Goal: Task Accomplishment & Management: Manage account settings

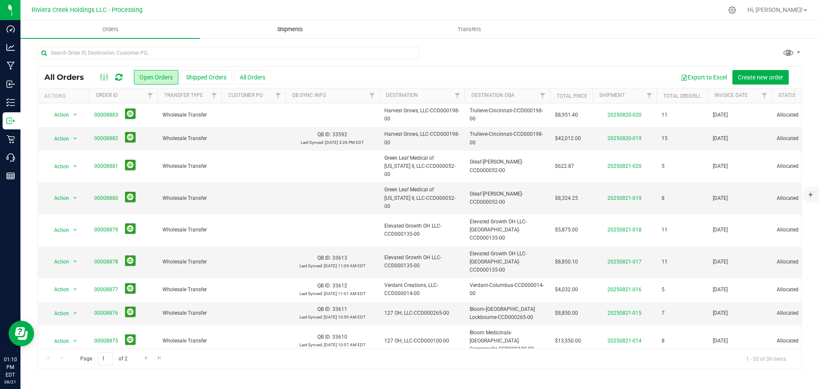
click at [289, 32] on span "Shipments" at bounding box center [290, 30] width 49 height 8
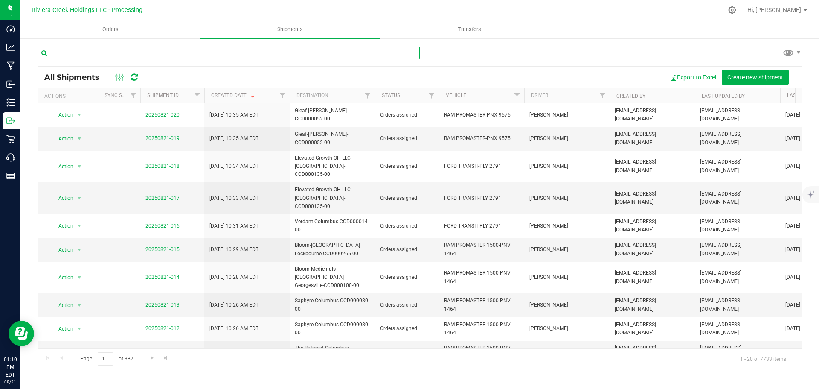
click at [87, 56] on input "text" at bounding box center [229, 53] width 382 height 13
paste input "CCD000108-00"
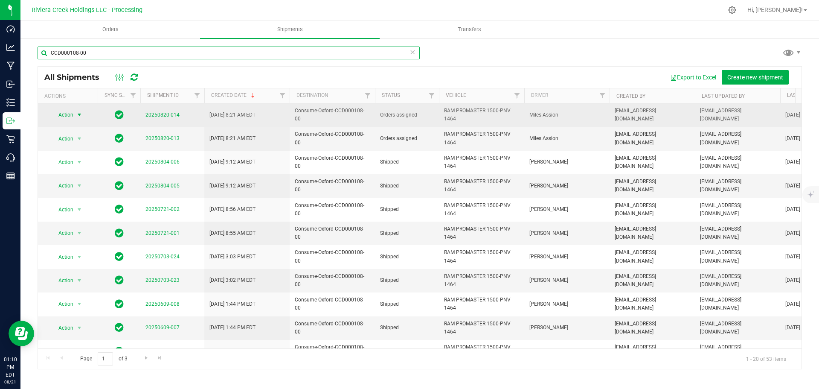
type input "CCD000108-00"
click at [69, 118] on span "Action" at bounding box center [62, 115] width 23 height 12
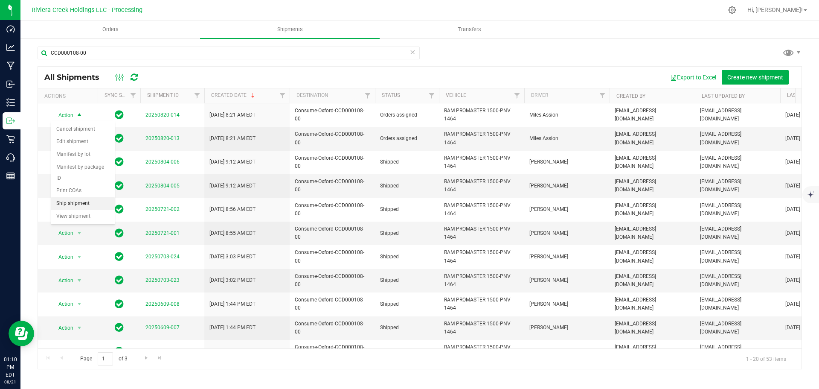
click at [76, 197] on li "Ship shipment" at bounding box center [83, 203] width 64 height 13
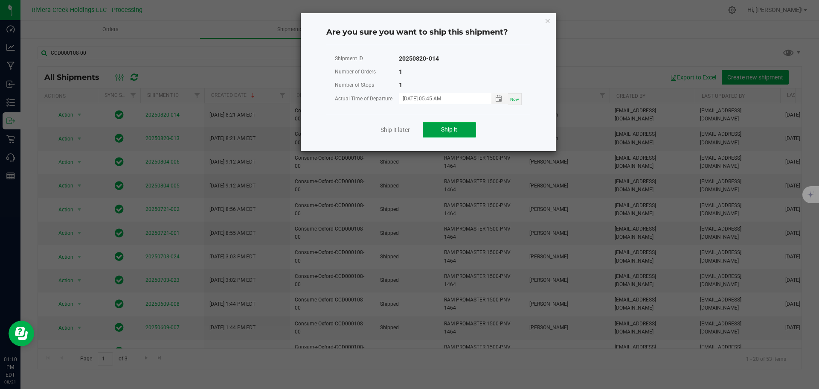
click at [440, 126] on button "Ship it" at bounding box center [449, 129] width 53 height 15
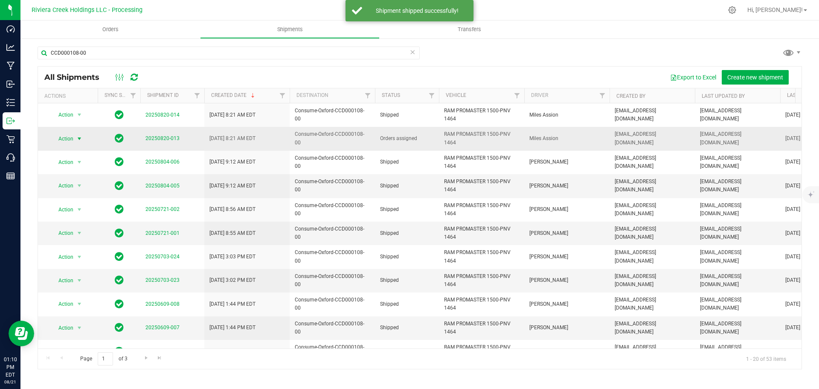
click at [77, 139] on span "select" at bounding box center [79, 138] width 7 height 7
click at [78, 221] on li "Ship shipment" at bounding box center [83, 227] width 64 height 13
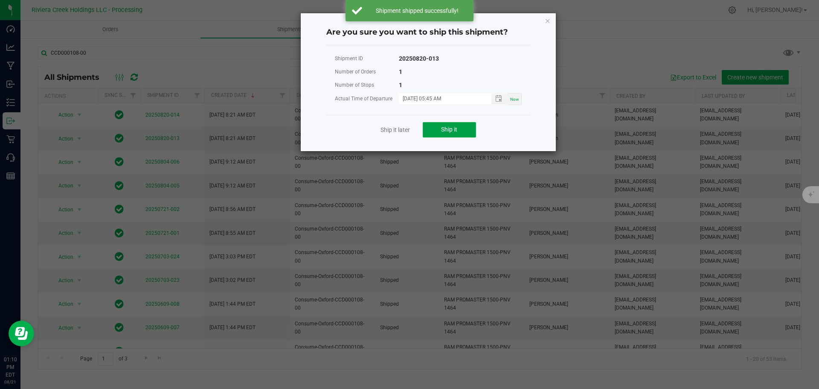
click at [457, 127] on span "Ship it" at bounding box center [449, 129] width 16 height 7
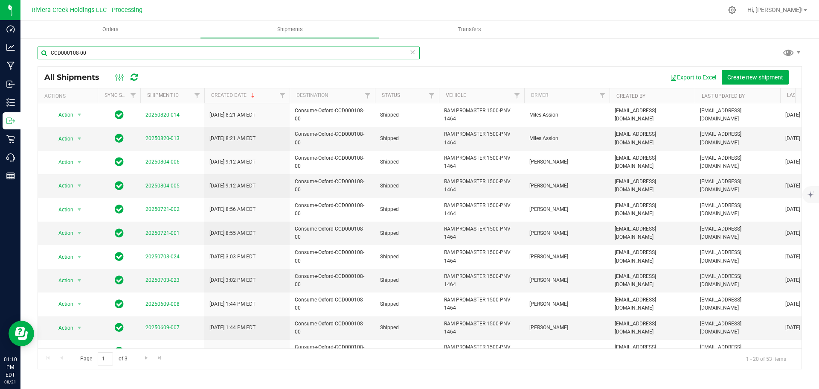
drag, startPoint x: 93, startPoint y: 55, endPoint x: -13, endPoint y: 45, distance: 106.6
click at [0, 45] on html "Dashboard Analytics Manufacturing Inbound Inventory Outbound Retail Call Center…" at bounding box center [409, 194] width 819 height 389
paste input "CCD000092"
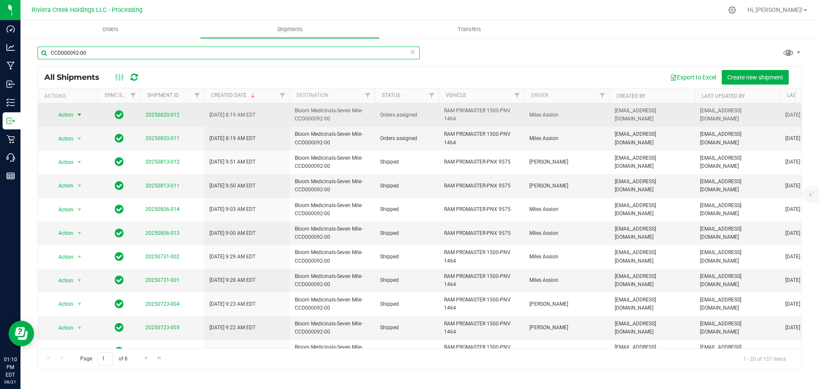
type input "CCD000092-00"
click at [79, 116] on span "select" at bounding box center [79, 114] width 7 height 7
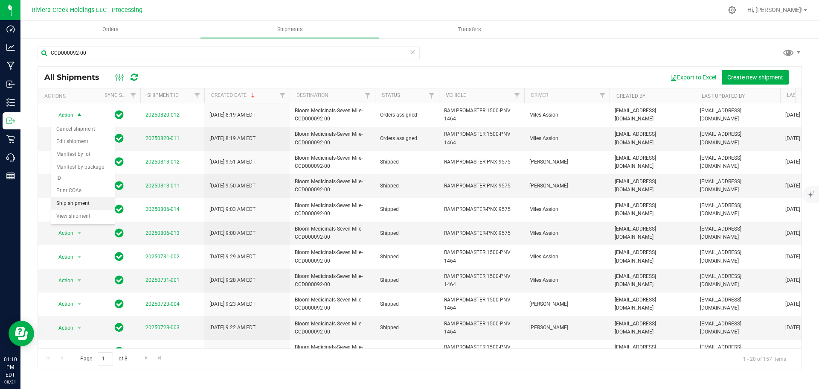
click at [80, 197] on li "Ship shipment" at bounding box center [83, 203] width 64 height 13
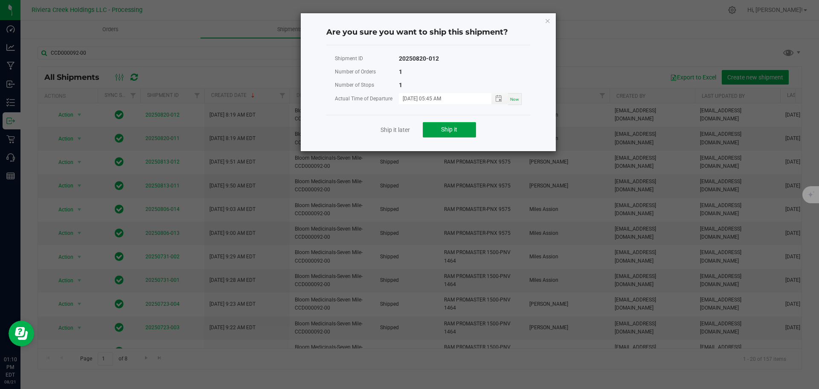
click at [436, 124] on button "Ship it" at bounding box center [449, 129] width 53 height 15
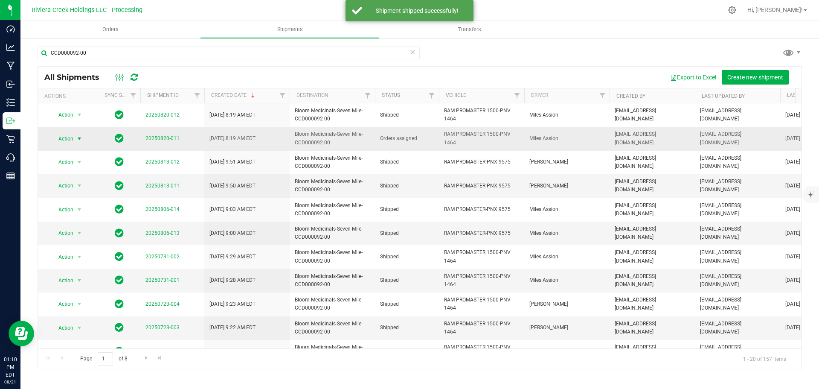
click at [73, 140] on span "Action" at bounding box center [68, 139] width 34 height 12
click at [73, 221] on li "Ship shipment" at bounding box center [83, 227] width 64 height 13
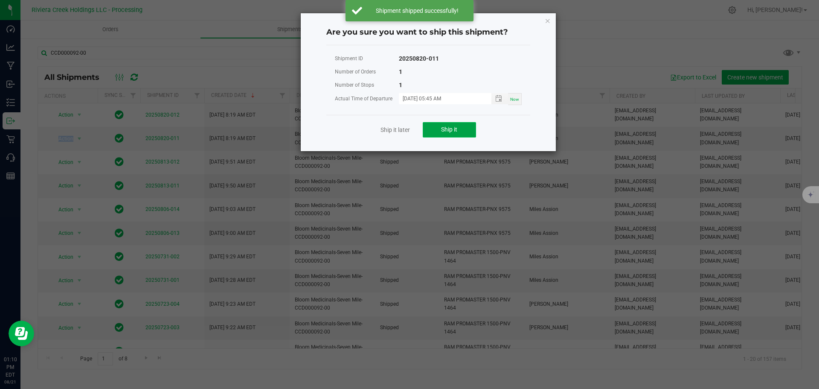
click at [432, 132] on button "Ship it" at bounding box center [449, 129] width 53 height 15
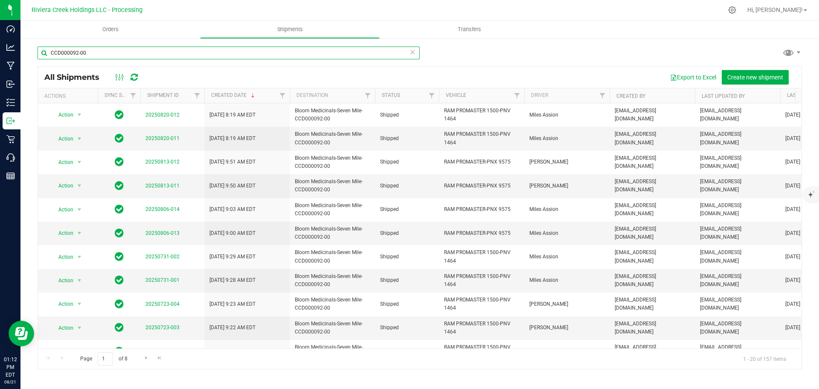
drag, startPoint x: 88, startPoint y: 51, endPoint x: 42, endPoint y: 49, distance: 46.1
click at [42, 49] on input "CCD000092-00" at bounding box center [229, 53] width 382 height 13
paste input "CCD000048"
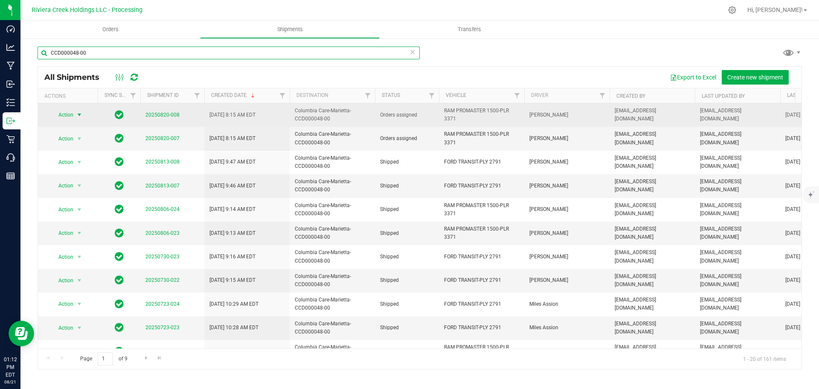
type input "CCD000048-00"
click at [75, 119] on span "select" at bounding box center [79, 115] width 11 height 12
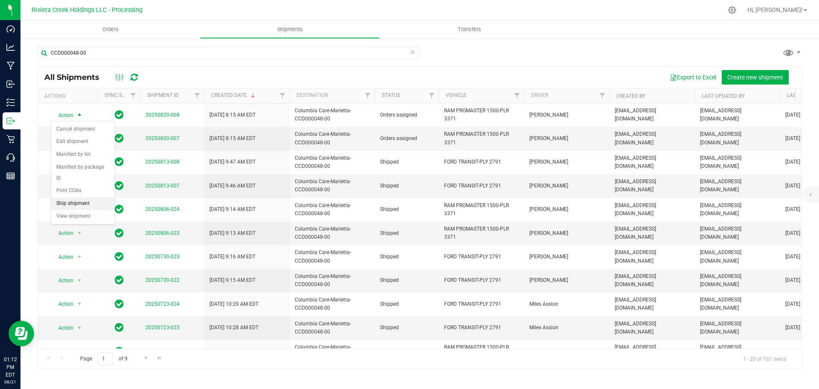
click at [81, 197] on li "Ship shipment" at bounding box center [83, 203] width 64 height 13
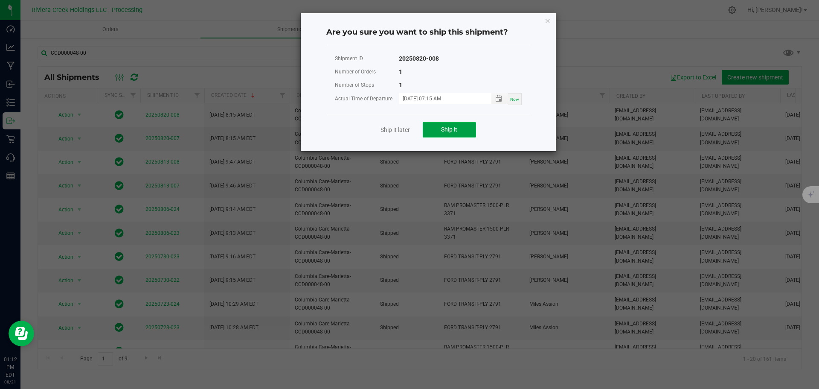
click at [440, 127] on button "Ship it" at bounding box center [449, 129] width 53 height 15
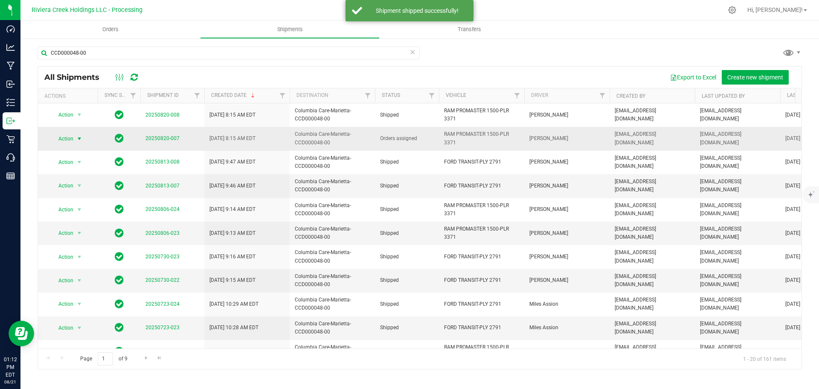
click at [77, 138] on span "select" at bounding box center [79, 138] width 7 height 7
click at [85, 221] on li "Ship shipment" at bounding box center [83, 227] width 64 height 13
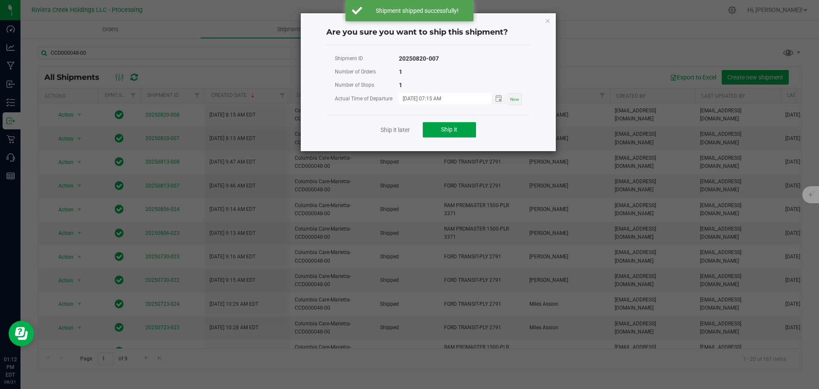
click at [435, 128] on button "Ship it" at bounding box center [449, 129] width 53 height 15
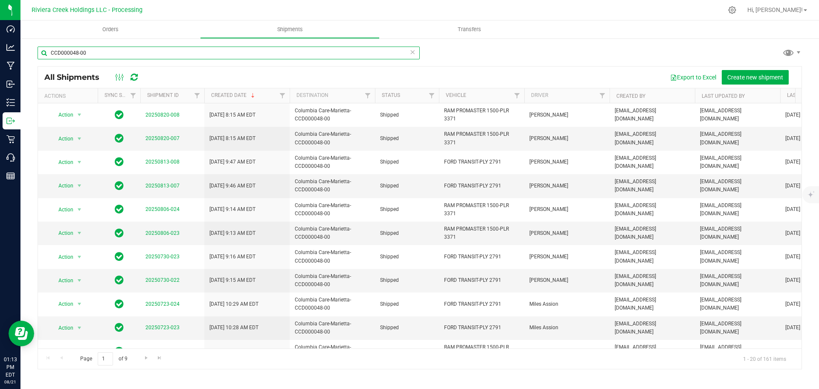
drag, startPoint x: 94, startPoint y: 52, endPoint x: 35, endPoint y: 54, distance: 59.3
click at [35, 54] on div "CCD000048-00 All Shipments Export to Excel Create new shipment Actions Sync Sta…" at bounding box center [419, 208] width 799 height 340
paste input "9-00"
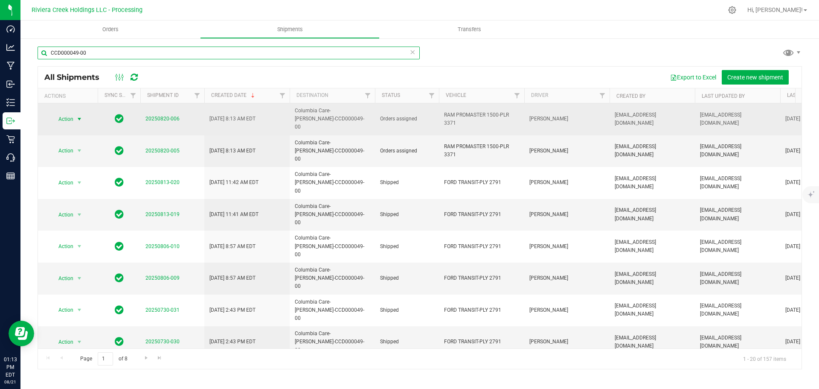
type input "CCD000049-00"
click at [72, 116] on span "Action" at bounding box center [62, 119] width 23 height 12
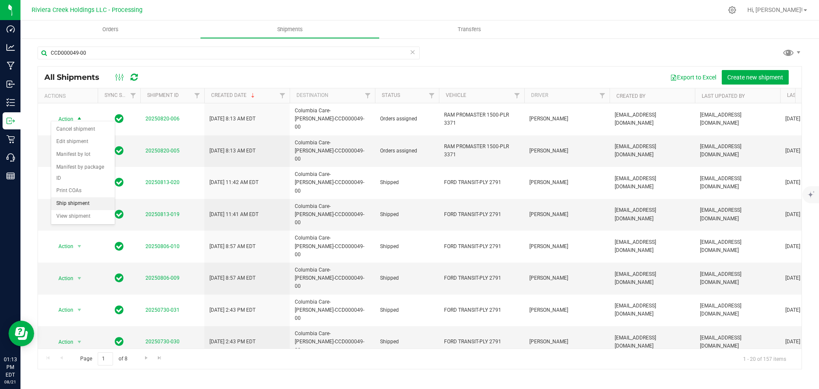
drag, startPoint x: 73, startPoint y: 191, endPoint x: 77, endPoint y: 191, distance: 4.3
click at [73, 197] on li "Ship shipment" at bounding box center [83, 203] width 64 height 13
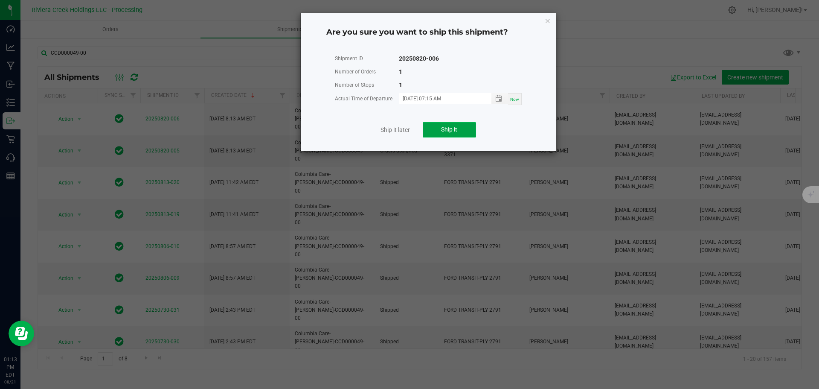
click at [427, 126] on button "Ship it" at bounding box center [449, 129] width 53 height 15
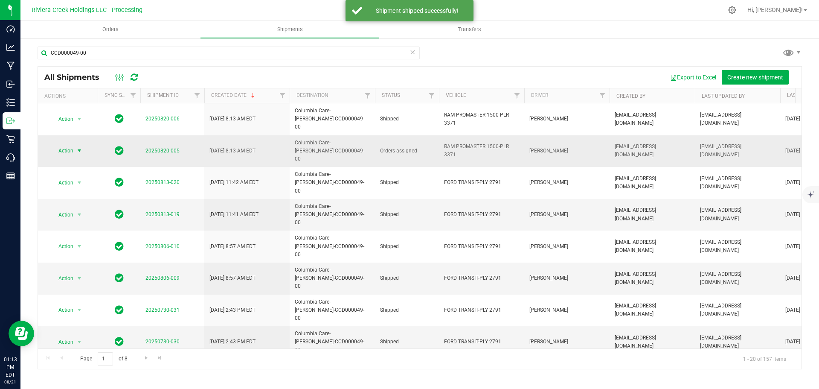
click at [77, 147] on span "select" at bounding box center [79, 150] width 7 height 7
click at [75, 221] on li "Ship shipment" at bounding box center [83, 227] width 64 height 13
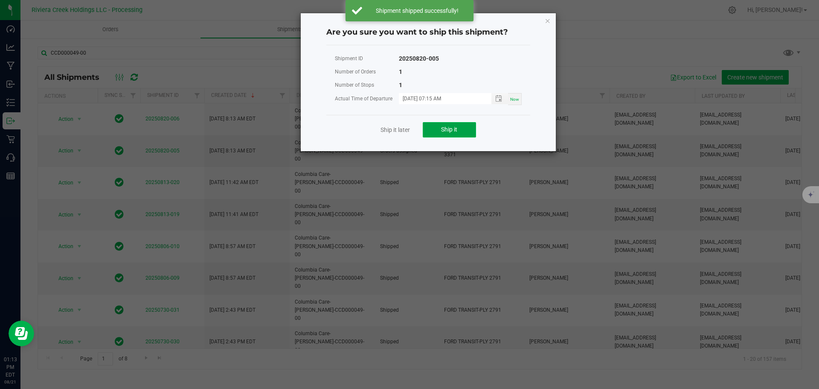
click at [462, 131] on button "Ship it" at bounding box center [449, 129] width 53 height 15
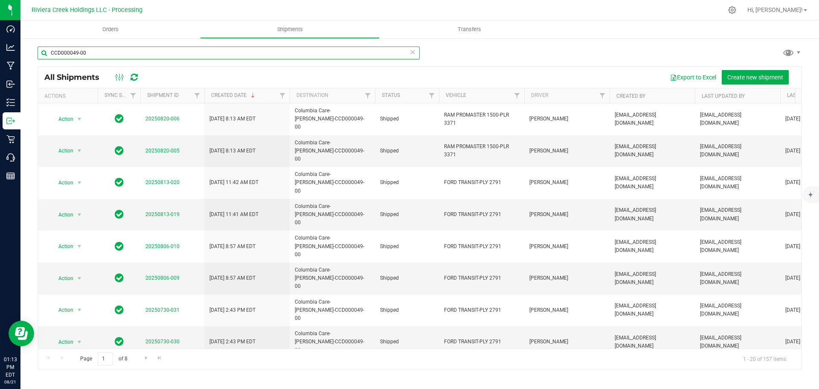
drag, startPoint x: 91, startPoint y: 54, endPoint x: 43, endPoint y: 55, distance: 48.6
click at [43, 55] on input "CCD000049-00" at bounding box center [229, 53] width 382 height 13
paste input "CCD000032"
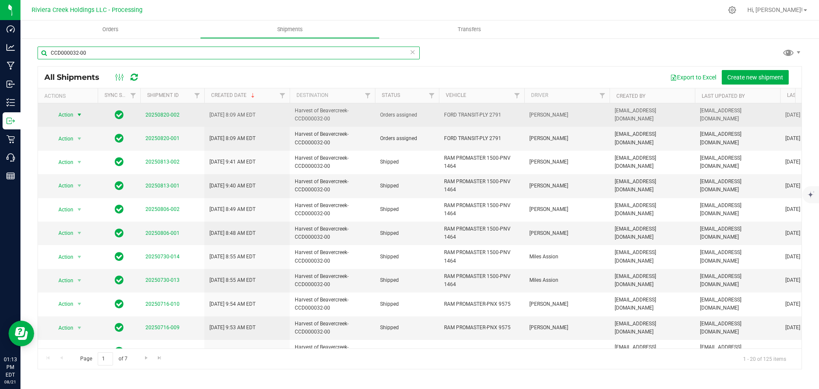
type input "CCD000032-00"
click at [74, 115] on span "select" at bounding box center [79, 115] width 11 height 12
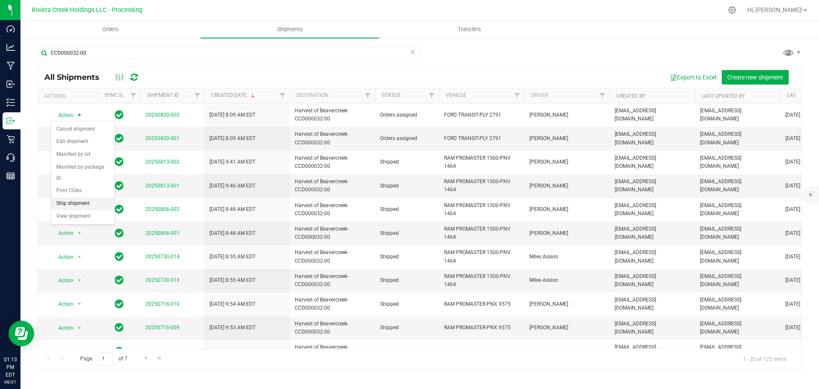
click at [74, 197] on li "Ship shipment" at bounding box center [83, 203] width 64 height 13
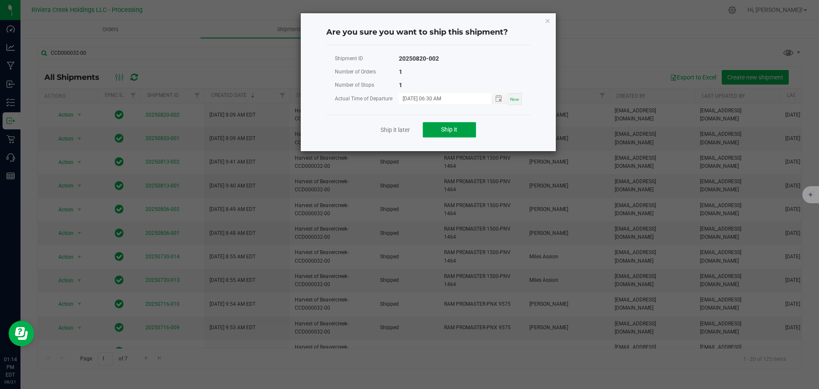
click at [430, 131] on button "Ship it" at bounding box center [449, 129] width 53 height 15
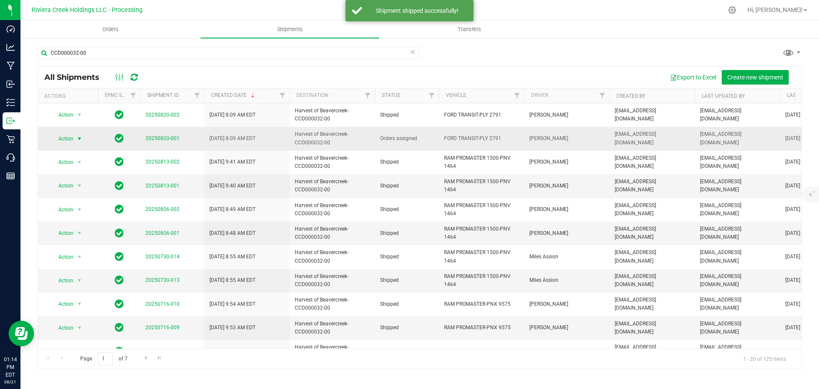
click at [79, 139] on span "select" at bounding box center [79, 138] width 7 height 7
click at [75, 221] on li "Ship shipment" at bounding box center [83, 227] width 64 height 13
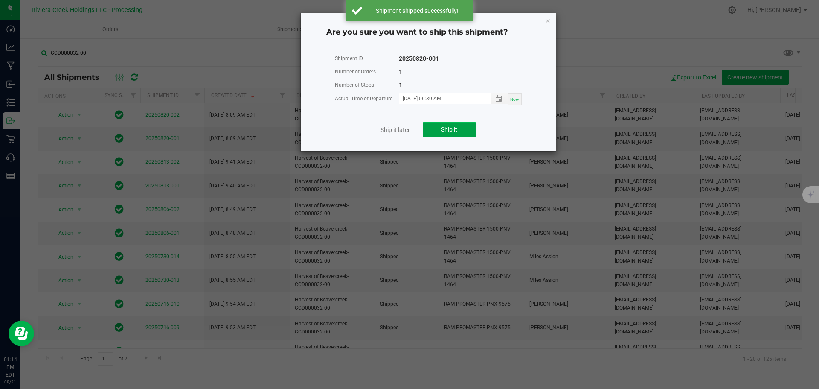
click at [441, 131] on span "Ship it" at bounding box center [449, 129] width 16 height 7
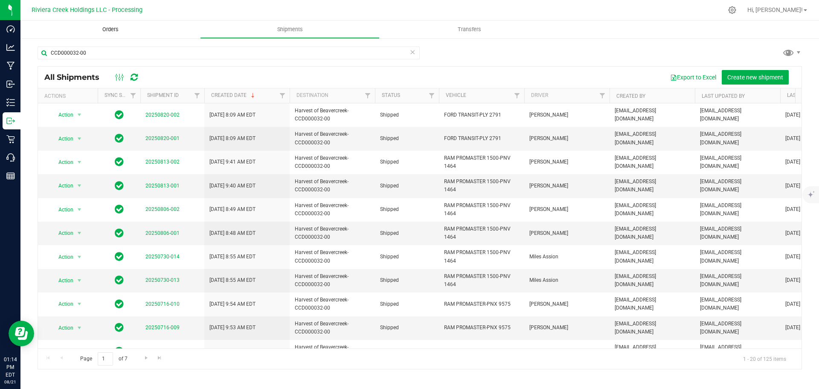
click at [112, 28] on span "Orders" at bounding box center [110, 30] width 39 height 8
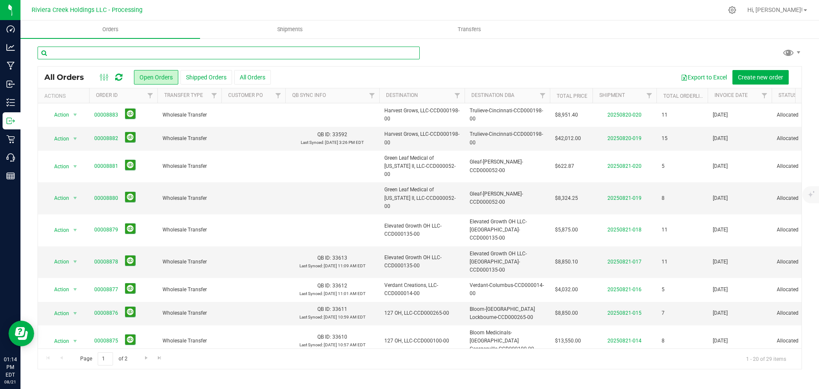
click at [109, 52] on input "text" at bounding box center [229, 53] width 382 height 13
paste input "CCD000030-00"
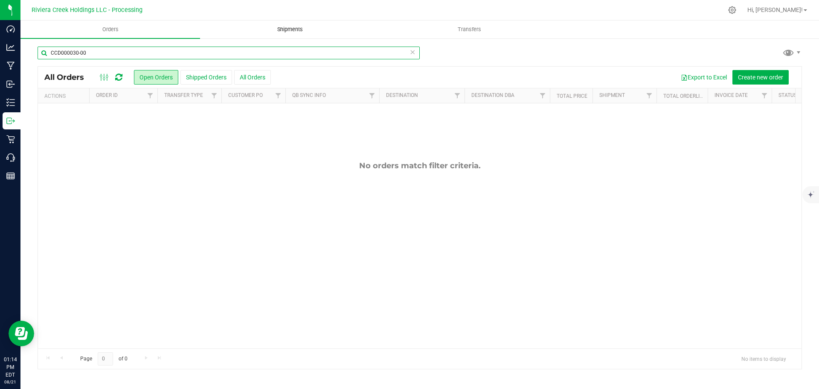
type input "CCD000030-00"
click at [298, 29] on span "Shipments" at bounding box center [290, 30] width 49 height 8
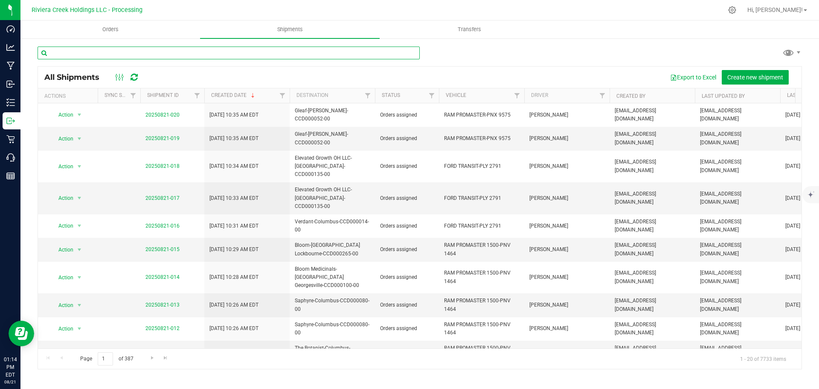
click at [95, 54] on input "text" at bounding box center [229, 53] width 382 height 13
paste input "CCD000030-00"
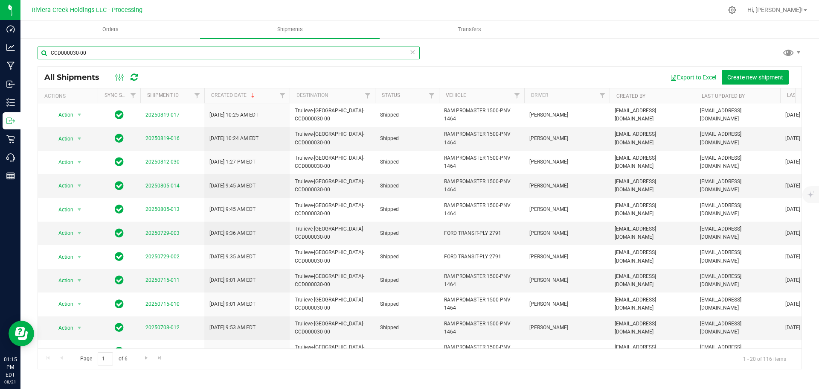
drag, startPoint x: 97, startPoint y: 56, endPoint x: 40, endPoint y: 56, distance: 57.2
click at [40, 56] on input "CCD000030-00" at bounding box center [229, 53] width 382 height 13
paste input "73"
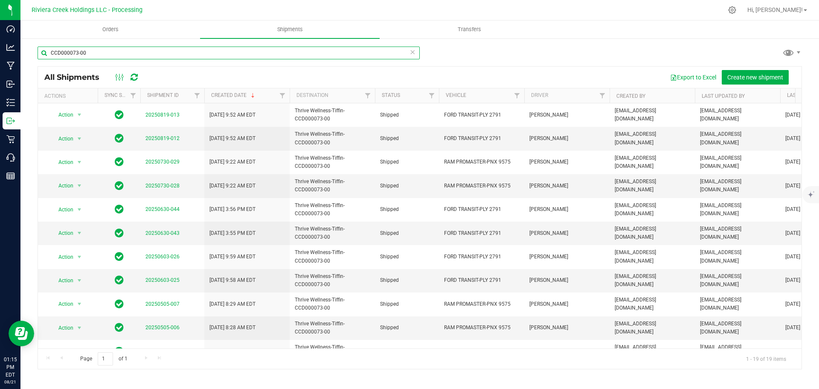
type input "CCD000073-00"
click at [111, 27] on span "Orders" at bounding box center [110, 30] width 39 height 8
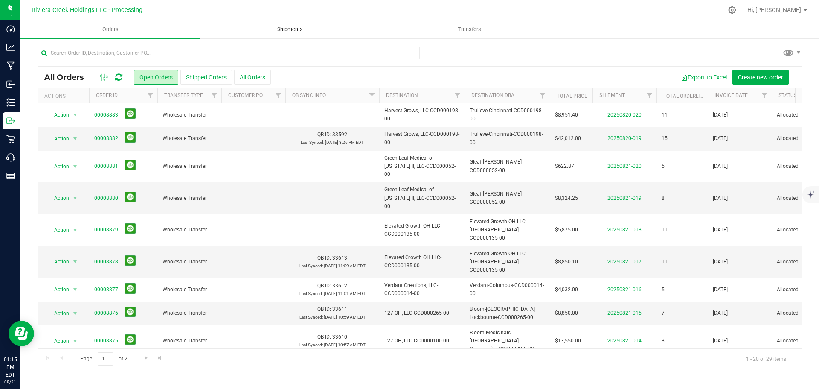
click at [289, 30] on span "Shipments" at bounding box center [290, 30] width 49 height 8
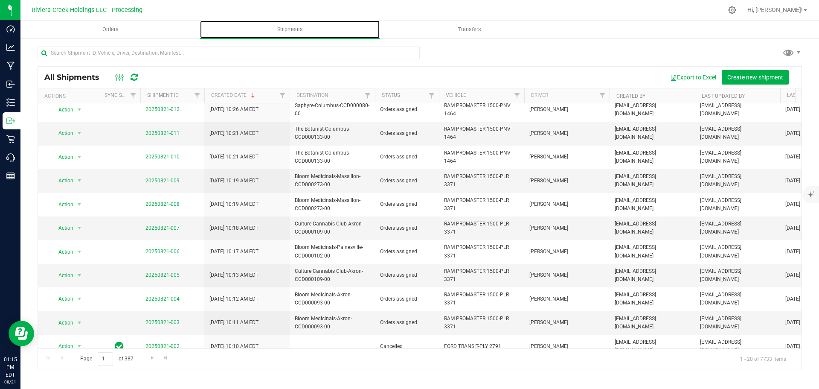
scroll to position [221, 0]
click at [169, 365] on link "20250821-001" at bounding box center [162, 368] width 34 height 6
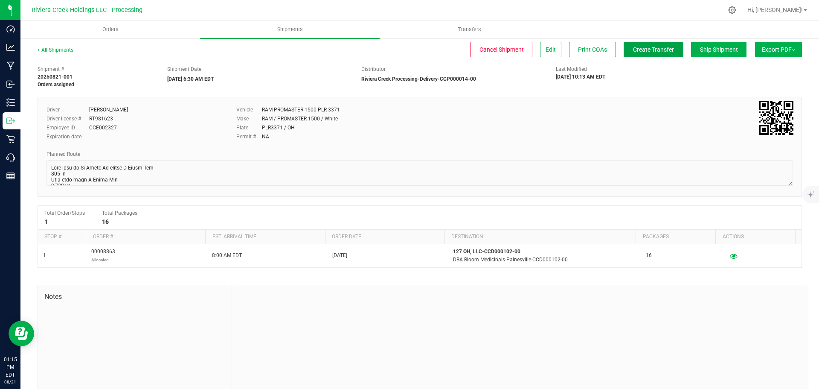
click at [644, 52] on span "Create Transfer" at bounding box center [653, 49] width 41 height 7
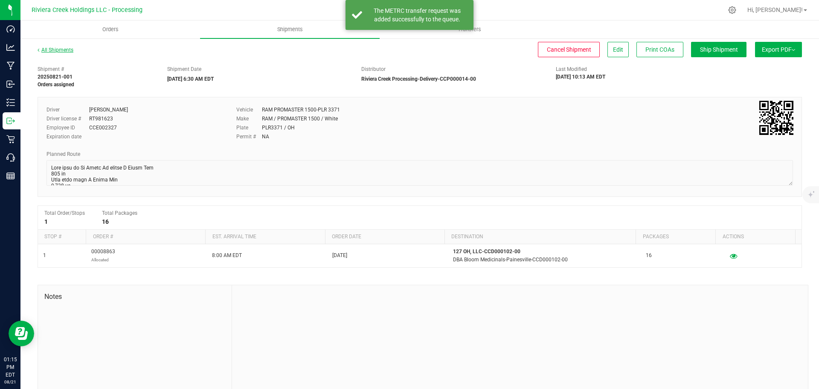
click at [58, 52] on link "All Shipments" at bounding box center [56, 50] width 36 height 6
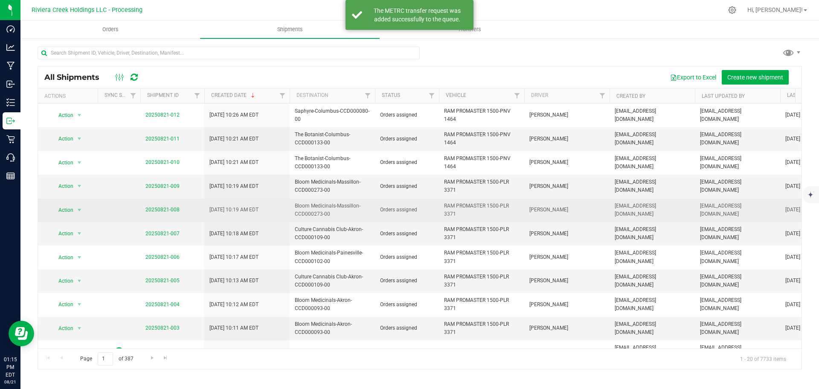
scroll to position [221, 0]
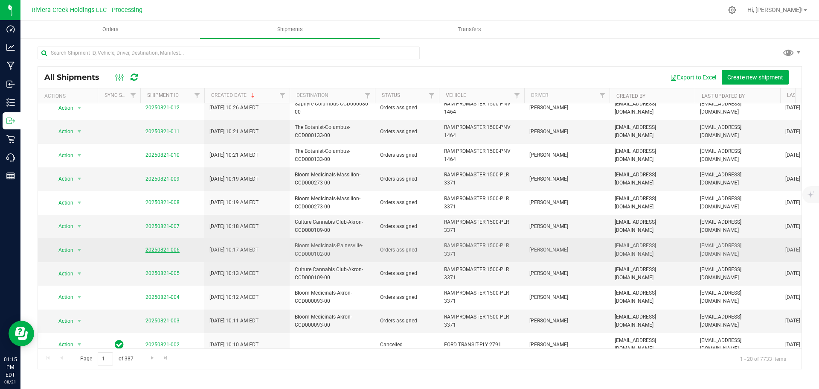
click at [171, 247] on link "20250821-006" at bounding box center [162, 250] width 34 height 6
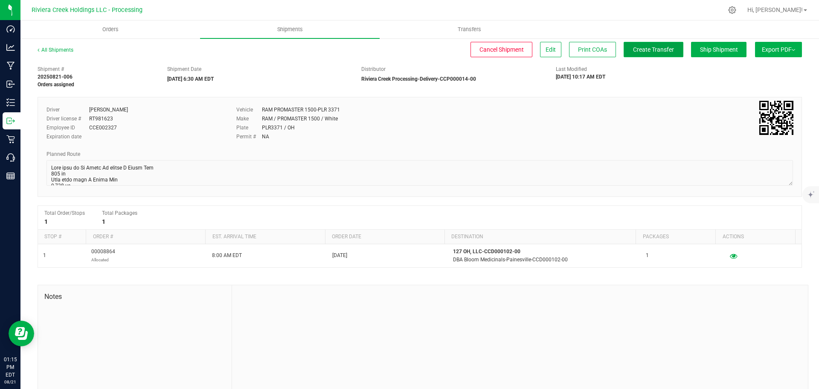
click at [642, 49] on span "Create Transfer" at bounding box center [653, 49] width 41 height 7
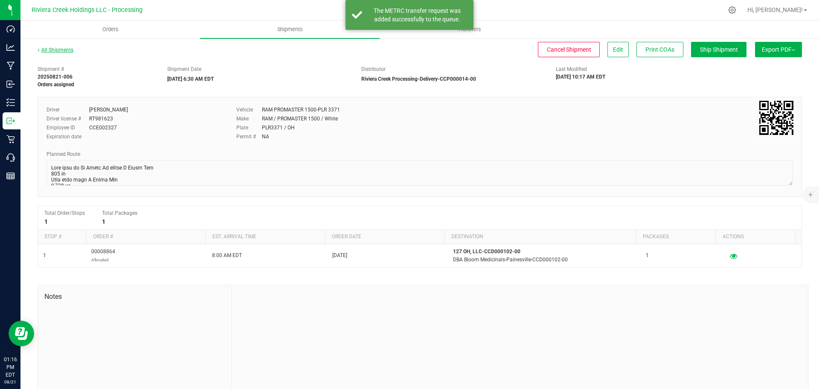
click at [61, 51] on link "All Shipments" at bounding box center [56, 50] width 36 height 6
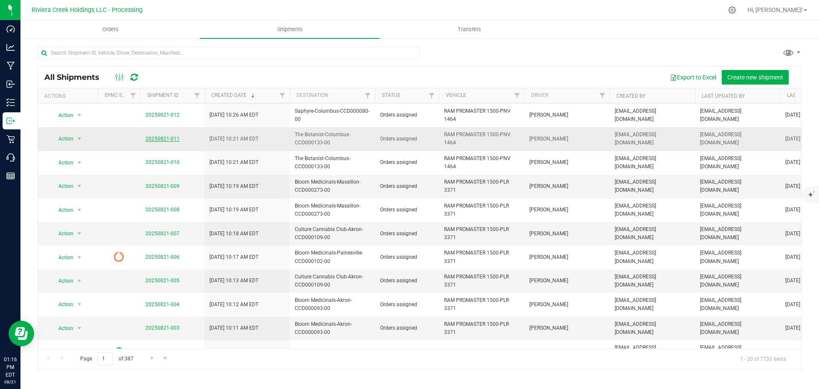
scroll to position [221, 0]
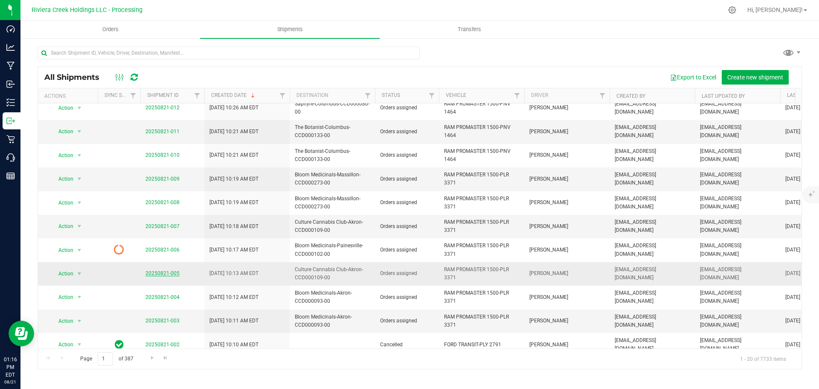
click at [164, 270] on link "20250821-005" at bounding box center [162, 273] width 34 height 6
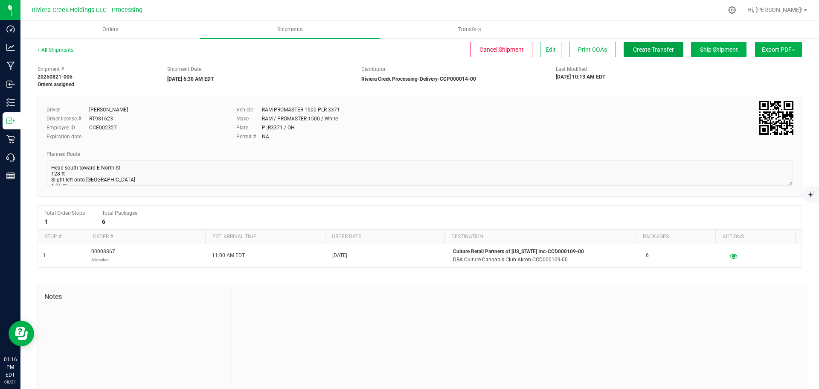
click at [635, 52] on span "Create Transfer" at bounding box center [653, 49] width 41 height 7
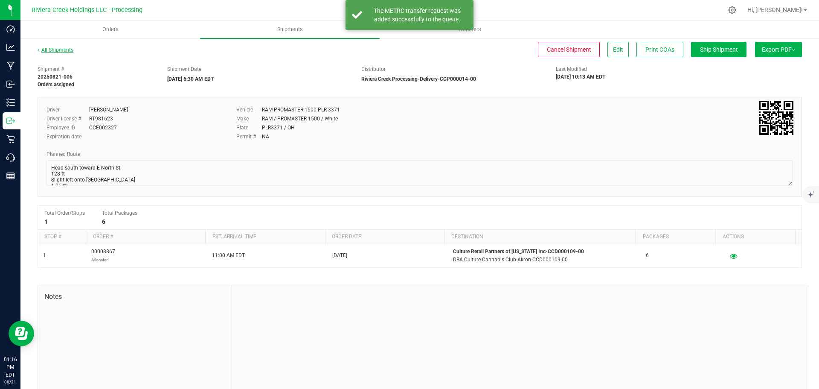
click at [61, 50] on link "All Shipments" at bounding box center [56, 50] width 36 height 6
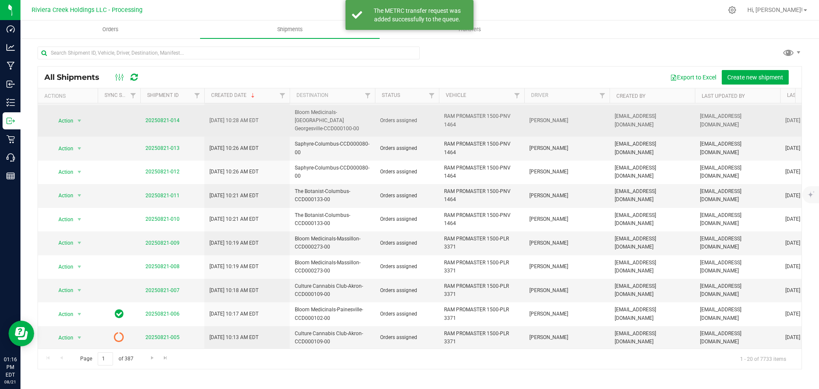
scroll to position [171, 0]
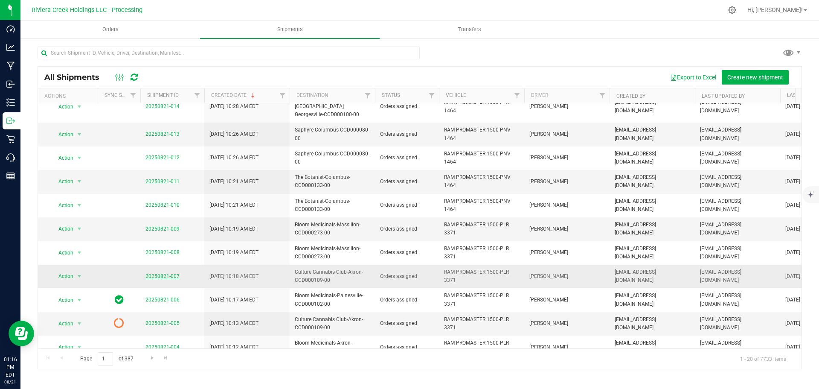
click at [156, 273] on link "20250821-007" at bounding box center [162, 276] width 34 height 6
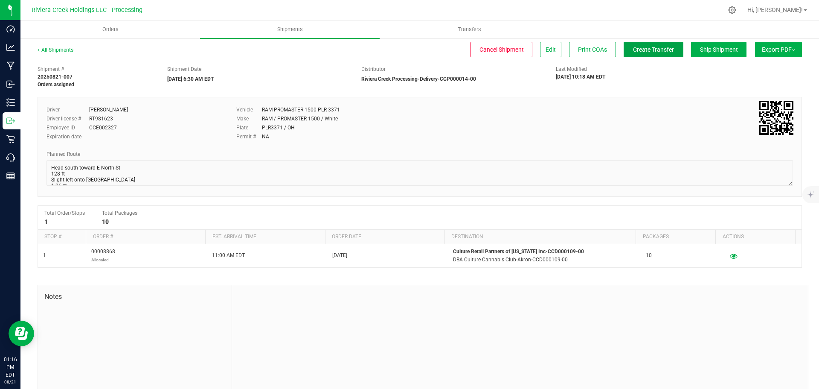
click at [625, 51] on button "Create Transfer" at bounding box center [654, 49] width 60 height 15
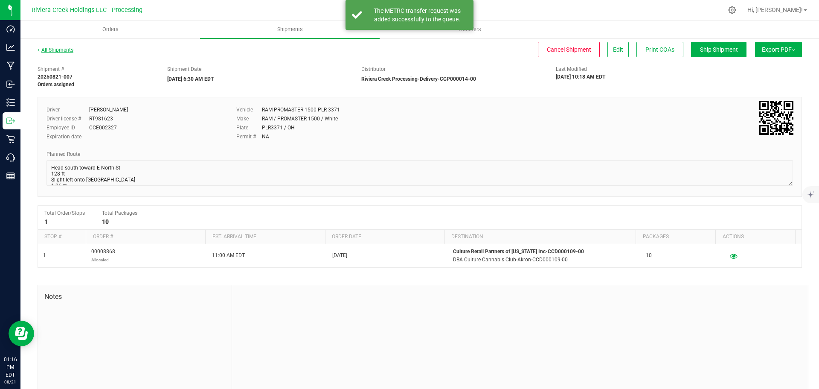
click at [63, 52] on link "All Shipments" at bounding box center [56, 50] width 36 height 6
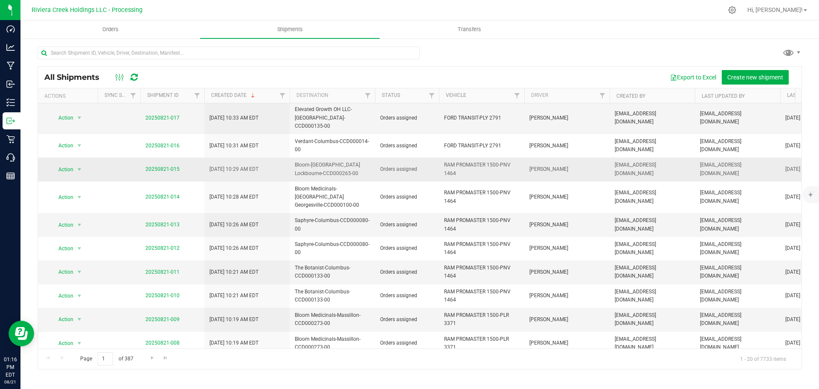
scroll to position [85, 0]
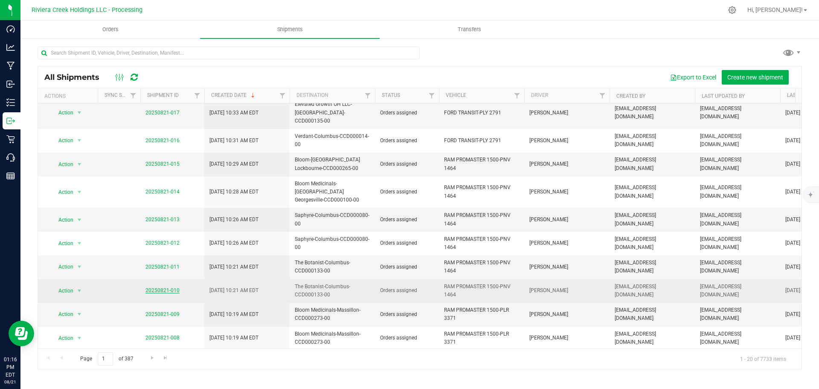
click at [154, 287] on link "20250821-010" at bounding box center [162, 290] width 34 height 6
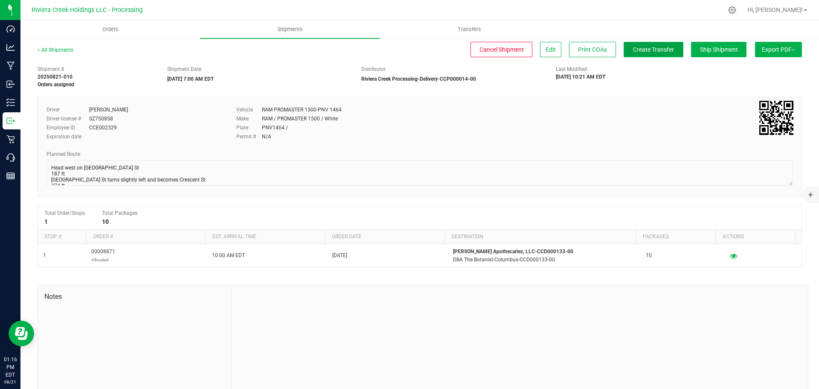
click at [633, 52] on span "Create Transfer" at bounding box center [653, 49] width 41 height 7
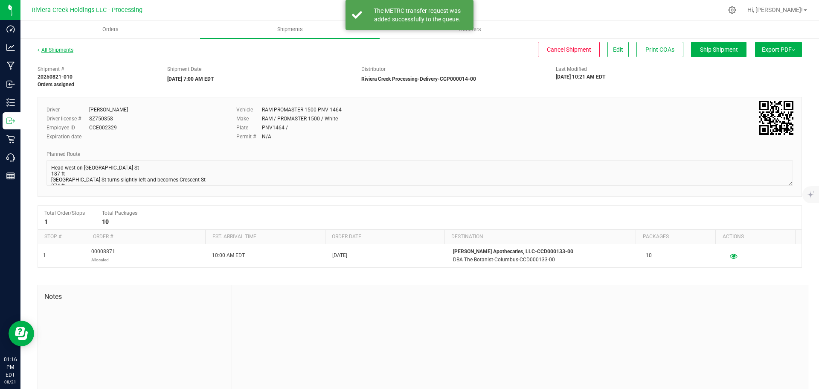
click at [62, 51] on link "All Shipments" at bounding box center [56, 50] width 36 height 6
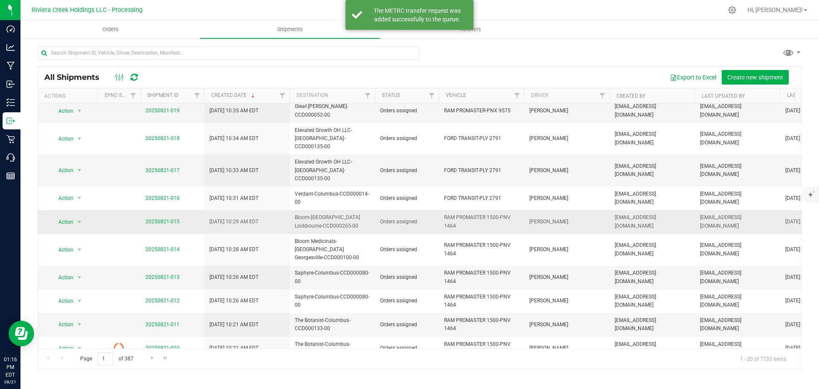
scroll to position [43, 0]
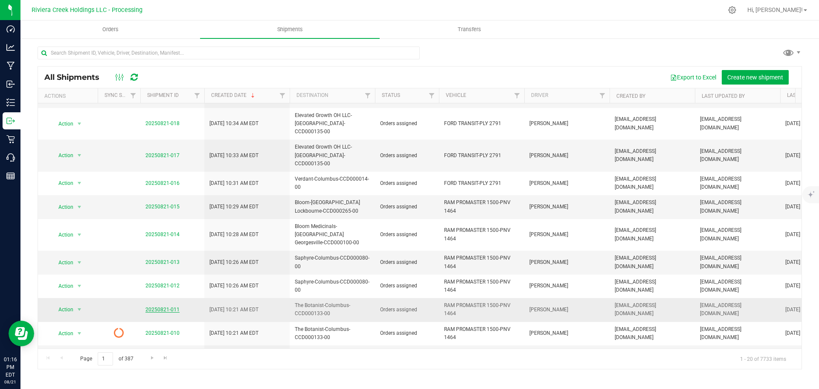
click at [167, 306] on link "20250821-011" at bounding box center [162, 309] width 34 height 6
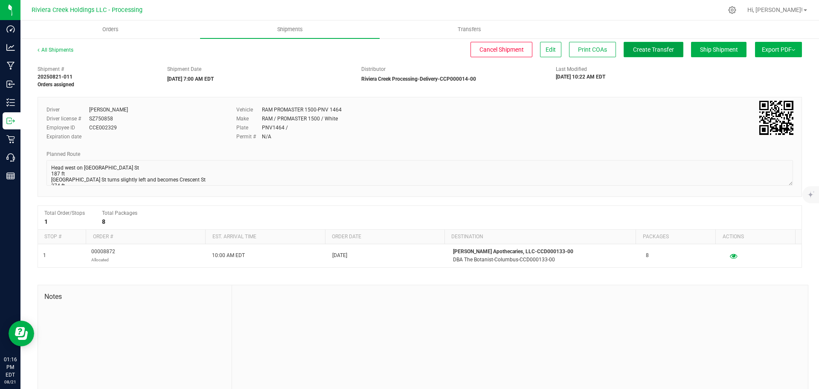
click at [633, 52] on span "Create Transfer" at bounding box center [653, 49] width 41 height 7
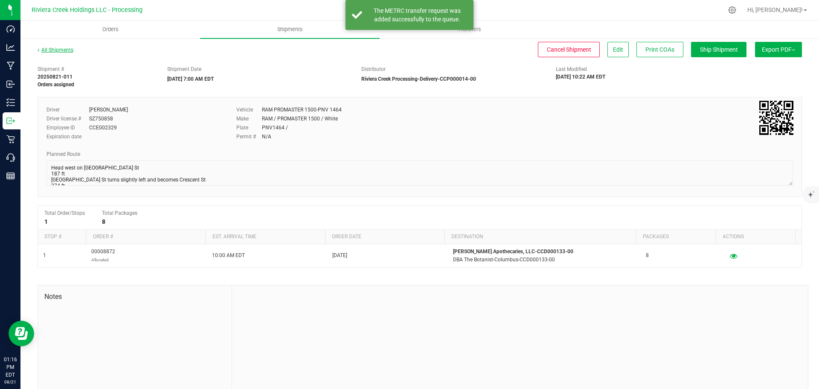
click at [61, 52] on link "All Shipments" at bounding box center [56, 50] width 36 height 6
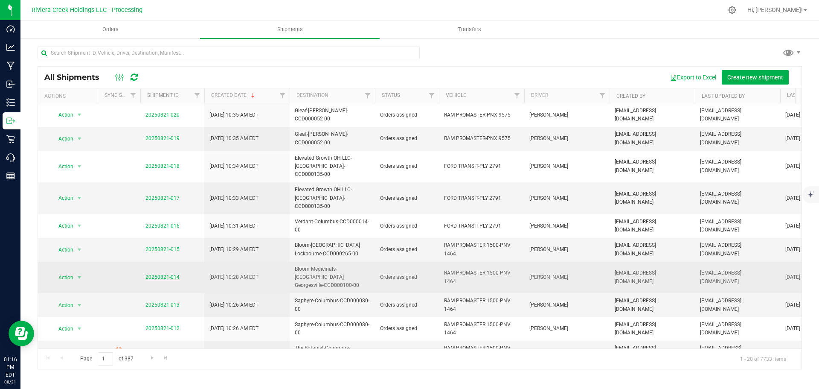
click at [168, 274] on link "20250821-014" at bounding box center [162, 277] width 34 height 6
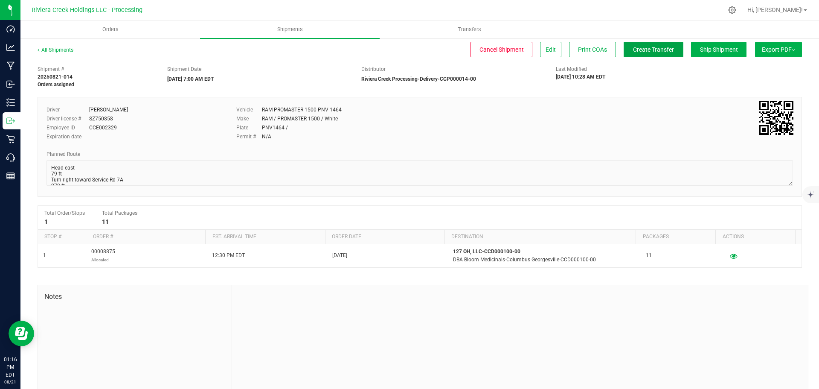
click at [642, 47] on span "Create Transfer" at bounding box center [653, 49] width 41 height 7
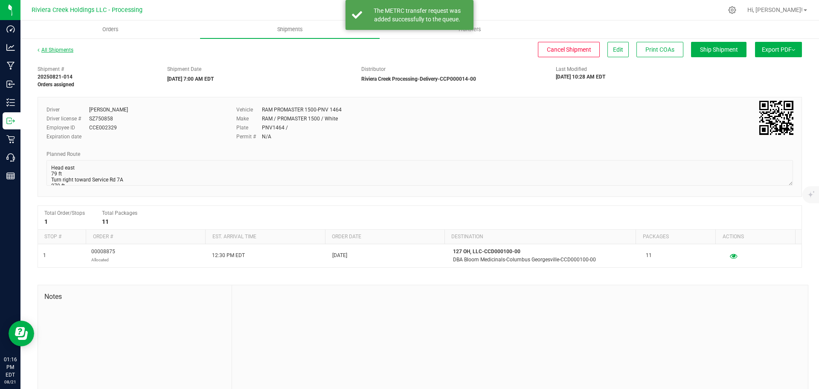
click at [61, 50] on link "All Shipments" at bounding box center [56, 50] width 36 height 6
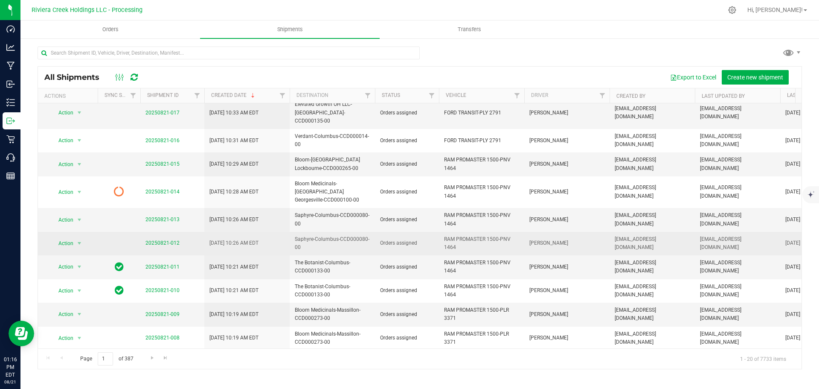
scroll to position [43, 0]
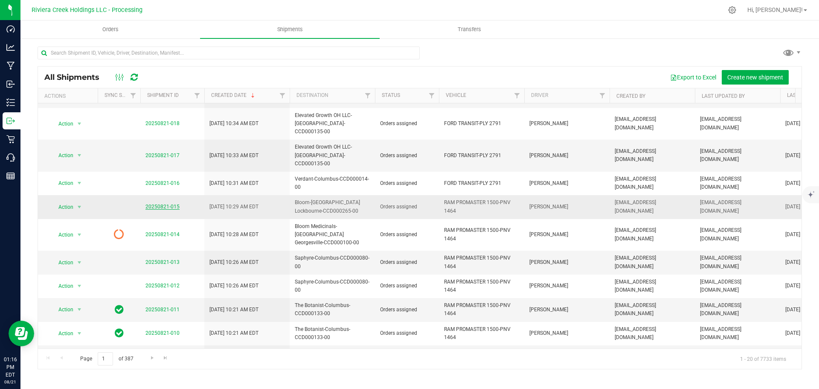
click at [153, 204] on link "20250821-015" at bounding box center [162, 207] width 34 height 6
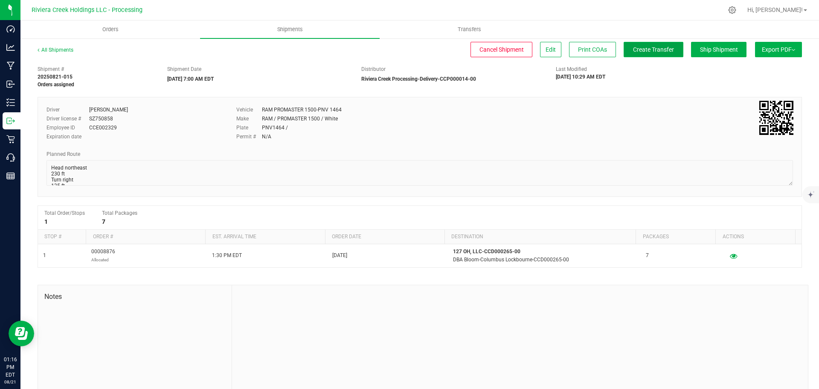
click at [633, 53] on button "Create Transfer" at bounding box center [654, 49] width 60 height 15
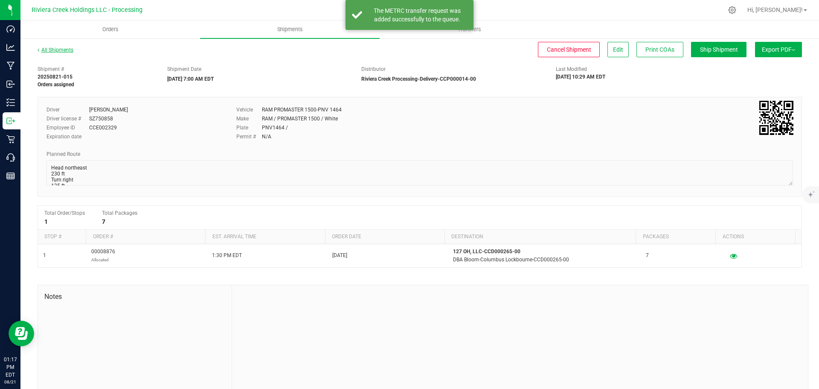
click at [66, 50] on link "All Shipments" at bounding box center [56, 50] width 36 height 6
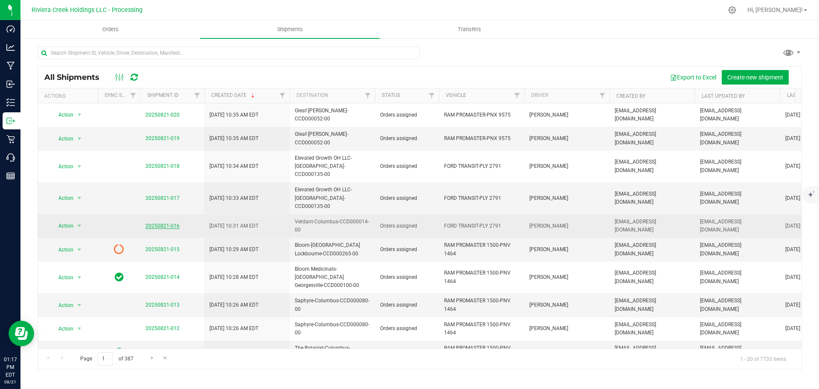
click at [159, 223] on link "20250821-016" at bounding box center [162, 226] width 34 height 6
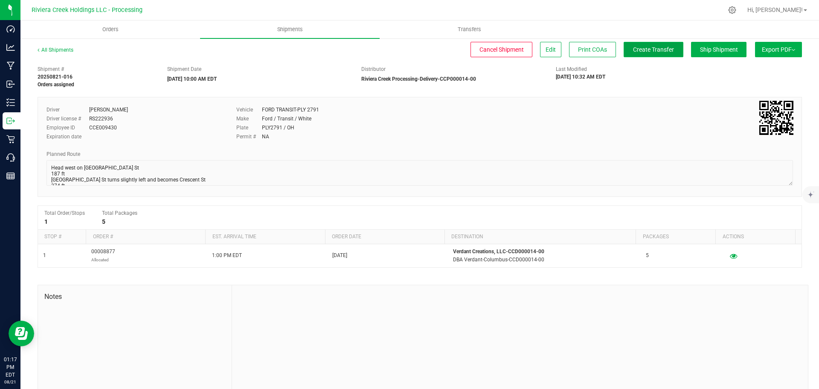
click at [637, 52] on span "Create Transfer" at bounding box center [653, 49] width 41 height 7
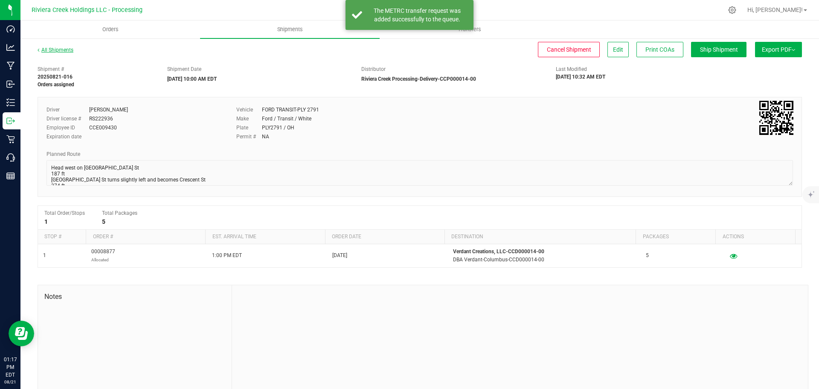
click at [56, 48] on link "All Shipments" at bounding box center [56, 50] width 36 height 6
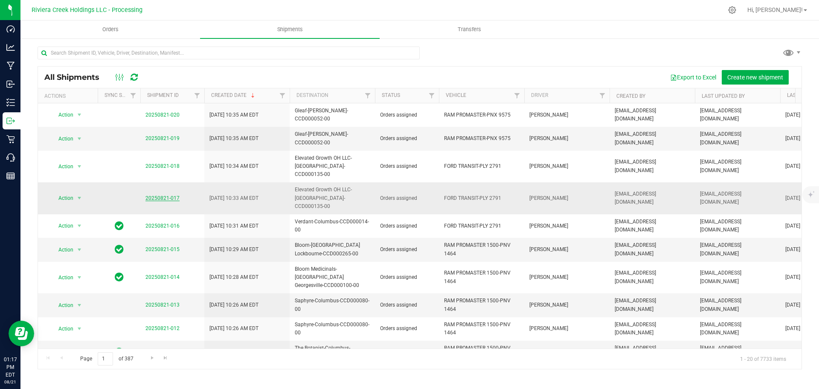
click at [166, 195] on link "20250821-017" at bounding box center [162, 198] width 34 height 6
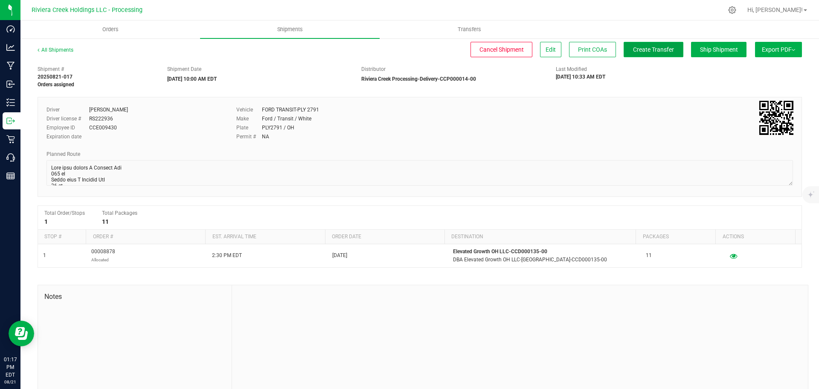
click at [639, 54] on button "Create Transfer" at bounding box center [654, 49] width 60 height 15
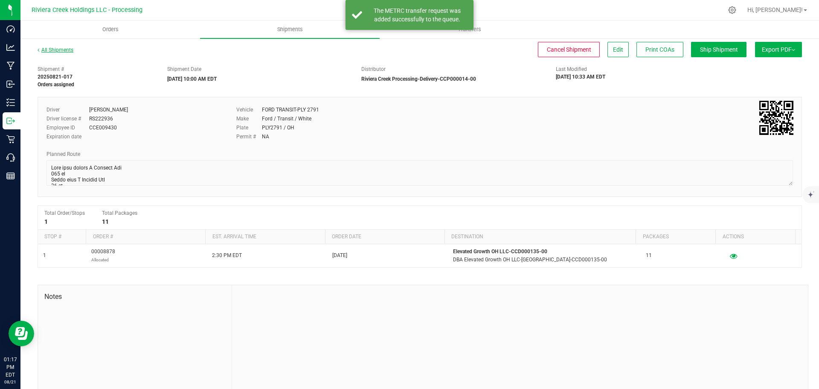
click at [49, 51] on link "All Shipments" at bounding box center [56, 50] width 36 height 6
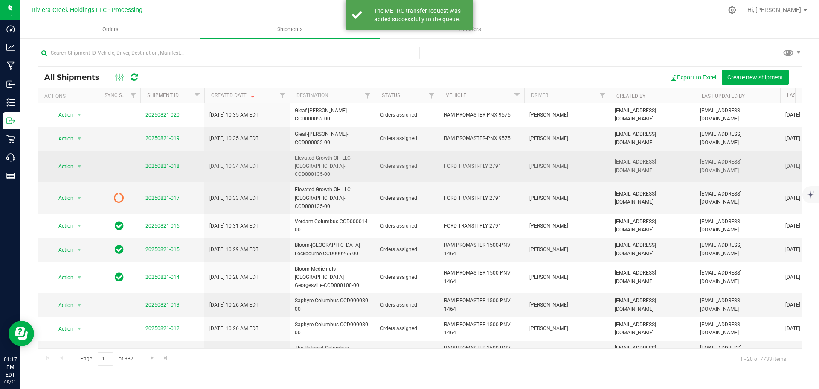
click at [154, 163] on link "20250821-018" at bounding box center [162, 166] width 34 height 6
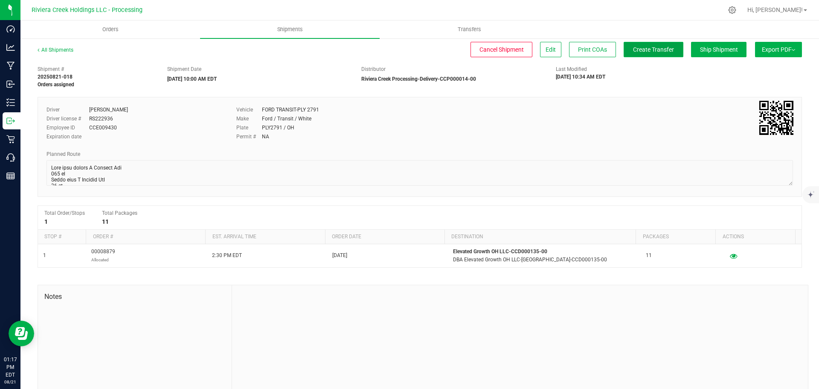
click at [647, 51] on span "Create Transfer" at bounding box center [653, 49] width 41 height 7
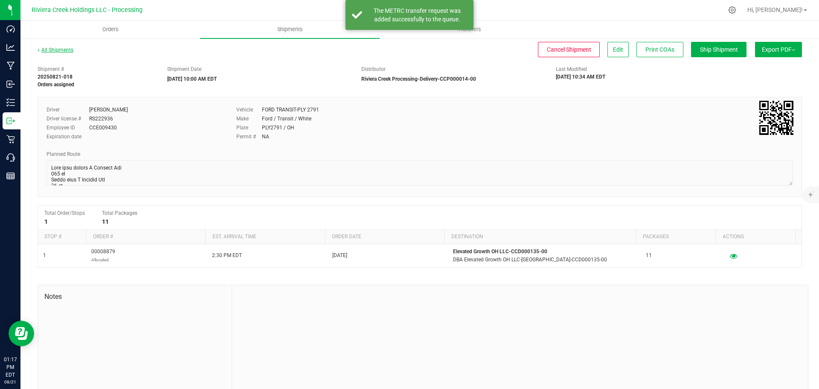
click at [55, 48] on link "All Shipments" at bounding box center [56, 50] width 36 height 6
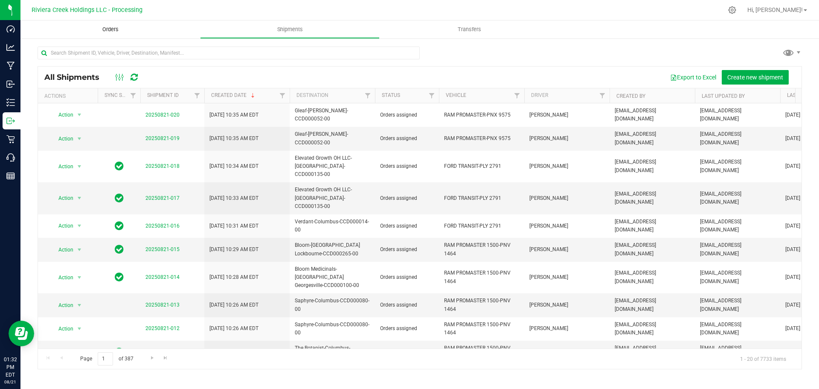
click at [110, 26] on span "Orders" at bounding box center [110, 30] width 39 height 8
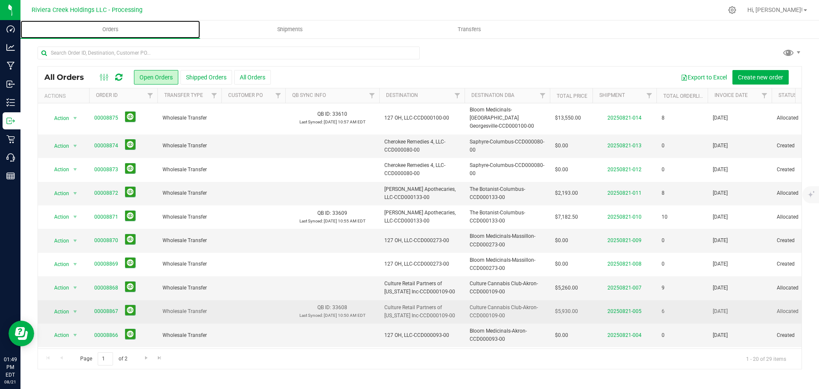
scroll to position [234, 0]
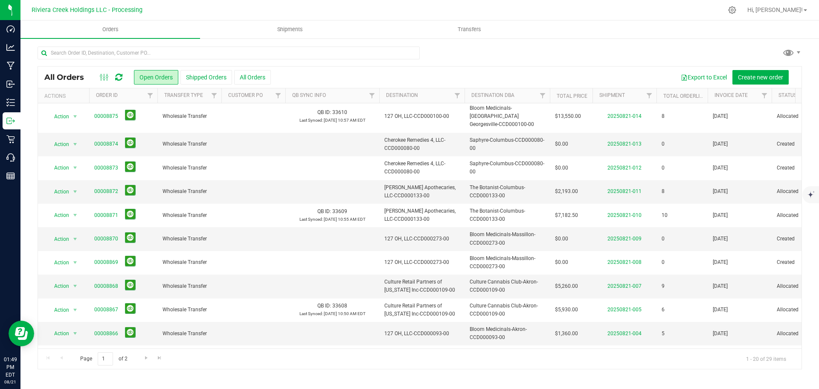
scroll to position [234, 0]
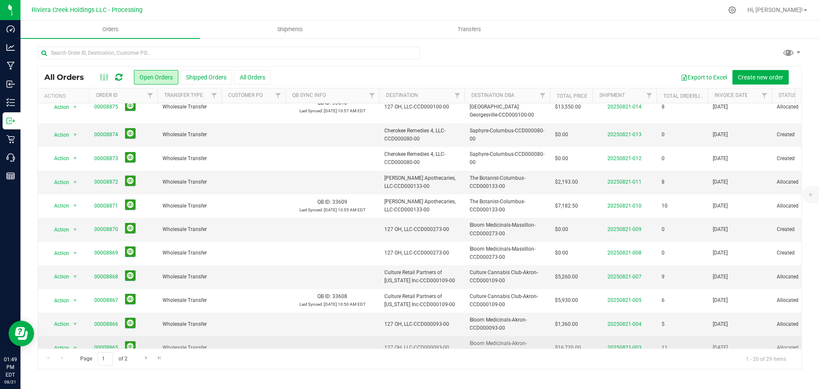
click at [103, 343] on link "00008865" at bounding box center [106, 347] width 24 height 8
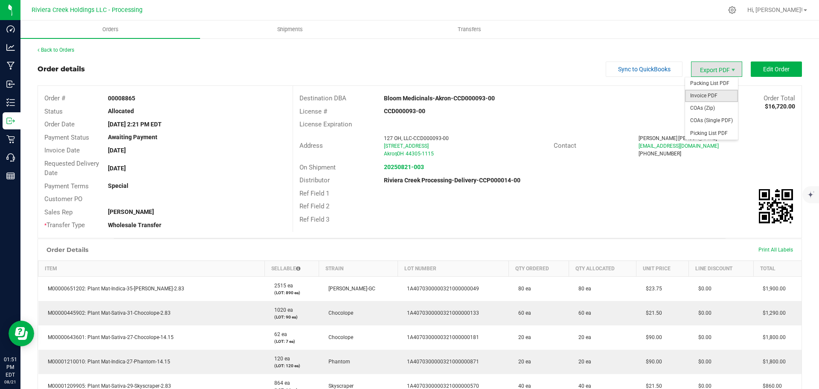
click at [698, 93] on span "Invoice PDF" at bounding box center [711, 96] width 53 height 12
click at [53, 50] on link "Back to Orders" at bounding box center [56, 50] width 37 height 6
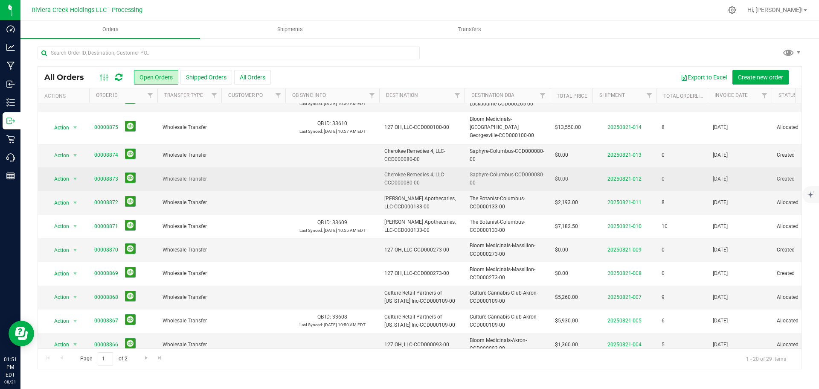
scroll to position [234, 0]
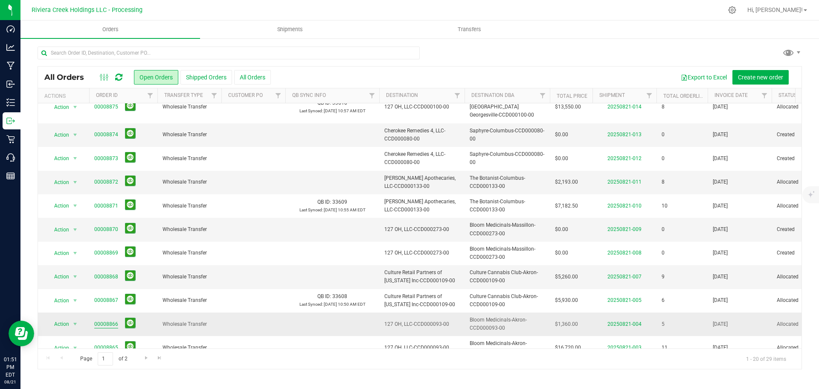
click at [111, 320] on link "00008866" at bounding box center [106, 324] width 24 height 8
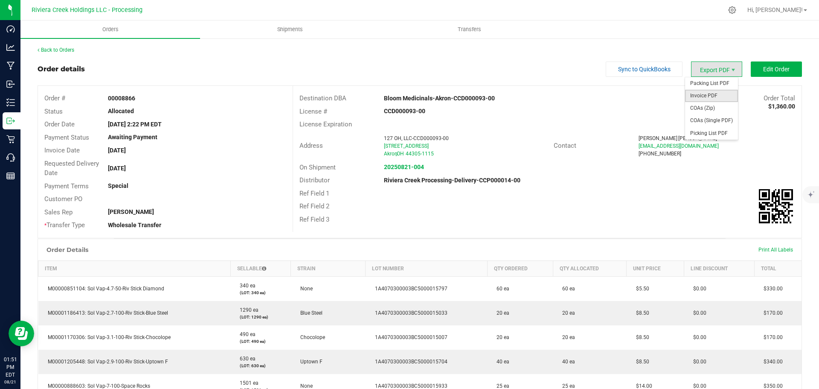
click at [701, 92] on span "Invoice PDF" at bounding box center [711, 96] width 53 height 12
click at [62, 47] on link "Back to Orders" at bounding box center [56, 50] width 37 height 6
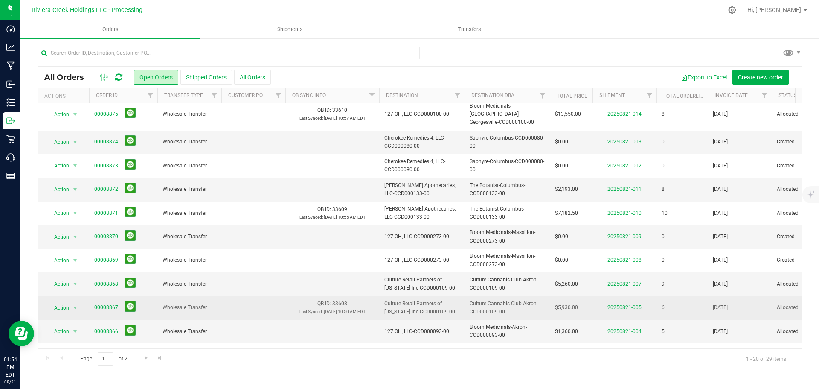
scroll to position [234, 0]
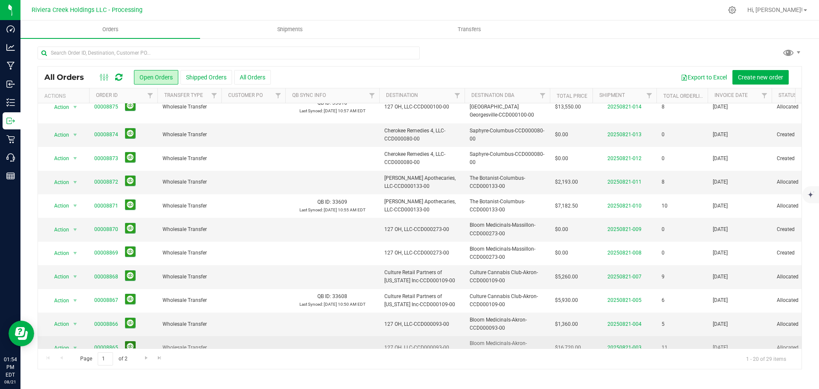
click at [129, 341] on button at bounding box center [130, 346] width 11 height 11
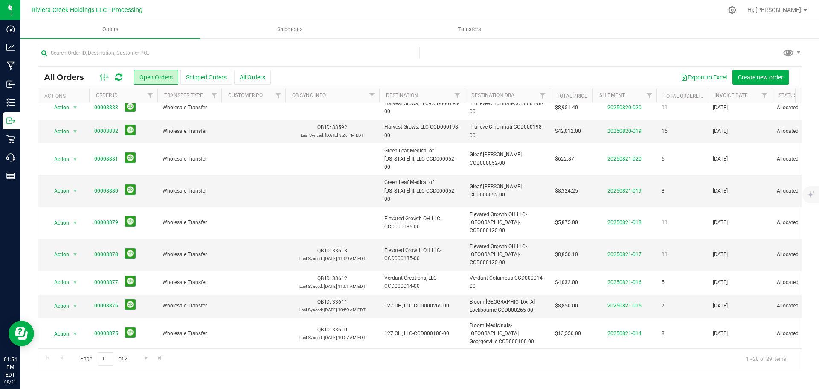
scroll to position [0, 0]
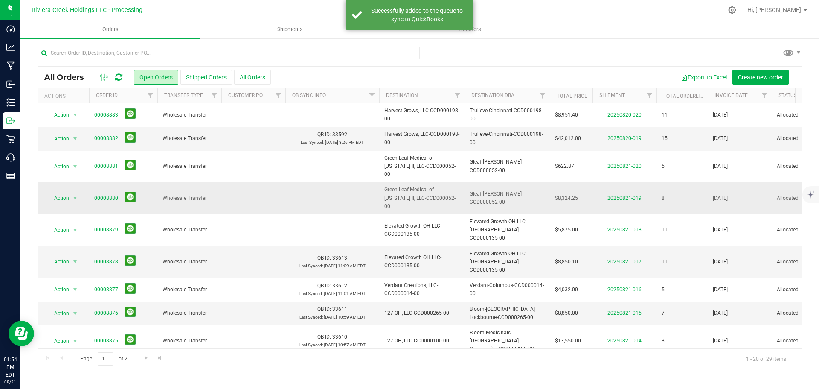
click at [113, 194] on link "00008880" at bounding box center [106, 198] width 24 height 8
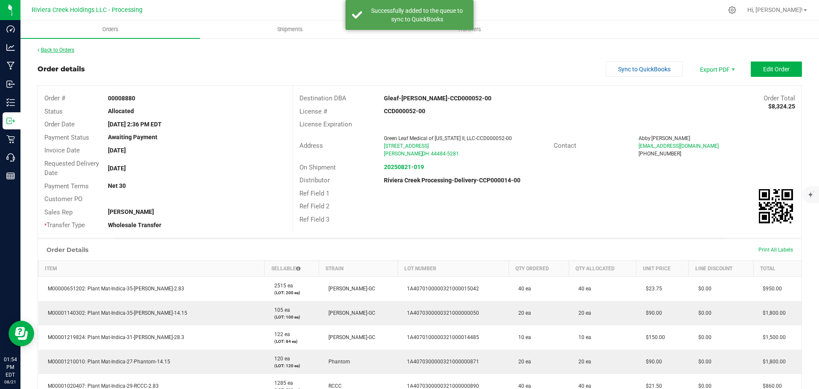
click at [61, 48] on link "Back to Orders" at bounding box center [56, 50] width 37 height 6
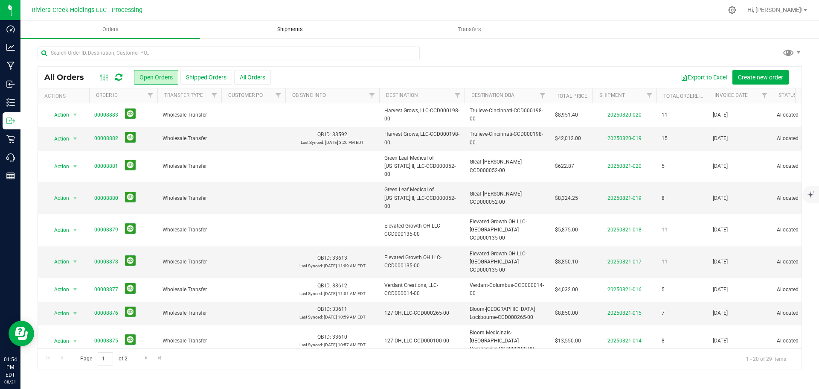
click at [287, 28] on span "Shipments" at bounding box center [290, 30] width 49 height 8
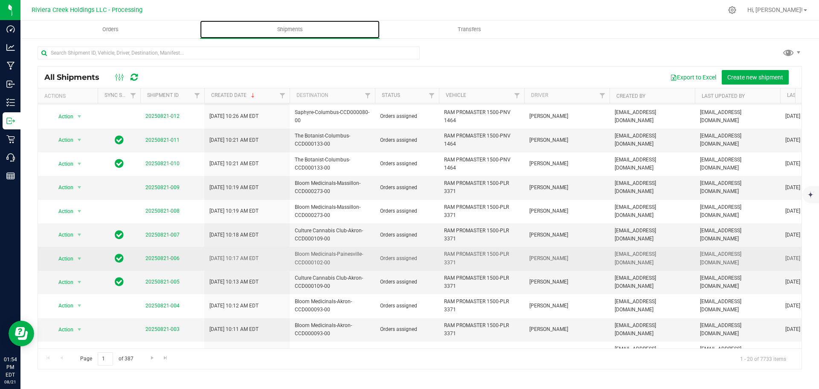
scroll to position [221, 0]
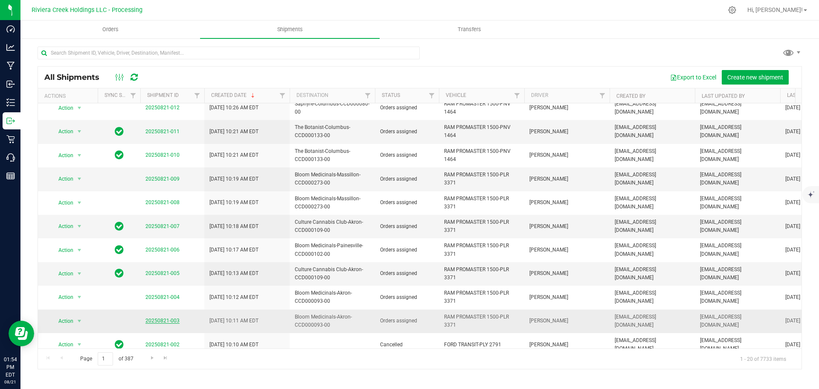
click at [174, 317] on link "20250821-003" at bounding box center [162, 320] width 34 height 6
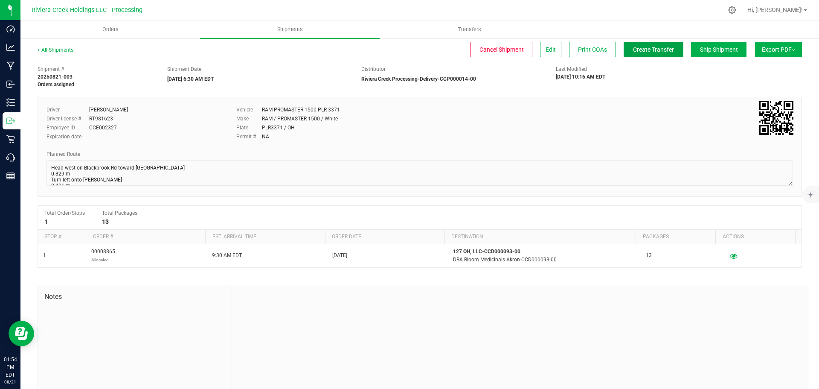
click at [638, 54] on button "Create Transfer" at bounding box center [654, 49] width 60 height 15
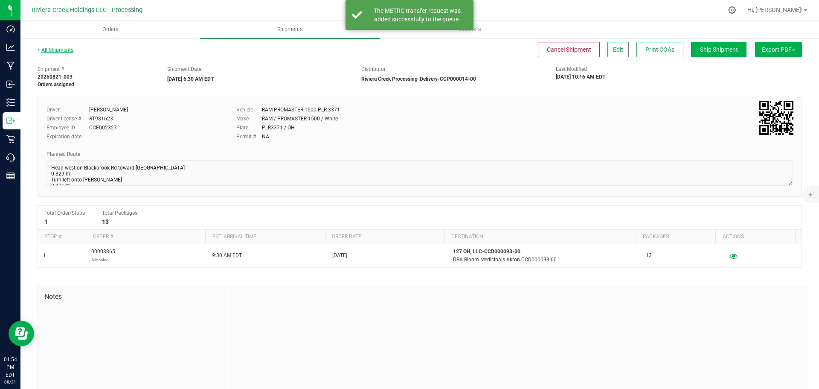
click at [56, 52] on link "All Shipments" at bounding box center [56, 50] width 36 height 6
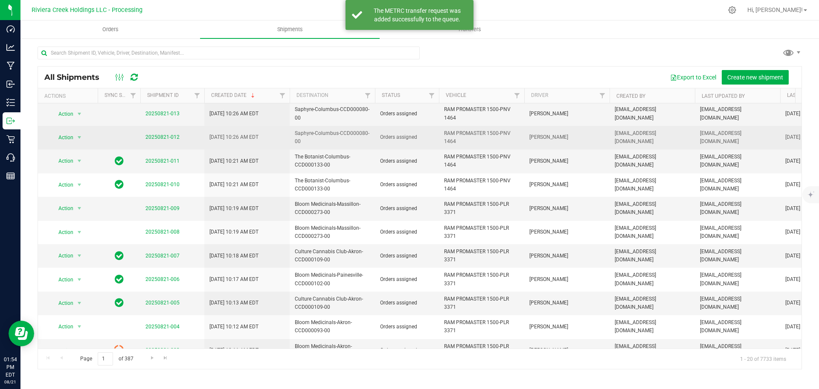
scroll to position [213, 0]
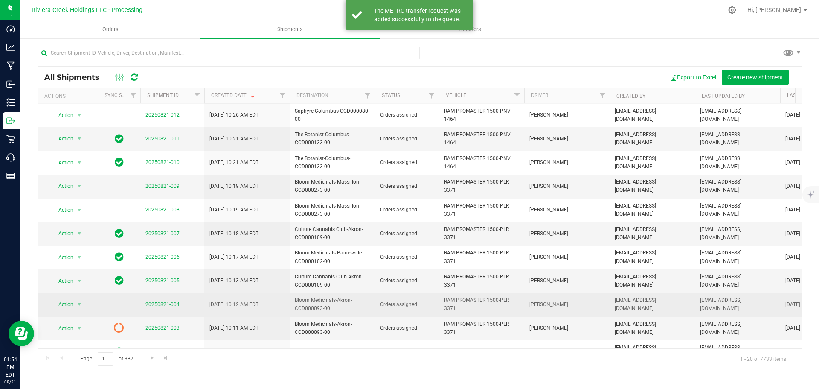
click at [156, 301] on link "20250821-004" at bounding box center [162, 304] width 34 height 6
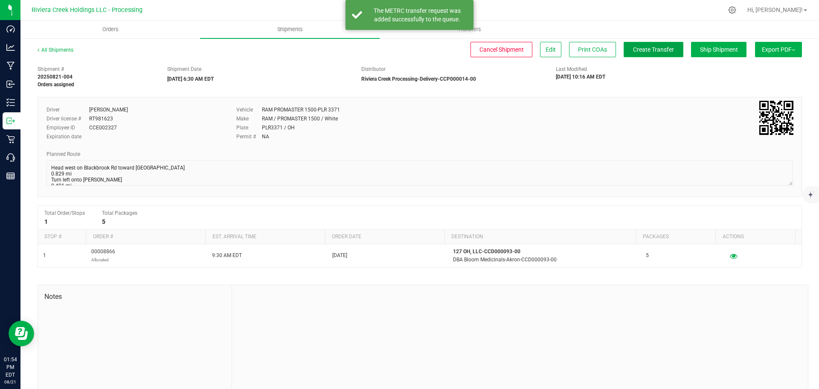
click at [640, 51] on span "Create Transfer" at bounding box center [653, 49] width 41 height 7
click at [54, 49] on link "All Shipments" at bounding box center [56, 50] width 36 height 6
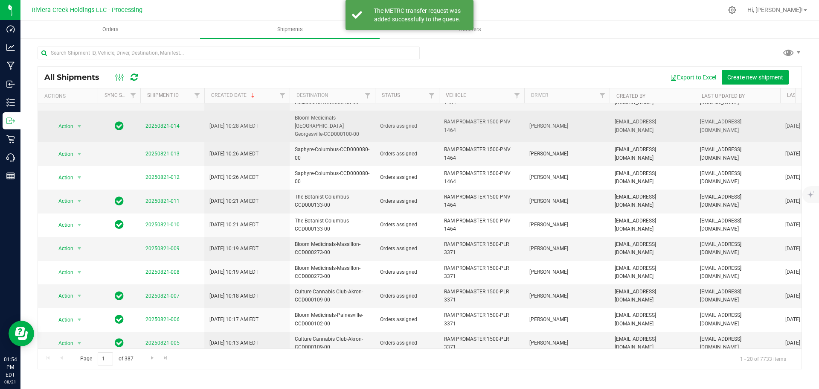
scroll to position [171, 0]
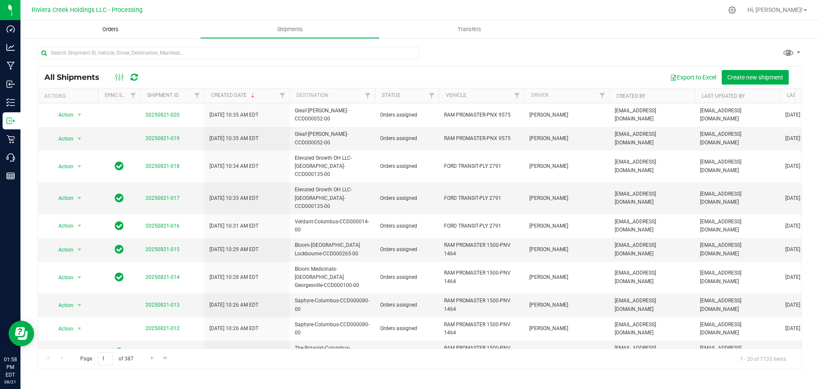
click at [110, 30] on span "Orders" at bounding box center [110, 30] width 39 height 8
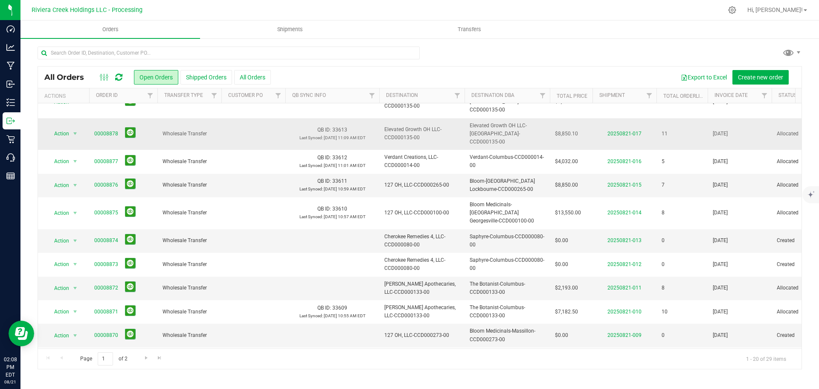
scroll to position [171, 0]
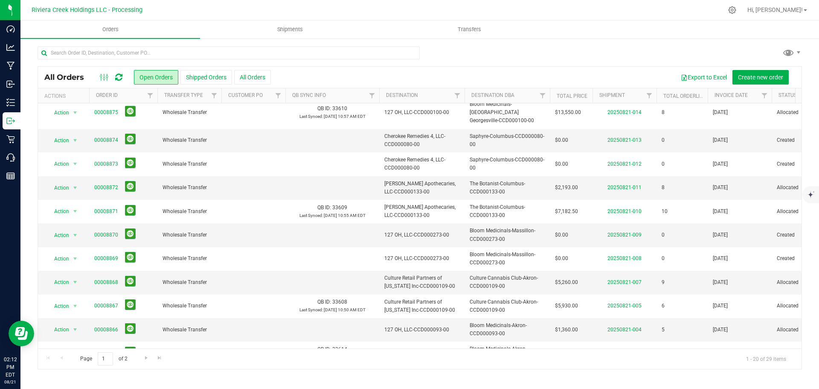
scroll to position [234, 0]
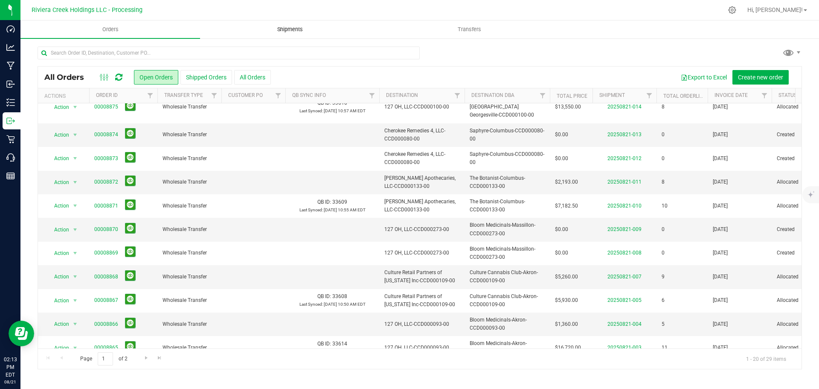
click at [288, 29] on span "Shipments" at bounding box center [290, 30] width 49 height 8
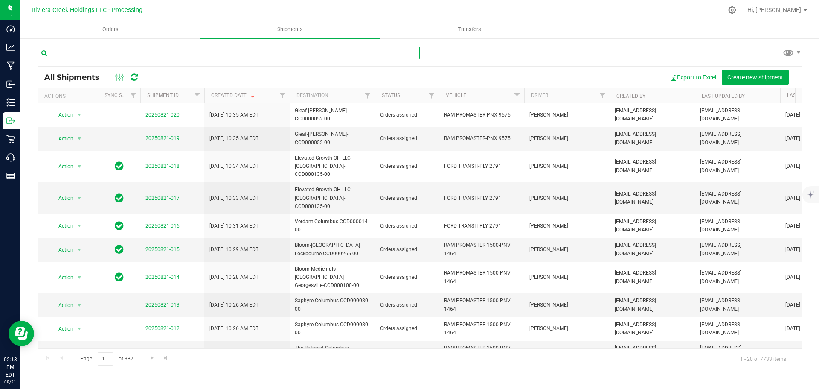
click at [59, 55] on input "text" at bounding box center [229, 53] width 382 height 13
paste input "CCD000143-00 ("
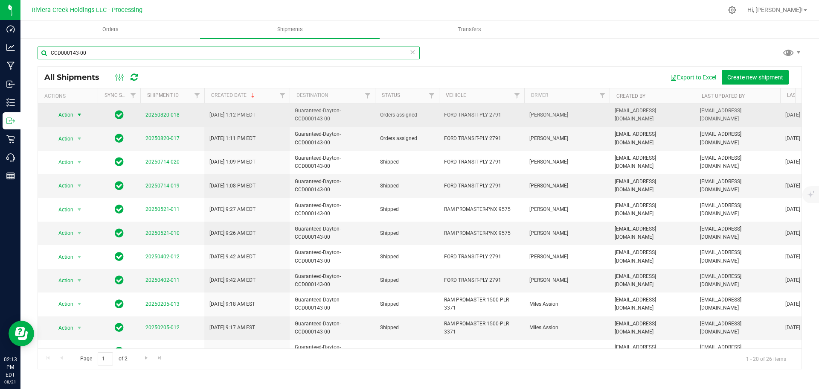
type input "CCD000143-00"
click at [73, 115] on span "Action" at bounding box center [62, 115] width 23 height 12
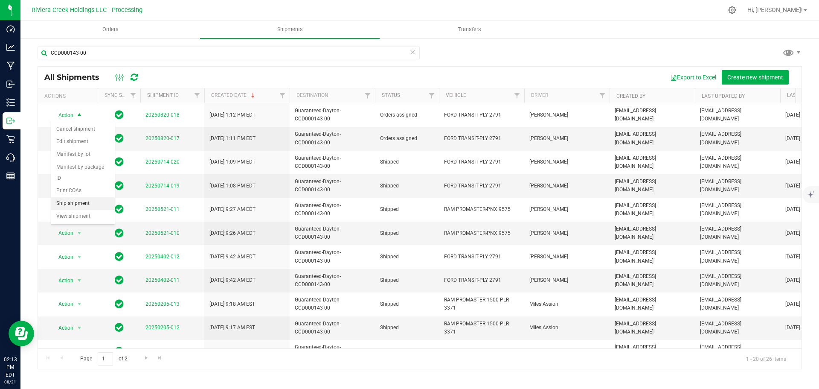
click at [75, 197] on li "Ship shipment" at bounding box center [83, 203] width 64 height 13
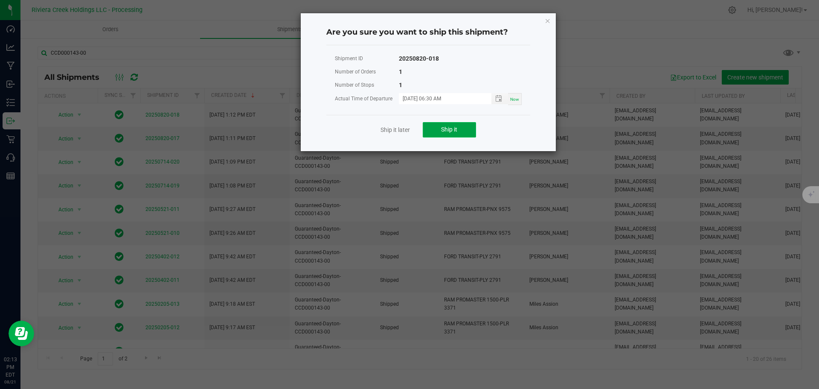
click at [430, 128] on button "Ship it" at bounding box center [449, 129] width 53 height 15
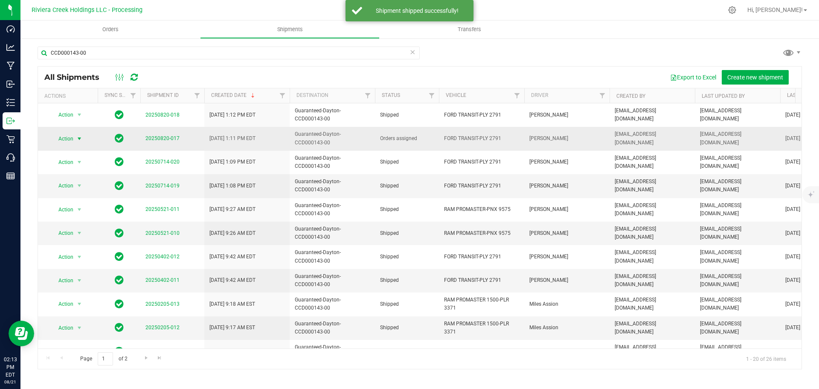
click at [70, 140] on span "Action" at bounding box center [62, 139] width 23 height 12
click at [81, 221] on li "Ship shipment" at bounding box center [83, 227] width 64 height 13
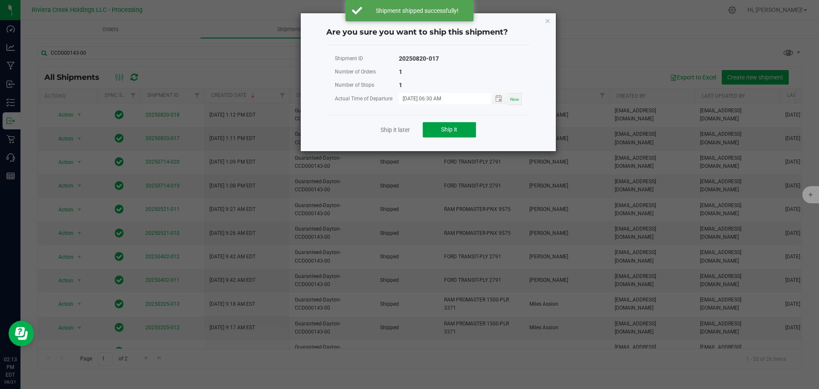
click at [445, 130] on span "Ship it" at bounding box center [449, 129] width 16 height 7
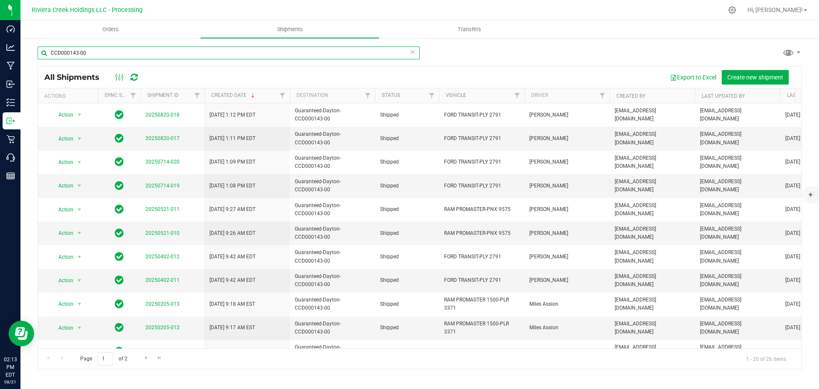
drag, startPoint x: 92, startPoint y: 53, endPoint x: 31, endPoint y: 52, distance: 61.0
click at [31, 52] on div "CCD000143-00 All Shipments Export to Excel Create new shipment Actions Sync Sta…" at bounding box center [419, 208] width 799 height 340
paste input "050"
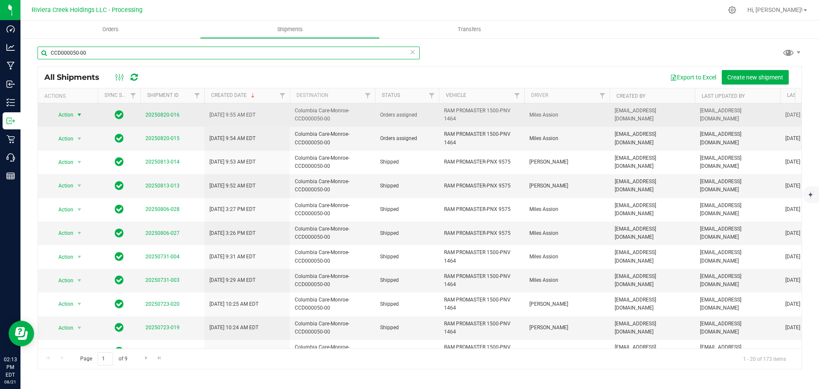
type input "CCD000050-00"
click at [74, 117] on span "select" at bounding box center [79, 115] width 11 height 12
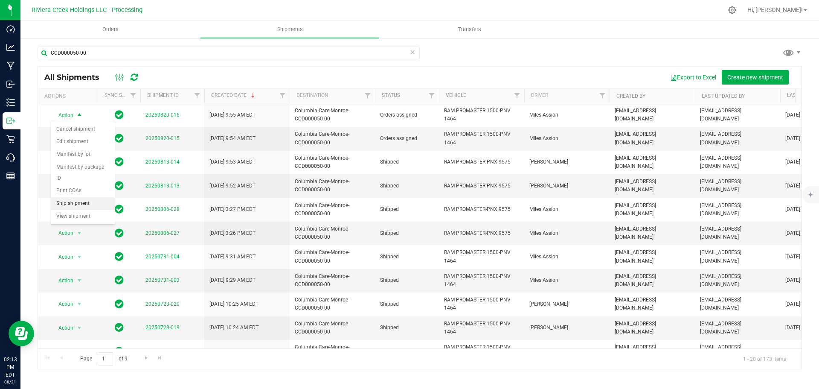
click at [72, 197] on li "Ship shipment" at bounding box center [83, 203] width 64 height 13
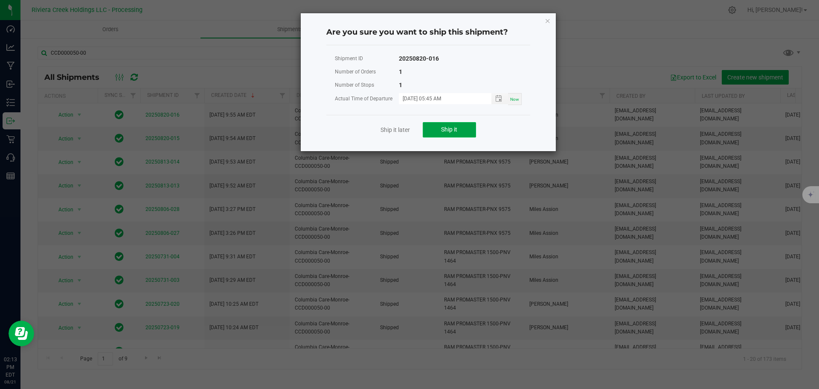
click at [425, 125] on button "Ship it" at bounding box center [449, 129] width 53 height 15
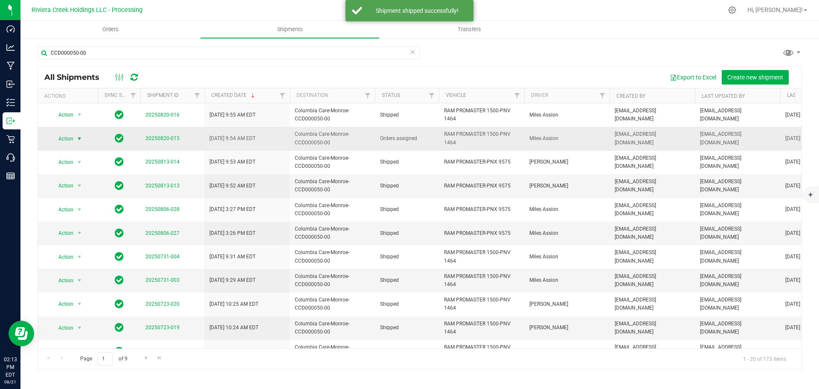
click at [70, 139] on span "Action" at bounding box center [62, 139] width 23 height 12
click at [73, 221] on li "Ship shipment" at bounding box center [83, 227] width 64 height 13
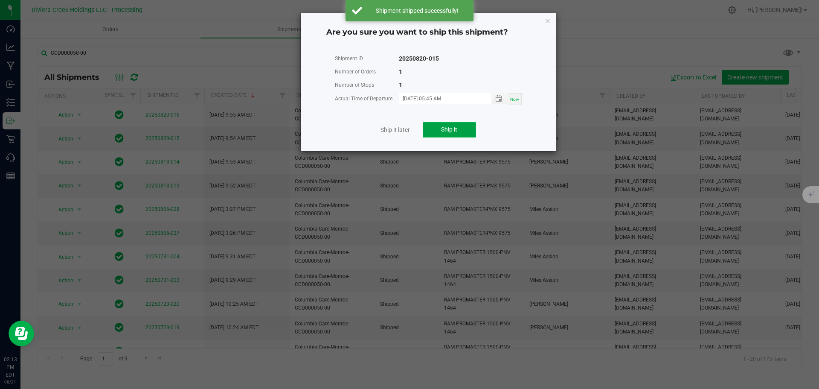
click at [437, 130] on button "Ship it" at bounding box center [449, 129] width 53 height 15
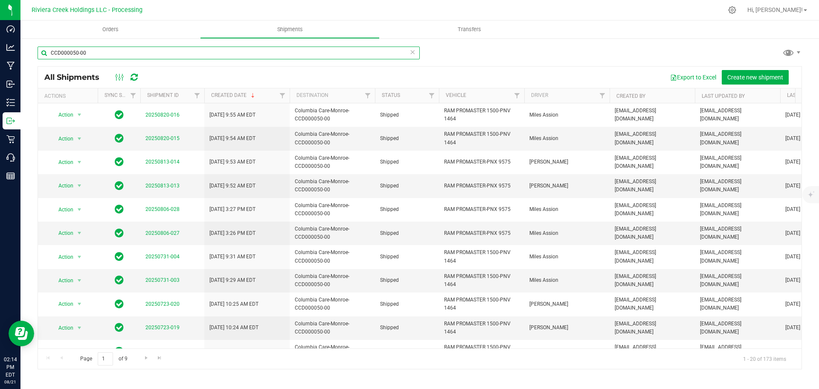
drag, startPoint x: 96, startPoint y: 52, endPoint x: 50, endPoint y: 50, distance: 46.1
click at [50, 50] on input "CCD000050-00" at bounding box center [229, 53] width 382 height 13
paste input "150-00"
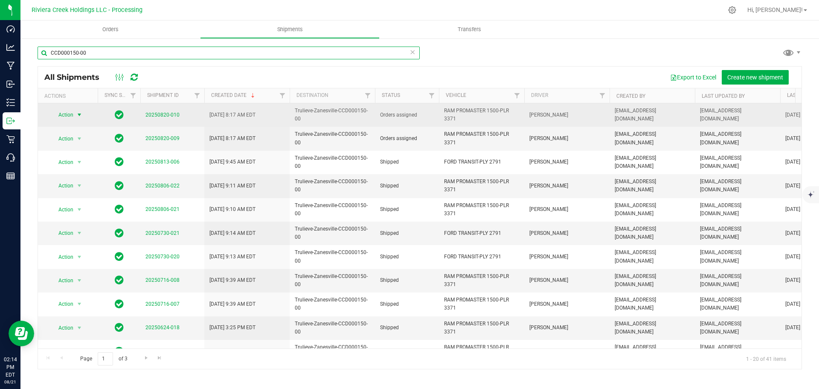
type input "CCD000150-00"
click at [72, 114] on span "Action" at bounding box center [62, 115] width 23 height 12
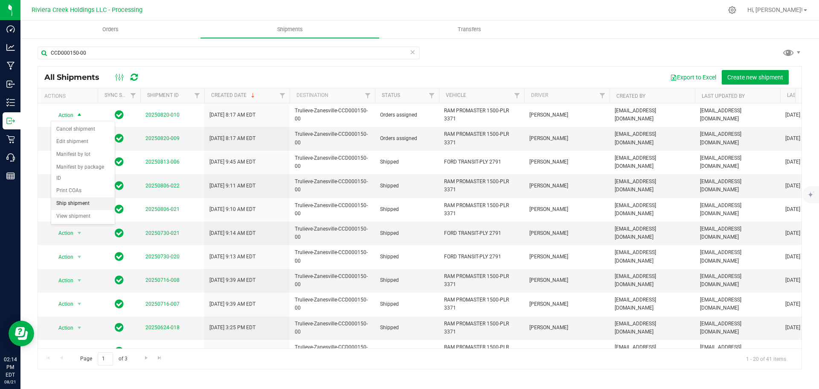
click at [82, 197] on li "Ship shipment" at bounding box center [83, 203] width 64 height 13
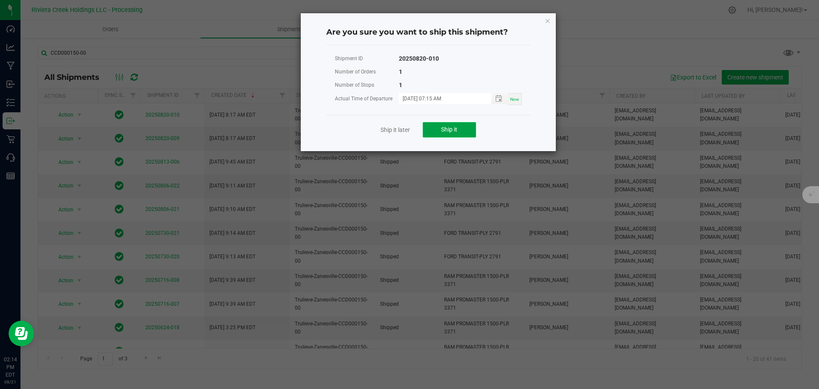
click at [465, 132] on button "Ship it" at bounding box center [449, 129] width 53 height 15
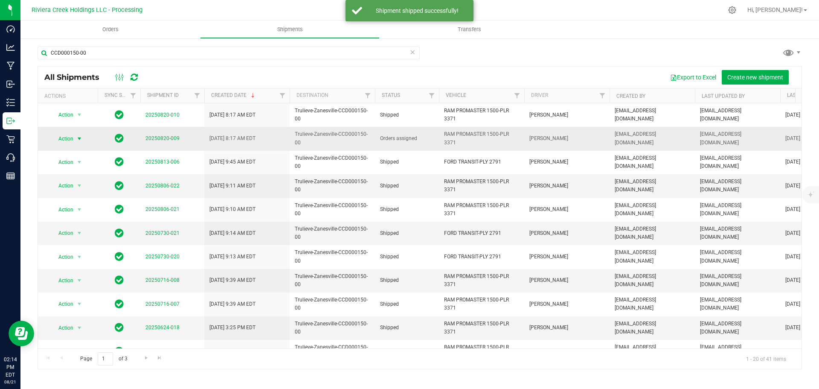
click at [72, 141] on span "Action" at bounding box center [62, 139] width 23 height 12
click at [82, 221] on li "Ship shipment" at bounding box center [83, 227] width 64 height 13
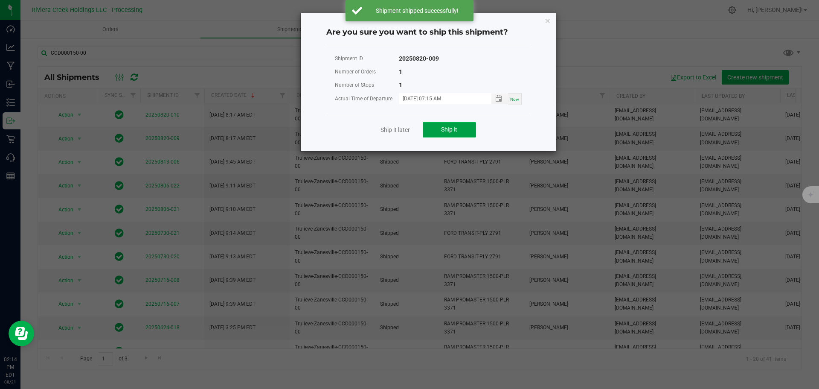
click at [443, 128] on span "Ship it" at bounding box center [449, 129] width 16 height 7
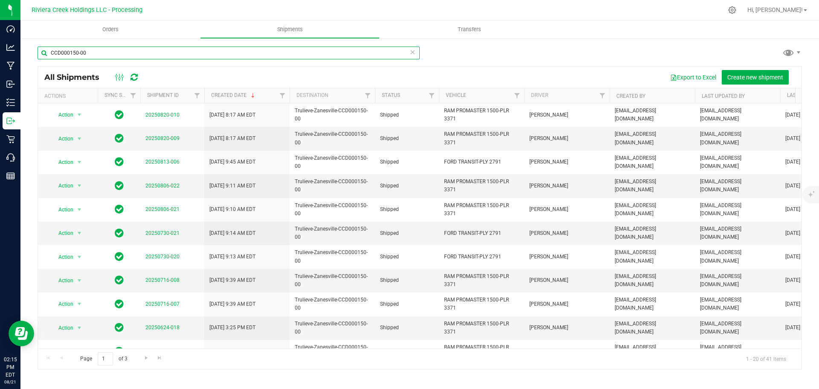
drag, startPoint x: 94, startPoint y: 50, endPoint x: 51, endPoint y: 52, distance: 42.7
click at [51, 52] on input "CCD000150-00" at bounding box center [229, 53] width 382 height 13
paste input "CCD000051"
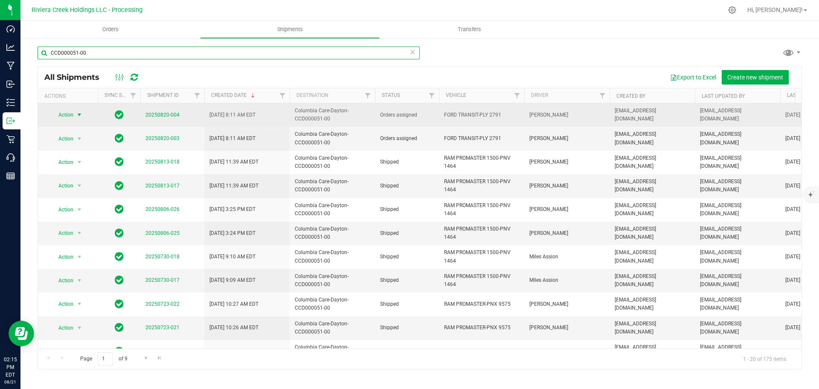
type input "CCD000051-00"
click at [74, 114] on span "select" at bounding box center [79, 115] width 11 height 12
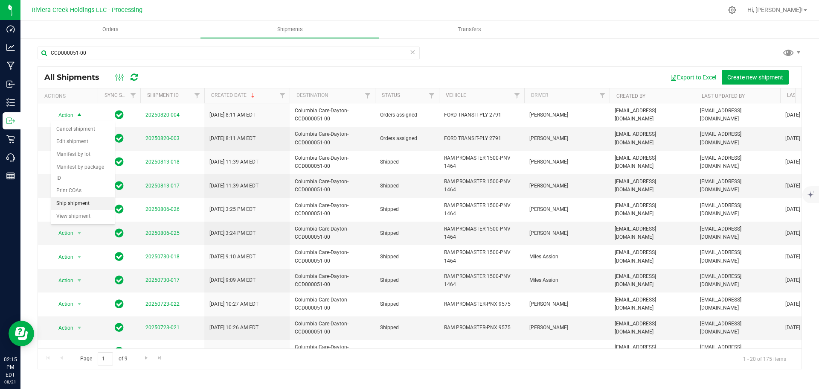
click at [86, 197] on li "Ship shipment" at bounding box center [83, 203] width 64 height 13
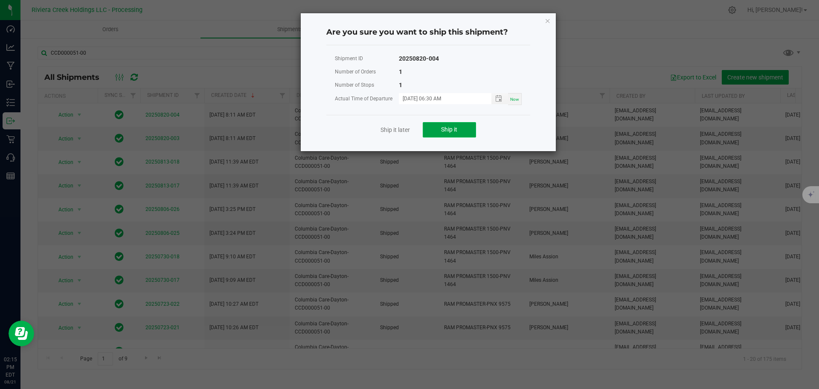
click at [443, 132] on span "Ship it" at bounding box center [449, 129] width 16 height 7
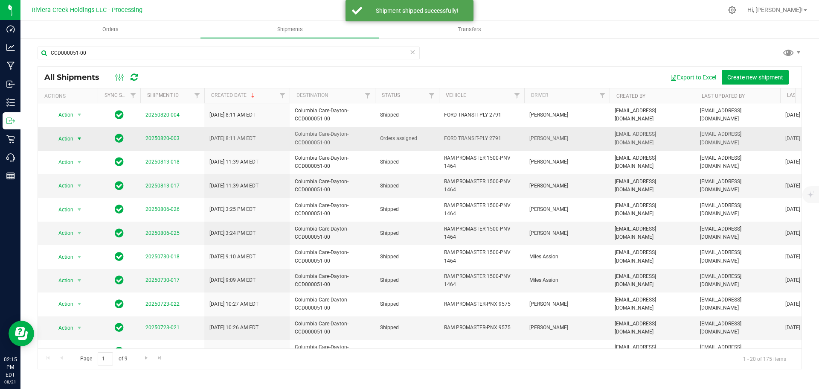
click at [70, 137] on span "Action" at bounding box center [62, 139] width 23 height 12
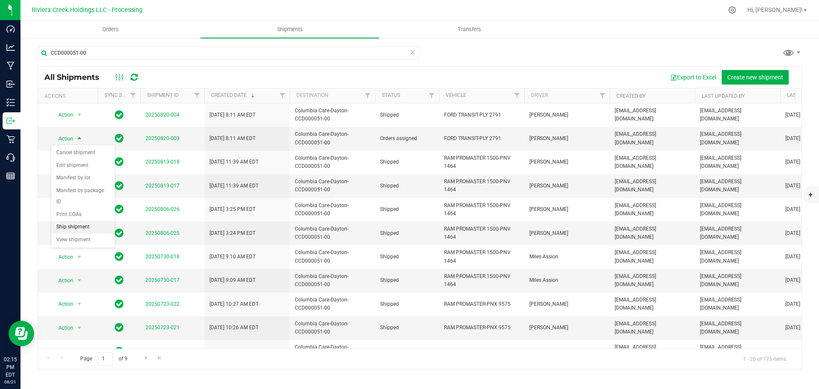
click at [71, 221] on li "Ship shipment" at bounding box center [83, 227] width 64 height 13
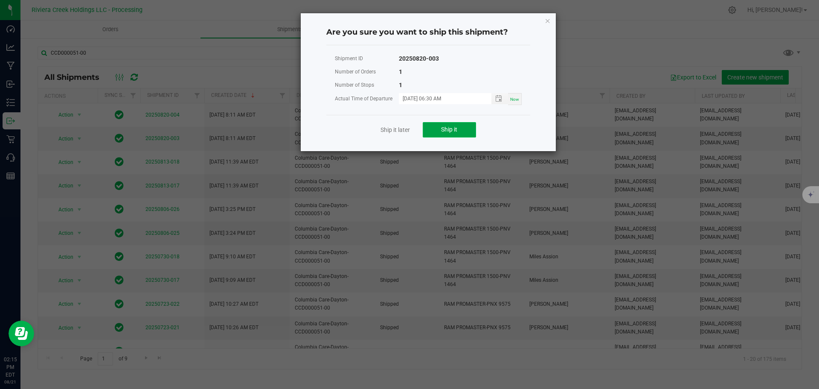
click at [443, 127] on span "Ship it" at bounding box center [449, 129] width 16 height 7
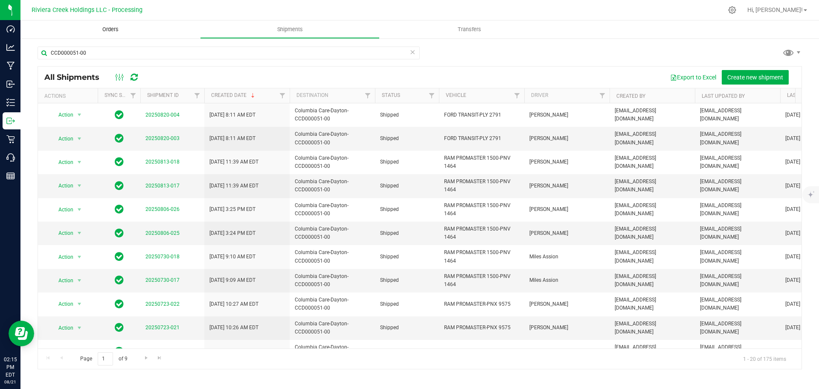
click at [105, 28] on span "Orders" at bounding box center [110, 30] width 39 height 8
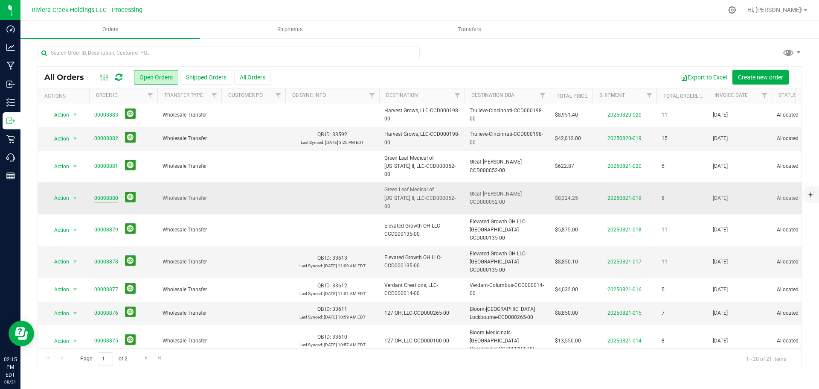
click at [104, 194] on link "00008880" at bounding box center [106, 198] width 24 height 8
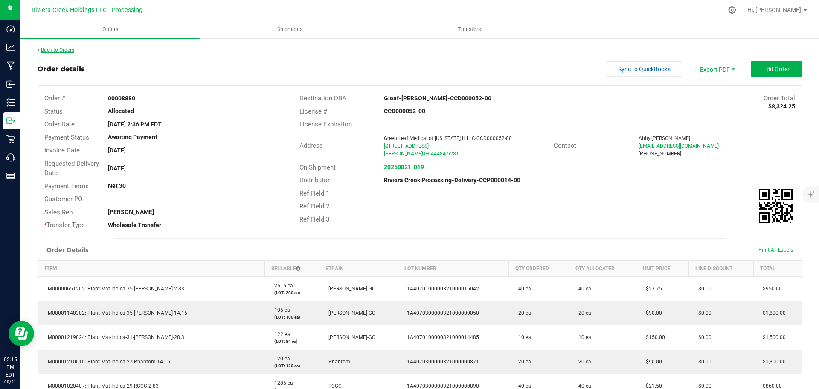
click at [57, 51] on link "Back to Orders" at bounding box center [56, 50] width 37 height 6
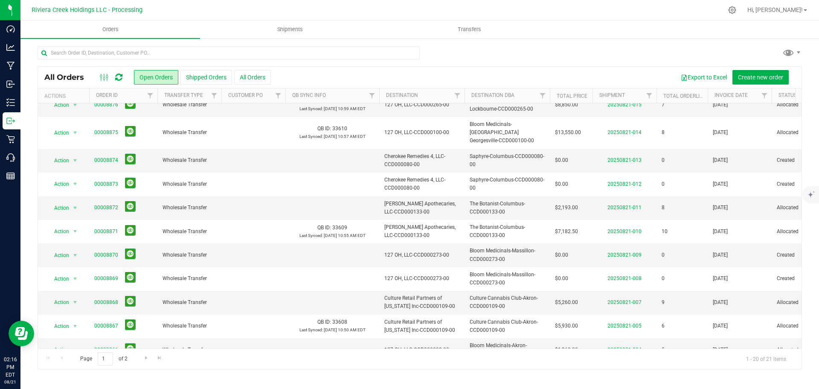
scroll to position [213, 0]
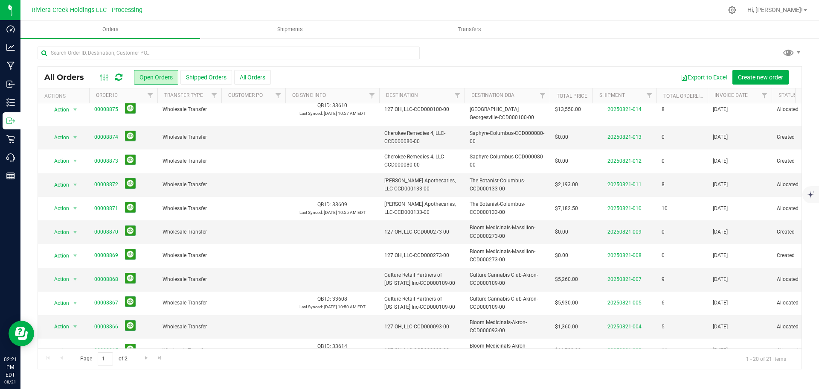
scroll to position [234, 0]
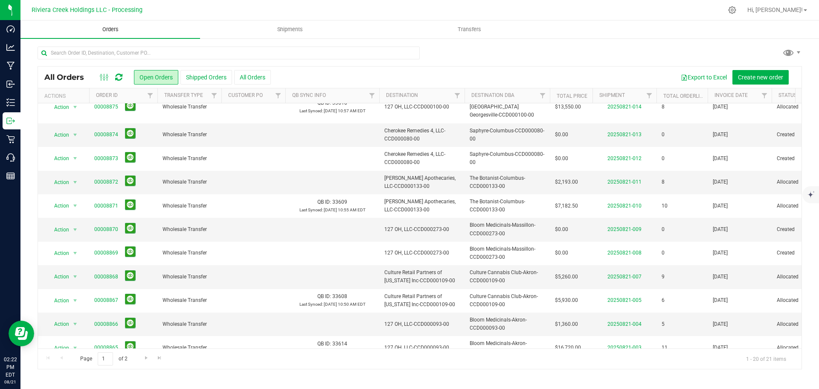
click at [106, 29] on span "Orders" at bounding box center [110, 30] width 39 height 8
click at [746, 75] on span "Create new order" at bounding box center [760, 77] width 45 height 7
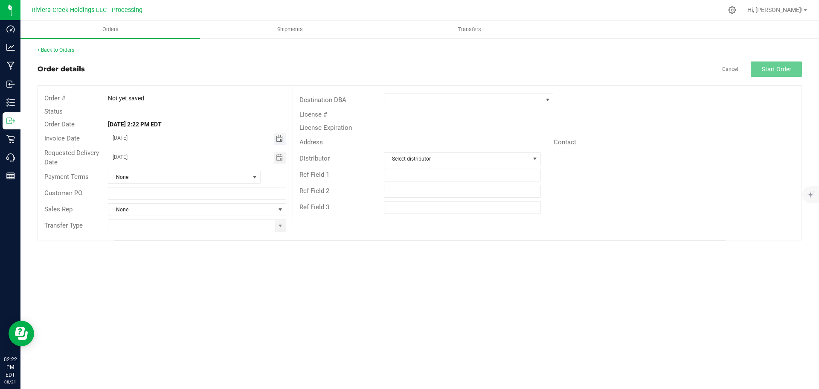
click at [279, 140] on span "Toggle calendar" at bounding box center [279, 138] width 7 height 7
click at [163, 236] on span "25" at bounding box center [159, 236] width 12 height 13
type input "[DATE]"
click at [276, 158] on span "Toggle calendar" at bounding box center [279, 157] width 7 height 7
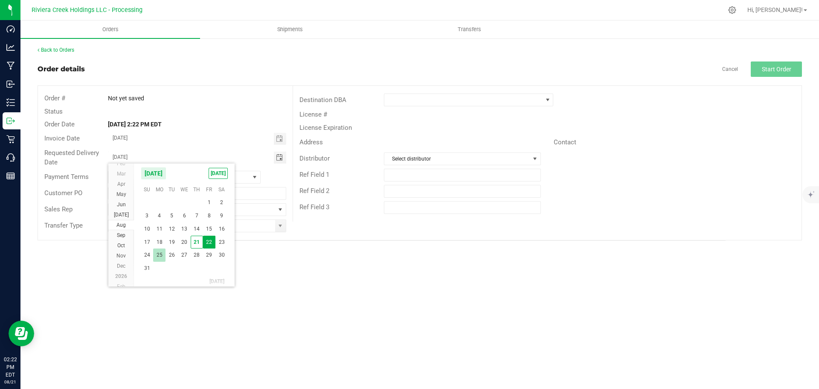
click at [160, 254] on span "25" at bounding box center [159, 254] width 12 height 13
type input "[DATE]"
click at [282, 228] on span at bounding box center [280, 225] width 7 height 7
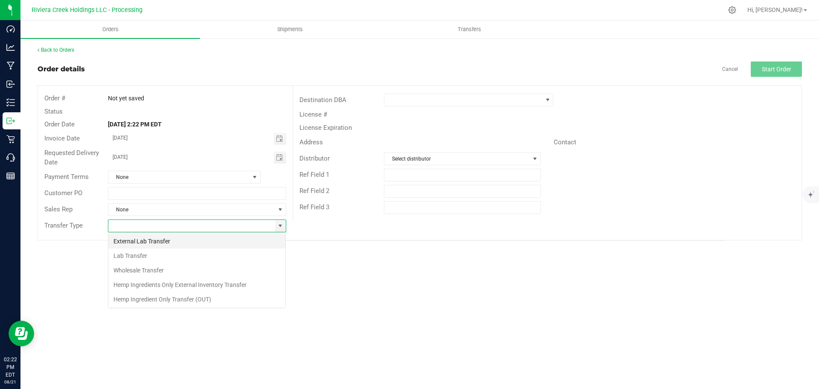
scroll to position [13, 178]
click at [144, 270] on li "Wholesale Transfer" at bounding box center [196, 270] width 177 height 15
type input "Wholesale Transfer"
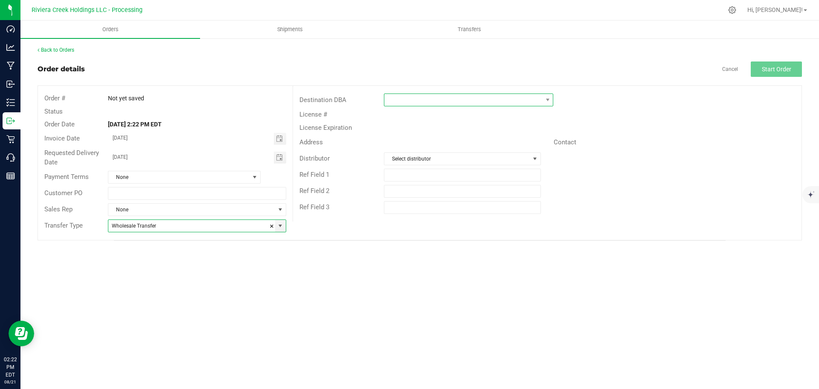
click at [402, 103] on span at bounding box center [463, 100] width 158 height 12
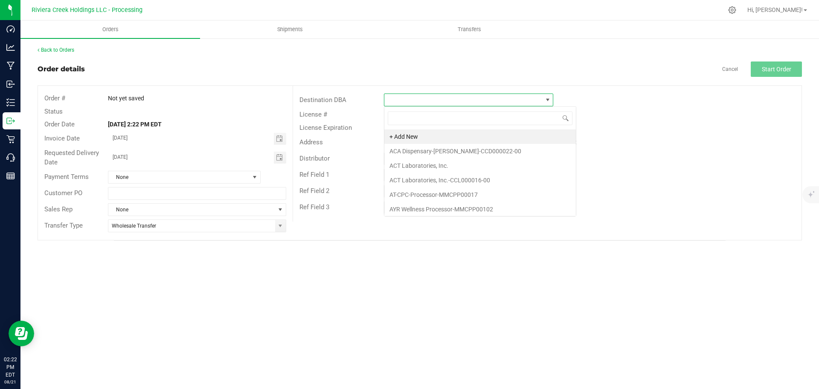
scroll to position [13, 169]
type input "ther"
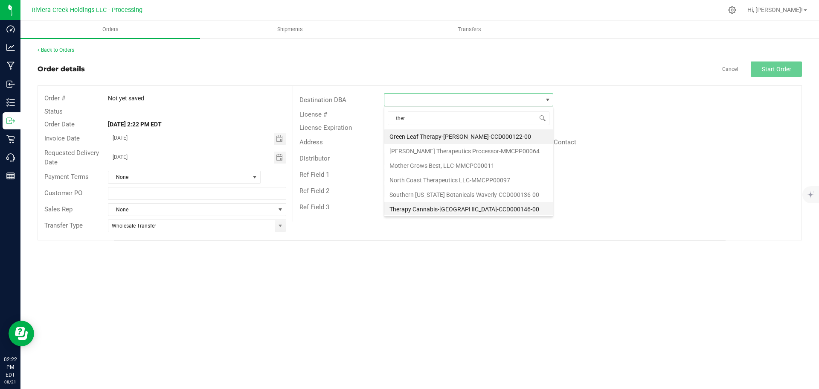
click at [422, 208] on li "Therapy Cannabis-[GEOGRAPHIC_DATA]-CCD000146-00" at bounding box center [468, 209] width 169 height 15
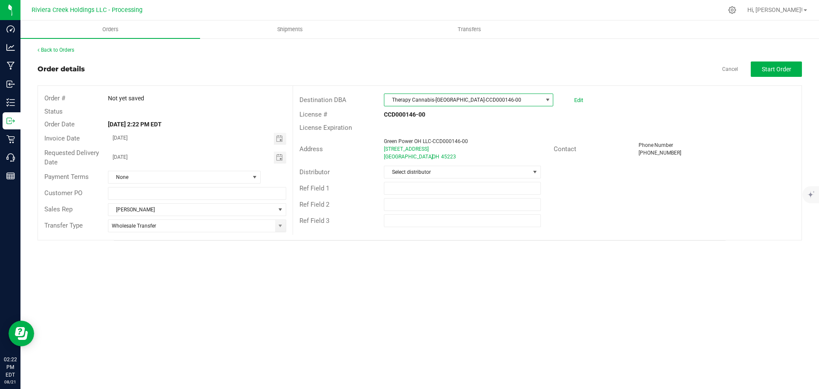
click at [506, 178] on div "Distributor Select distributor" at bounding box center [547, 172] width 509 height 16
click at [476, 173] on span "Select distributor" at bounding box center [456, 172] width 145 height 12
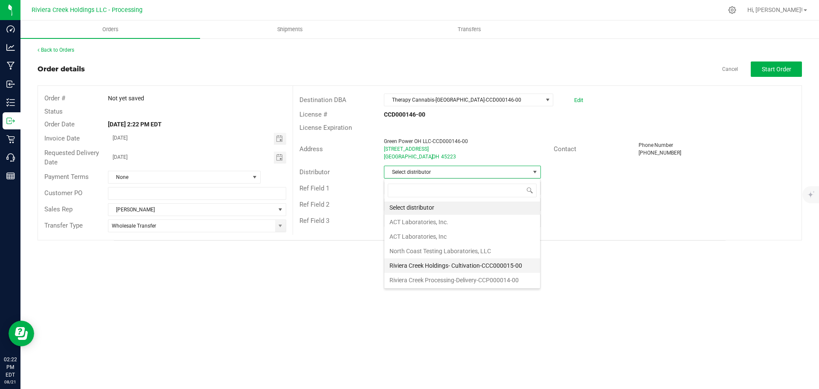
scroll to position [2, 0]
click at [459, 280] on li "Riviera Creek Processing-Delivery-CCP000014-00" at bounding box center [462, 279] width 156 height 15
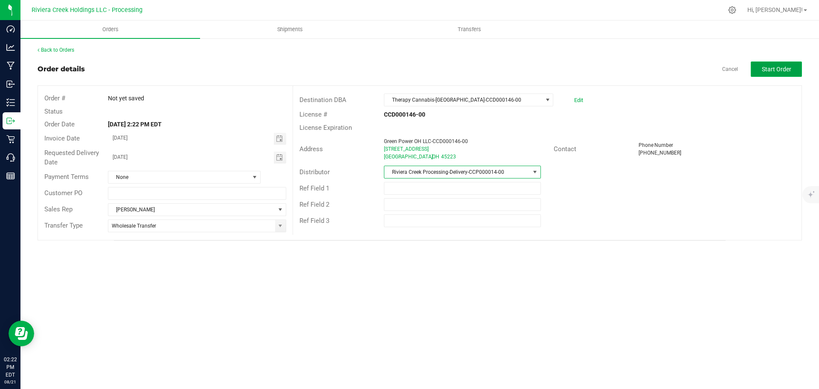
click at [759, 72] on button "Start Order" at bounding box center [776, 68] width 51 height 15
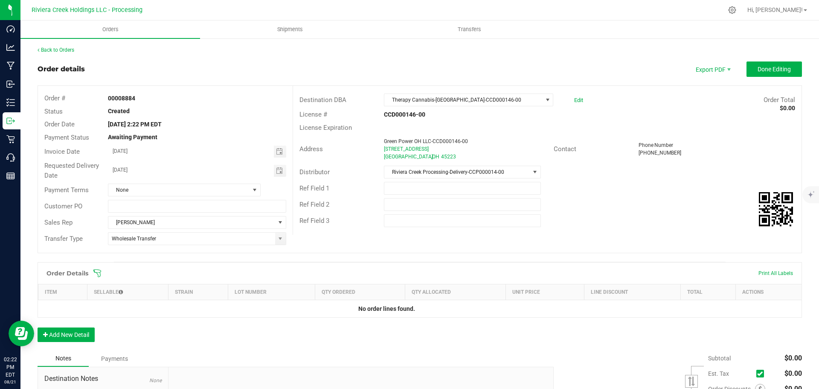
scroll to position [102, 0]
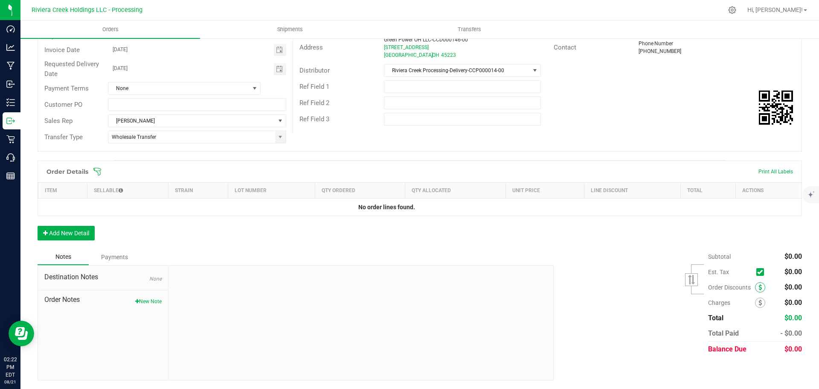
click at [759, 288] on icon at bounding box center [760, 287] width 3 height 6
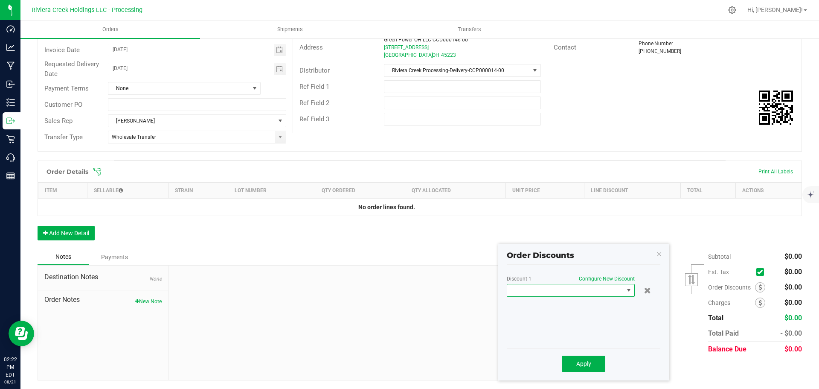
click at [555, 289] on span at bounding box center [565, 290] width 116 height 12
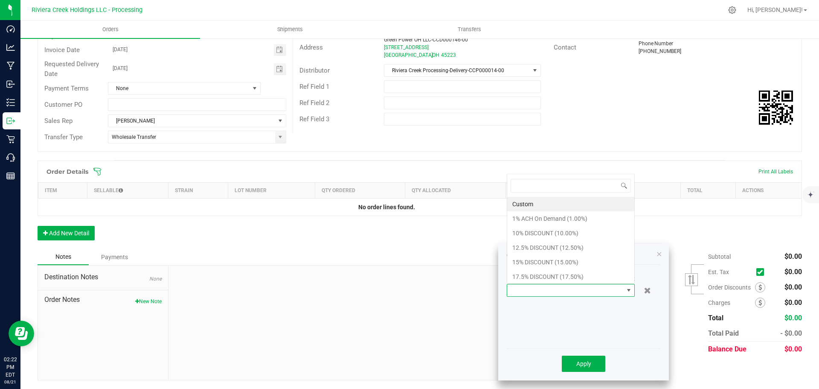
scroll to position [13, 128]
click at [531, 233] on li "10% DISCOUNT (10.00%)" at bounding box center [570, 233] width 127 height 15
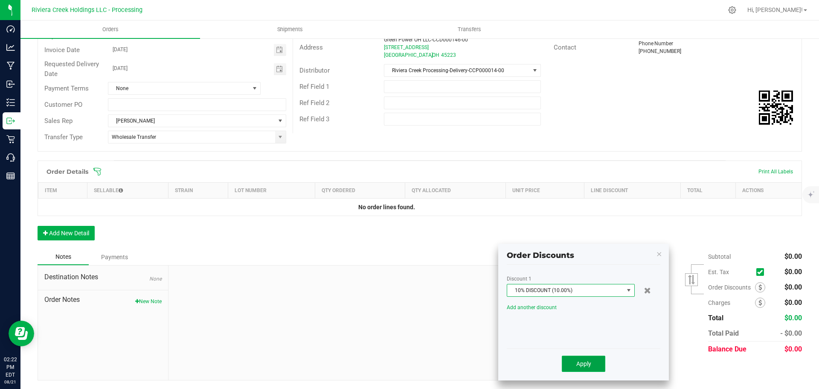
click at [582, 365] on span "Apply" at bounding box center [583, 363] width 15 height 7
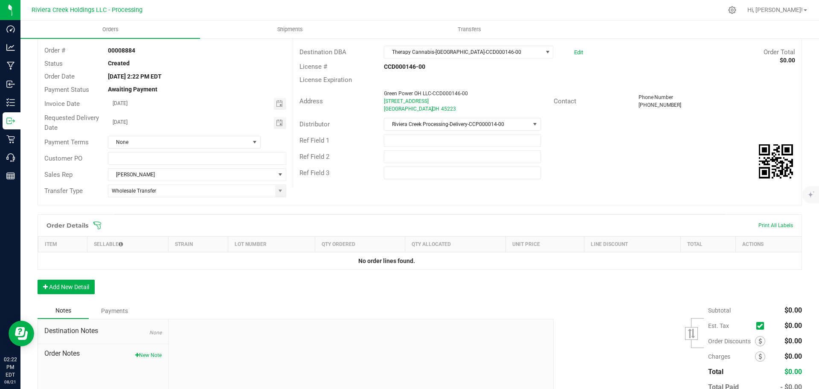
scroll to position [0, 0]
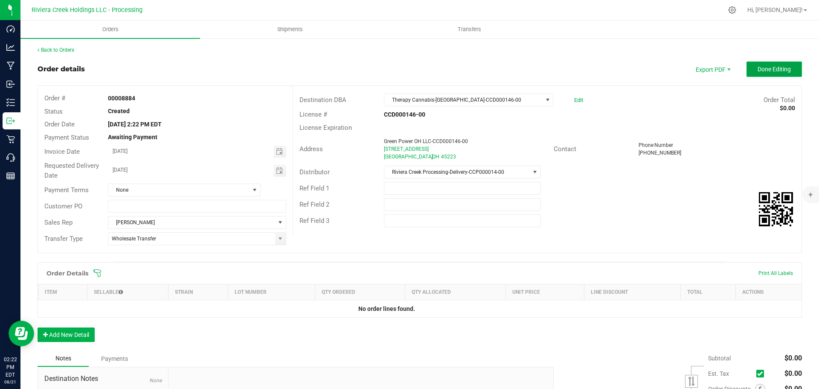
click at [759, 73] on button "Done Editing" at bounding box center [774, 68] width 55 height 15
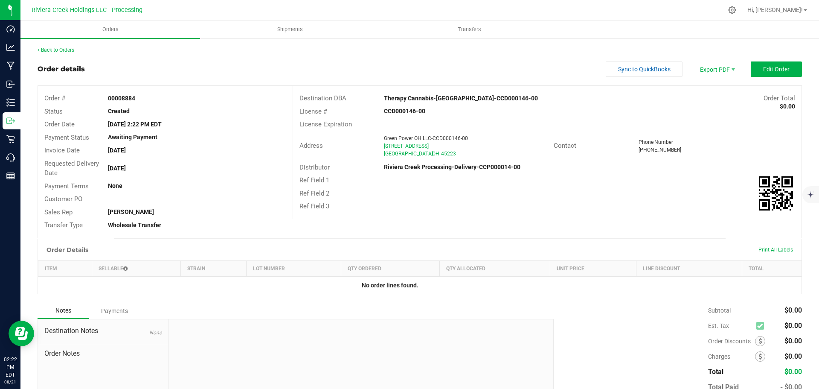
drag, startPoint x: 105, startPoint y: 98, endPoint x: 155, endPoint y: 100, distance: 49.5
click at [155, 100] on div "00008884" at bounding box center [197, 98] width 191 height 9
copy strong "00008884"
click at [63, 49] on link "Back to Orders" at bounding box center [56, 50] width 37 height 6
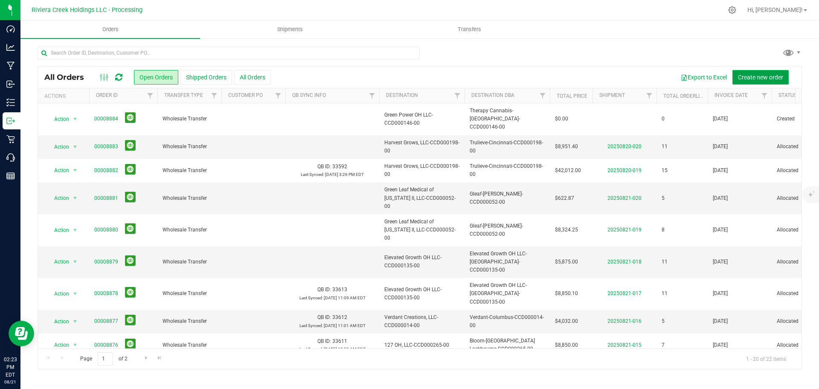
click at [760, 78] on span "Create new order" at bounding box center [760, 77] width 45 height 7
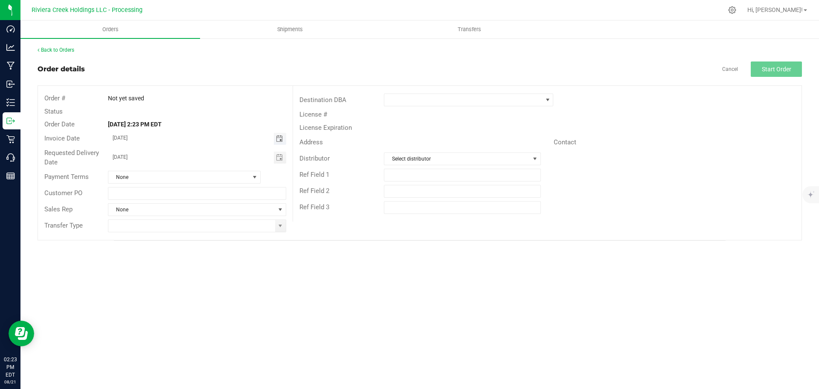
click at [278, 138] on span "Toggle calendar" at bounding box center [279, 138] width 7 height 7
drag, startPoint x: 158, startPoint y: 238, endPoint x: 220, endPoint y: 211, distance: 67.3
click at [159, 238] on span "25" at bounding box center [159, 236] width 12 height 13
type input "08/25/2025"
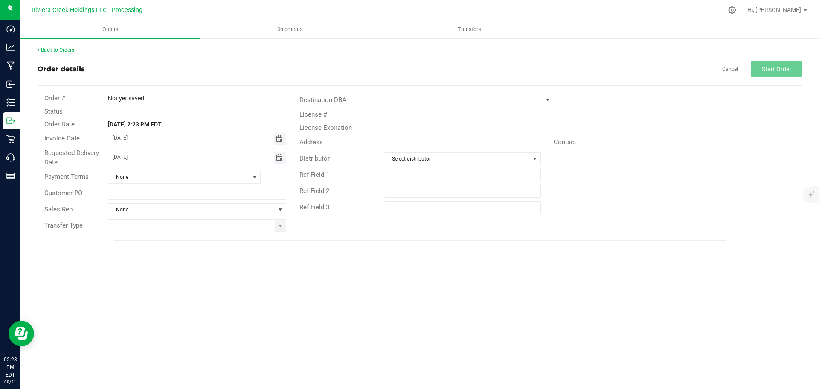
click at [279, 157] on span "Toggle calendar" at bounding box center [279, 157] width 7 height 7
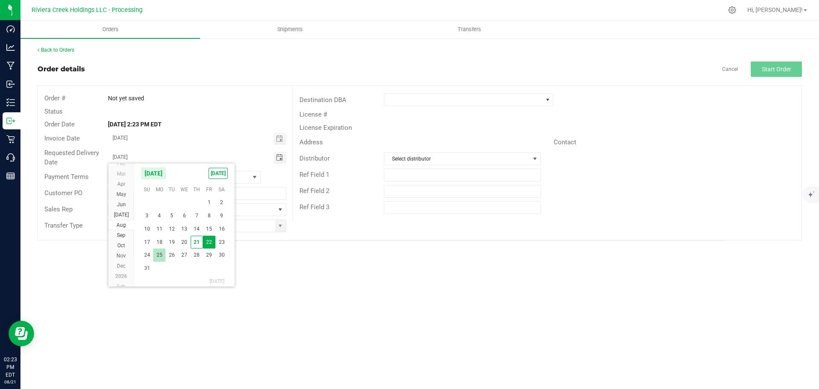
click at [159, 253] on span "25" at bounding box center [159, 254] width 12 height 13
type input "08/25/2025"
click at [280, 229] on span at bounding box center [280, 226] width 11 height 12
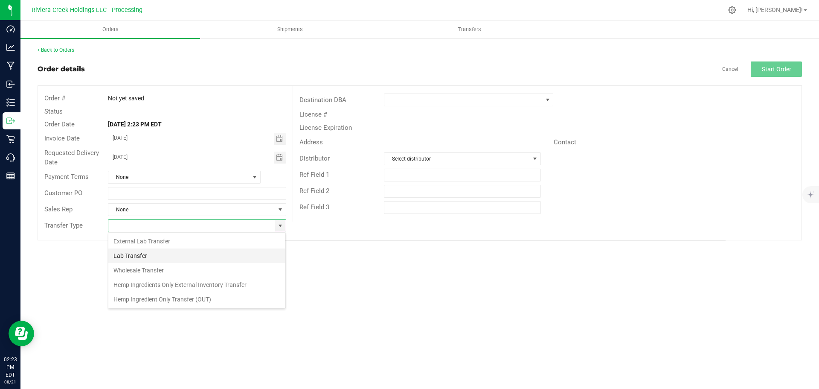
scroll to position [13, 178]
click at [137, 271] on li "Wholesale Transfer" at bounding box center [196, 270] width 177 height 15
type input "Wholesale Transfer"
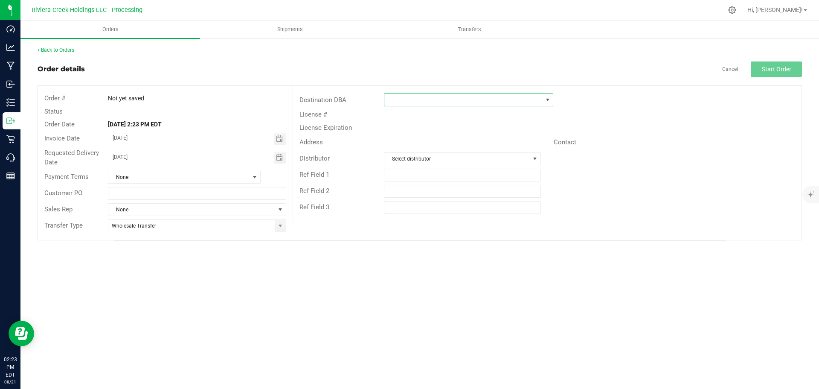
click at [446, 103] on span at bounding box center [463, 100] width 158 height 12
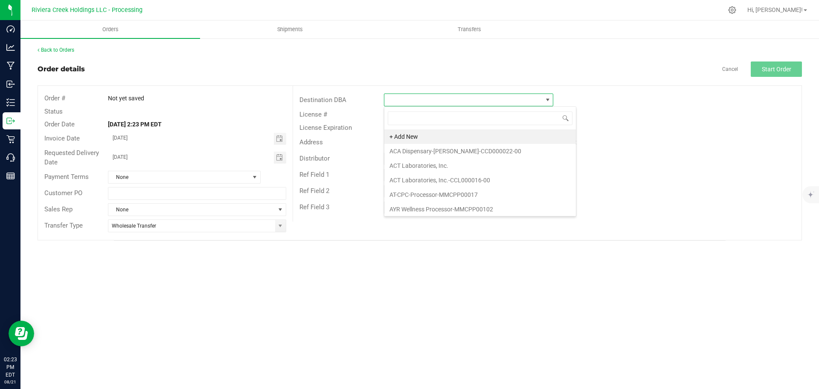
scroll to position [13, 169]
type input "ther"
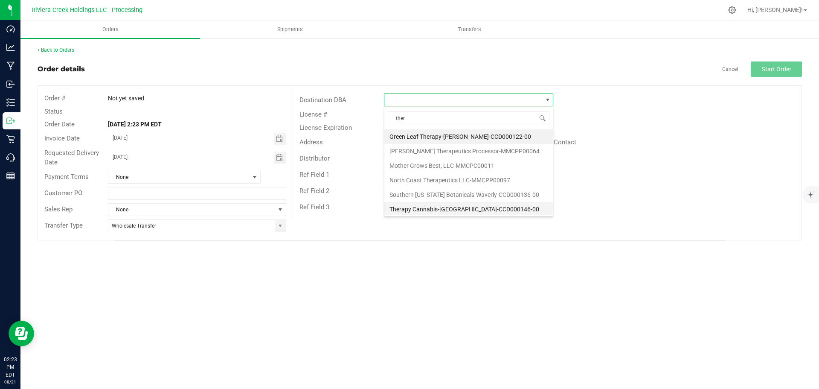
click at [435, 211] on li "Therapy Cannabis-[GEOGRAPHIC_DATA]-CCD000146-00" at bounding box center [468, 209] width 169 height 15
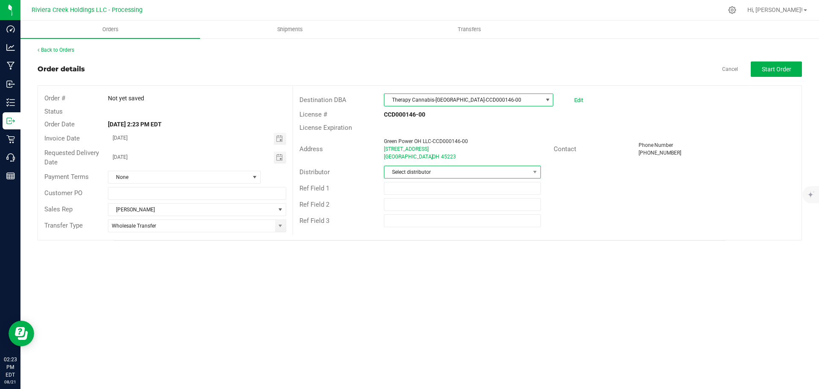
click at [425, 173] on span "Select distributor" at bounding box center [456, 172] width 145 height 12
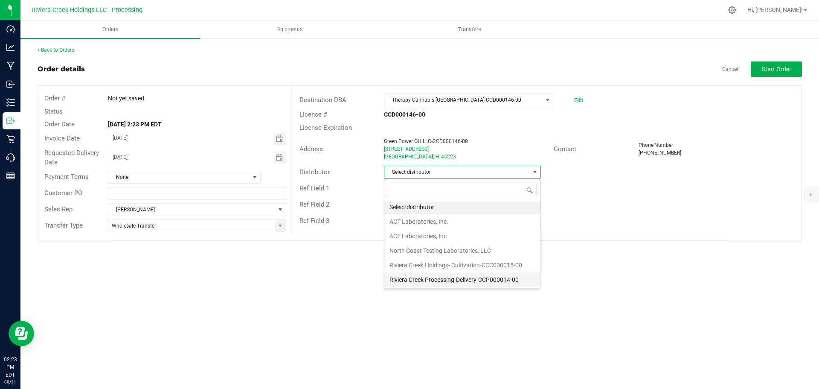
scroll to position [2, 0]
click at [429, 279] on li "Riviera Creek Processing-Delivery-CCP000014-00" at bounding box center [462, 279] width 156 height 15
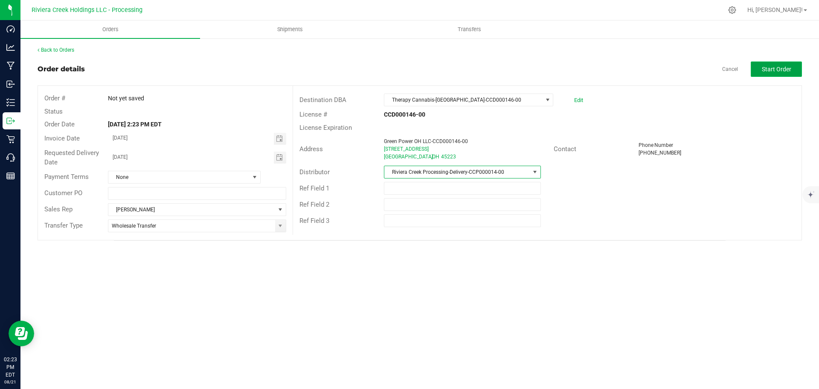
click at [756, 72] on button "Start Order" at bounding box center [776, 68] width 51 height 15
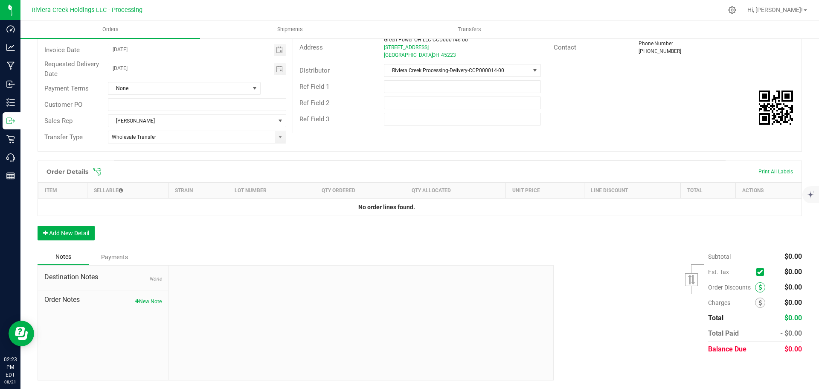
click at [759, 286] on icon at bounding box center [760, 287] width 3 height 6
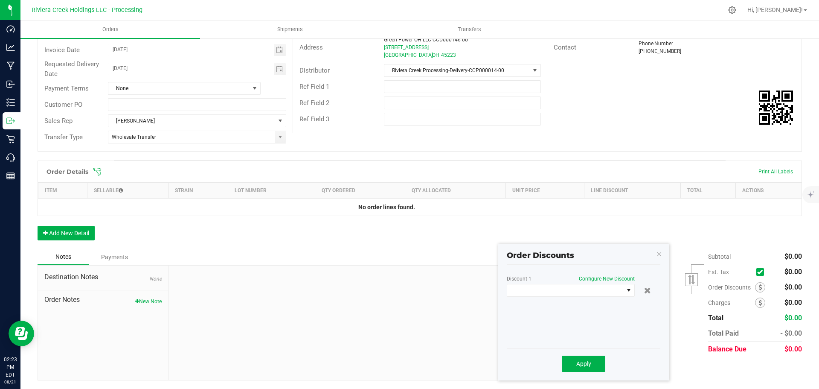
scroll to position [102, 0]
click at [584, 293] on span at bounding box center [565, 290] width 116 height 12
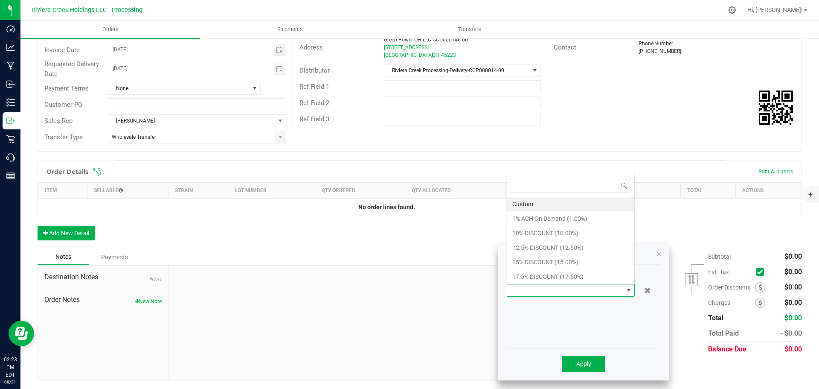
scroll to position [13, 128]
click at [544, 233] on li "10% DISCOUNT (10.00%)" at bounding box center [570, 233] width 127 height 15
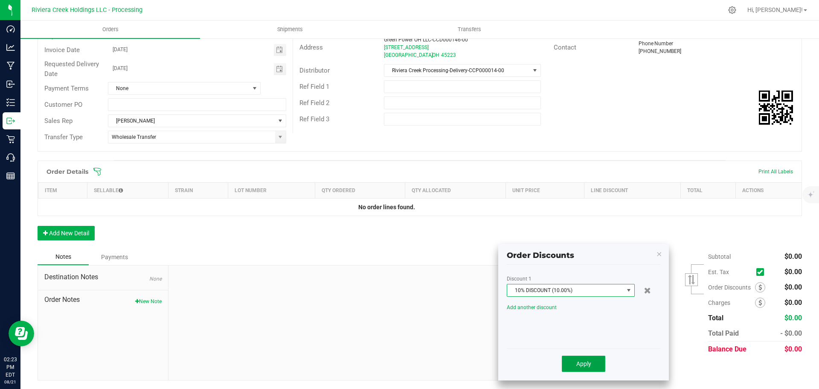
click at [576, 365] on button "Apply" at bounding box center [584, 363] width 44 height 16
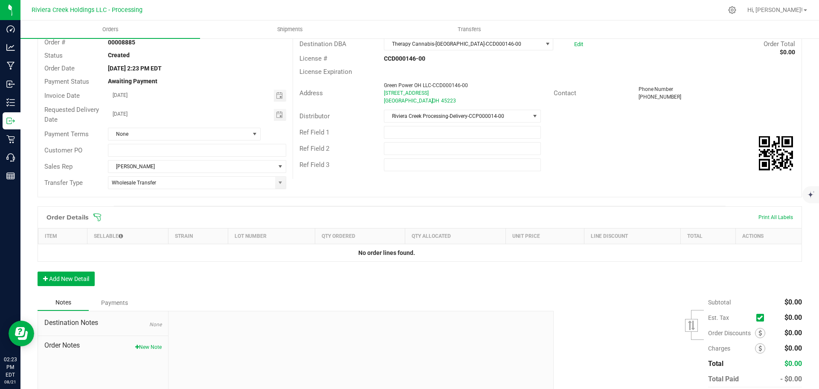
scroll to position [0, 0]
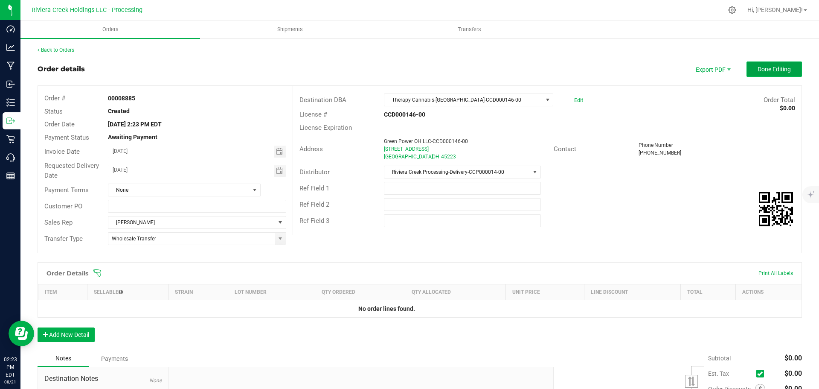
click at [758, 68] on span "Done Editing" at bounding box center [774, 69] width 33 height 7
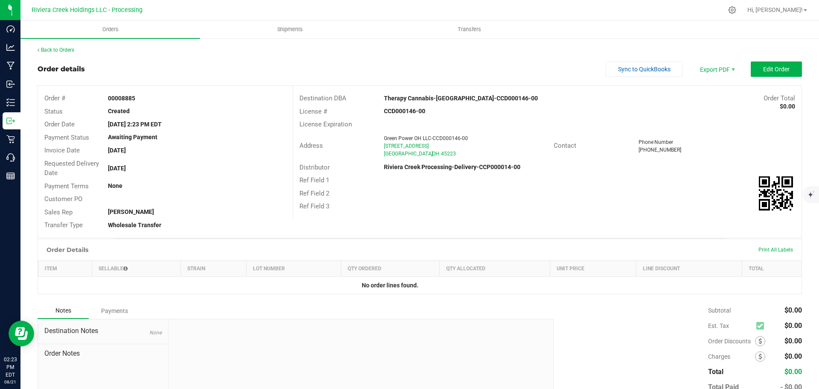
drag, startPoint x: 104, startPoint y: 97, endPoint x: 142, endPoint y: 100, distance: 37.6
click at [142, 100] on div "00008885" at bounding box center [197, 98] width 191 height 9
copy strong "00008885"
click at [102, 29] on span "Orders" at bounding box center [110, 30] width 39 height 8
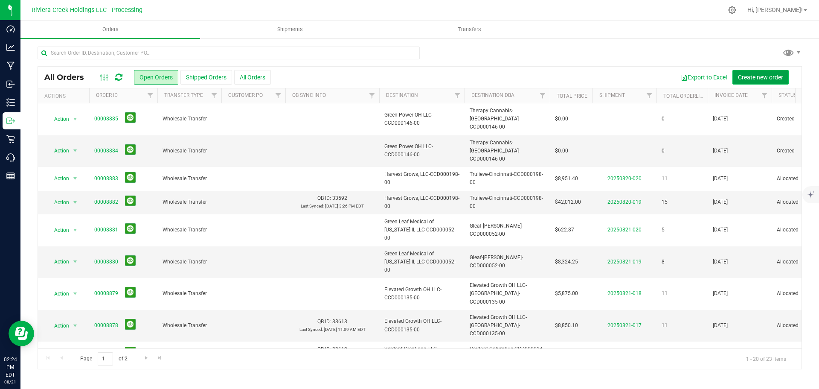
click at [770, 74] on span "Create new order" at bounding box center [760, 77] width 45 height 7
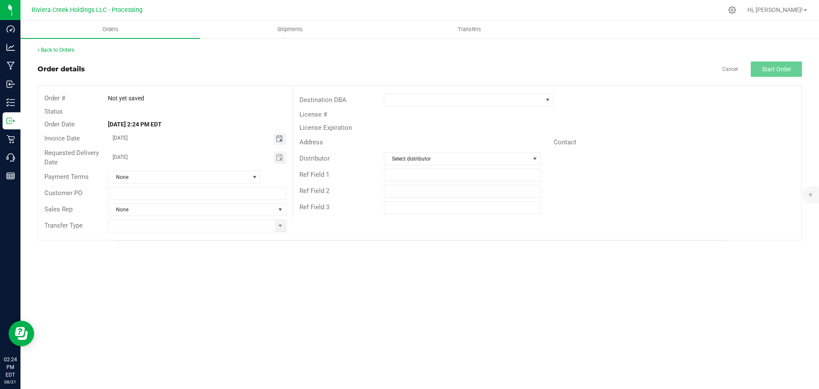
click at [279, 140] on span "Toggle calendar" at bounding box center [279, 138] width 7 height 7
click at [163, 238] on span "25" at bounding box center [159, 236] width 12 height 13
type input "08/25/2025"
click at [281, 155] on span "Toggle calendar" at bounding box center [279, 157] width 7 height 7
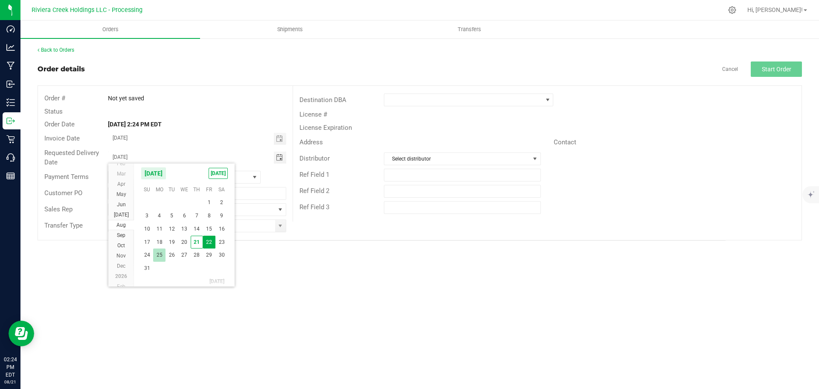
click at [157, 253] on span "25" at bounding box center [159, 254] width 12 height 13
type input "08/25/2025"
click at [279, 227] on span at bounding box center [280, 225] width 7 height 7
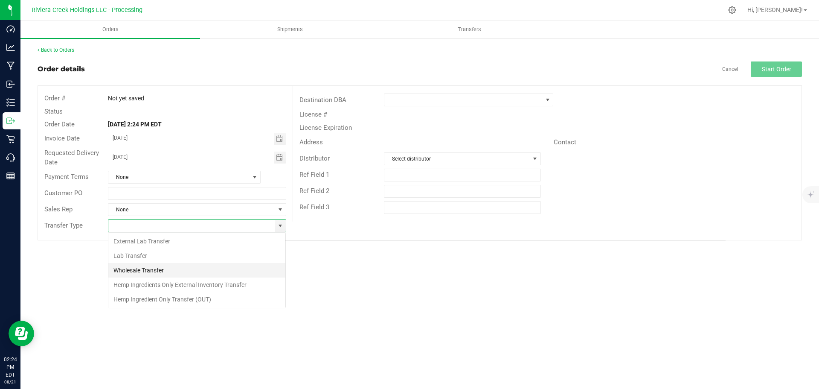
scroll to position [13, 178]
click at [145, 269] on li "Wholesale Transfer" at bounding box center [196, 270] width 177 height 15
type input "Wholesale Transfer"
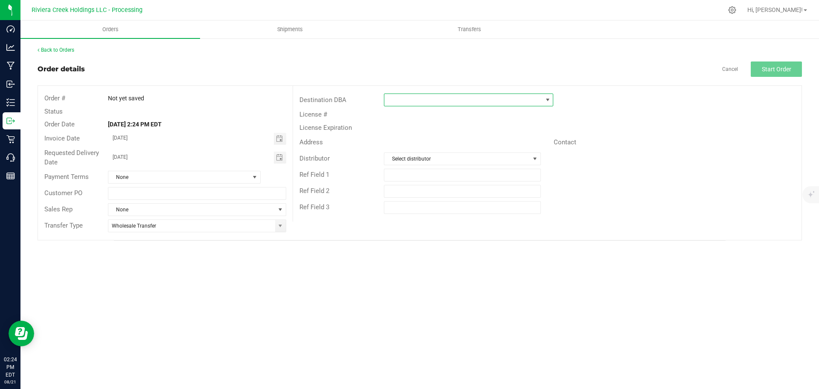
click at [398, 102] on span at bounding box center [463, 100] width 158 height 12
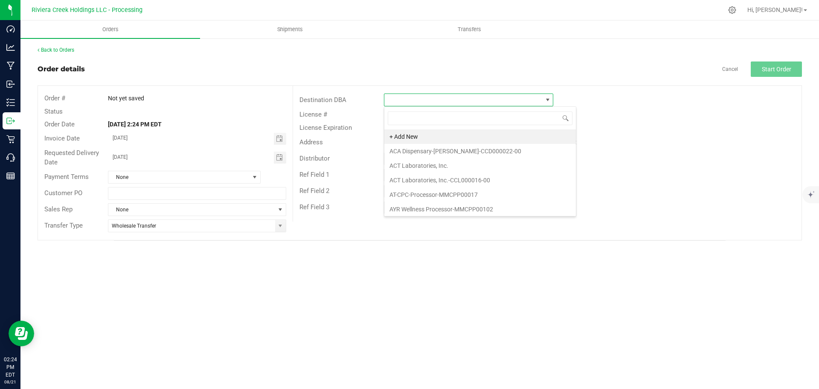
scroll to position [13, 169]
type input "veri"
click at [408, 137] on li "Verilife-Cincinnati-CCD000128-00" at bounding box center [468, 136] width 169 height 15
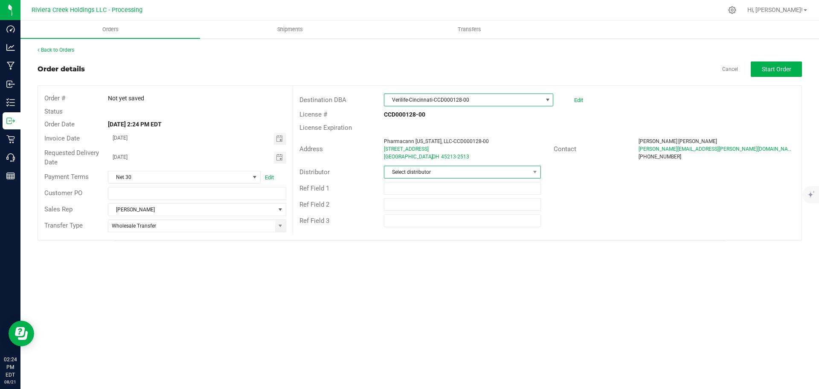
click at [413, 174] on span "Select distributor" at bounding box center [456, 172] width 145 height 12
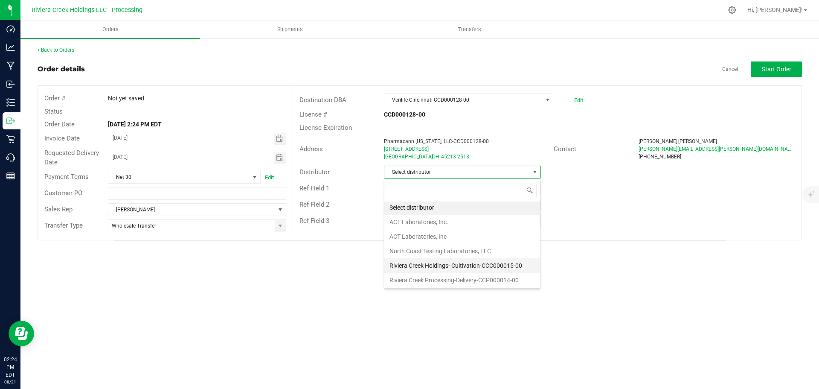
scroll to position [2, 0]
click at [420, 280] on li "Riviera Creek Processing-Delivery-CCP000014-00" at bounding box center [462, 279] width 156 height 15
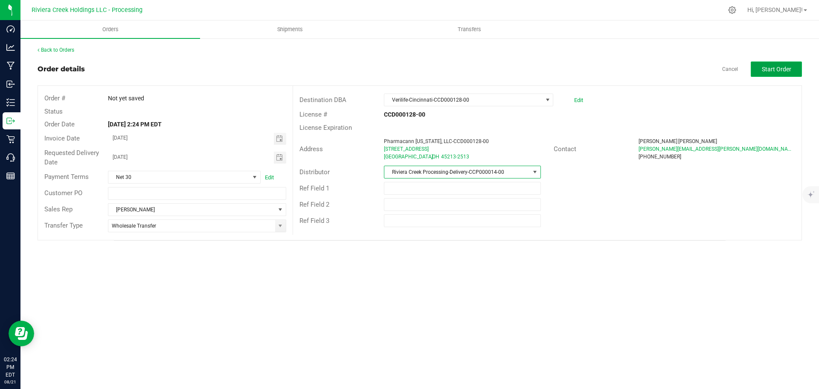
click at [773, 69] on span "Start Order" at bounding box center [776, 69] width 29 height 7
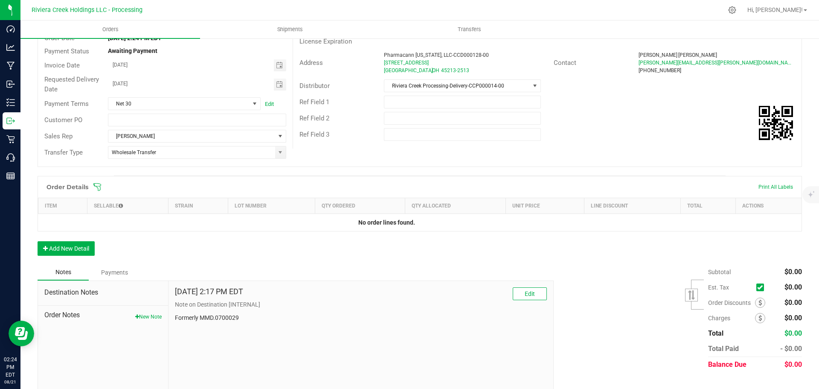
scroll to position [102, 0]
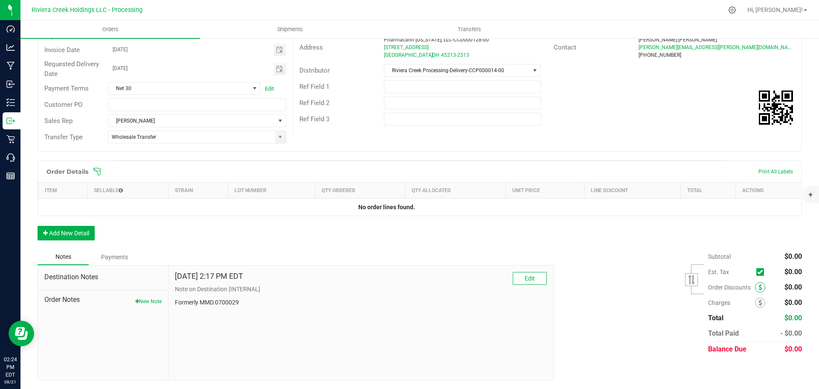
click at [755, 291] on span at bounding box center [760, 287] width 10 height 10
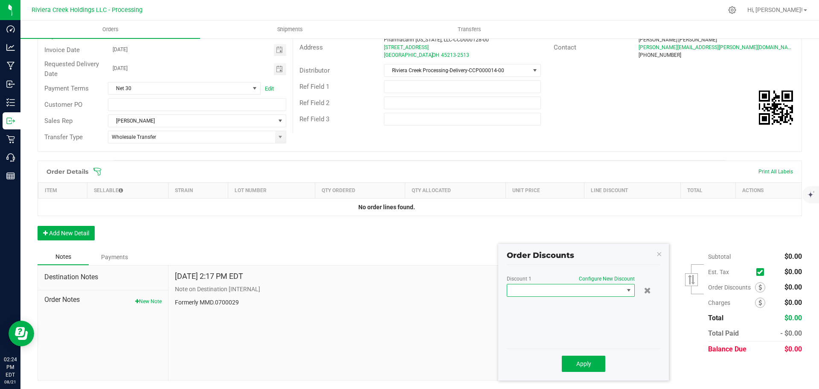
click at [586, 291] on span at bounding box center [565, 290] width 116 height 12
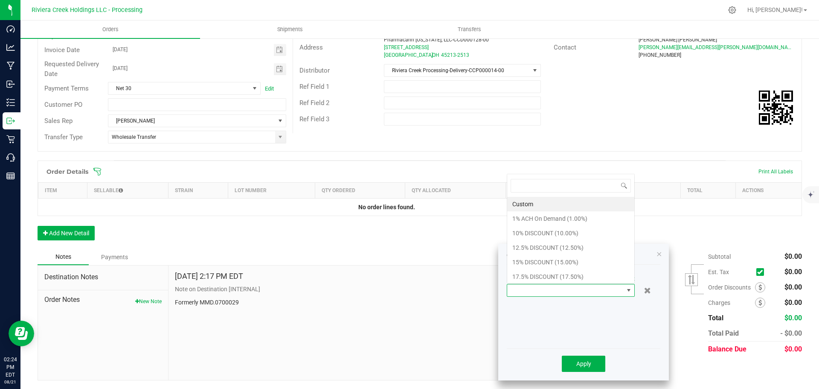
scroll to position [13, 128]
click at [539, 260] on li "15% DISCOUNT (15.00%)" at bounding box center [570, 262] width 127 height 15
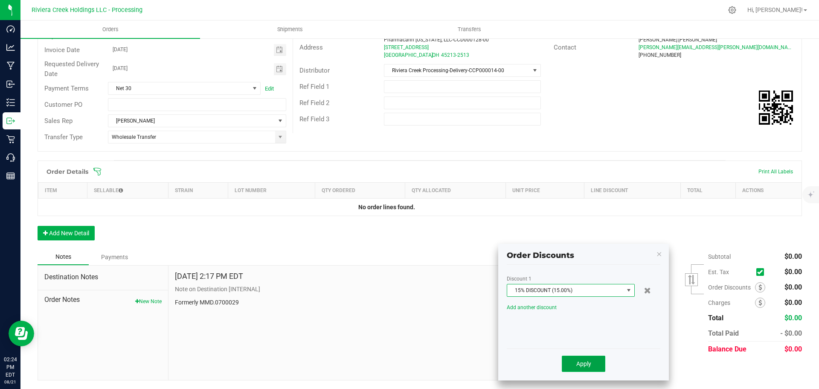
click at [576, 367] on span "Apply" at bounding box center [583, 363] width 15 height 7
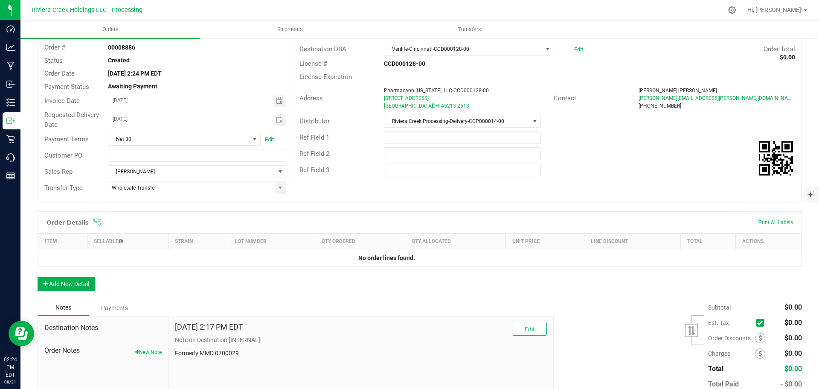
scroll to position [0, 0]
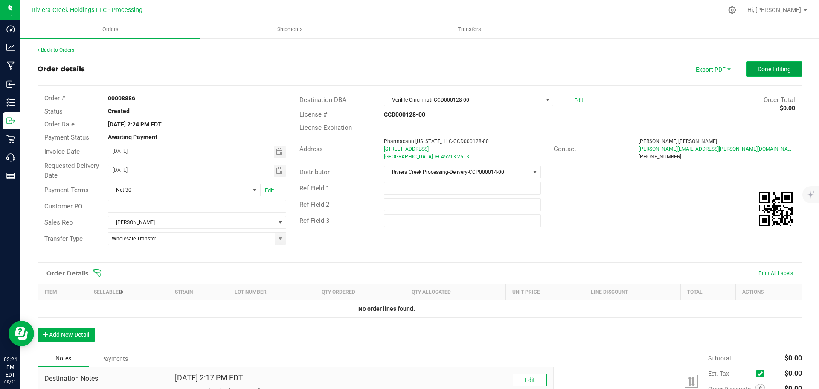
click at [758, 70] on span "Done Editing" at bounding box center [774, 69] width 33 height 7
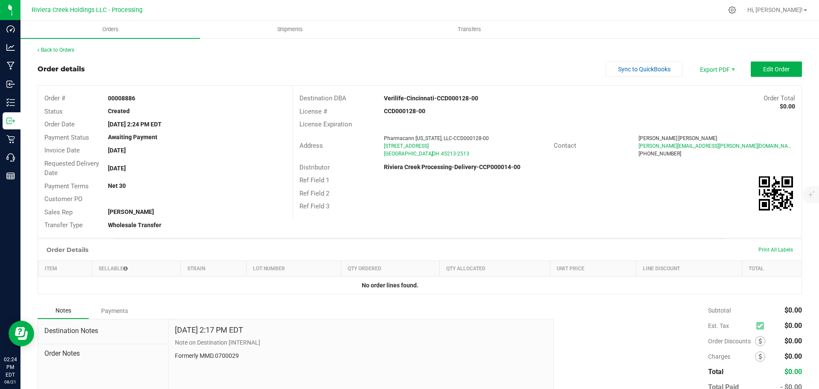
drag, startPoint x: 108, startPoint y: 99, endPoint x: 148, endPoint y: 99, distance: 40.1
click at [148, 99] on div "00008886" at bounding box center [197, 98] width 191 height 9
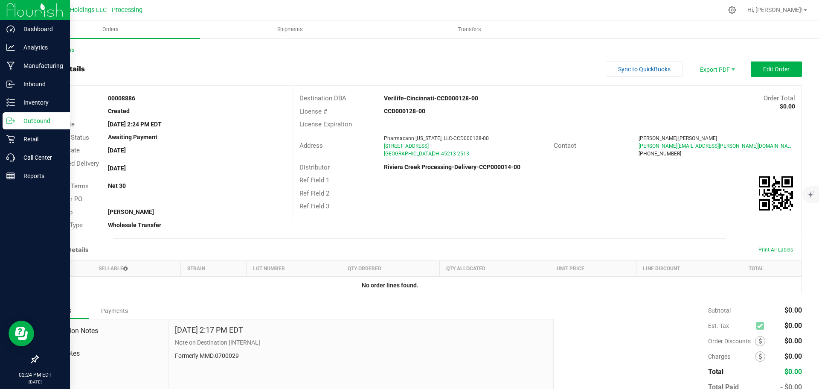
copy strong "00008886"
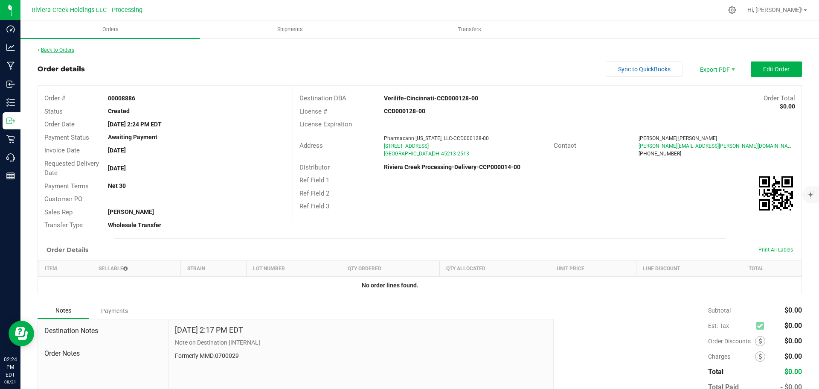
click at [54, 52] on link "Back to Orders" at bounding box center [56, 50] width 37 height 6
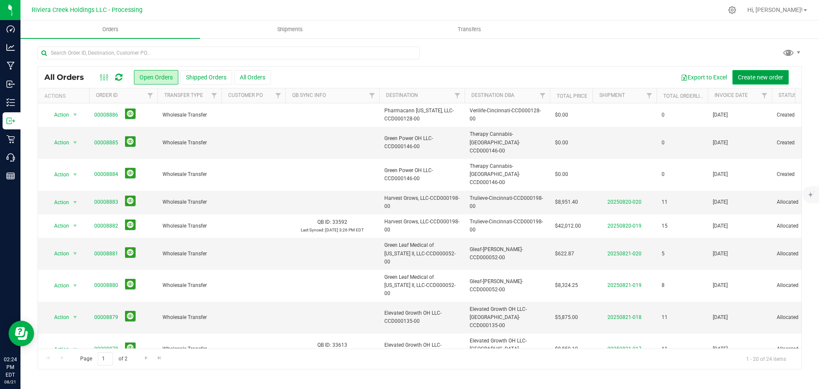
click at [736, 79] on button "Create new order" at bounding box center [761, 77] width 56 height 15
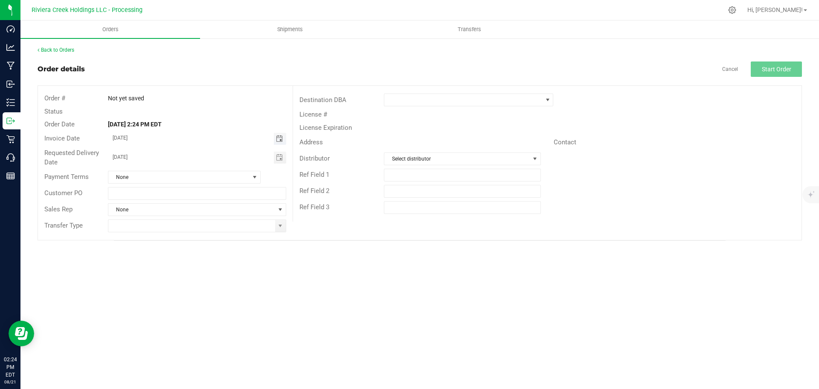
click at [279, 140] on span "Toggle calendar" at bounding box center [279, 138] width 7 height 7
click at [160, 236] on span "25" at bounding box center [159, 236] width 12 height 13
type input "08/25/2025"
click at [278, 161] on span "Toggle calendar" at bounding box center [280, 157] width 12 height 12
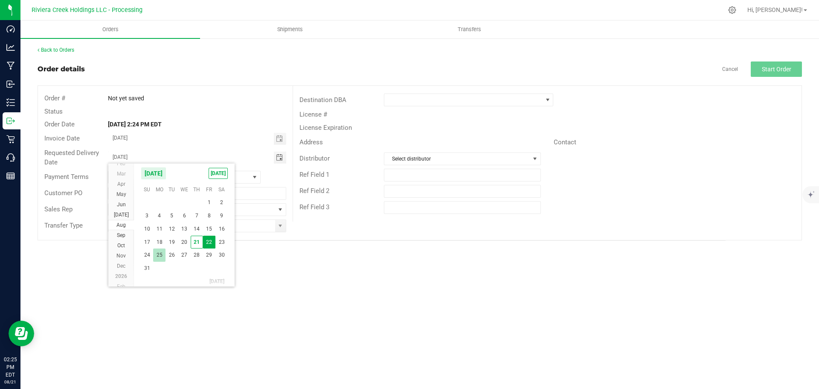
click at [161, 252] on span "25" at bounding box center [159, 254] width 12 height 13
type input "08/25/2025"
click at [279, 227] on span at bounding box center [280, 225] width 7 height 7
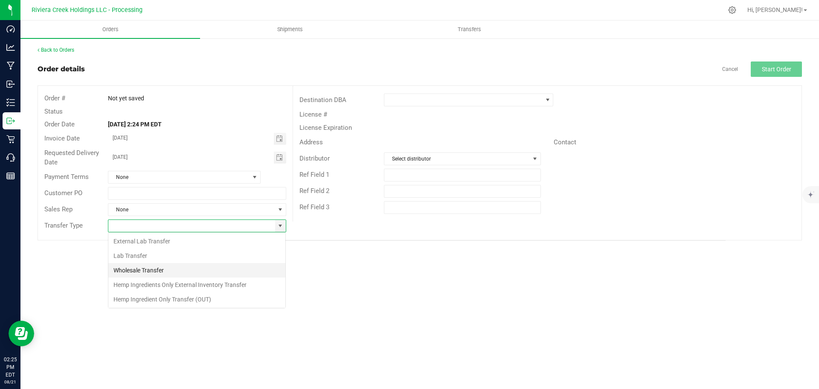
scroll to position [13, 178]
click at [162, 265] on li "Wholesale Transfer" at bounding box center [196, 270] width 177 height 15
type input "Wholesale Transfer"
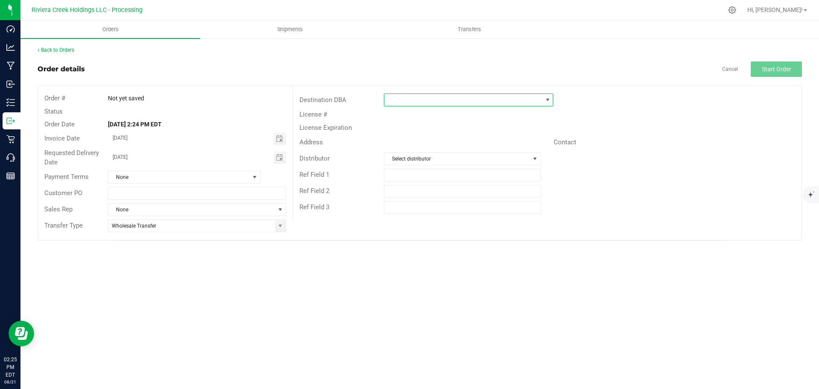
click at [398, 103] on span at bounding box center [463, 100] width 158 height 12
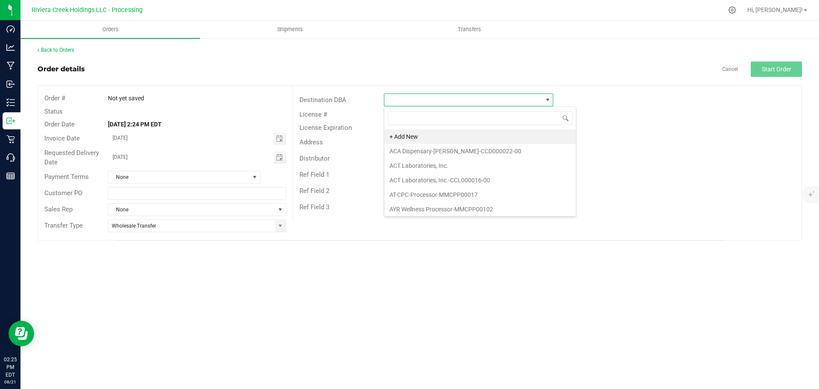
scroll to position [13, 169]
type input "veri"
click at [431, 139] on li "Verilife-Cincinnati-CCD000128-00" at bounding box center [468, 136] width 169 height 15
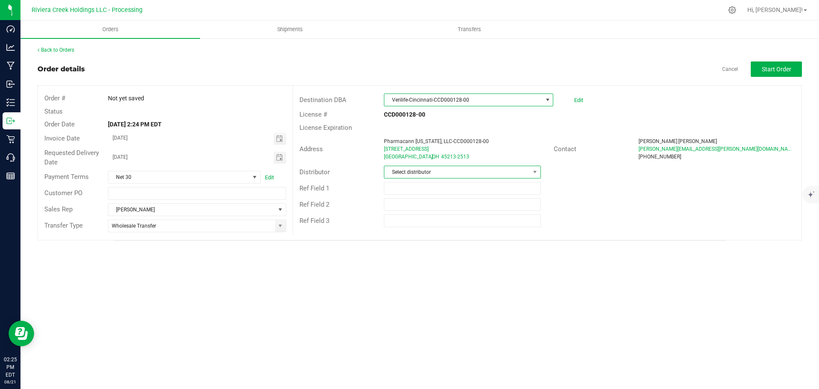
click at [422, 178] on span "Select distributor" at bounding box center [462, 172] width 157 height 13
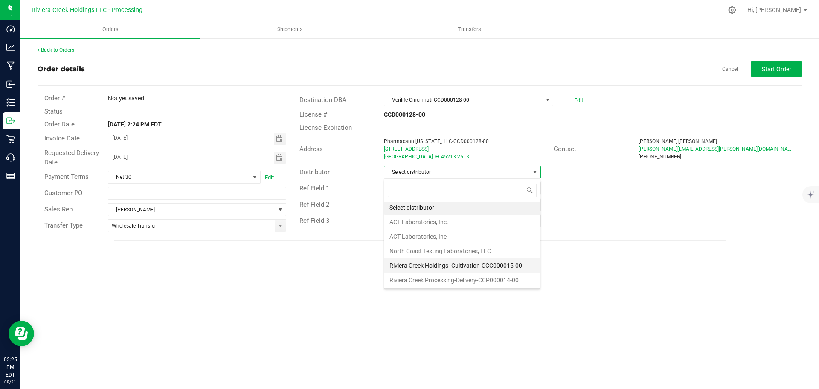
scroll to position [2, 0]
click at [449, 280] on li "Riviera Creek Processing-Delivery-CCP000014-00" at bounding box center [462, 279] width 156 height 15
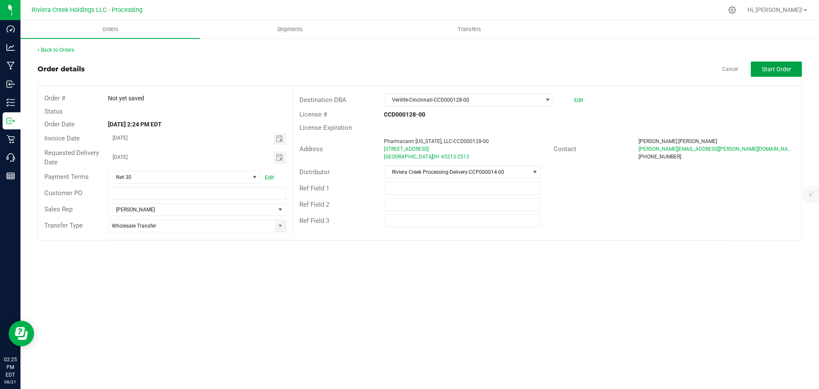
click at [770, 70] on span "Start Order" at bounding box center [776, 69] width 29 height 7
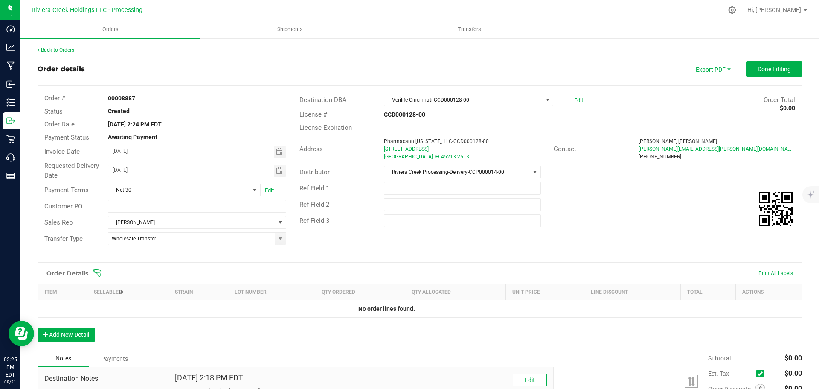
scroll to position [102, 0]
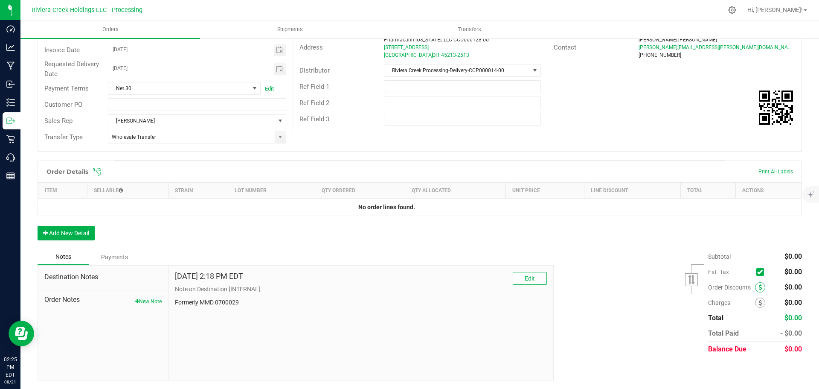
click at [759, 286] on icon at bounding box center [760, 287] width 3 height 6
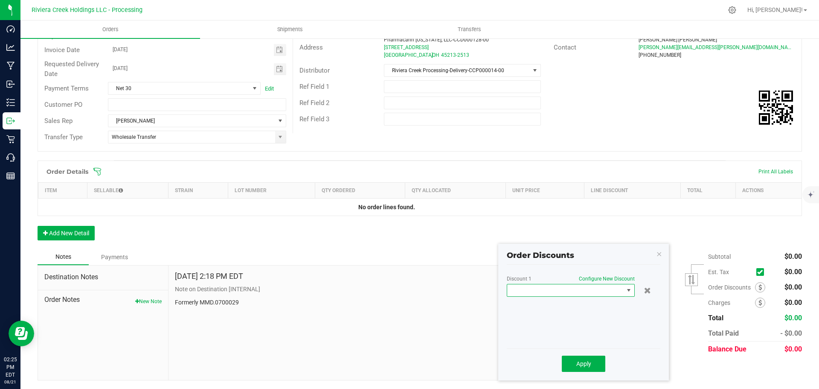
click at [526, 289] on span at bounding box center [565, 290] width 116 height 12
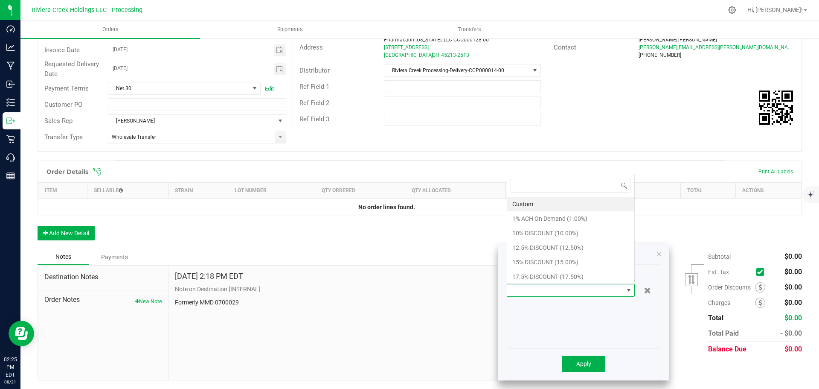
scroll to position [13, 128]
click at [539, 267] on li "15% DISCOUNT (15.00%)" at bounding box center [570, 262] width 127 height 15
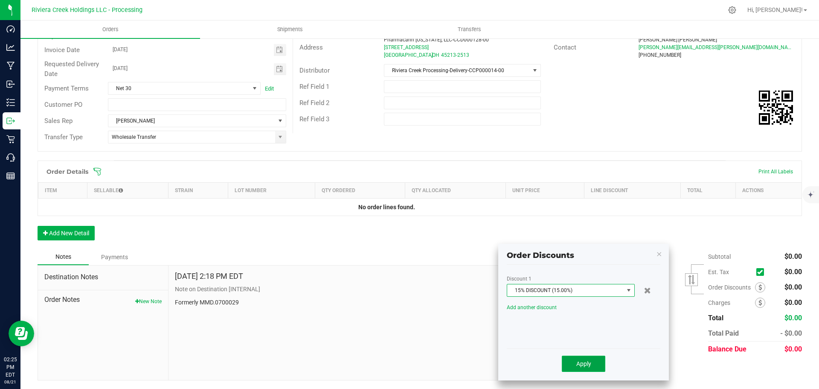
click at [582, 363] on span "Apply" at bounding box center [583, 363] width 15 height 7
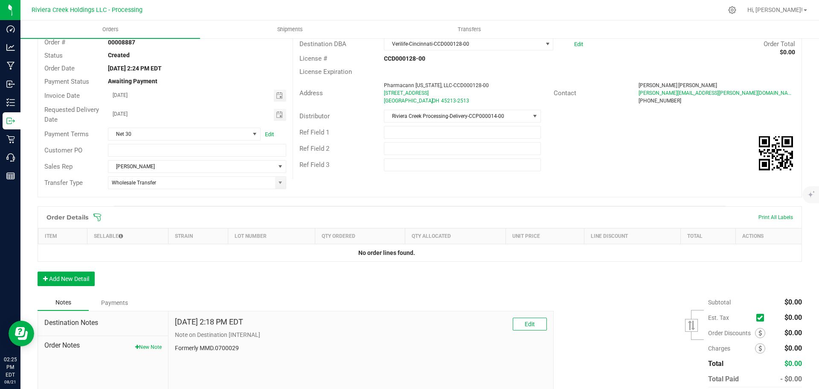
scroll to position [0, 0]
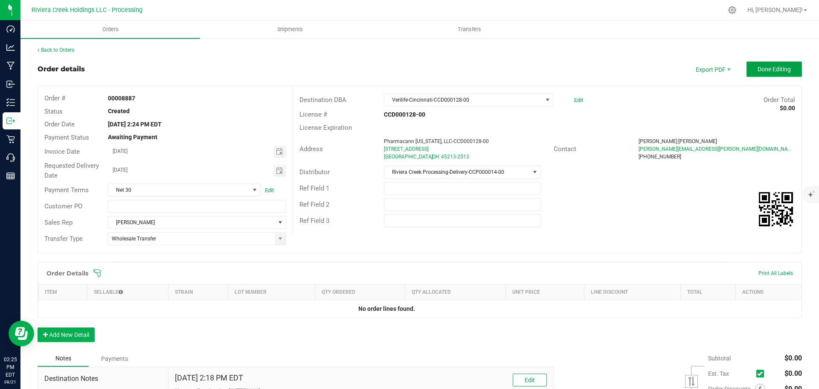
click at [758, 69] on span "Done Editing" at bounding box center [774, 69] width 33 height 7
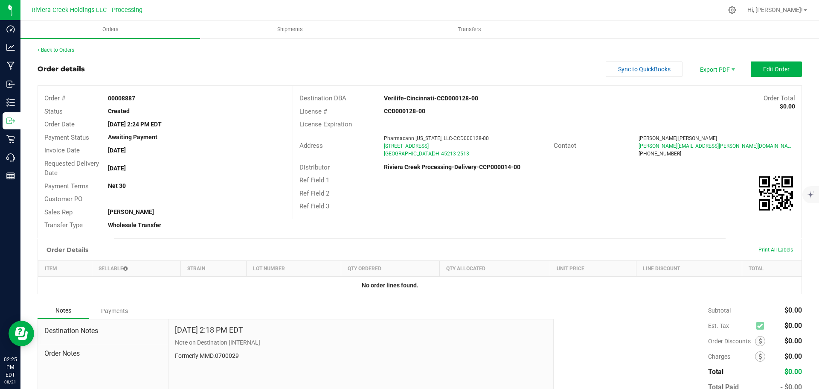
drag, startPoint x: 106, startPoint y: 97, endPoint x: 148, endPoint y: 104, distance: 41.9
click at [148, 104] on div "Order # 00008887" at bounding box center [165, 98] width 255 height 13
copy strong "00008887"
click at [66, 49] on link "Back to Orders" at bounding box center [56, 50] width 37 height 6
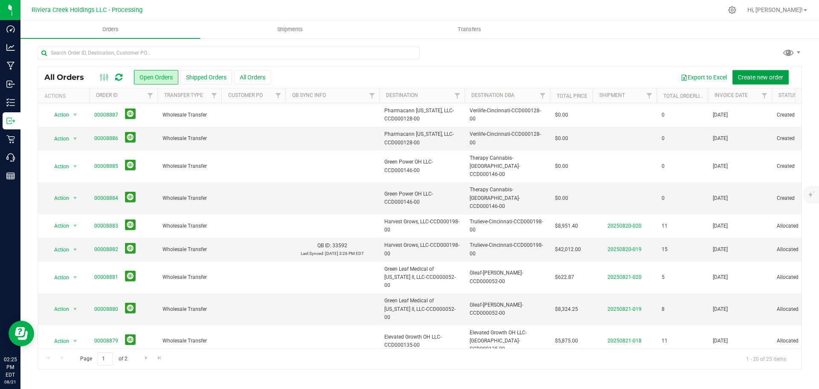
click at [756, 80] on span "Create new order" at bounding box center [760, 77] width 45 height 7
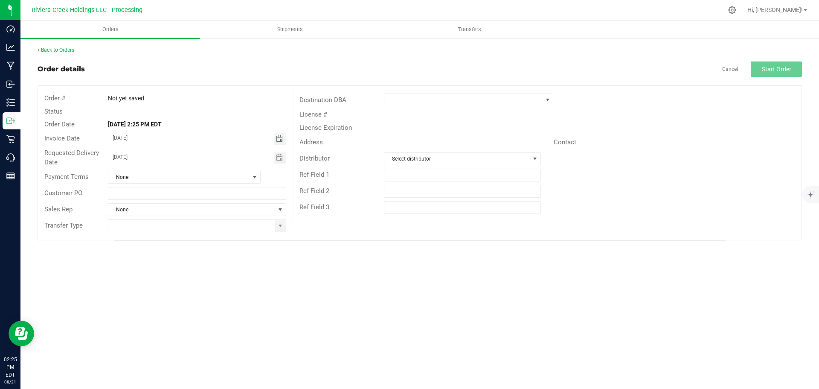
click at [279, 140] on span "Toggle calendar" at bounding box center [279, 138] width 7 height 7
click at [161, 233] on span "25" at bounding box center [159, 236] width 12 height 13
type input "08/25/2025"
click at [278, 157] on span "Toggle calendar" at bounding box center [279, 157] width 7 height 7
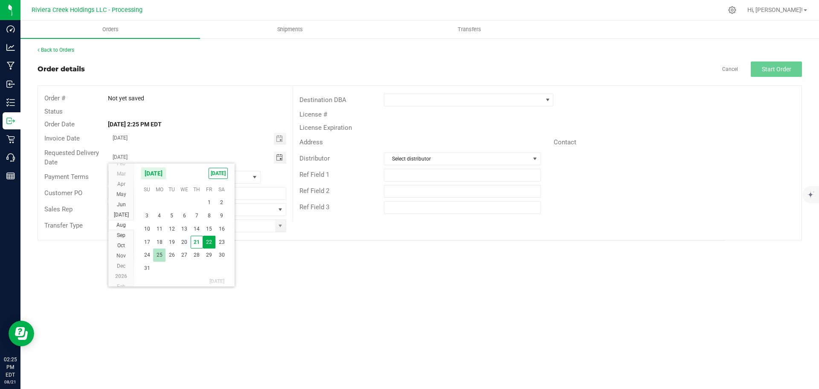
click at [160, 253] on span "25" at bounding box center [159, 254] width 12 height 13
type input "08/25/2025"
click at [280, 229] on span at bounding box center [280, 226] width 11 height 12
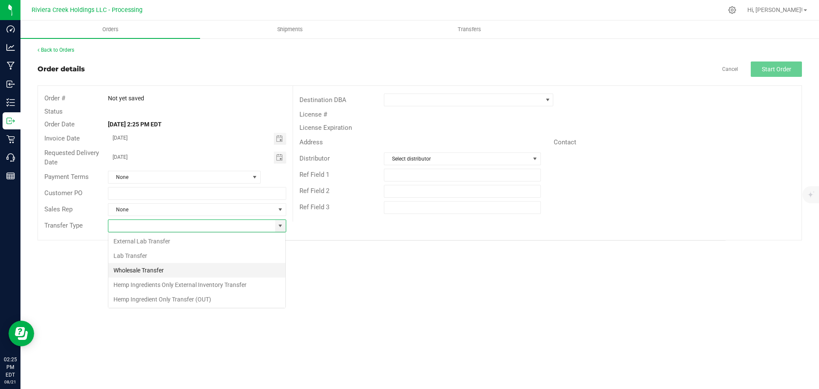
scroll to position [13, 178]
click at [149, 270] on li "Wholesale Transfer" at bounding box center [196, 270] width 177 height 15
type input "Wholesale Transfer"
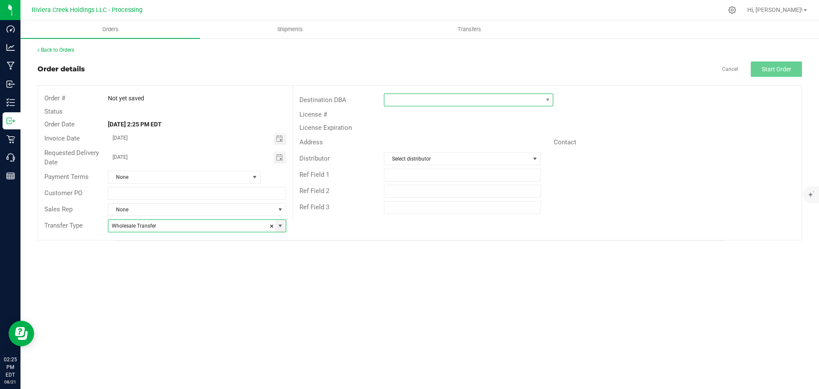
click at [397, 99] on span at bounding box center [463, 100] width 158 height 12
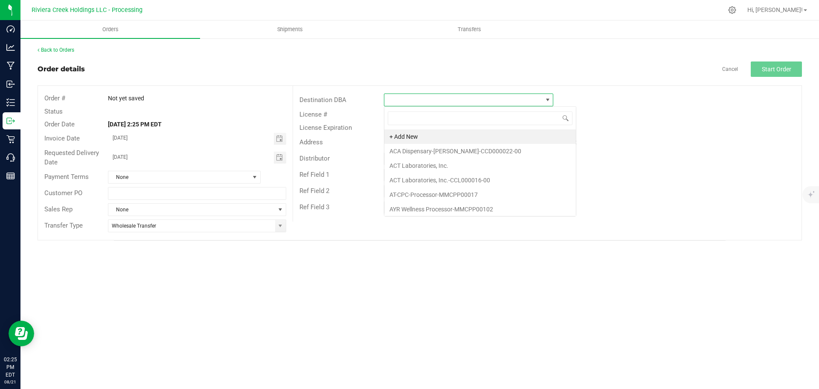
scroll to position [13, 169]
type input "veri"
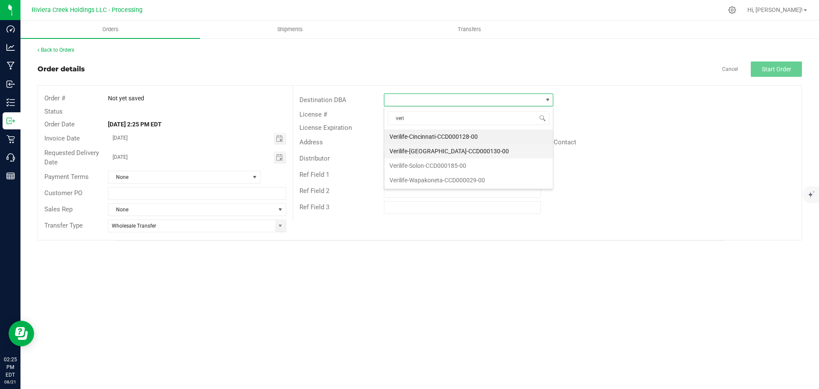
click at [423, 153] on li "Verilife-[GEOGRAPHIC_DATA]-CCD000130-00" at bounding box center [468, 151] width 169 height 15
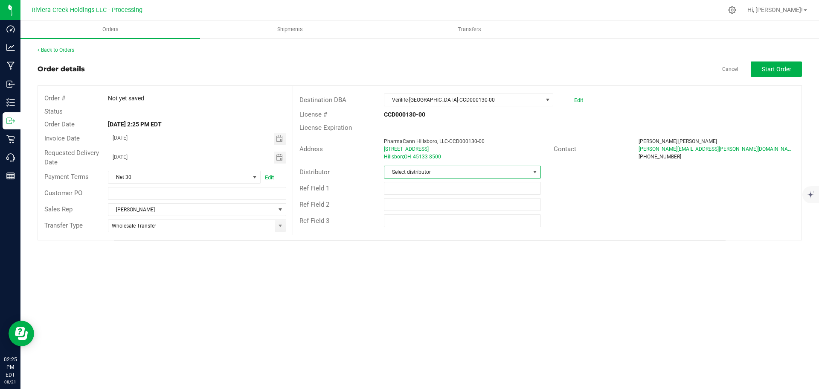
click at [419, 171] on span "Select distributor" at bounding box center [456, 172] width 145 height 12
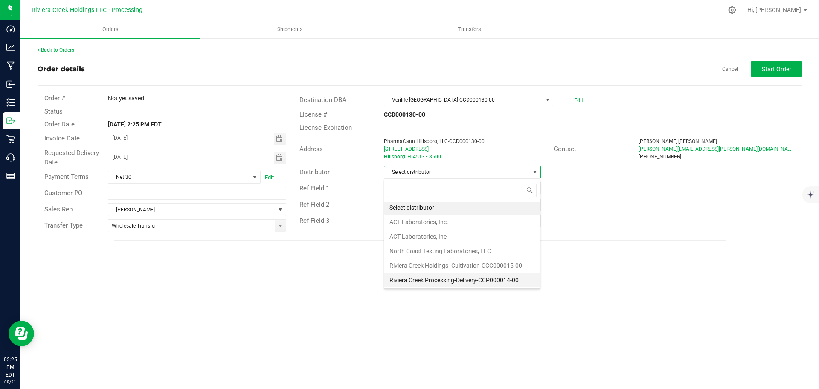
scroll to position [2, 0]
click at [430, 279] on li "Riviera Creek Processing-Delivery-CCP000014-00" at bounding box center [462, 279] width 156 height 15
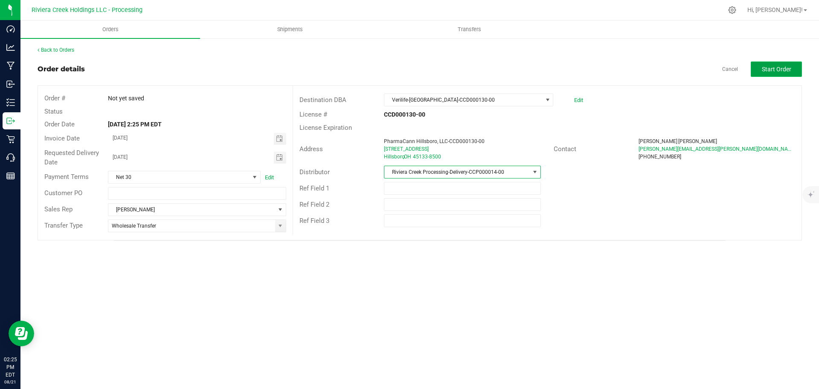
click at [761, 70] on button "Start Order" at bounding box center [776, 68] width 51 height 15
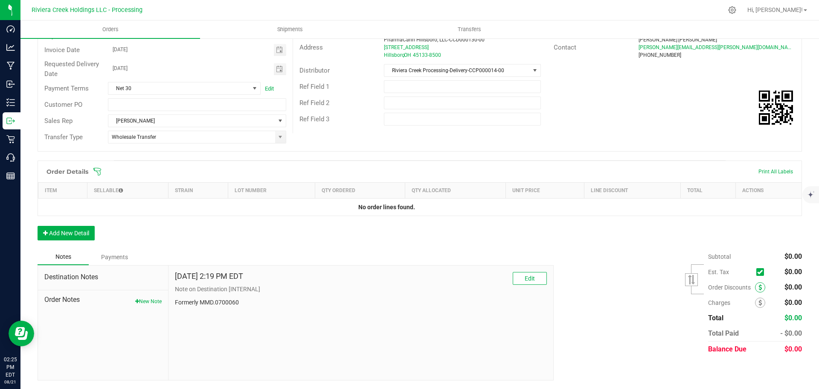
click at [755, 288] on span at bounding box center [760, 287] width 10 height 10
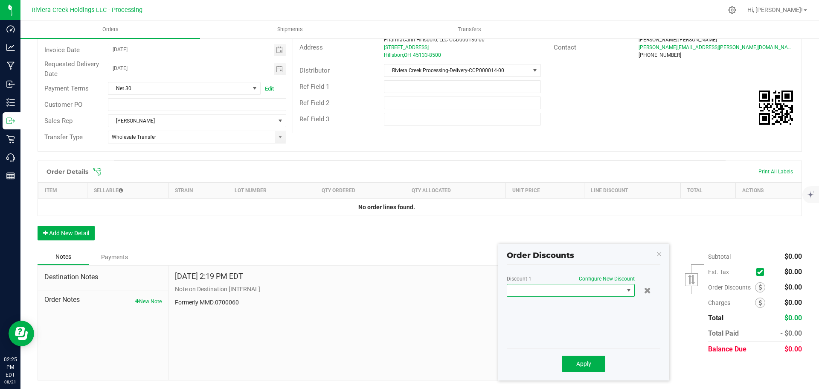
click at [590, 292] on span at bounding box center [565, 290] width 116 height 12
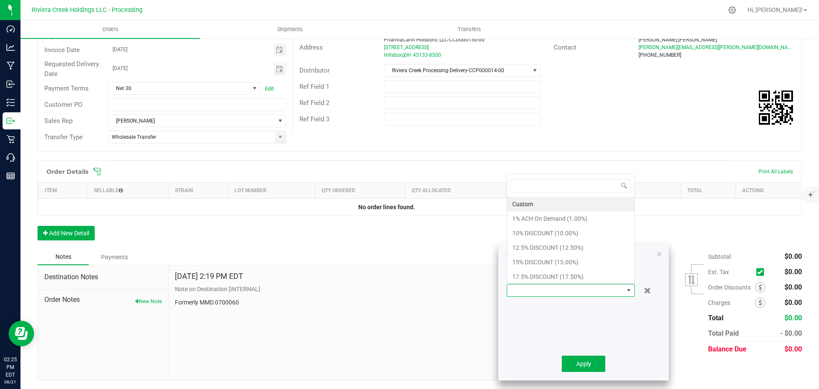
scroll to position [0, 0]
click at [532, 260] on li "15% DISCOUNT (15.00%)" at bounding box center [570, 262] width 127 height 15
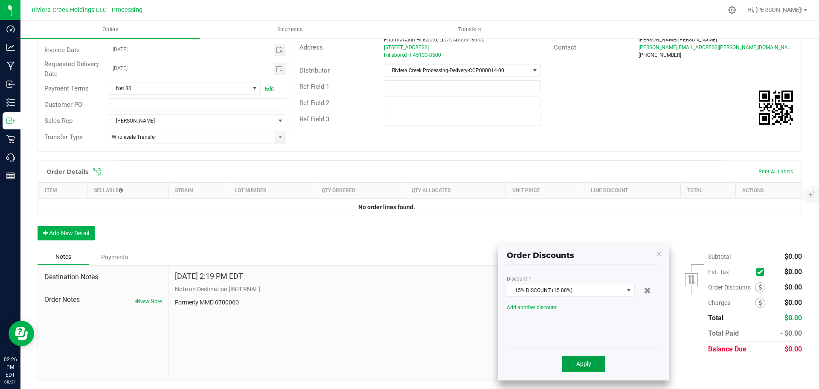
click at [578, 364] on span "Apply" at bounding box center [583, 363] width 15 height 7
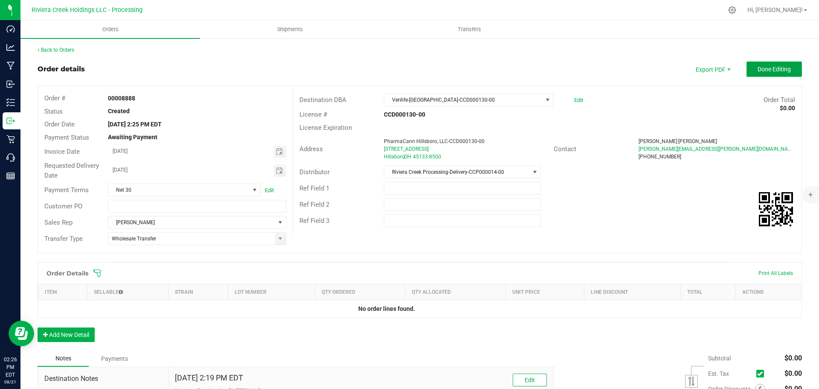
click at [751, 76] on button "Done Editing" at bounding box center [774, 68] width 55 height 15
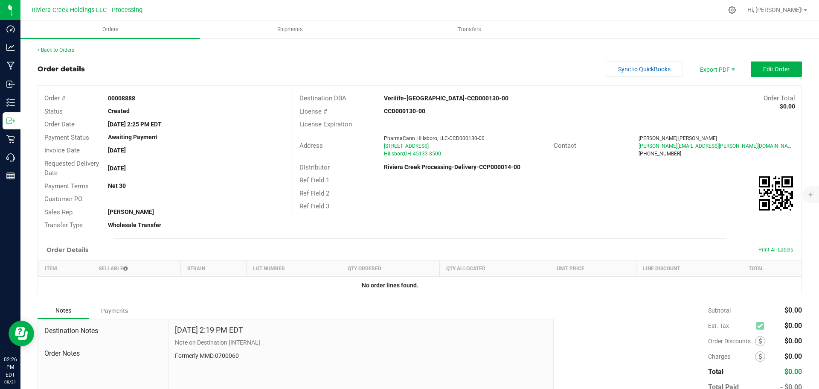
drag, startPoint x: 107, startPoint y: 98, endPoint x: 138, endPoint y: 102, distance: 31.5
click at [138, 102] on div "00008888" at bounding box center [197, 98] width 191 height 9
copy strong "00008888"
click at [60, 50] on link "Back to Orders" at bounding box center [56, 50] width 37 height 6
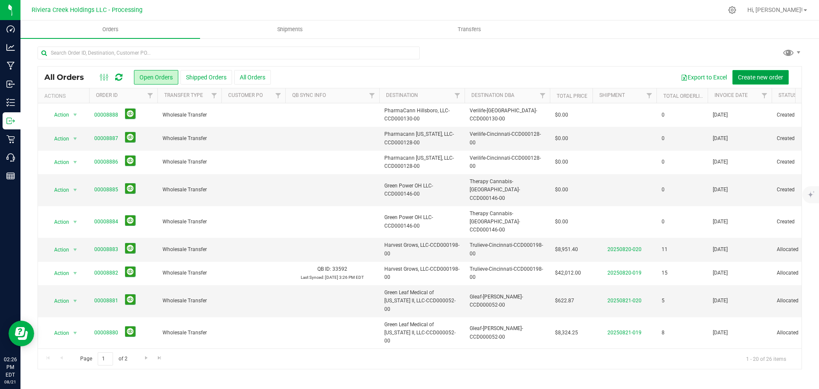
click at [747, 77] on span "Create new order" at bounding box center [760, 77] width 45 height 7
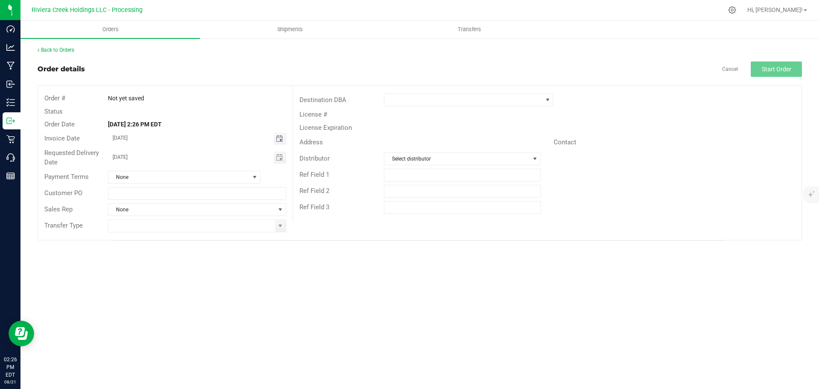
click at [279, 140] on span "Toggle calendar" at bounding box center [279, 138] width 7 height 7
click at [160, 240] on span "25" at bounding box center [159, 236] width 12 height 13
type input "08/25/2025"
click at [281, 158] on span "Toggle calendar" at bounding box center [279, 157] width 7 height 7
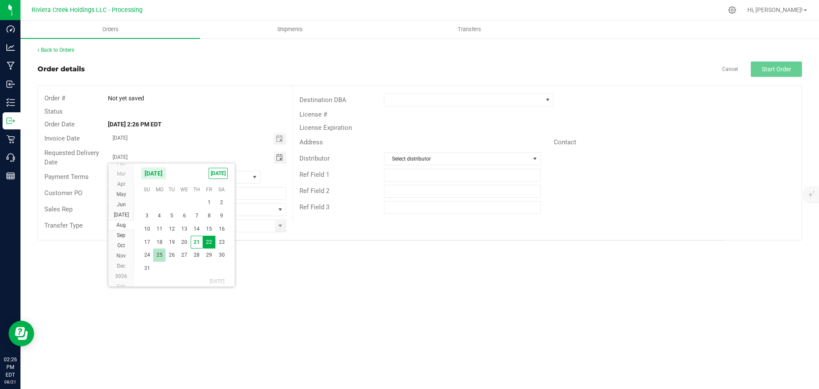
click at [157, 256] on span "25" at bounding box center [159, 254] width 12 height 13
type input "08/25/2025"
click at [282, 230] on span at bounding box center [280, 226] width 11 height 12
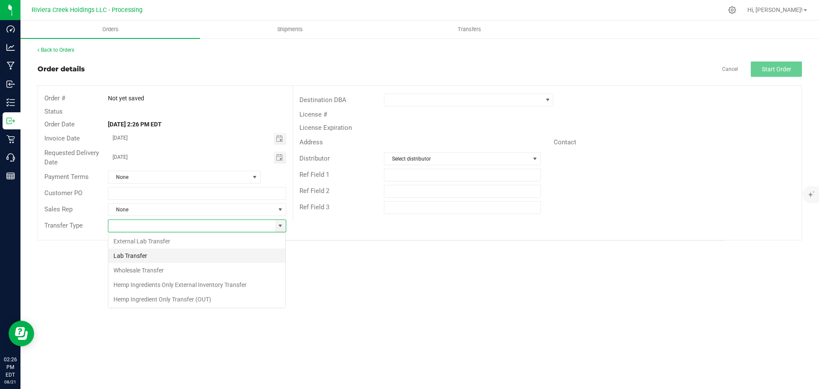
scroll to position [13, 178]
click at [145, 270] on li "Wholesale Transfer" at bounding box center [196, 270] width 177 height 15
type input "Wholesale Transfer"
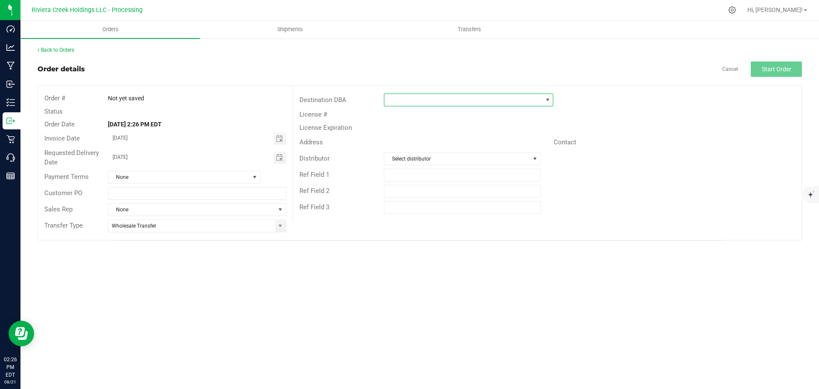
click at [401, 101] on span at bounding box center [463, 100] width 158 height 12
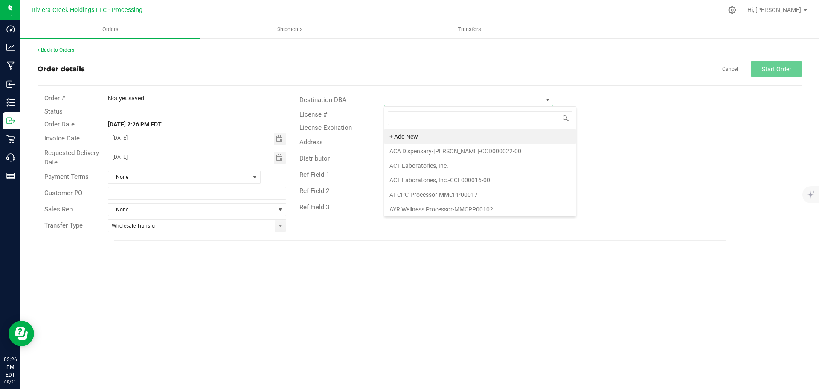
scroll to position [13, 169]
type input "veri"
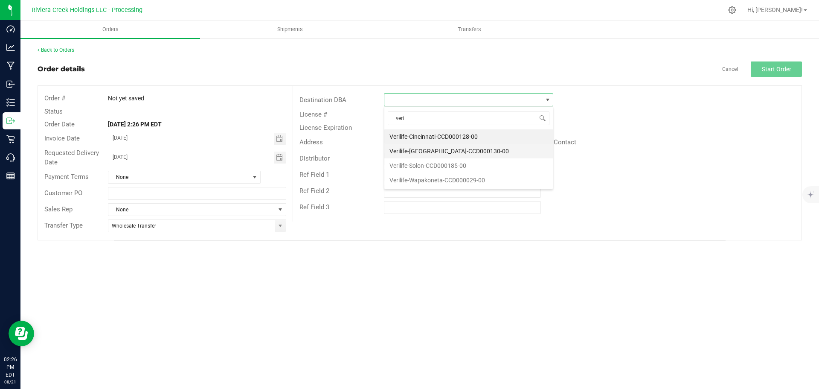
click at [405, 149] on li "Verilife-[GEOGRAPHIC_DATA]-CCD000130-00" at bounding box center [468, 151] width 169 height 15
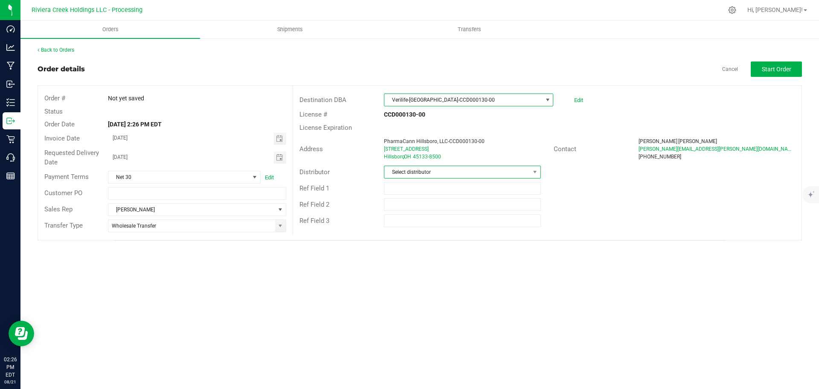
click at [405, 173] on span "Select distributor" at bounding box center [456, 172] width 145 height 12
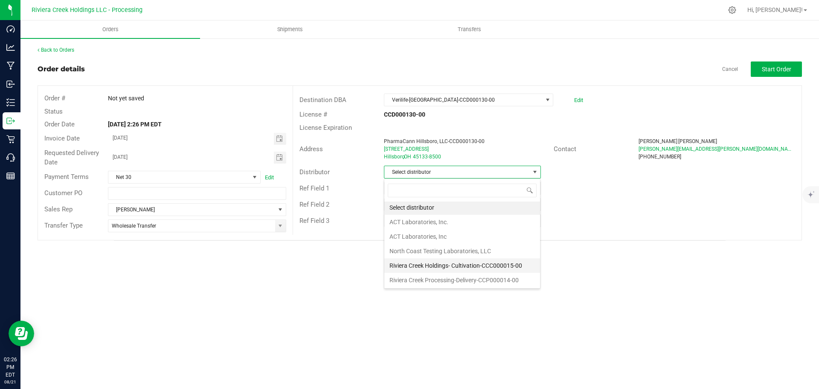
scroll to position [2, 0]
click at [438, 274] on li "Riviera Creek Processing-Delivery-CCP000014-00" at bounding box center [462, 279] width 156 height 15
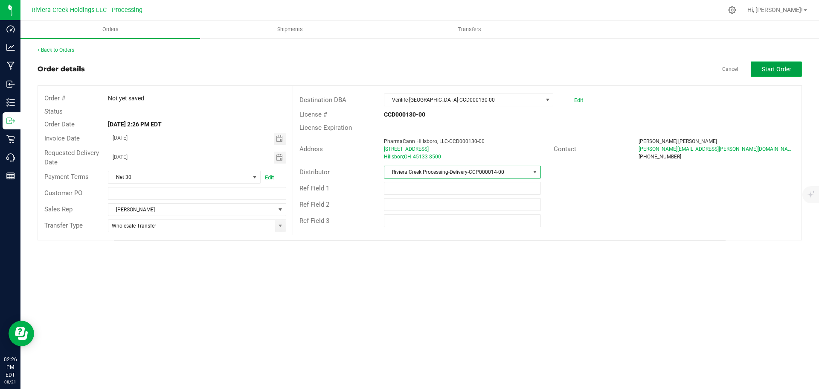
click at [772, 72] on span "Start Order" at bounding box center [776, 69] width 29 height 7
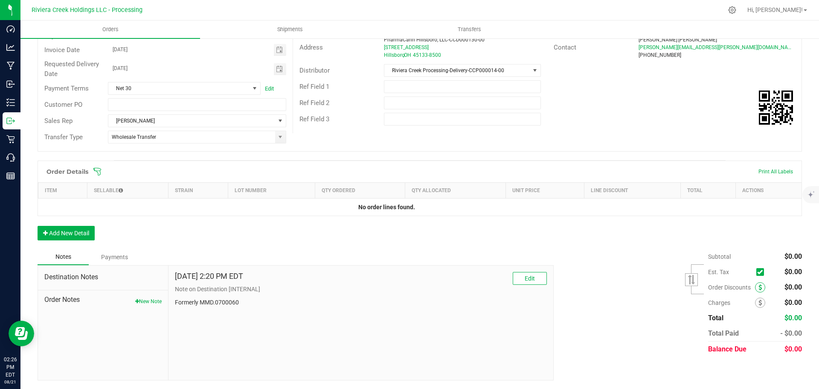
click at [755, 288] on span at bounding box center [760, 287] width 10 height 10
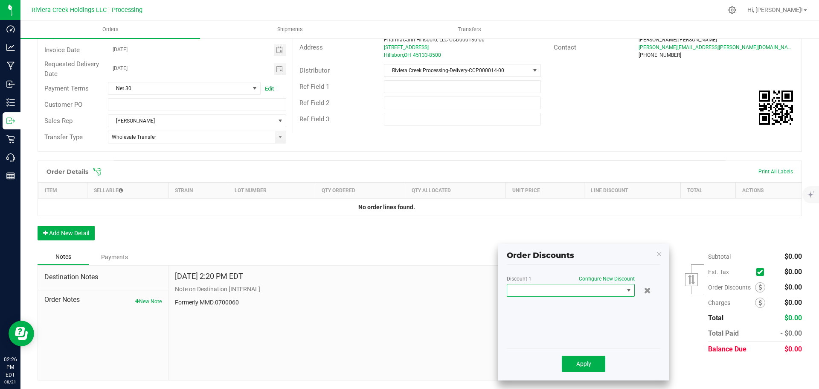
click at [587, 292] on span at bounding box center [565, 290] width 116 height 12
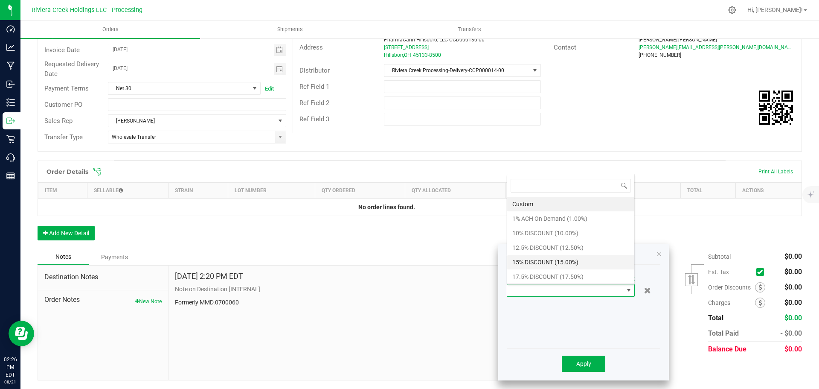
click at [527, 264] on li "15% DISCOUNT (15.00%)" at bounding box center [570, 262] width 127 height 15
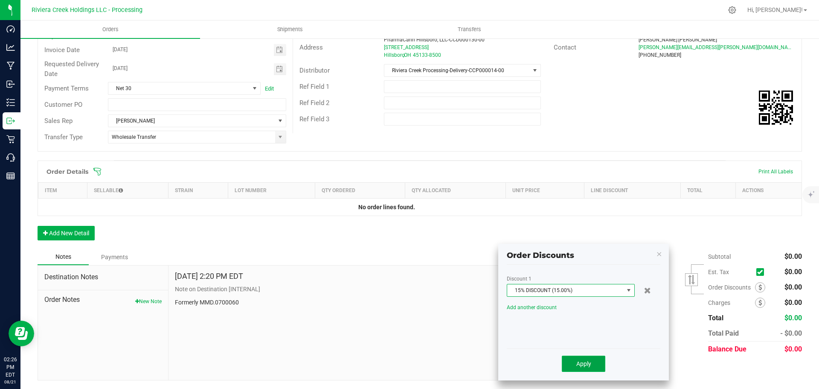
click at [574, 366] on button "Apply" at bounding box center [584, 363] width 44 height 16
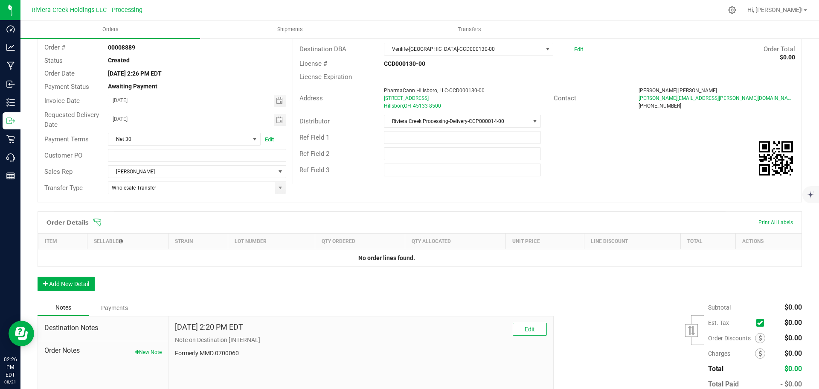
scroll to position [0, 0]
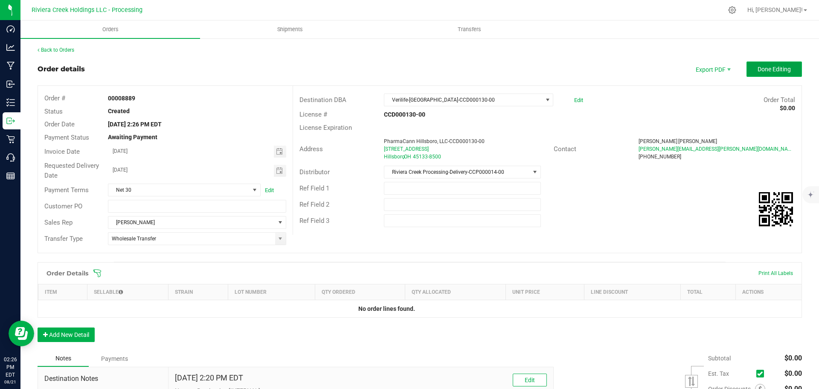
click at [770, 67] on span "Done Editing" at bounding box center [774, 69] width 33 height 7
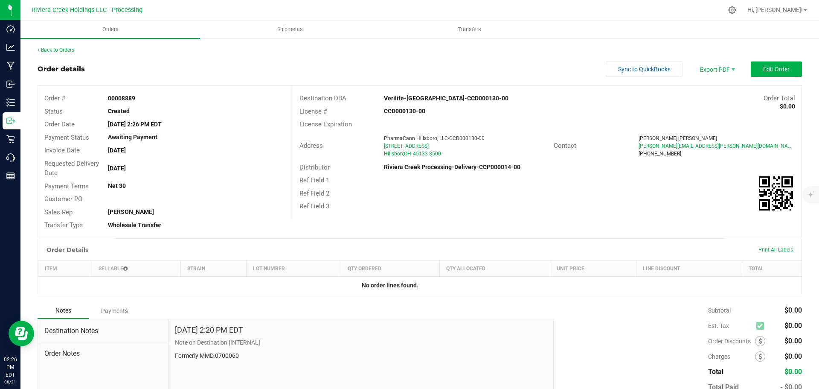
drag, startPoint x: 106, startPoint y: 97, endPoint x: 142, endPoint y: 101, distance: 36.4
click at [142, 101] on div "00008889" at bounding box center [197, 98] width 191 height 9
copy strong "00008889"
click at [69, 50] on link "Back to Orders" at bounding box center [56, 50] width 37 height 6
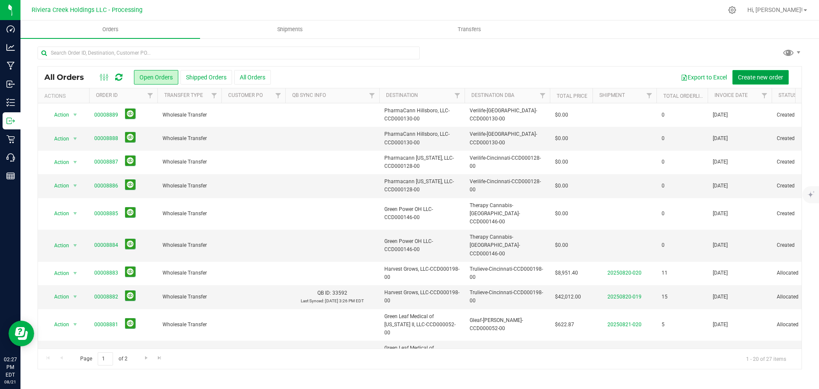
click at [750, 77] on span "Create new order" at bounding box center [760, 77] width 45 height 7
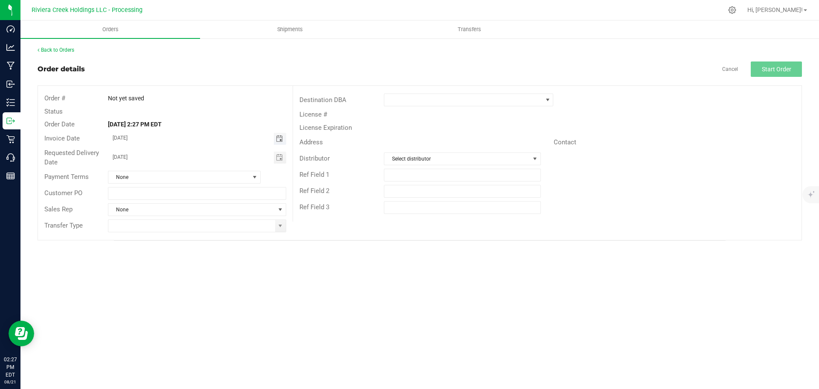
click at [278, 138] on span "Toggle calendar" at bounding box center [279, 138] width 7 height 7
click at [163, 236] on span "25" at bounding box center [159, 236] width 12 height 13
type input "08/25/2025"
click at [280, 160] on span "Toggle calendar" at bounding box center [279, 157] width 7 height 7
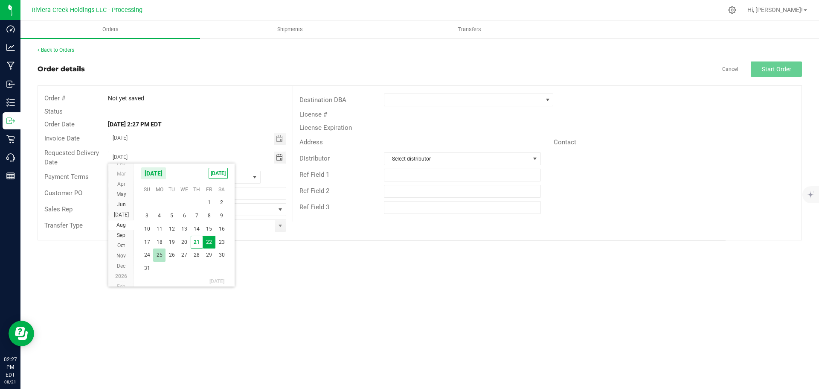
click at [161, 255] on span "25" at bounding box center [159, 254] width 12 height 13
type input "08/25/2025"
click at [281, 228] on span at bounding box center [280, 225] width 7 height 7
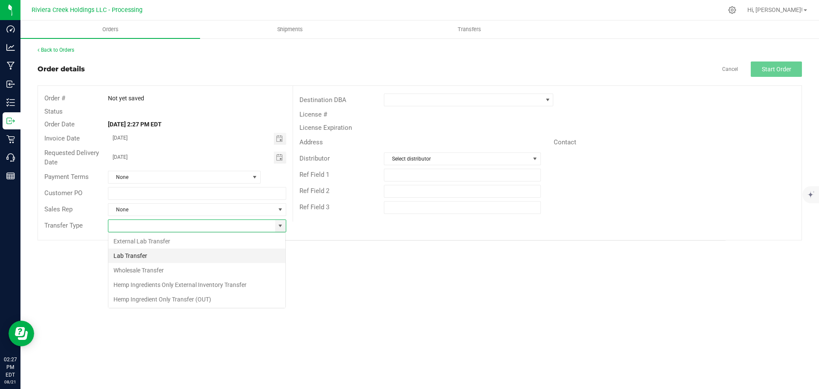
scroll to position [13, 178]
click at [137, 270] on li "Wholesale Transfer" at bounding box center [196, 270] width 177 height 15
type input "Wholesale Transfer"
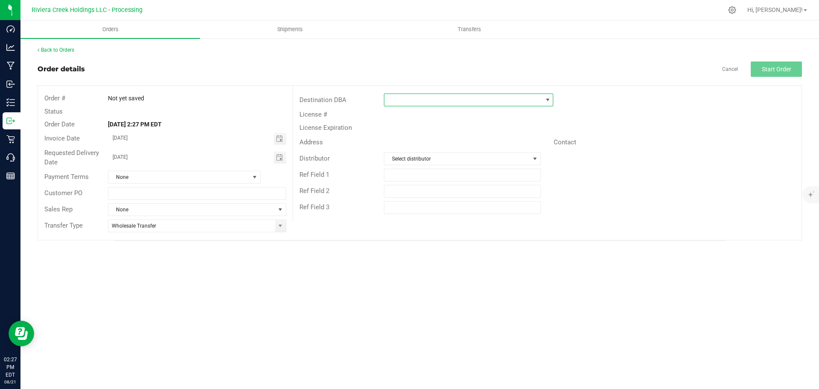
click at [405, 99] on span at bounding box center [463, 100] width 158 height 12
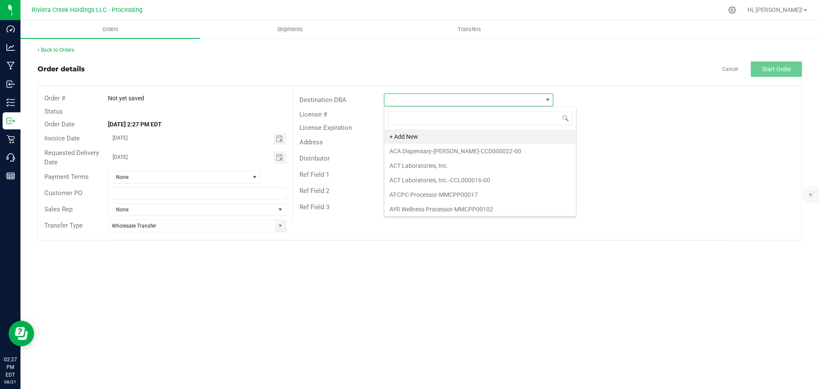
scroll to position [13, 169]
type input "pure"
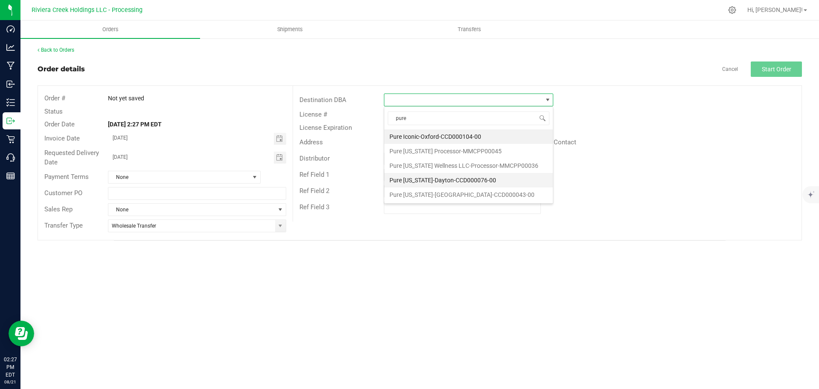
click at [408, 177] on li "Pure [US_STATE]-Dayton-CCD000076-00" at bounding box center [468, 180] width 169 height 15
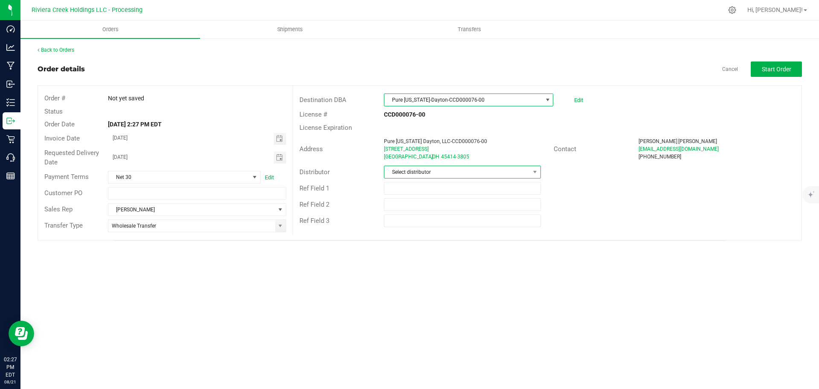
click at [438, 175] on span "Select distributor" at bounding box center [456, 172] width 145 height 12
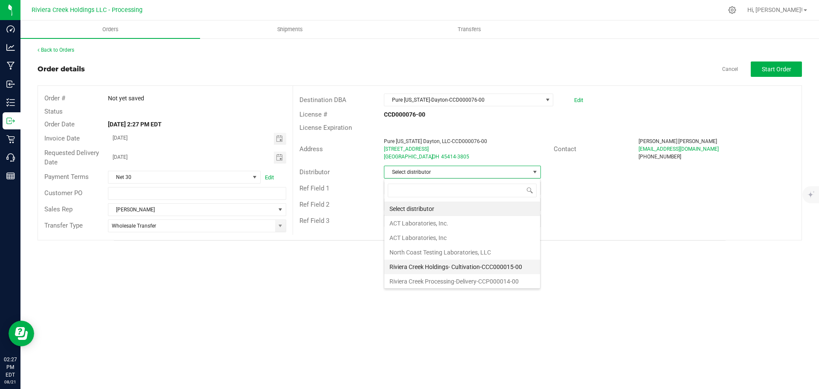
scroll to position [2, 0]
click at [459, 279] on li "Riviera Creek Processing-Delivery-CCP000014-00" at bounding box center [462, 279] width 156 height 15
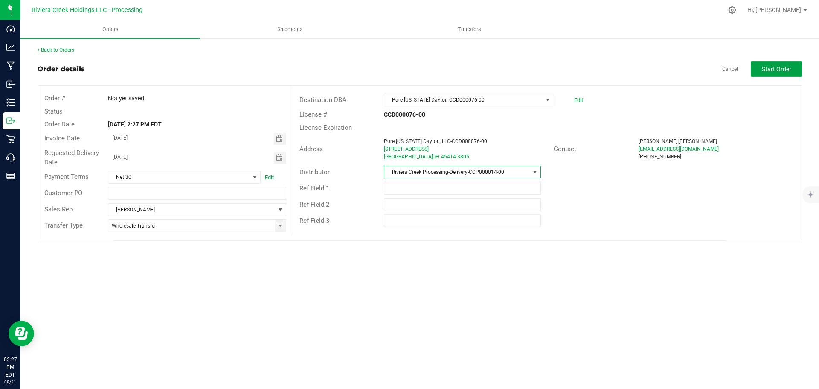
click at [773, 73] on span "Start Order" at bounding box center [776, 69] width 29 height 7
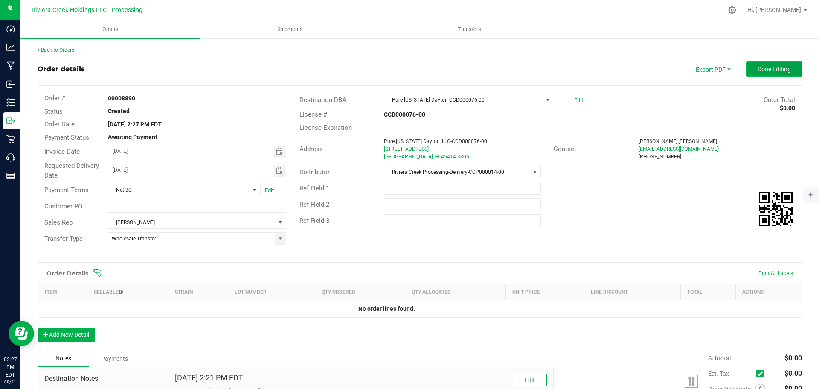
click at [762, 69] on span "Done Editing" at bounding box center [774, 69] width 33 height 7
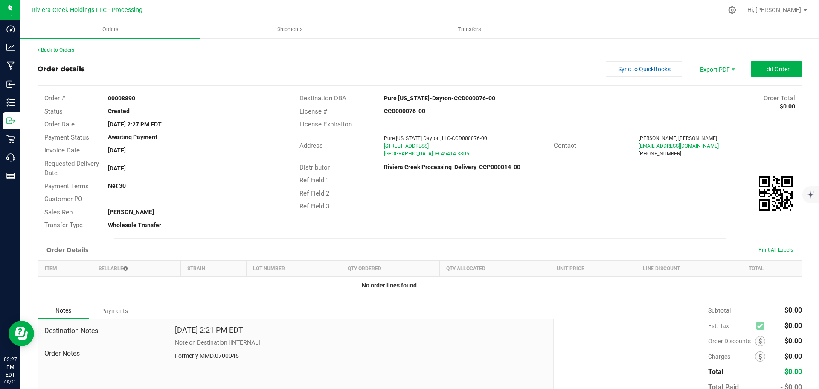
drag, startPoint x: 109, startPoint y: 98, endPoint x: 138, endPoint y: 102, distance: 29.7
click at [138, 102] on div "00008890" at bounding box center [197, 98] width 191 height 9
copy strong "00008890"
click at [48, 49] on link "Back to Orders" at bounding box center [56, 50] width 37 height 6
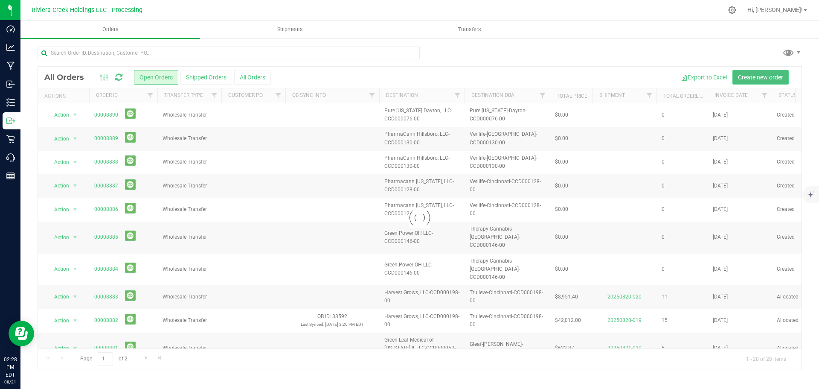
click at [772, 77] on span "Create new order" at bounding box center [760, 77] width 45 height 7
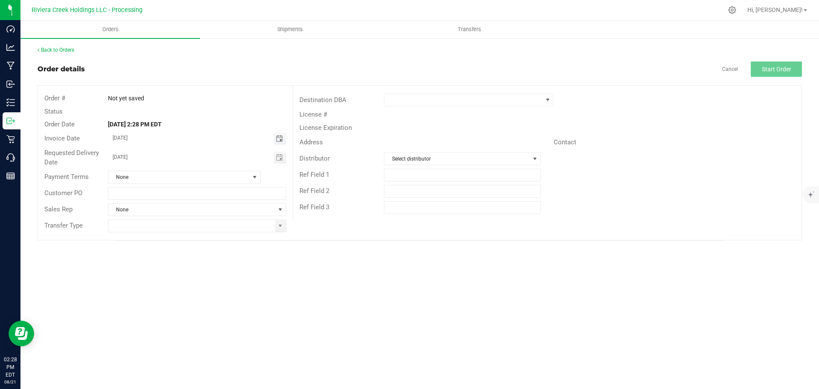
click at [277, 141] on span "Toggle calendar" at bounding box center [279, 138] width 7 height 7
click at [162, 233] on span "25" at bounding box center [159, 236] width 12 height 13
type input "08/25/2025"
click at [278, 158] on span "Toggle calendar" at bounding box center [279, 157] width 7 height 7
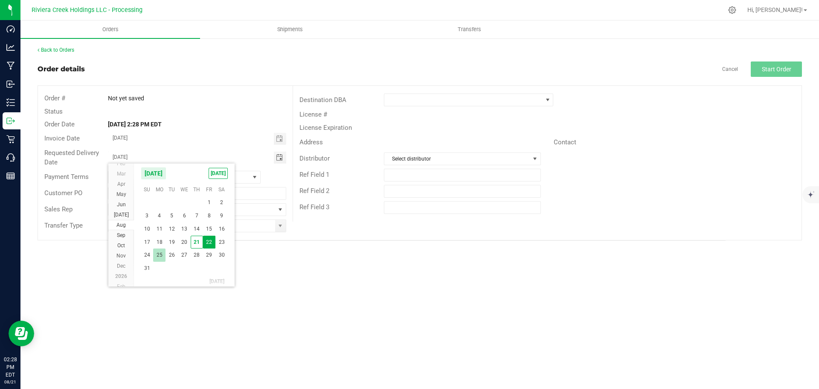
click at [160, 253] on span "25" at bounding box center [159, 254] width 12 height 13
type input "08/25/2025"
click at [279, 228] on span at bounding box center [280, 225] width 7 height 7
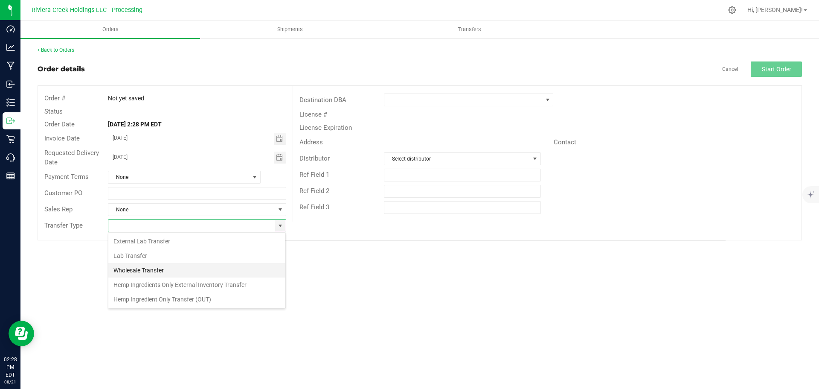
scroll to position [13, 178]
click at [144, 271] on li "Wholesale Transfer" at bounding box center [196, 270] width 177 height 15
type input "Wholesale Transfer"
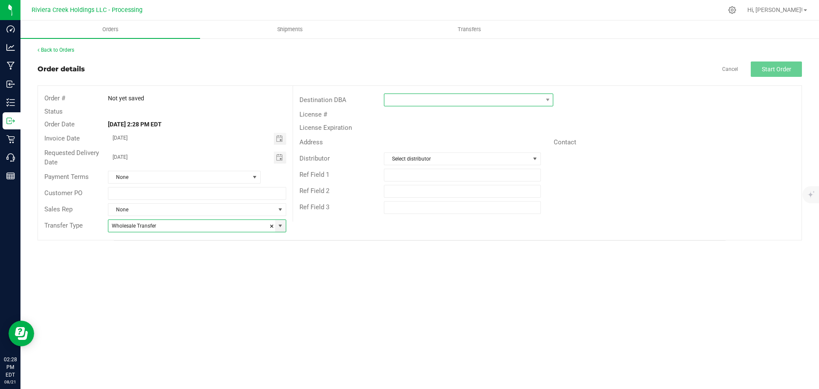
click at [416, 101] on span at bounding box center [463, 100] width 158 height 12
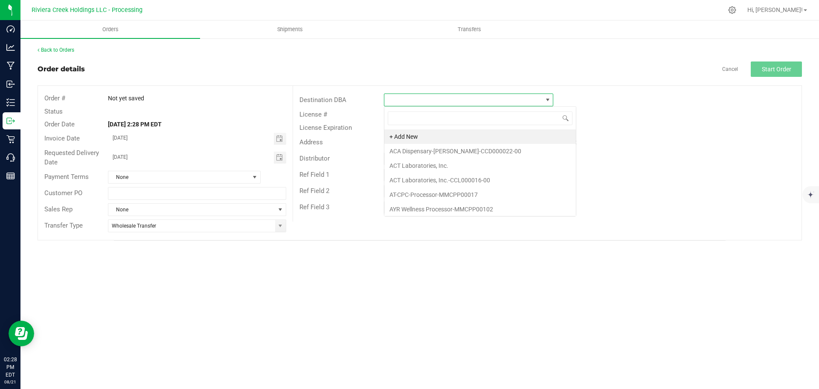
scroll to position [13, 169]
type input "pure"
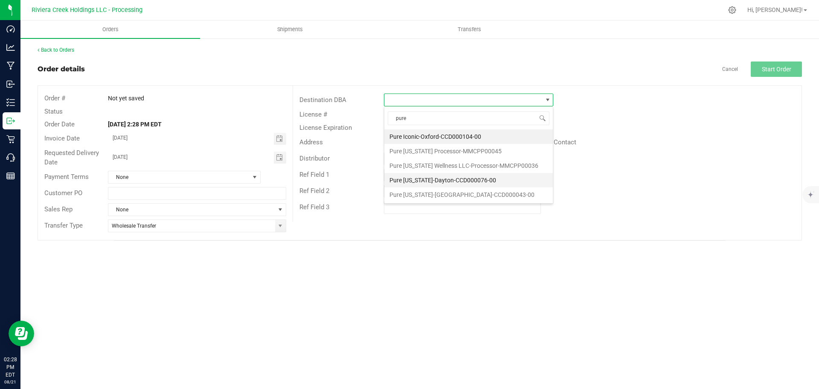
click at [421, 179] on li "Pure [US_STATE]-Dayton-CCD000076-00" at bounding box center [468, 180] width 169 height 15
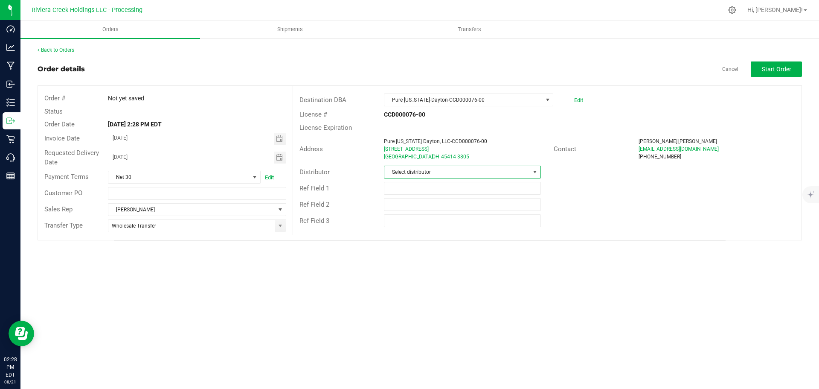
click at [424, 171] on span "Select distributor" at bounding box center [456, 172] width 145 height 12
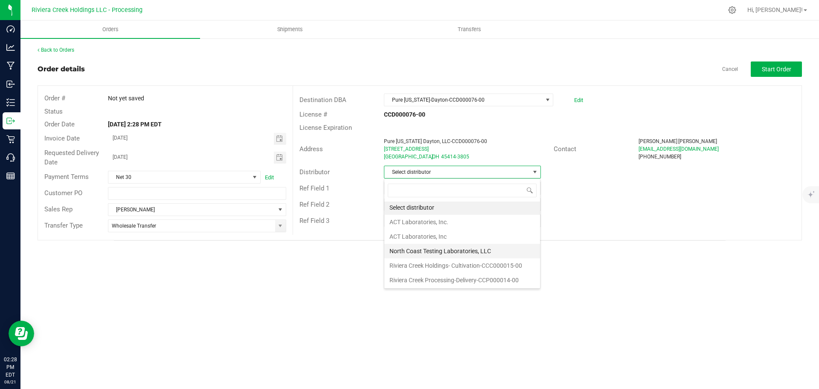
scroll to position [2, 0]
click at [418, 283] on li "Riviera Creek Processing-Delivery-CCP000014-00" at bounding box center [462, 279] width 156 height 15
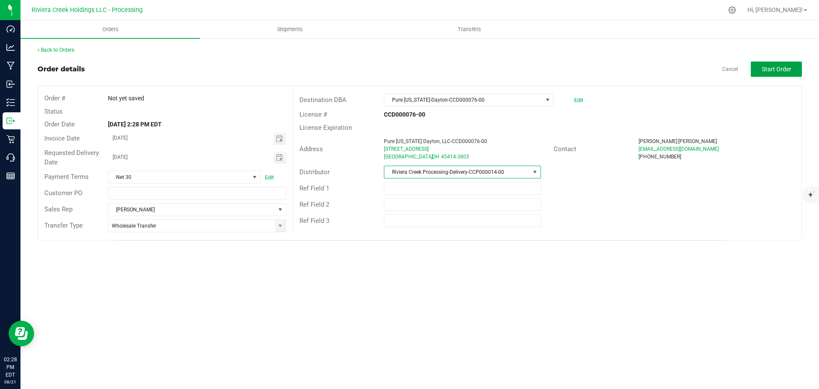
click at [762, 70] on span "Start Order" at bounding box center [776, 69] width 29 height 7
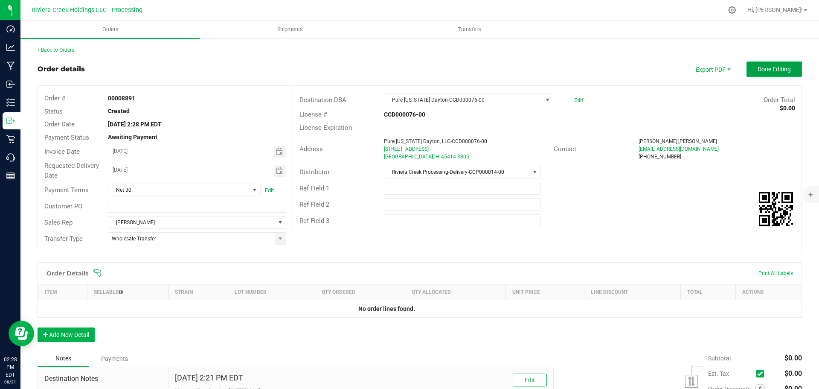
click at [758, 67] on span "Done Editing" at bounding box center [774, 69] width 33 height 7
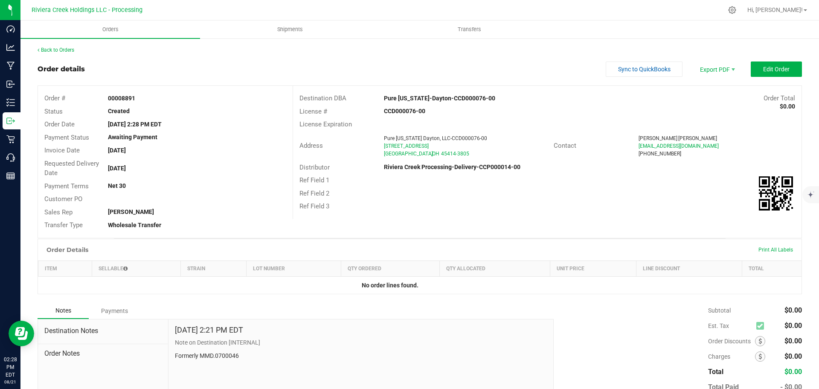
drag, startPoint x: 108, startPoint y: 97, endPoint x: 144, endPoint y: 101, distance: 36.5
click at [144, 101] on div "00008891" at bounding box center [197, 98] width 191 height 9
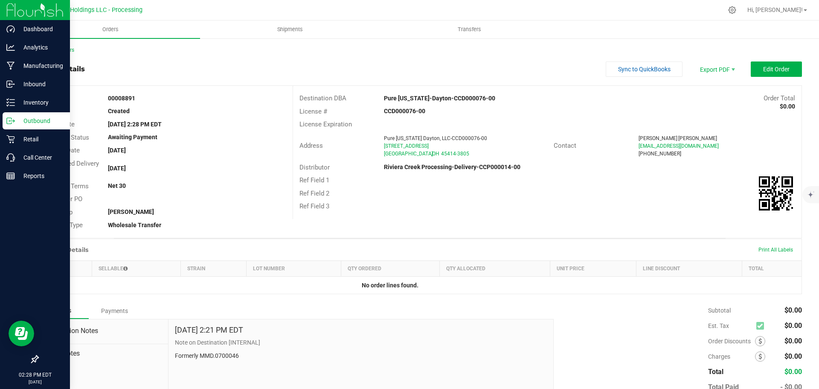
copy strong "00008891"
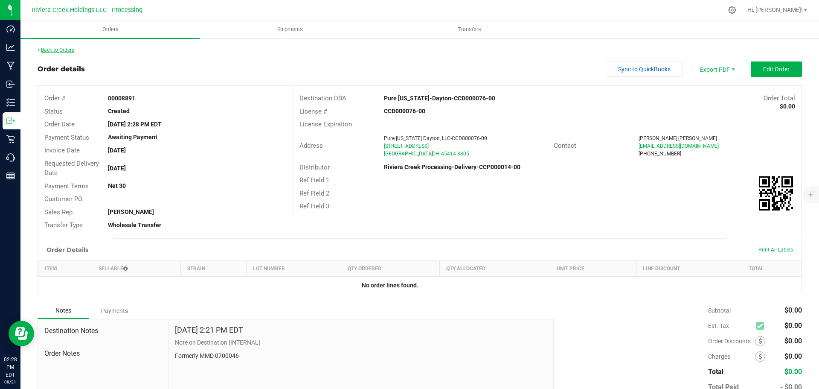
click at [68, 49] on link "Back to Orders" at bounding box center [56, 50] width 37 height 6
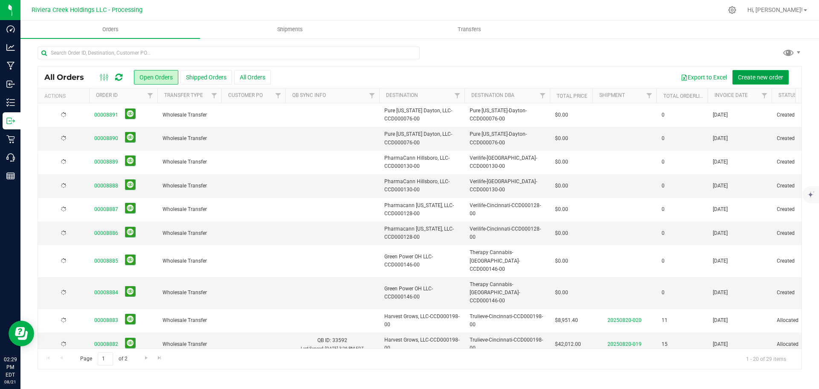
click at [754, 77] on span "Create new order" at bounding box center [760, 77] width 45 height 7
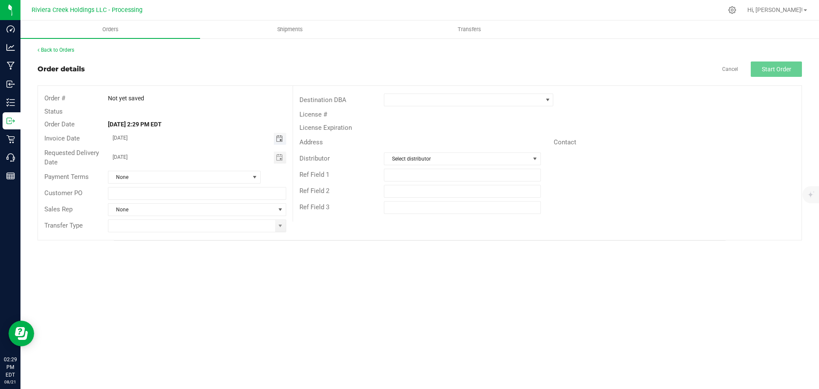
click at [276, 140] on span "Toggle calendar" at bounding box center [279, 138] width 7 height 7
click at [163, 236] on span "25" at bounding box center [159, 236] width 12 height 13
type input "08/25/2025"
click at [281, 154] on span "Toggle calendar" at bounding box center [279, 157] width 7 height 7
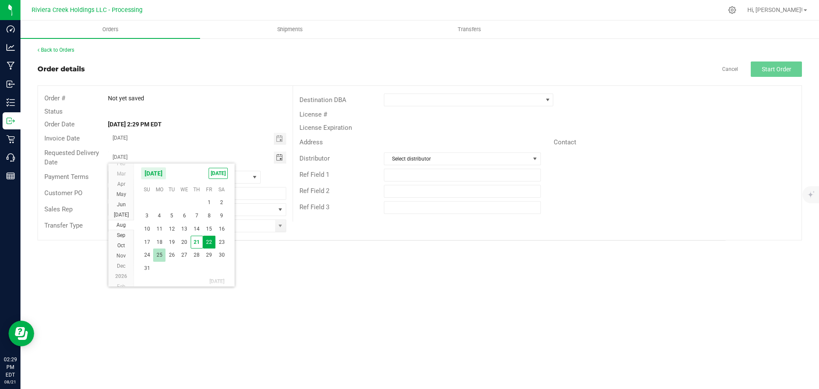
click at [163, 253] on span "25" at bounding box center [159, 254] width 12 height 13
type input "08/25/2025"
click at [281, 230] on span at bounding box center [280, 226] width 11 height 12
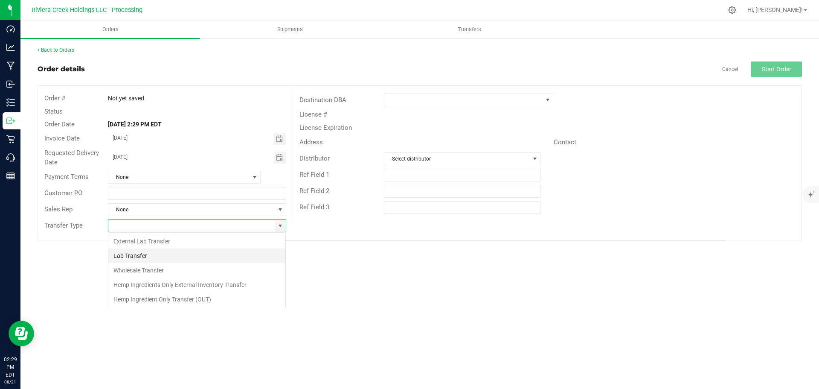
scroll to position [13, 178]
click at [158, 268] on li "Wholesale Transfer" at bounding box center [196, 270] width 177 height 15
type input "Wholesale Transfer"
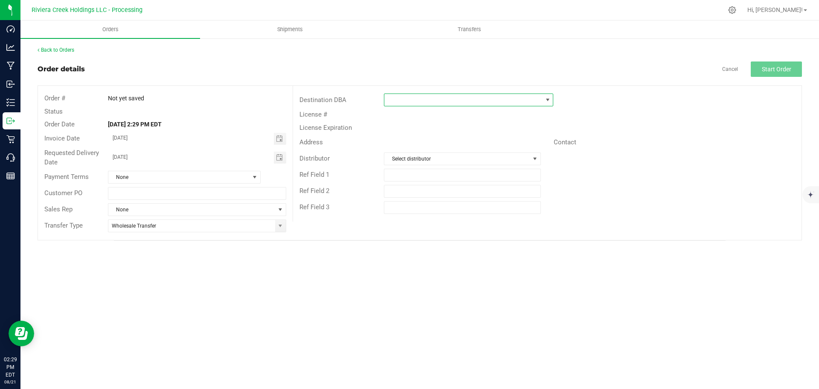
click at [430, 103] on span at bounding box center [463, 100] width 158 height 12
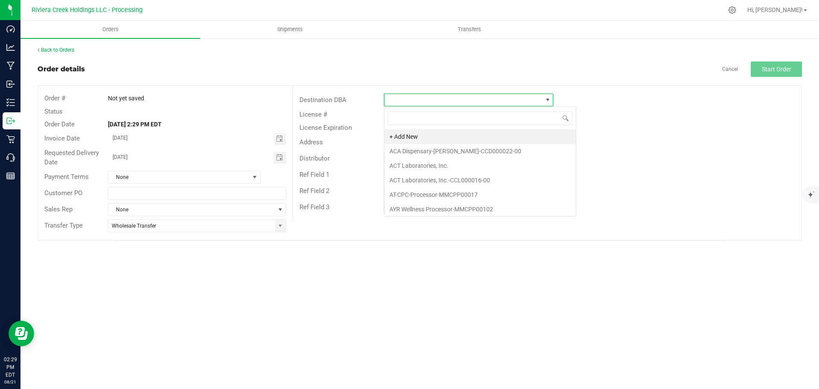
scroll to position [13, 169]
type input "the fore"
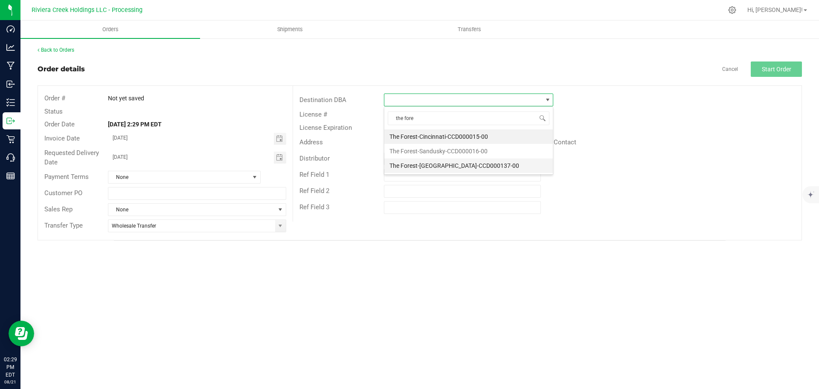
click at [434, 165] on li "The Forest-[GEOGRAPHIC_DATA]-CCD000137-00" at bounding box center [468, 165] width 169 height 15
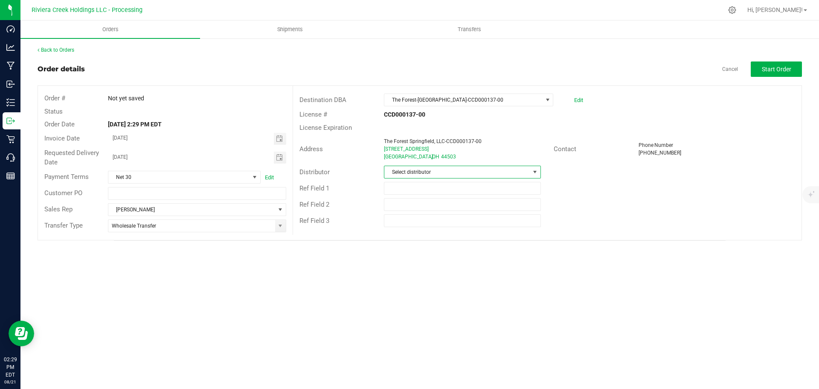
click at [433, 173] on span "Select distributor" at bounding box center [456, 172] width 145 height 12
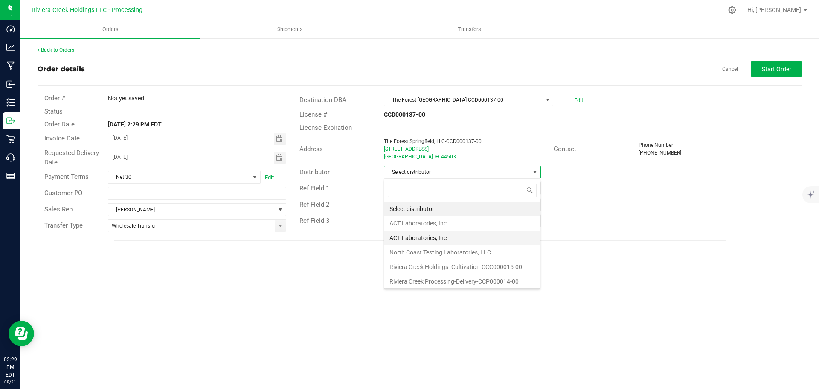
scroll to position [2, 0]
click at [421, 281] on li "Riviera Creek Processing-Delivery-CCP000014-00" at bounding box center [462, 279] width 156 height 15
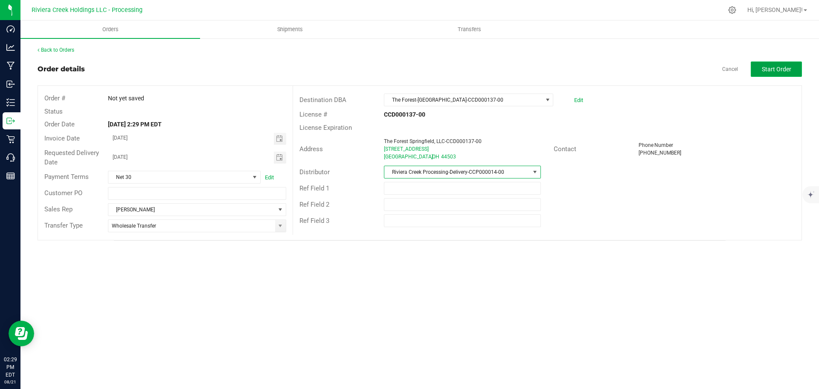
click at [766, 70] on span "Start Order" at bounding box center [776, 69] width 29 height 7
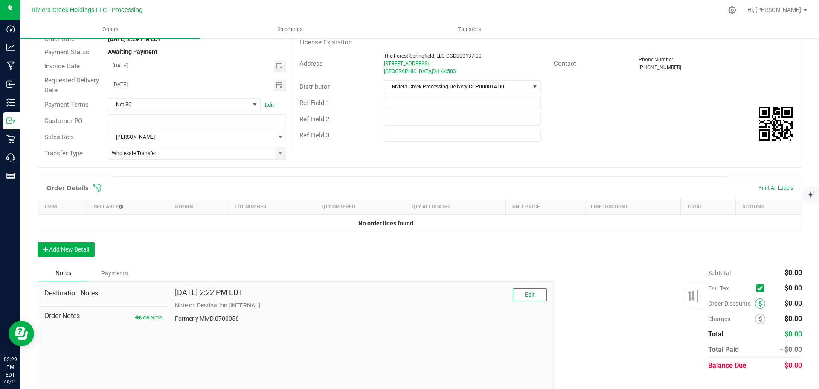
click at [759, 303] on icon at bounding box center [760, 303] width 3 height 6
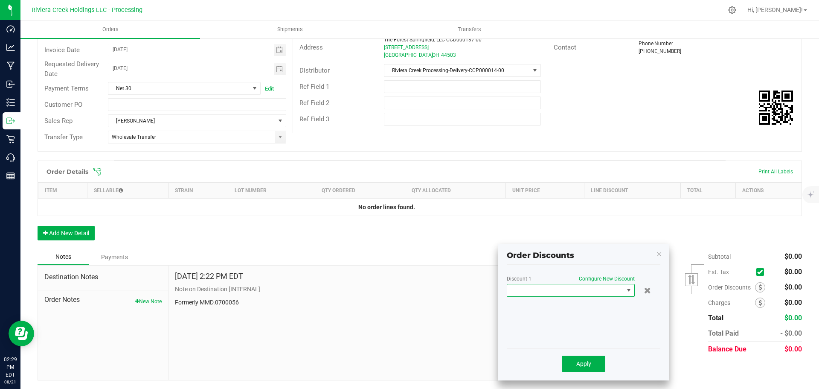
click at [543, 291] on span at bounding box center [565, 290] width 116 height 12
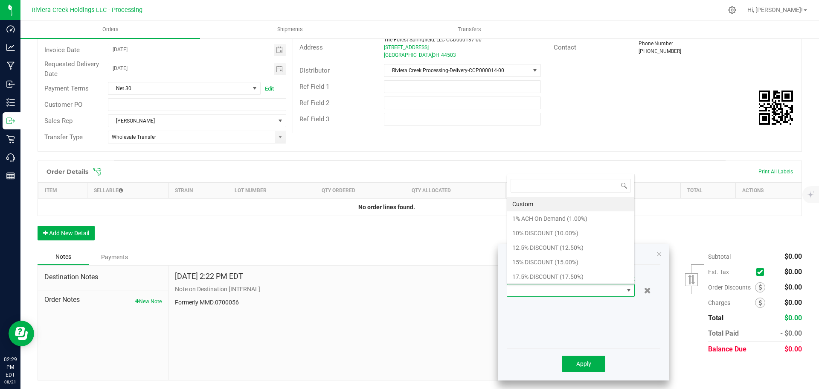
scroll to position [13, 128]
click at [532, 259] on li "15% DISCOUNT (15.00%)" at bounding box center [570, 262] width 127 height 15
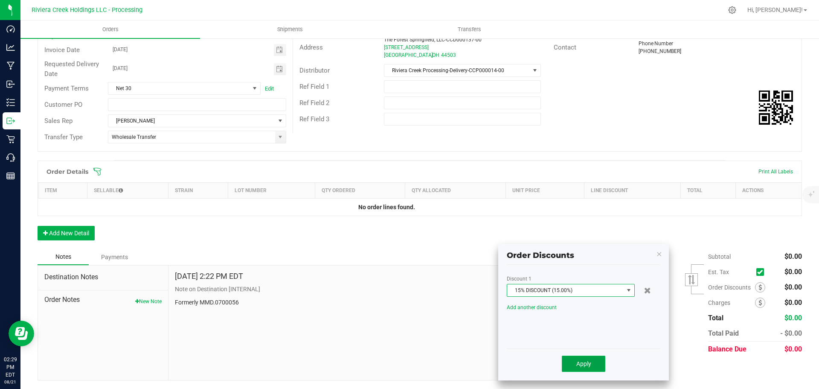
click at [578, 361] on span "Apply" at bounding box center [583, 363] width 15 height 7
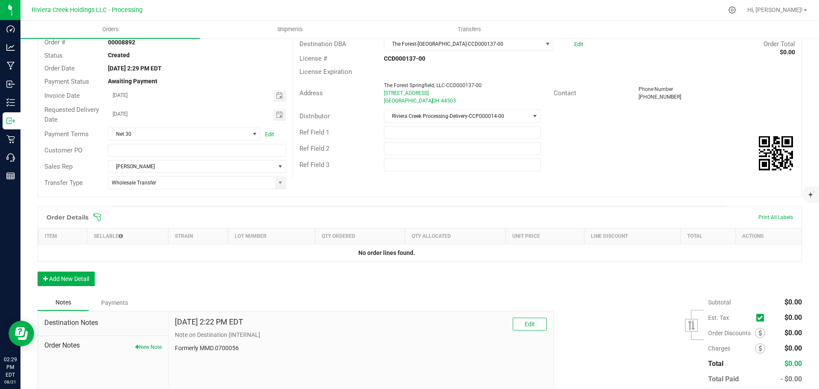
scroll to position [0, 0]
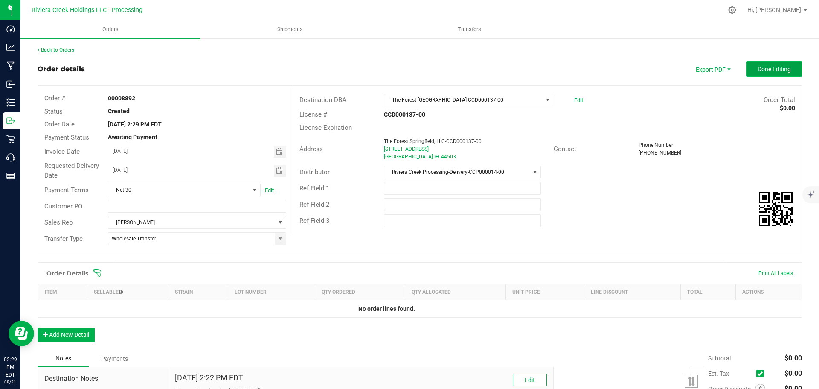
click at [771, 70] on span "Done Editing" at bounding box center [774, 69] width 33 height 7
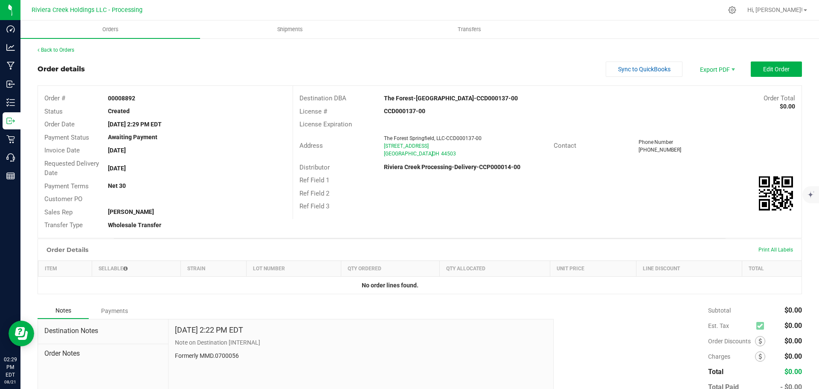
drag, startPoint x: 108, startPoint y: 97, endPoint x: 148, endPoint y: 102, distance: 40.0
click at [148, 102] on div "00008892" at bounding box center [197, 98] width 191 height 9
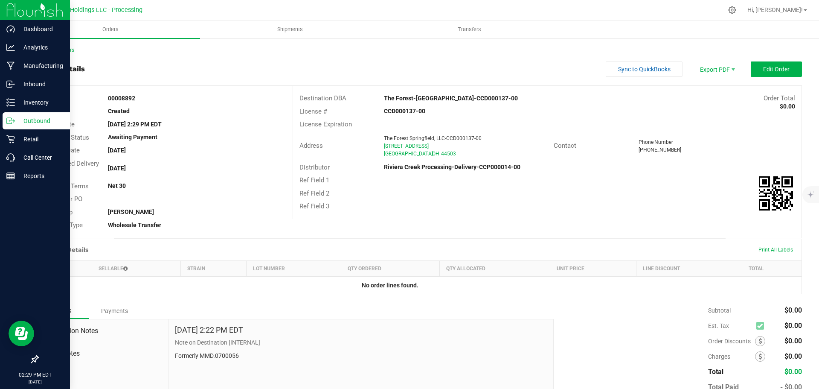
copy strong "00008892"
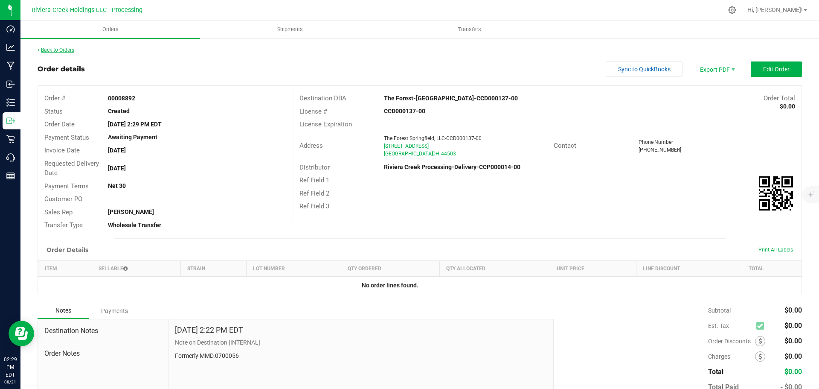
click at [67, 50] on link "Back to Orders" at bounding box center [56, 50] width 37 height 6
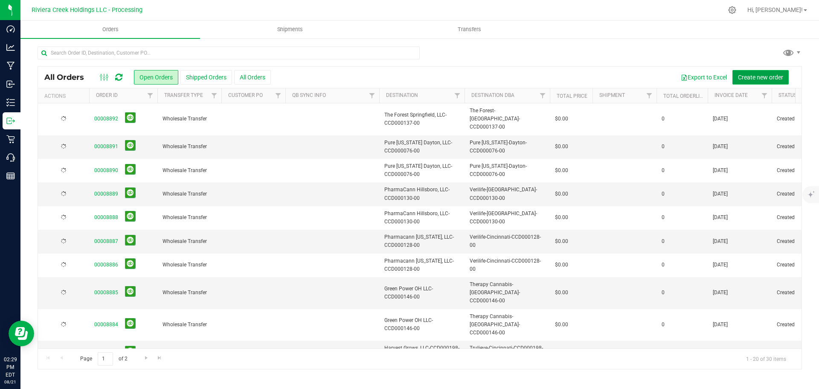
click at [761, 76] on span "Create new order" at bounding box center [760, 77] width 45 height 7
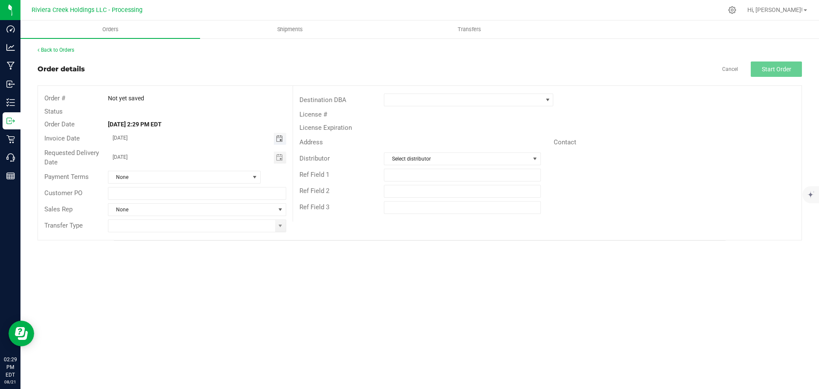
click at [277, 138] on span "Toggle calendar" at bounding box center [279, 138] width 7 height 7
click at [162, 234] on span "25" at bounding box center [159, 236] width 12 height 13
type input "08/25/2025"
click at [278, 161] on span "Toggle calendar" at bounding box center [280, 157] width 12 height 12
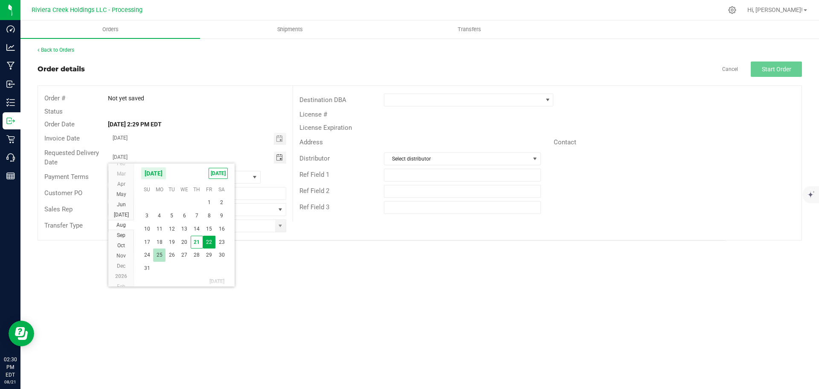
click at [161, 257] on span "25" at bounding box center [159, 254] width 12 height 13
type input "08/25/2025"
click at [281, 230] on span at bounding box center [280, 226] width 11 height 12
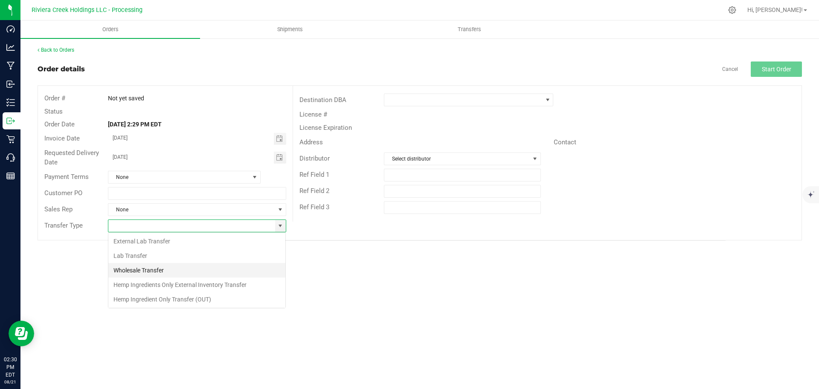
scroll to position [13, 178]
click at [150, 274] on li "Wholesale Transfer" at bounding box center [196, 270] width 177 height 15
type input "Wholesale Transfer"
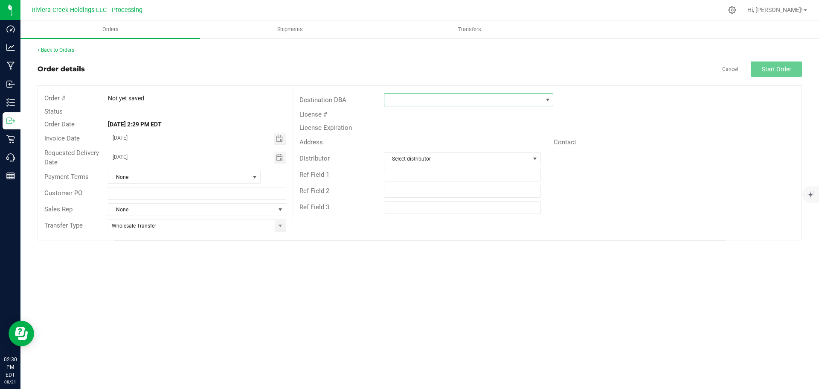
click at [402, 102] on span at bounding box center [463, 100] width 158 height 12
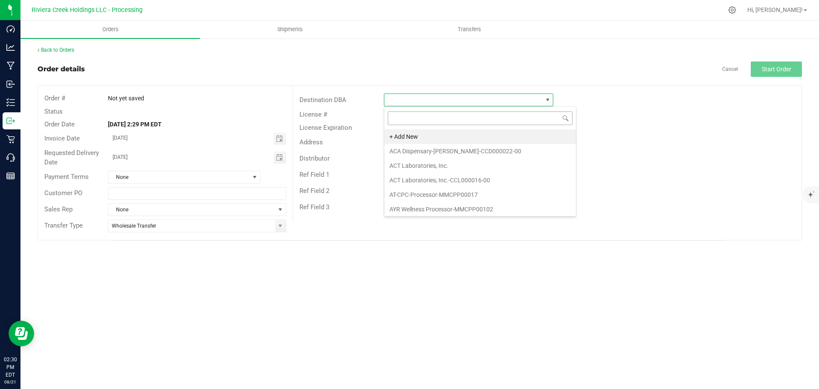
scroll to position [13, 169]
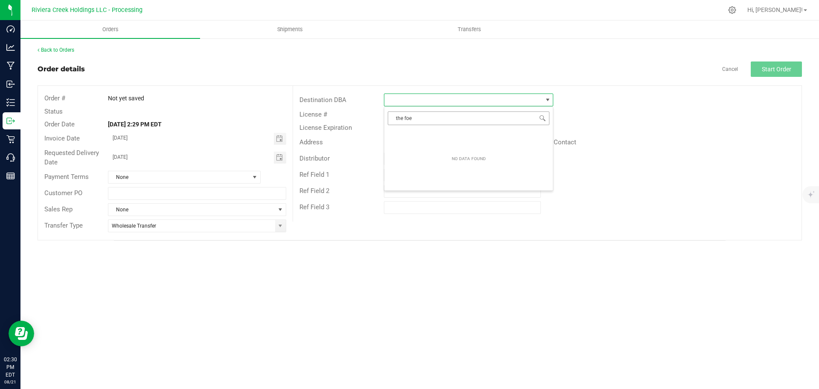
click at [420, 119] on input "the foe" at bounding box center [469, 117] width 162 height 13
type input "the for"
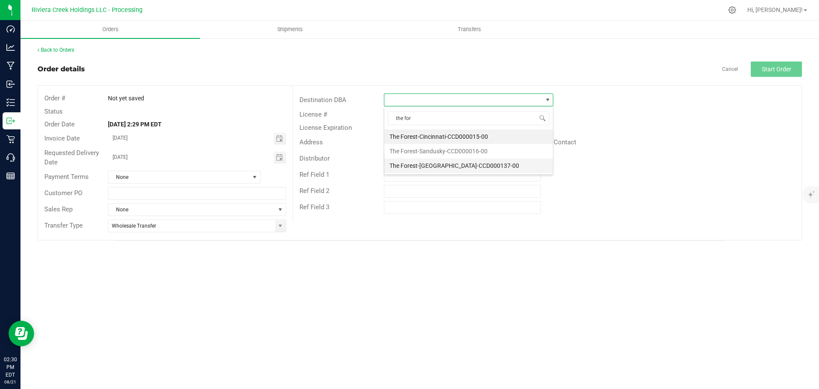
click at [414, 165] on li "The Forest-[GEOGRAPHIC_DATA]-CCD000137-00" at bounding box center [468, 165] width 169 height 15
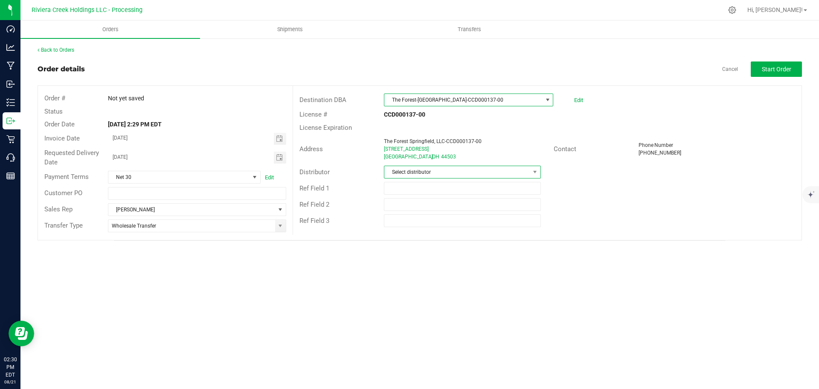
click at [496, 174] on span "Select distributor" at bounding box center [456, 172] width 145 height 12
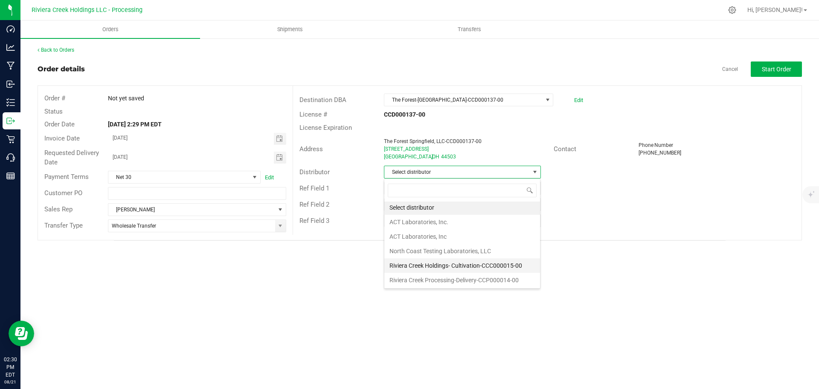
scroll to position [2, 0]
click at [429, 279] on li "Riviera Creek Processing-Delivery-CCP000014-00" at bounding box center [462, 279] width 156 height 15
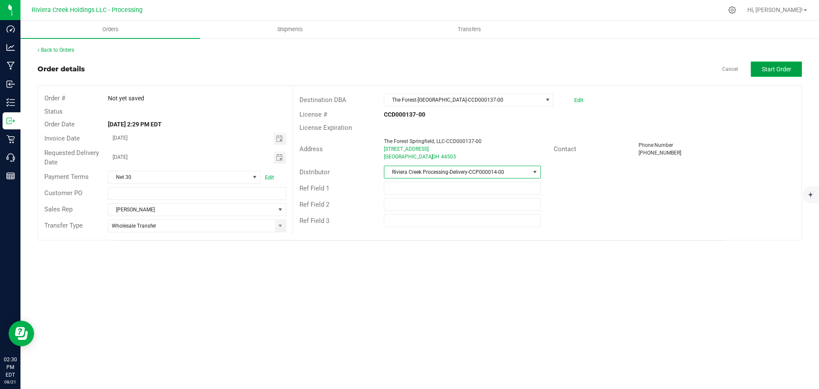
click at [772, 67] on span "Start Order" at bounding box center [776, 69] width 29 height 7
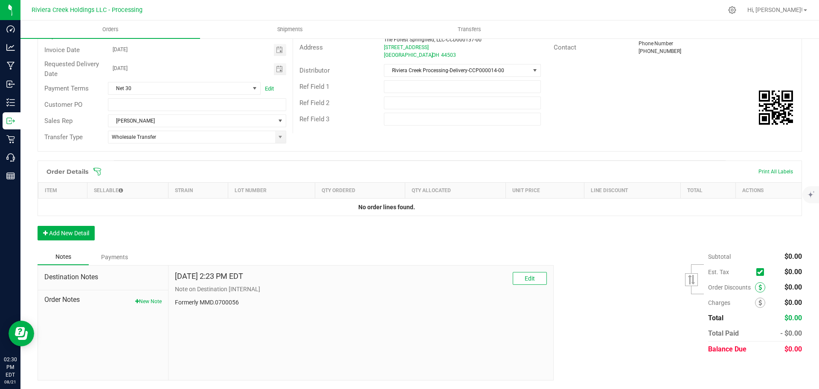
click at [759, 290] on icon at bounding box center [760, 287] width 3 height 6
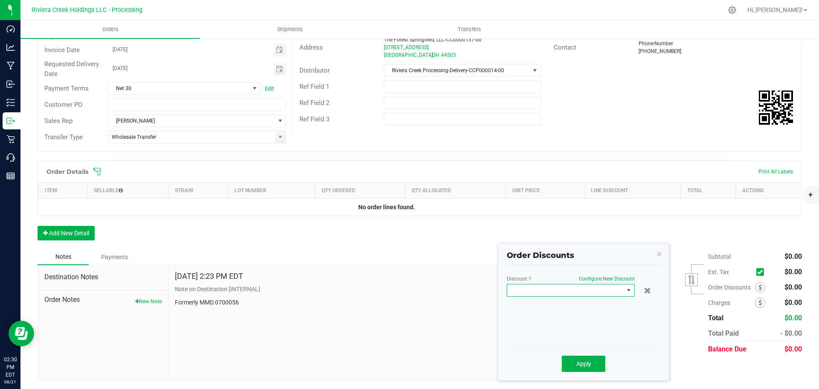
click at [576, 291] on span at bounding box center [565, 290] width 116 height 12
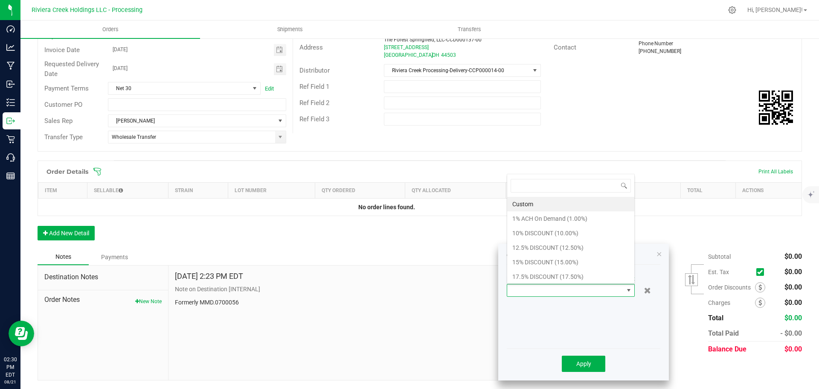
scroll to position [13, 128]
click at [535, 260] on li "15% DISCOUNT (15.00%)" at bounding box center [570, 262] width 127 height 15
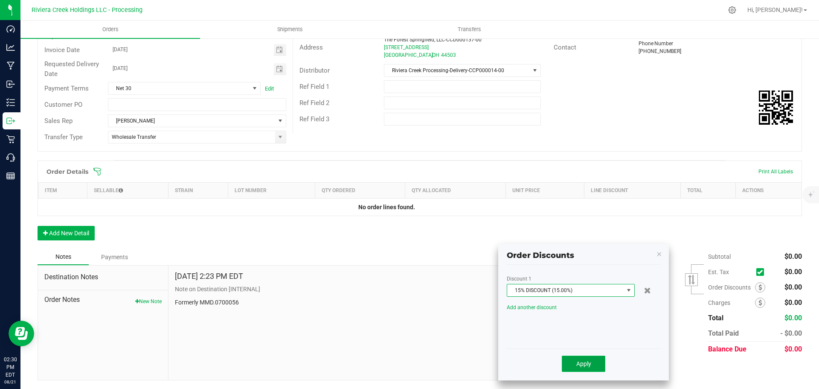
click at [581, 364] on span "Apply" at bounding box center [583, 363] width 15 height 7
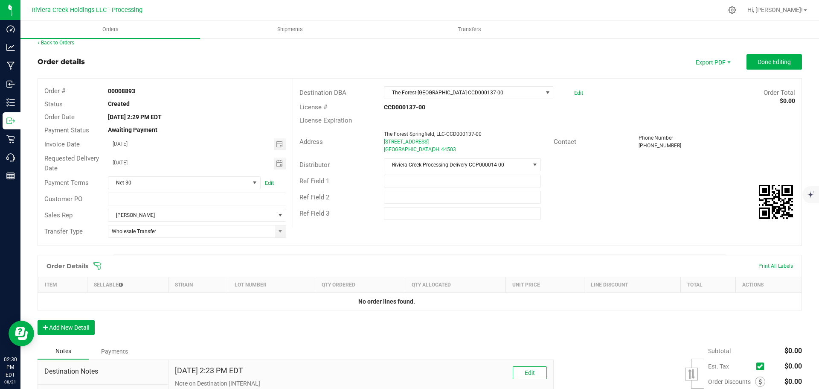
scroll to position [0, 0]
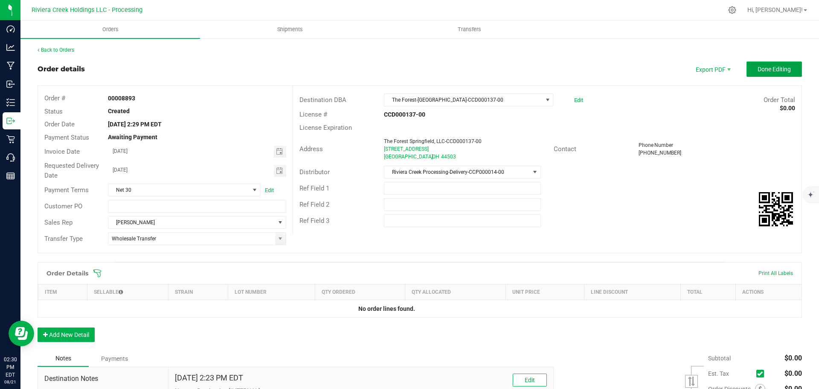
click at [758, 70] on span "Done Editing" at bounding box center [774, 69] width 33 height 7
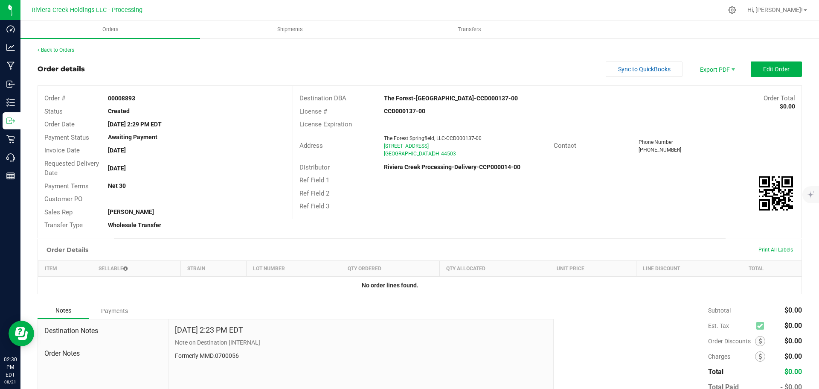
drag, startPoint x: 102, startPoint y: 96, endPoint x: 148, endPoint y: 99, distance: 47.0
click at [148, 99] on div "00008893" at bounding box center [197, 98] width 191 height 9
copy strong "00008893"
click at [63, 48] on link "Back to Orders" at bounding box center [56, 50] width 37 height 6
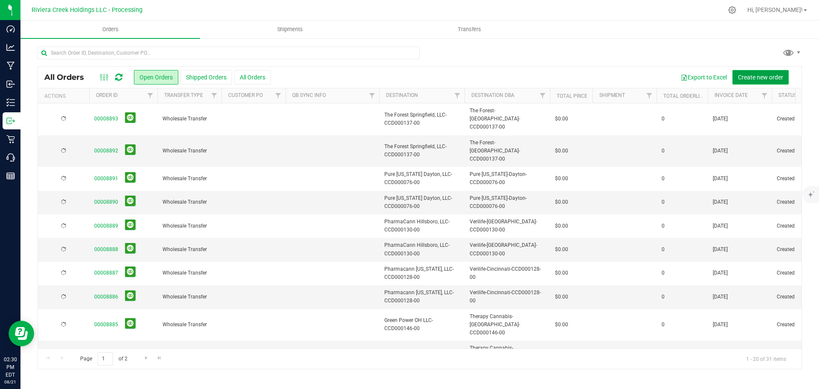
click at [753, 76] on span "Create new order" at bounding box center [760, 77] width 45 height 7
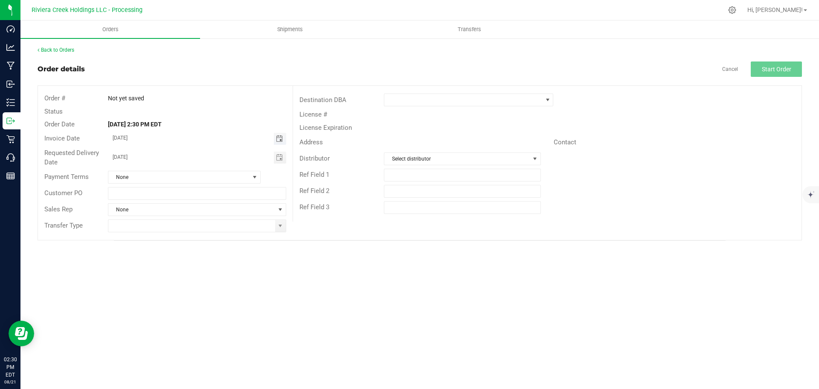
click at [279, 140] on span "Toggle calendar" at bounding box center [279, 138] width 7 height 7
click at [163, 236] on span "25" at bounding box center [159, 236] width 12 height 13
type input "08/25/2025"
click at [279, 159] on span "Toggle calendar" at bounding box center [279, 157] width 7 height 7
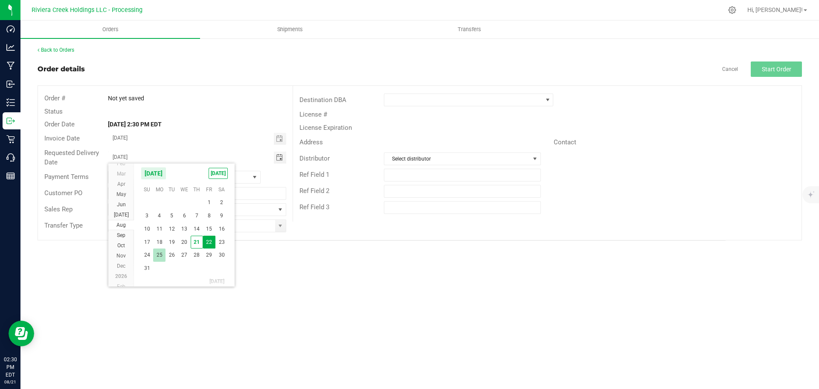
click at [160, 255] on span "25" at bounding box center [159, 254] width 12 height 13
type input "08/25/2025"
click at [279, 229] on span at bounding box center [280, 225] width 7 height 7
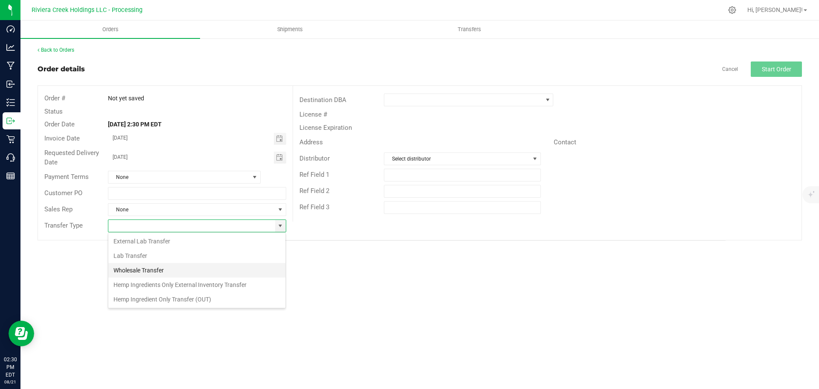
scroll to position [13, 178]
click at [157, 271] on li "Wholesale Transfer" at bounding box center [196, 270] width 177 height 15
type input "Wholesale Transfer"
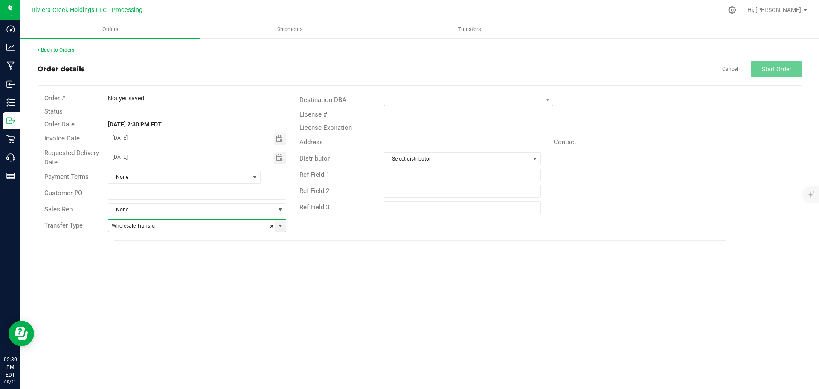
click at [398, 100] on span at bounding box center [463, 100] width 158 height 12
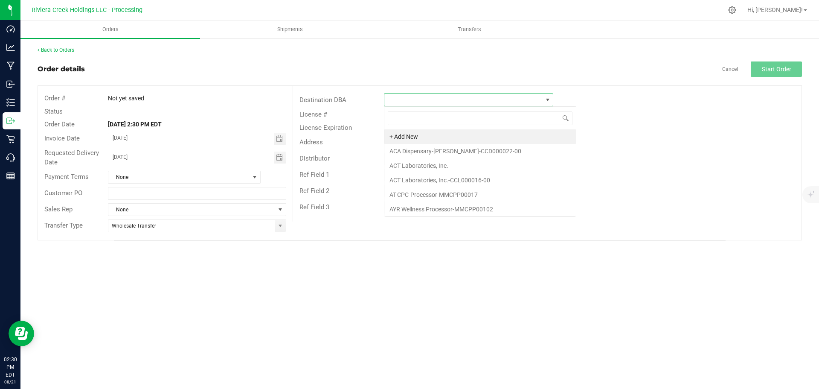
scroll to position [13, 169]
type input "pure"
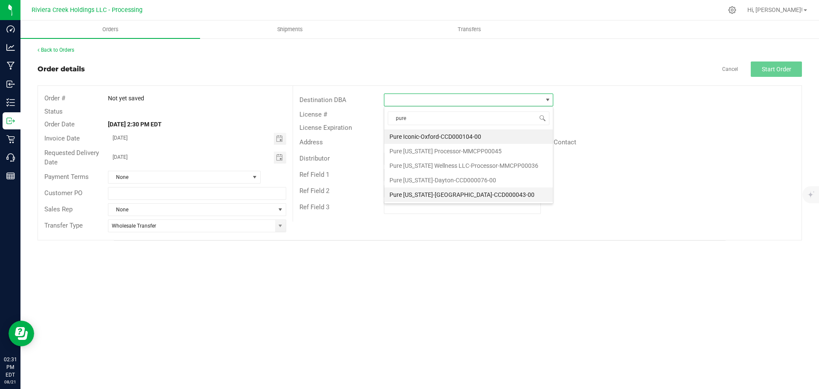
click at [423, 196] on li "Pure [US_STATE]-[GEOGRAPHIC_DATA]-CCD000043-00" at bounding box center [468, 194] width 169 height 15
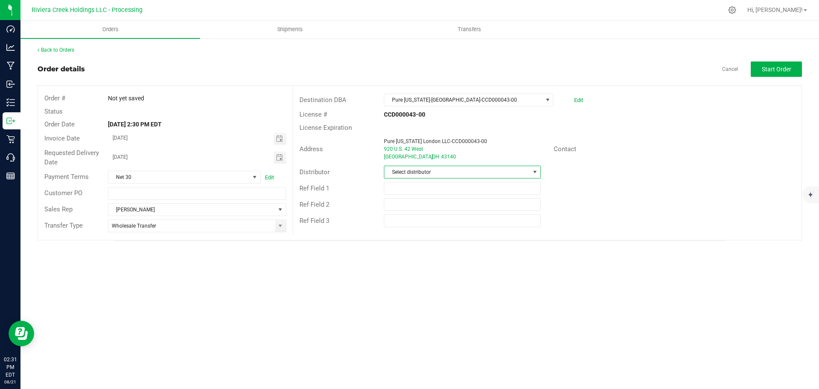
click at [429, 173] on span "Select distributor" at bounding box center [456, 172] width 145 height 12
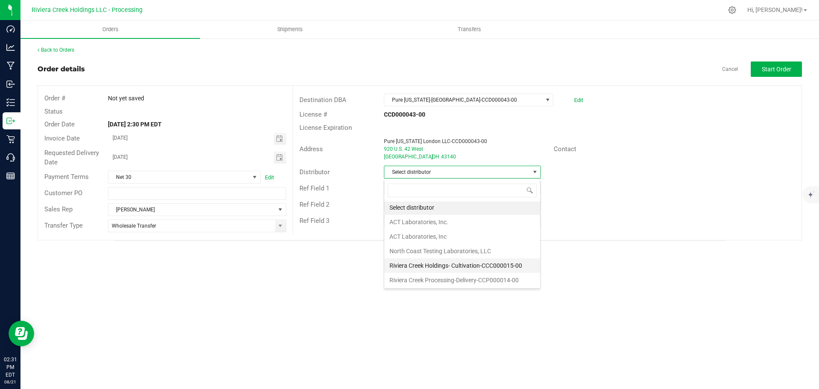
scroll to position [2, 0]
click at [429, 279] on li "Riviera Creek Processing-Delivery-CCP000014-00" at bounding box center [462, 279] width 156 height 15
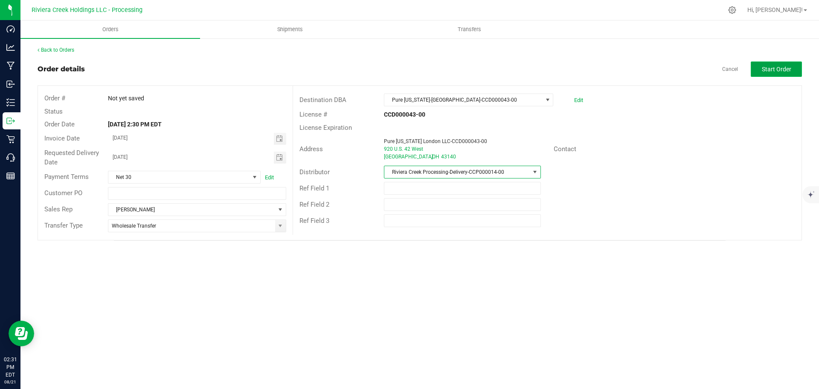
click at [760, 70] on button "Start Order" at bounding box center [776, 68] width 51 height 15
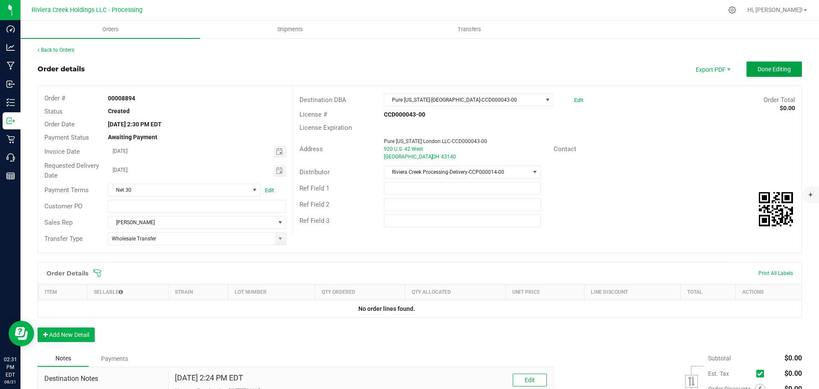
click at [760, 70] on span "Done Editing" at bounding box center [774, 69] width 33 height 7
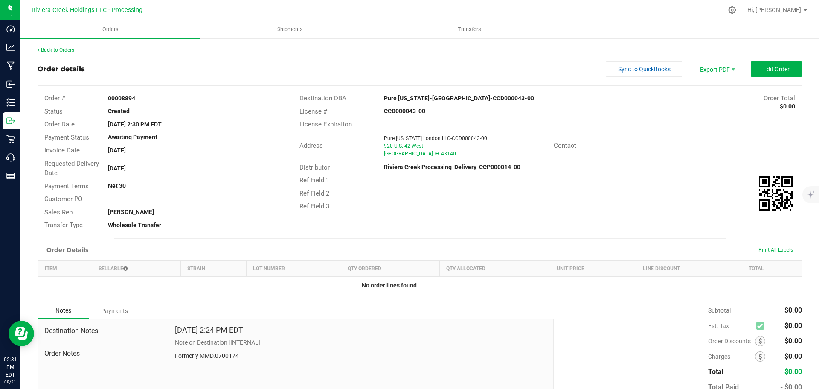
drag, startPoint x: 111, startPoint y: 99, endPoint x: 137, endPoint y: 98, distance: 26.0
click at [137, 98] on div "00008894" at bounding box center [197, 98] width 191 height 9
drag, startPoint x: 103, startPoint y: 96, endPoint x: 139, endPoint y: 99, distance: 35.6
click at [139, 99] on div "00008894" at bounding box center [197, 98] width 191 height 9
click at [60, 51] on link "Back to Orders" at bounding box center [56, 50] width 37 height 6
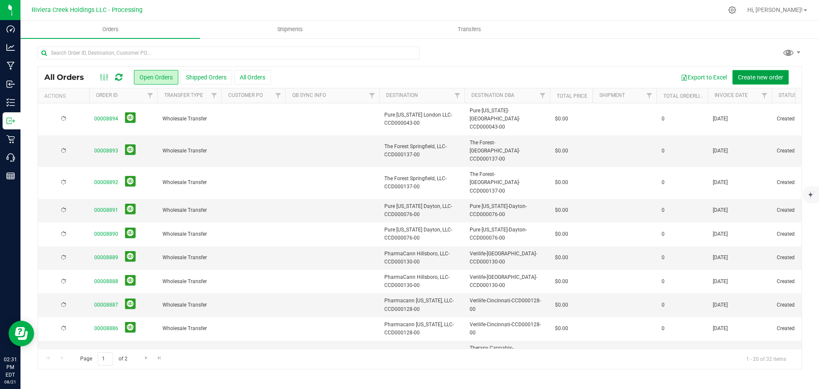
click at [750, 77] on span "Create new order" at bounding box center [760, 77] width 45 height 7
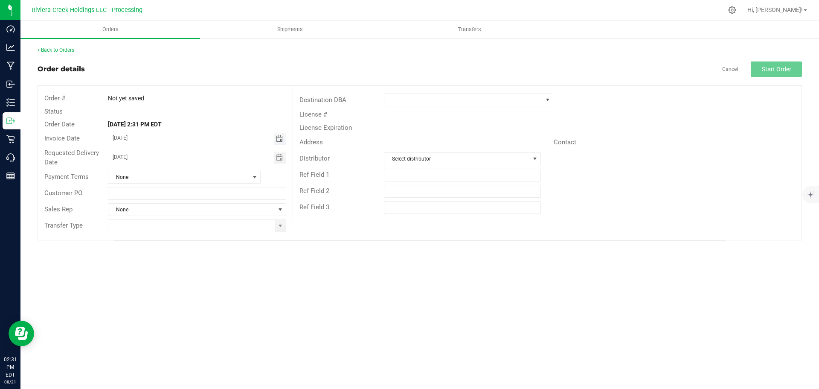
click at [280, 139] on span "Toggle calendar" at bounding box center [279, 138] width 7 height 7
click at [157, 236] on span "25" at bounding box center [159, 236] width 12 height 13
type input "08/25/2025"
click at [281, 157] on span "Toggle calendar" at bounding box center [279, 157] width 7 height 7
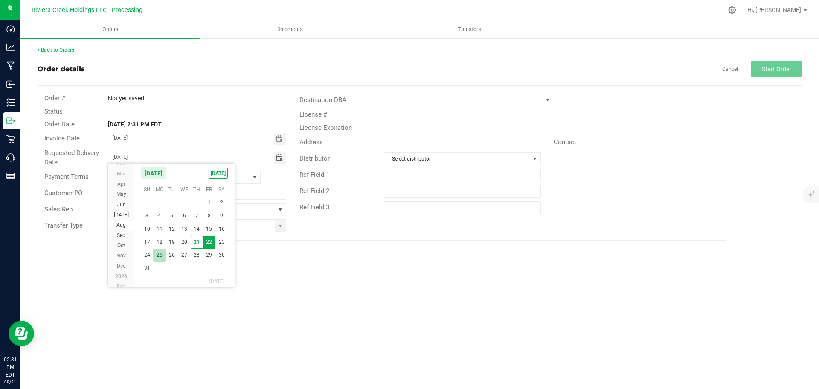
click at [159, 250] on span "25" at bounding box center [159, 254] width 12 height 13
type input "08/25/2025"
click at [279, 228] on span at bounding box center [280, 225] width 7 height 7
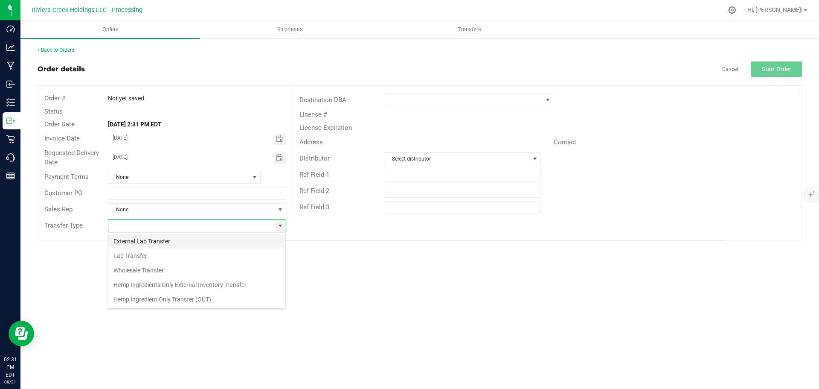
scroll to position [13, 178]
click at [137, 266] on li "Wholesale Transfer" at bounding box center [196, 270] width 177 height 15
type input "Wholesale Transfer"
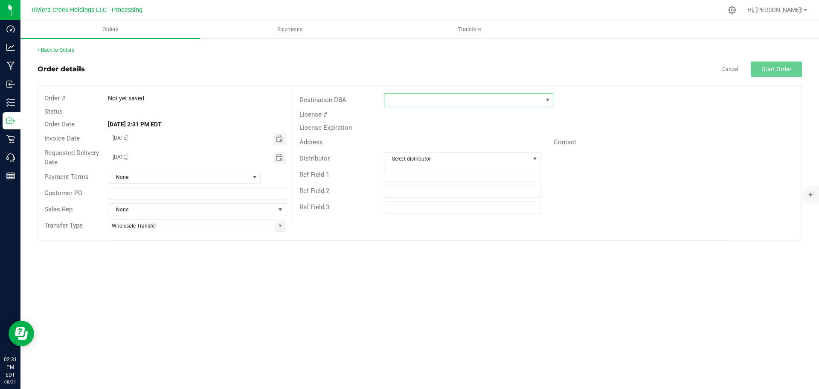
click at [394, 96] on span at bounding box center [463, 100] width 158 height 12
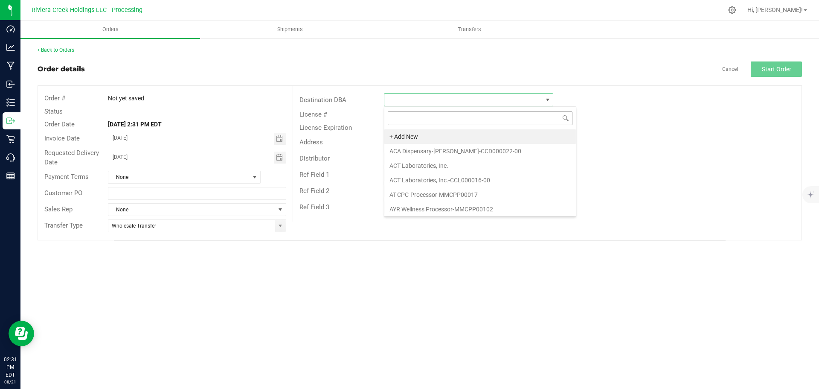
scroll to position [13, 169]
type input "pure"
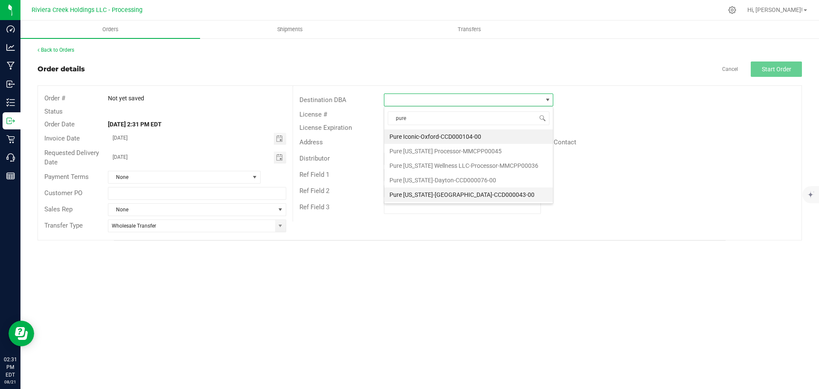
click at [417, 198] on li "Pure [US_STATE]-[GEOGRAPHIC_DATA]-CCD000043-00" at bounding box center [468, 194] width 169 height 15
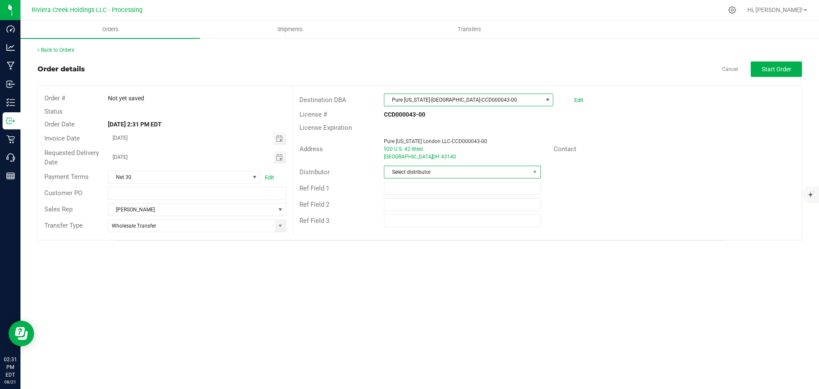
click at [427, 174] on span "Select distributor" at bounding box center [456, 172] width 145 height 12
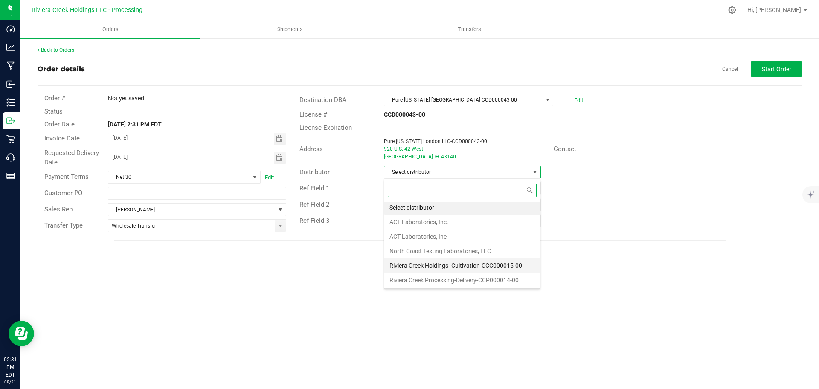
scroll to position [2, 0]
click at [472, 280] on li "Riviera Creek Processing-Delivery-CCP000014-00" at bounding box center [462, 279] width 156 height 15
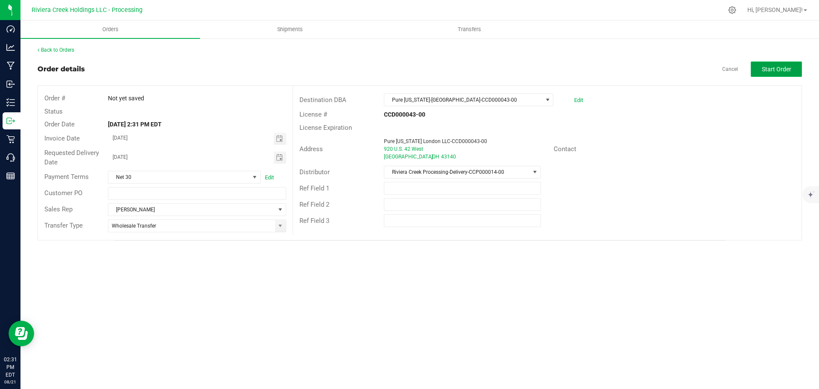
click at [771, 73] on button "Start Order" at bounding box center [776, 68] width 51 height 15
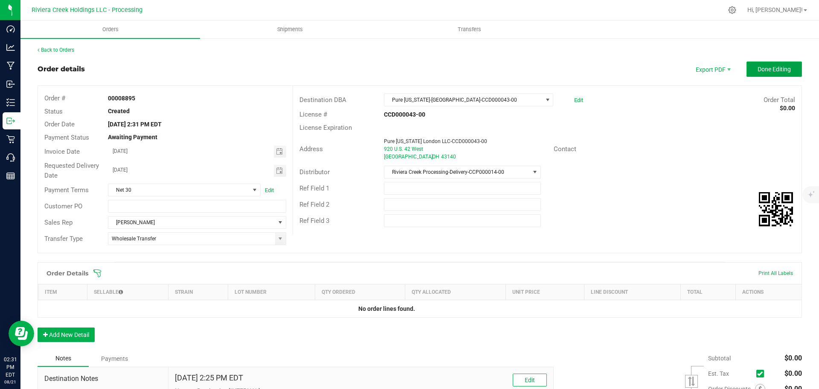
click at [760, 68] on span "Done Editing" at bounding box center [774, 69] width 33 height 7
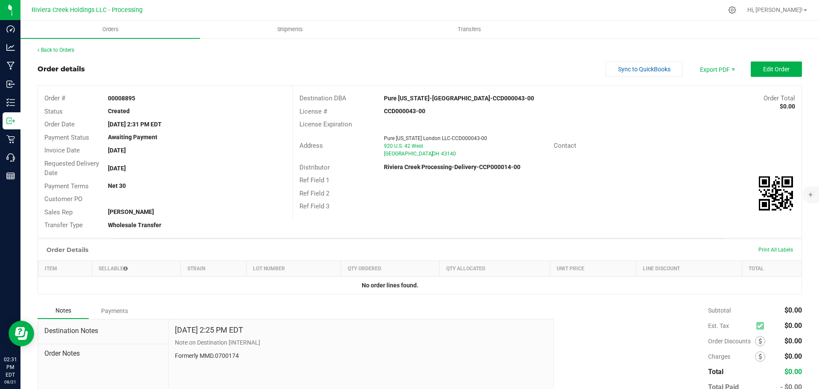
drag, startPoint x: 105, startPoint y: 99, endPoint x: 137, endPoint y: 98, distance: 31.6
click at [137, 98] on div "00008895" at bounding box center [197, 98] width 191 height 9
click at [67, 50] on link "Back to Orders" at bounding box center [56, 50] width 37 height 6
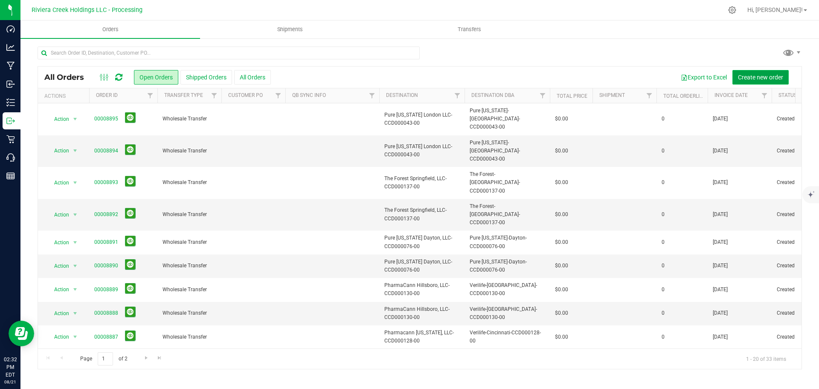
click at [749, 78] on span "Create new order" at bounding box center [760, 77] width 45 height 7
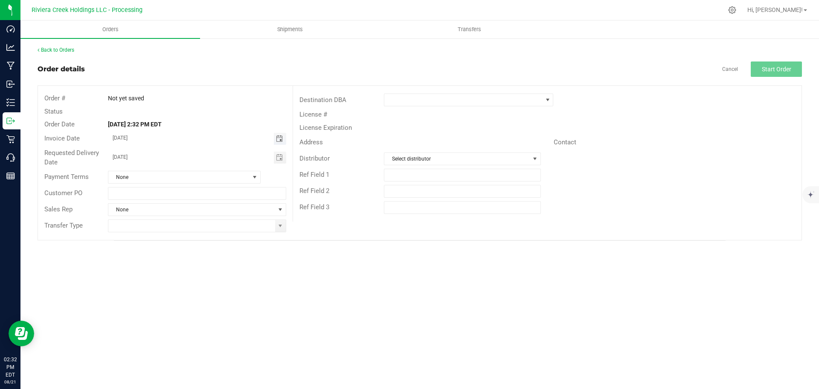
click at [279, 141] on span "Toggle calendar" at bounding box center [279, 138] width 7 height 7
click at [159, 233] on span "25" at bounding box center [159, 236] width 12 height 13
type input "08/25/2025"
click at [280, 230] on span at bounding box center [280, 226] width 11 height 12
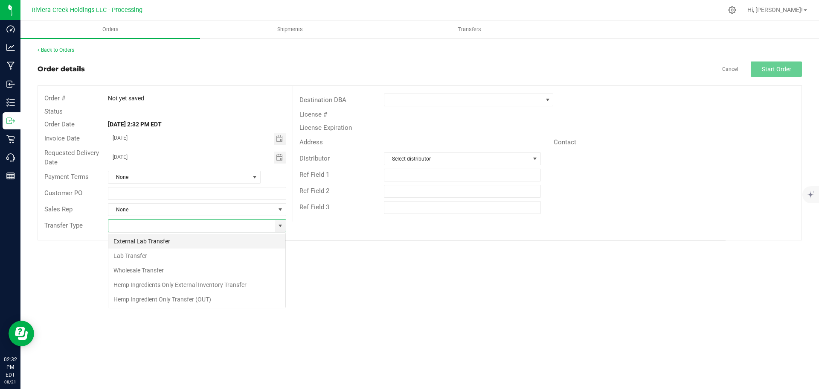
scroll to position [13, 178]
click at [154, 266] on li "Wholesale Transfer" at bounding box center [196, 270] width 177 height 15
type input "Wholesale Transfer"
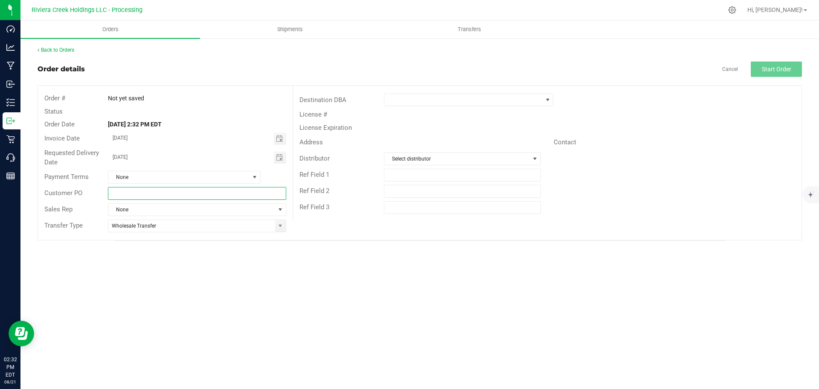
click at [163, 198] on input "text" at bounding box center [197, 193] width 178 height 13
paste input "Pre-order 052124-01"
type input "Pre-order 052124-01"
click at [398, 98] on span at bounding box center [463, 100] width 158 height 12
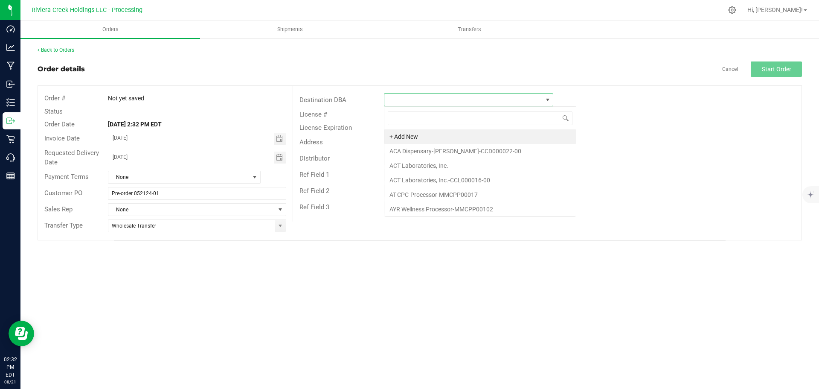
scroll to position [13, 169]
type input "rat"
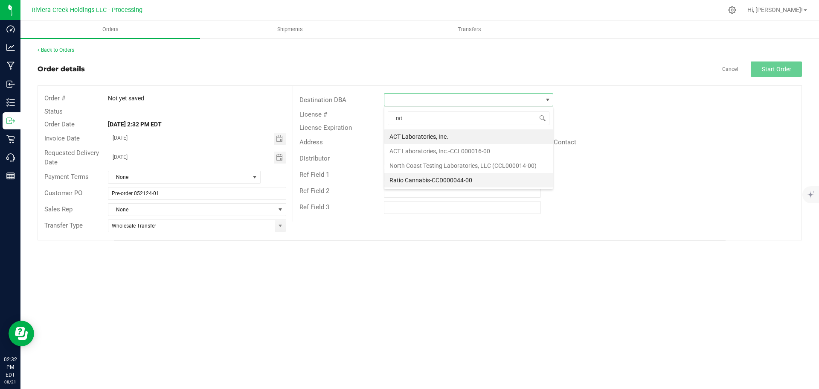
click at [398, 179] on li "Ratio Cannabis-CCD000044-00" at bounding box center [468, 180] width 169 height 15
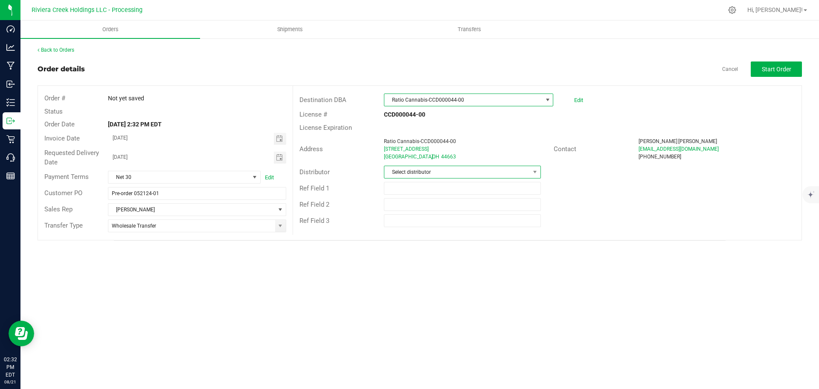
click at [401, 172] on span "Select distributor" at bounding box center [456, 172] width 145 height 12
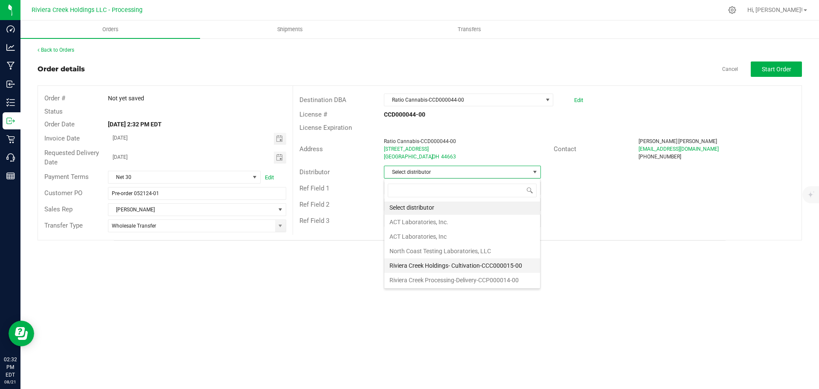
scroll to position [2, 0]
click at [410, 278] on li "Riviera Creek Processing-Delivery-CCP000014-00" at bounding box center [462, 279] width 156 height 15
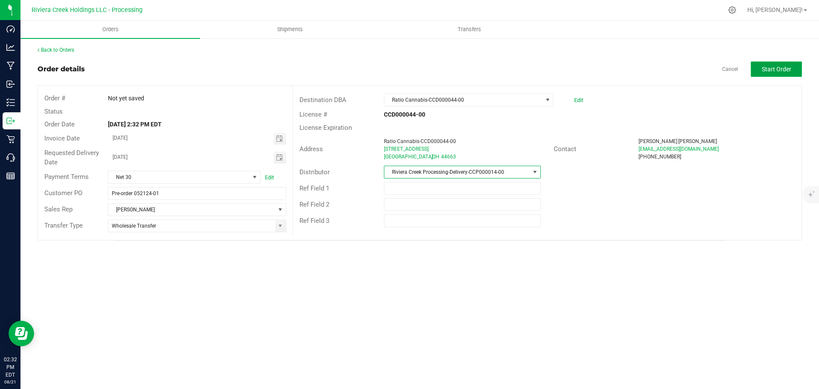
click at [775, 70] on span "Start Order" at bounding box center [776, 69] width 29 height 7
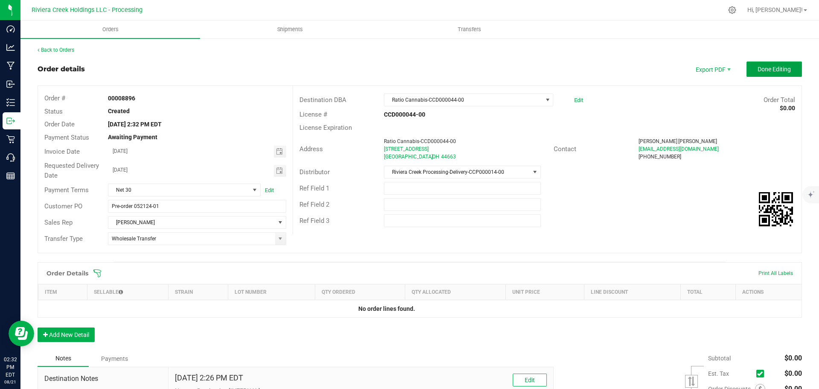
click at [775, 70] on span "Done Editing" at bounding box center [774, 69] width 33 height 7
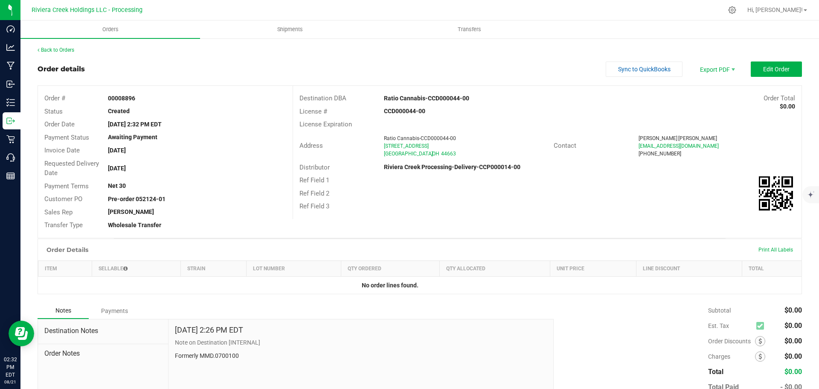
drag, startPoint x: 105, startPoint y: 97, endPoint x: 145, endPoint y: 99, distance: 40.1
click at [145, 99] on div "00008896" at bounding box center [197, 98] width 191 height 9
click at [65, 48] on link "Back to Orders" at bounding box center [56, 50] width 37 height 6
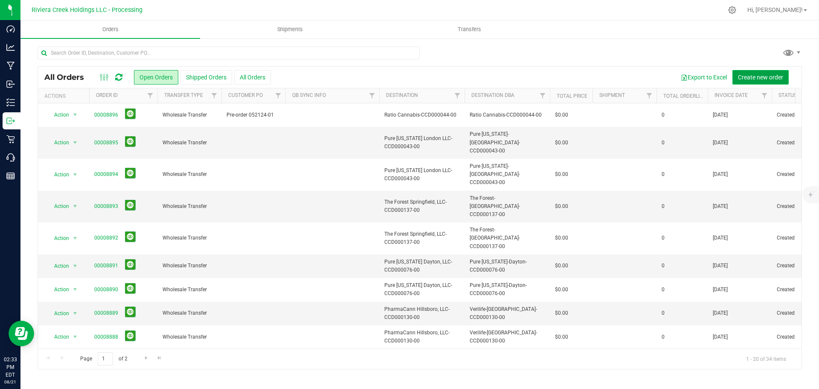
click at [746, 74] on span "Create new order" at bounding box center [760, 77] width 45 height 7
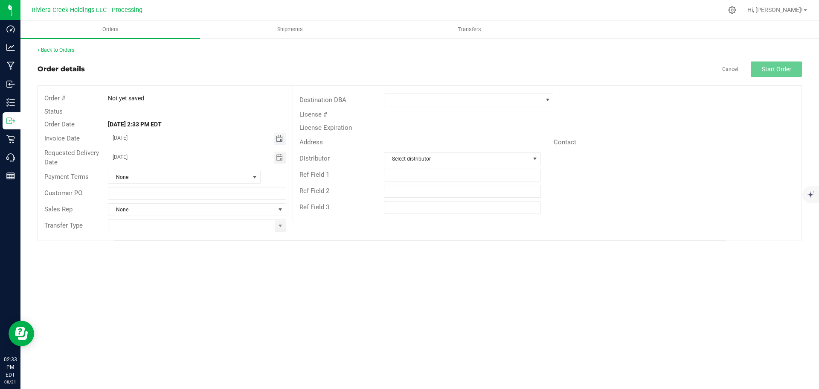
click at [279, 139] on span "Toggle calendar" at bounding box center [279, 138] width 7 height 7
click at [160, 236] on span "25" at bounding box center [159, 236] width 12 height 13
type input "08/25/2025"
click at [279, 156] on span "Toggle calendar" at bounding box center [279, 157] width 7 height 7
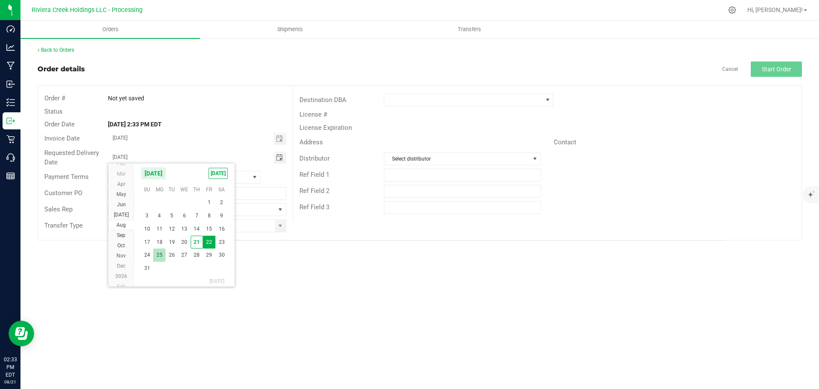
click at [162, 253] on span "25" at bounding box center [159, 254] width 12 height 13
type input "08/25/2025"
click at [279, 228] on span at bounding box center [280, 225] width 7 height 7
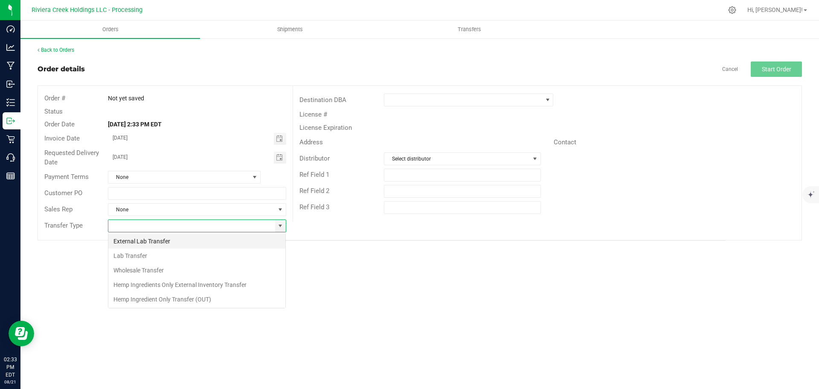
scroll to position [13, 178]
click at [153, 268] on li "Wholesale Transfer" at bounding box center [196, 270] width 177 height 15
type input "Wholesale Transfer"
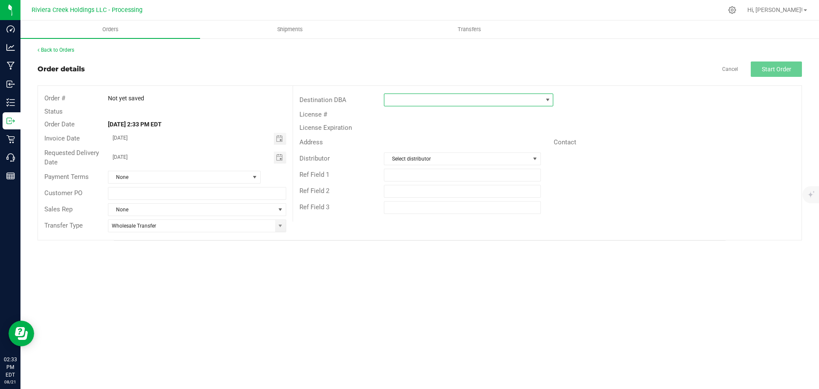
click at [394, 101] on span at bounding box center [463, 100] width 158 height 12
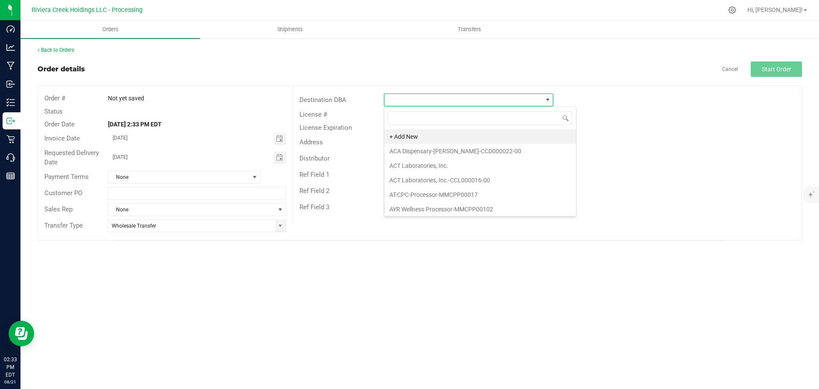
scroll to position [13, 169]
type input "rat"
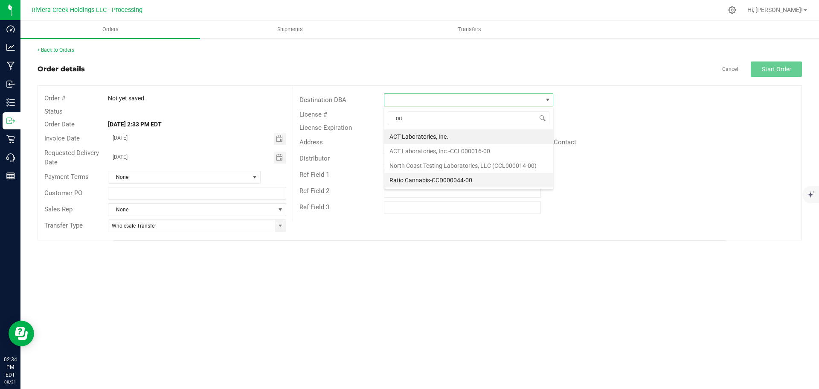
click at [442, 180] on li "Ratio Cannabis-CCD000044-00" at bounding box center [468, 180] width 169 height 15
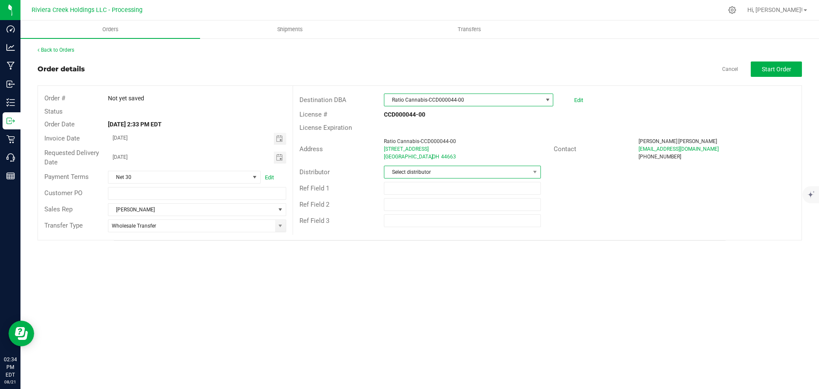
click at [438, 176] on span "Select distributor" at bounding box center [456, 172] width 145 height 12
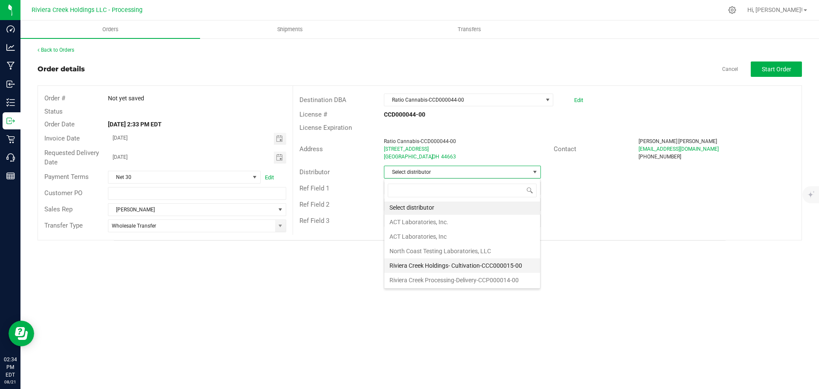
scroll to position [2, 0]
click at [426, 282] on li "Riviera Creek Processing-Delivery-CCP000014-00" at bounding box center [462, 279] width 156 height 15
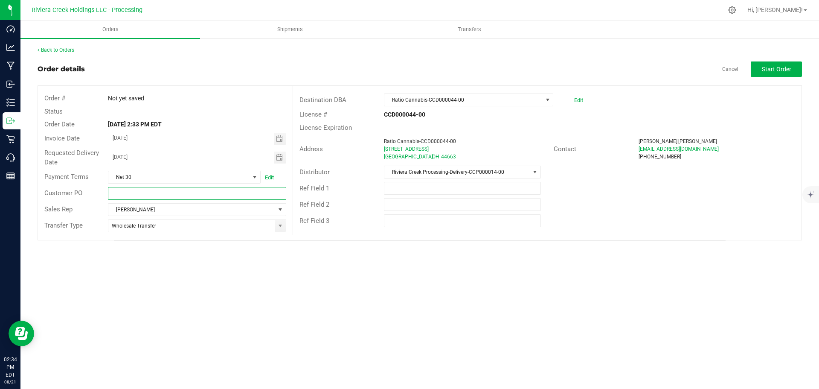
click at [136, 196] on input "text" at bounding box center [197, 193] width 178 height 13
paste input "00008896"
drag, startPoint x: 155, startPoint y: 192, endPoint x: 84, endPoint y: 186, distance: 71.5
click at [84, 186] on div "Customer PO 00008896" at bounding box center [165, 193] width 255 height 16
paste input "Pre-order 052124-01"
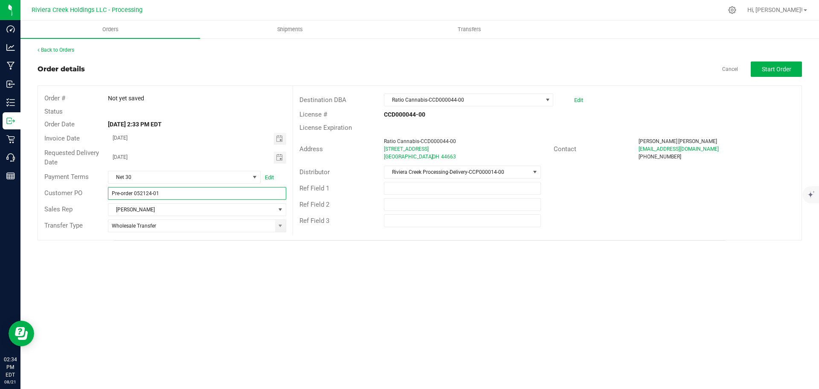
type input "Pre-order 052124-01"
click at [186, 262] on div "Orders Shipments Transfers Back to Orders Order details Cancel Start Order Orde…" at bounding box center [419, 204] width 799 height 368
click at [769, 70] on span "Start Order" at bounding box center [776, 69] width 29 height 7
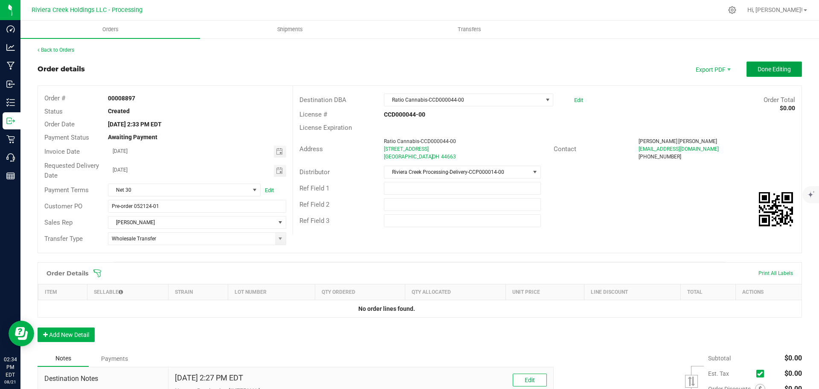
click at [771, 67] on span "Done Editing" at bounding box center [774, 69] width 33 height 7
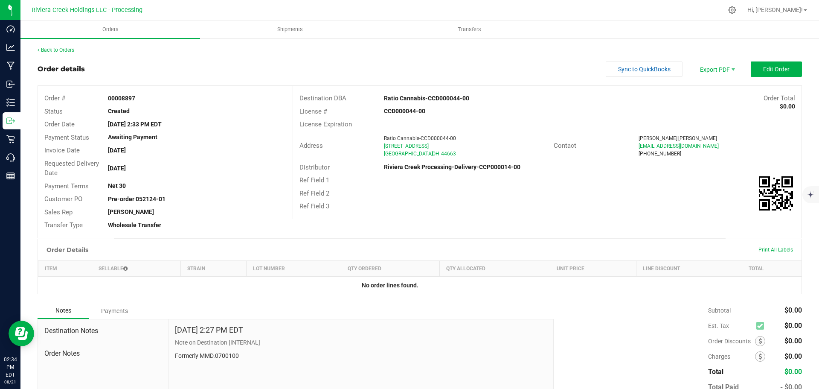
drag, startPoint x: 108, startPoint y: 98, endPoint x: 144, endPoint y: 103, distance: 36.7
click at [144, 103] on div "Order # 00008897" at bounding box center [165, 98] width 255 height 13
click at [60, 51] on link "Back to Orders" at bounding box center [56, 50] width 37 height 6
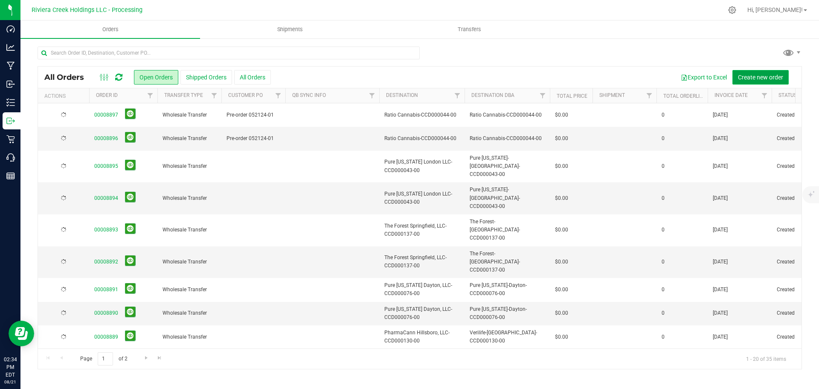
click at [753, 77] on span "Create new order" at bounding box center [760, 77] width 45 height 7
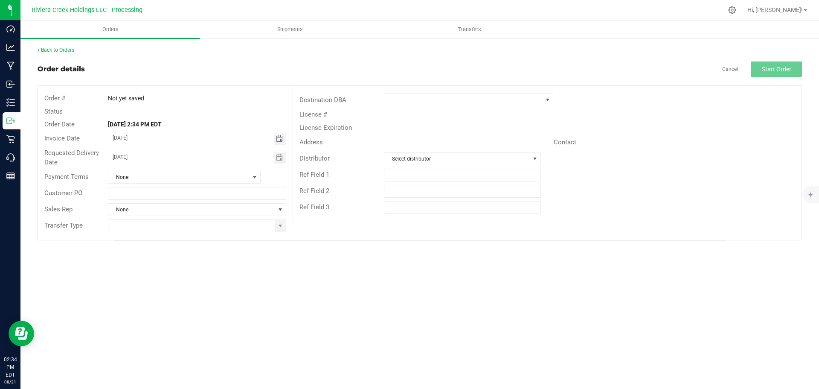
click at [279, 139] on span "Toggle calendar" at bounding box center [279, 138] width 7 height 7
click at [159, 235] on span "25" at bounding box center [159, 236] width 12 height 13
type input "08/25/2025"
click at [279, 159] on span "Toggle calendar" at bounding box center [279, 157] width 7 height 7
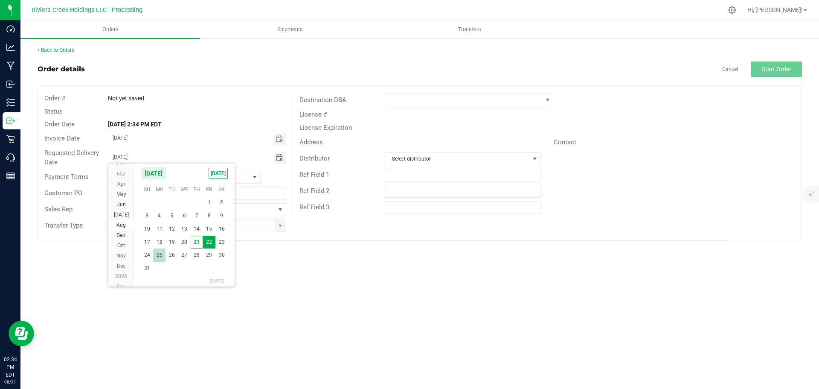
click at [158, 254] on span "25" at bounding box center [159, 254] width 12 height 13
type input "08/25/2025"
click at [281, 227] on span at bounding box center [280, 225] width 7 height 7
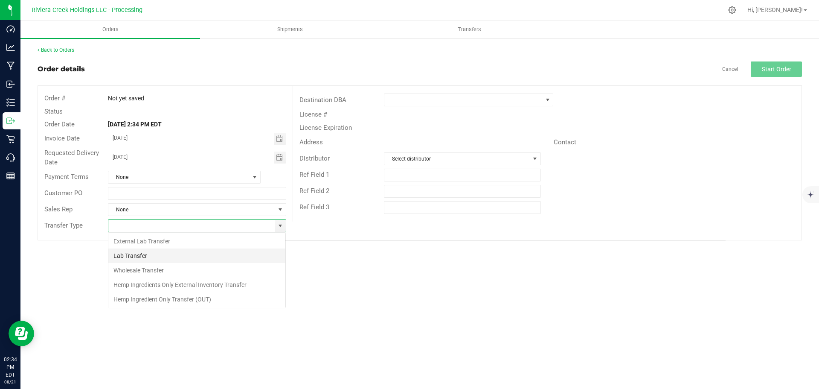
scroll to position [13, 178]
click at [145, 273] on li "Wholesale Transfer" at bounding box center [196, 270] width 177 height 15
type input "Wholesale Transfer"
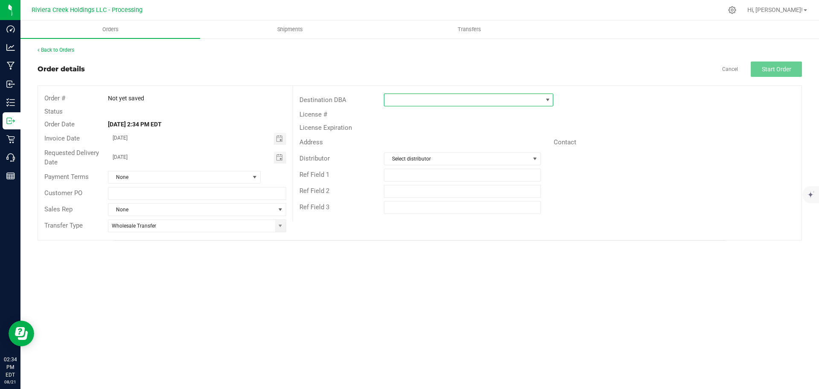
click at [399, 98] on span at bounding box center [463, 100] width 158 height 12
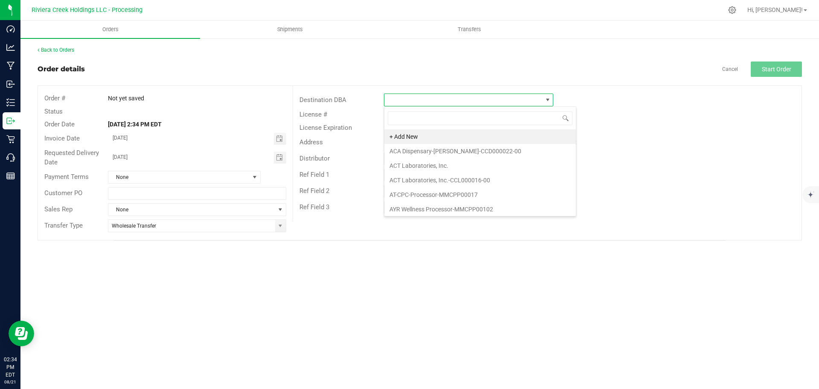
scroll to position [13, 169]
type input "rat"
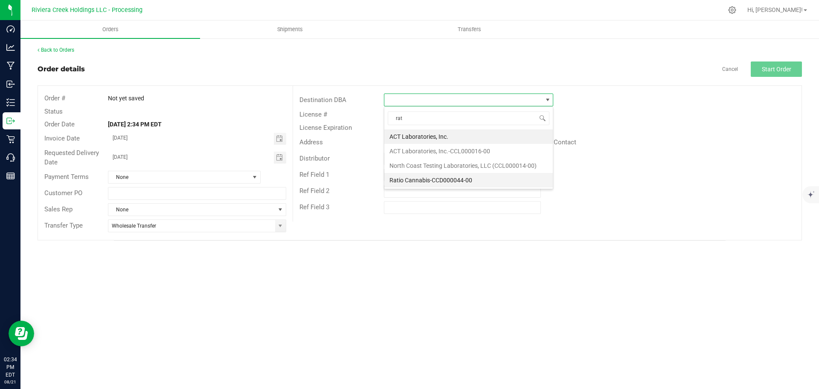
click at [405, 182] on li "Ratio Cannabis-CCD000044-00" at bounding box center [468, 180] width 169 height 15
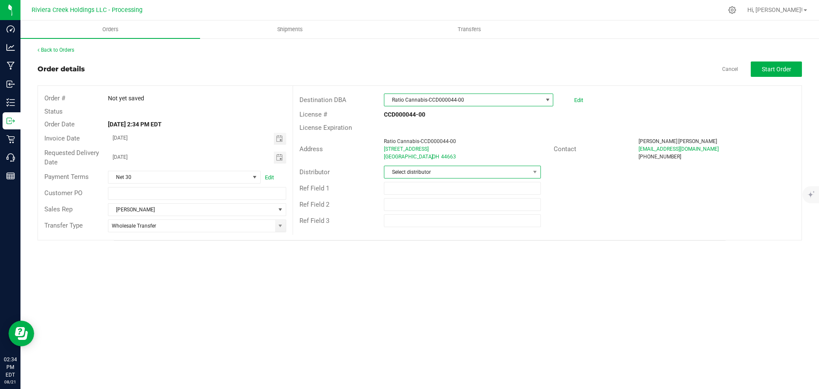
click at [454, 170] on span "Select distributor" at bounding box center [456, 172] width 145 height 12
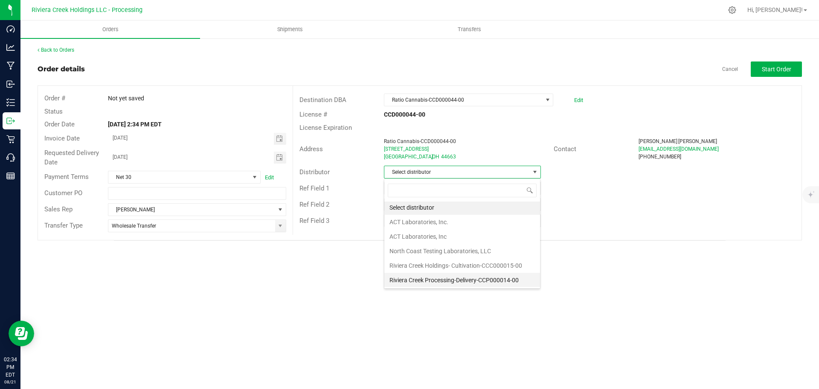
scroll to position [2, 0]
click at [452, 283] on li "Riviera Creek Processing-Delivery-CCP000014-00" at bounding box center [462, 279] width 156 height 15
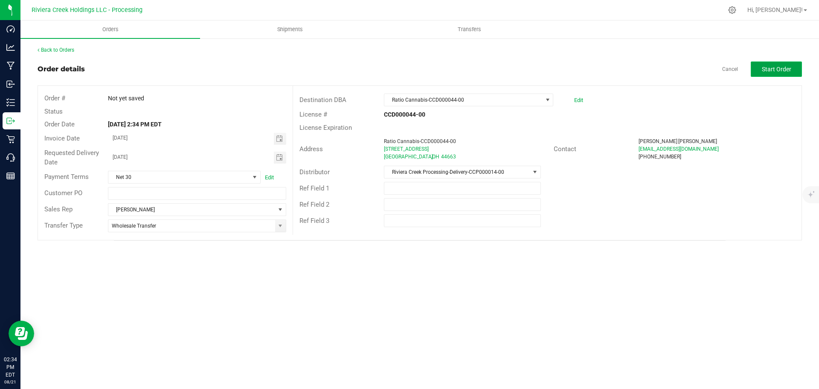
click at [770, 70] on span "Start Order" at bounding box center [776, 69] width 29 height 7
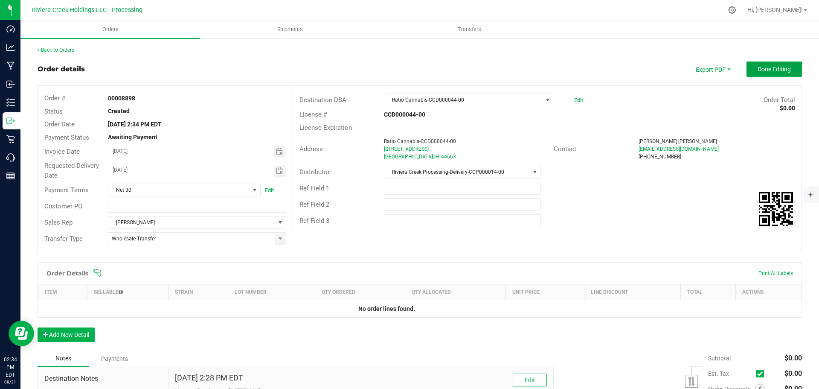
click at [770, 70] on span "Done Editing" at bounding box center [774, 69] width 33 height 7
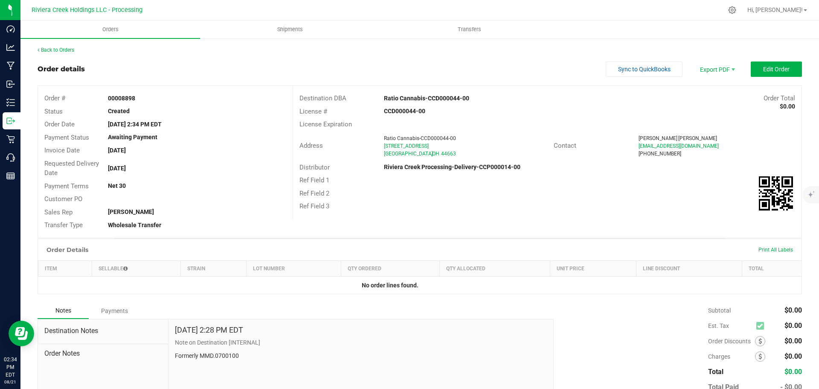
drag, startPoint x: 104, startPoint y: 97, endPoint x: 150, endPoint y: 99, distance: 46.1
click at [150, 99] on div "00008898" at bounding box center [197, 98] width 191 height 9
click at [60, 49] on link "Back to Orders" at bounding box center [56, 50] width 37 height 6
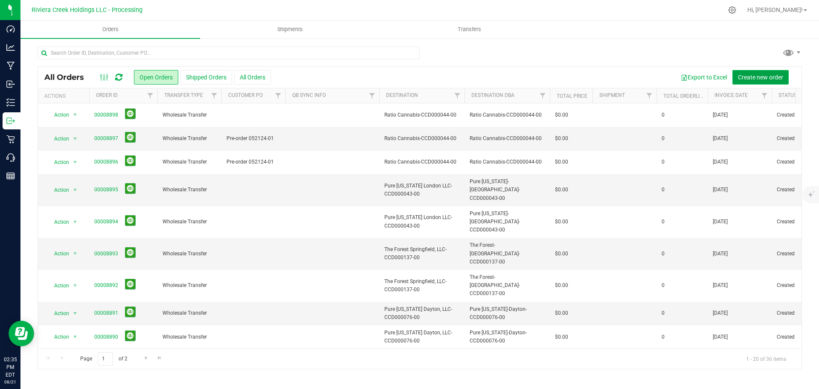
click at [751, 76] on span "Create new order" at bounding box center [760, 77] width 45 height 7
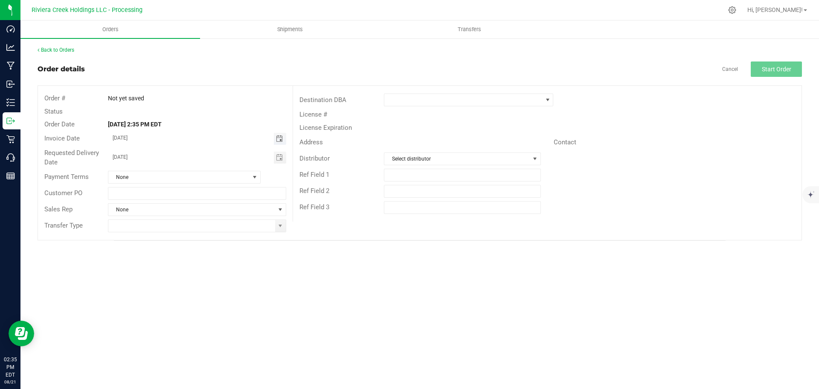
click at [279, 137] on span "Toggle calendar" at bounding box center [279, 138] width 7 height 7
click at [161, 235] on span "25" at bounding box center [159, 236] width 12 height 13
type input "08/25/2025"
click at [279, 158] on span "Toggle calendar" at bounding box center [279, 157] width 7 height 7
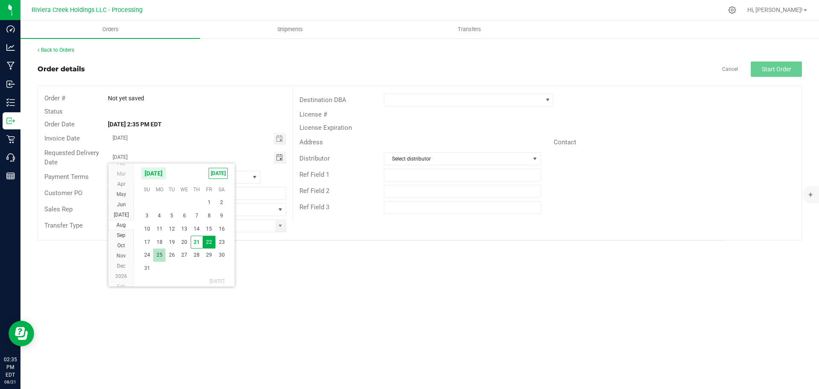
click at [160, 252] on span "25" at bounding box center [159, 254] width 12 height 13
type input "08/25/2025"
click at [280, 227] on span at bounding box center [280, 225] width 7 height 7
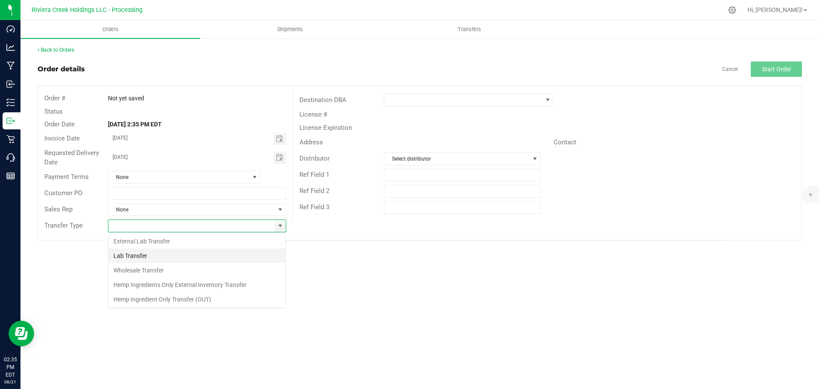
scroll to position [13, 178]
click at [149, 275] on li "Wholesale Transfer" at bounding box center [196, 270] width 177 height 15
type input "Wholesale Transfer"
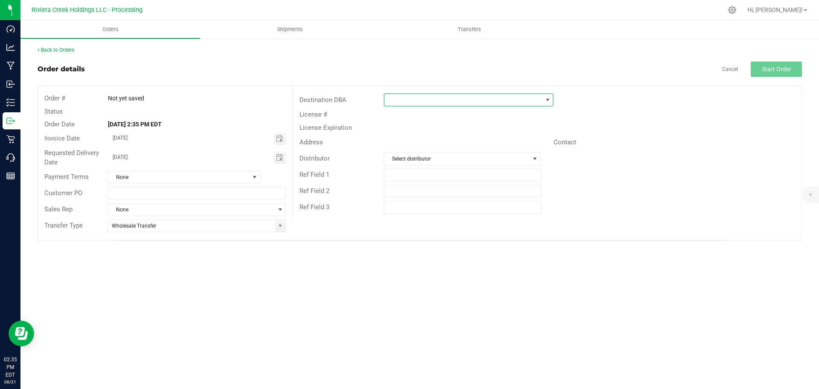
click at [394, 98] on span at bounding box center [463, 100] width 158 height 12
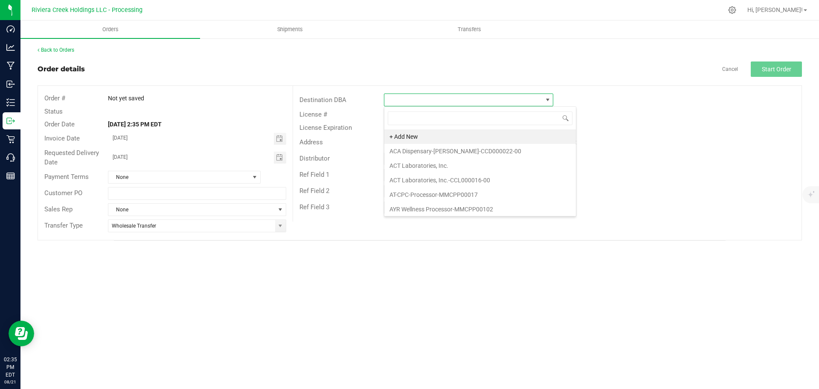
scroll to position [13, 169]
type input "rat"
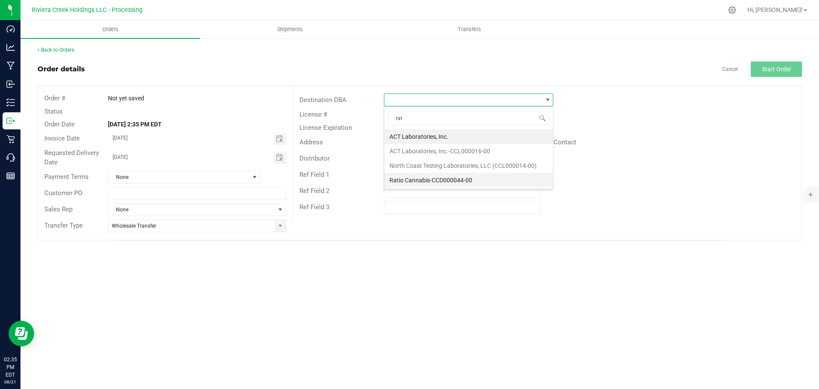
click at [411, 178] on li "Ratio Cannabis-CCD000044-00" at bounding box center [468, 180] width 169 height 15
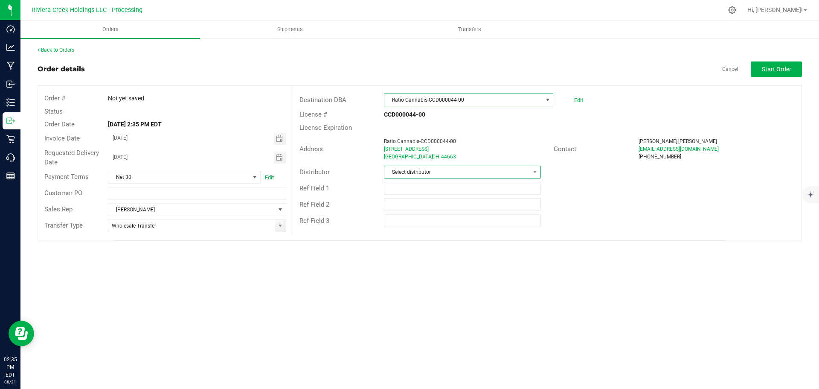
click at [411, 171] on span "Select distributor" at bounding box center [456, 172] width 145 height 12
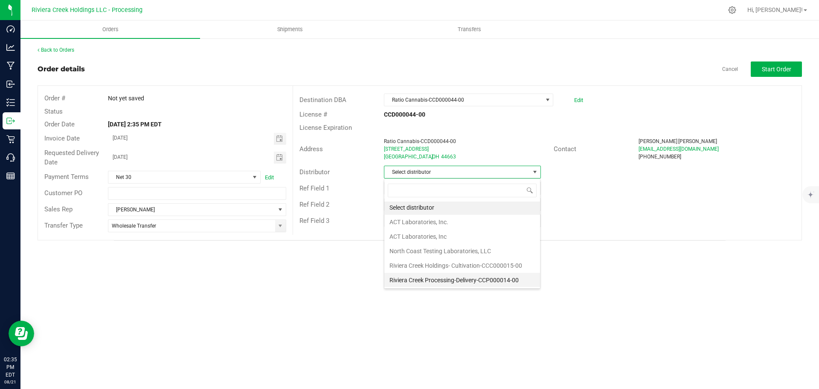
scroll to position [2, 0]
click at [422, 279] on li "Riviera Creek Processing-Delivery-CCP000014-00" at bounding box center [462, 279] width 156 height 15
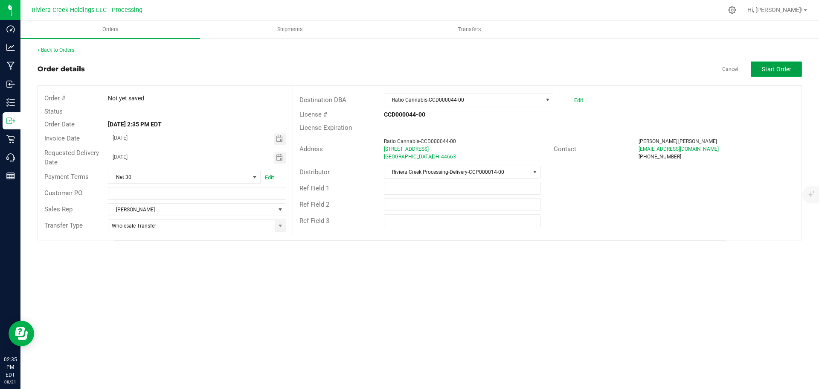
click at [757, 69] on button "Start Order" at bounding box center [776, 68] width 51 height 15
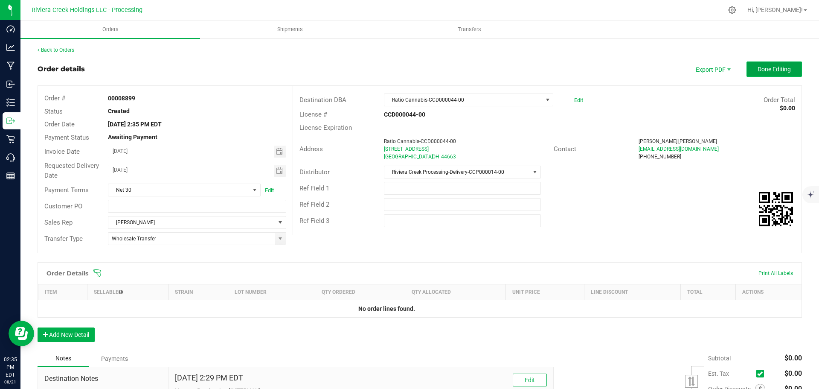
click at [758, 70] on span "Done Editing" at bounding box center [774, 69] width 33 height 7
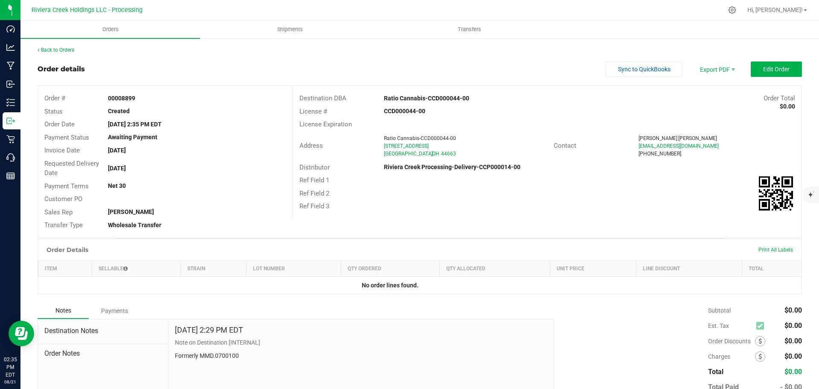
drag, startPoint x: 107, startPoint y: 99, endPoint x: 144, endPoint y: 102, distance: 37.2
click at [144, 102] on div "00008899" at bounding box center [197, 98] width 191 height 9
click at [61, 47] on link "Back to Orders" at bounding box center [56, 50] width 37 height 6
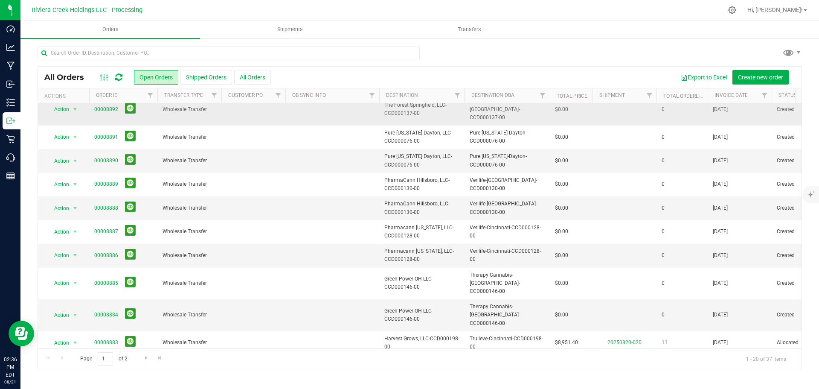
scroll to position [234, 0]
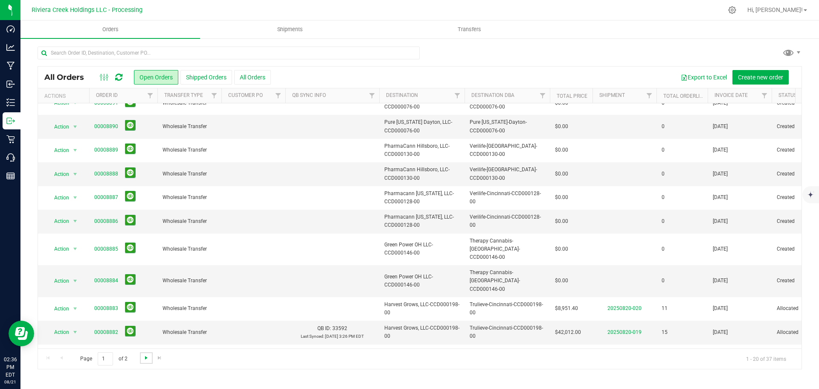
click at [145, 360] on span "Go to the next page" at bounding box center [146, 357] width 7 height 7
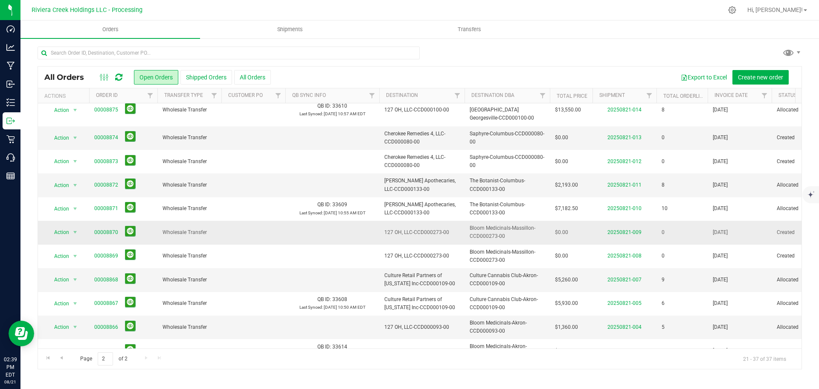
scroll to position [163, 0]
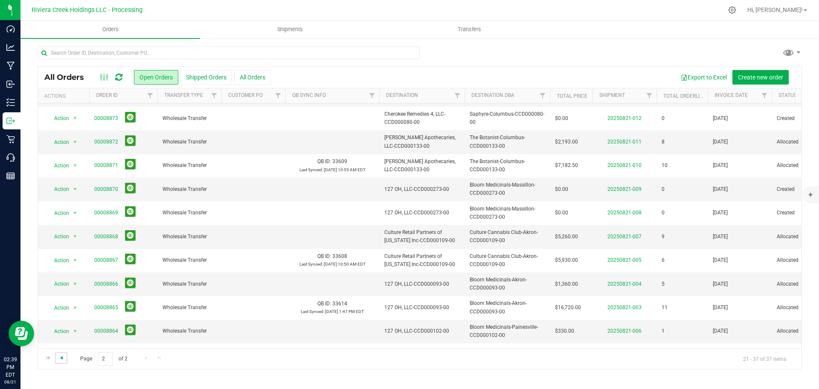
click at [61, 356] on span "Go to the previous page" at bounding box center [61, 357] width 7 height 7
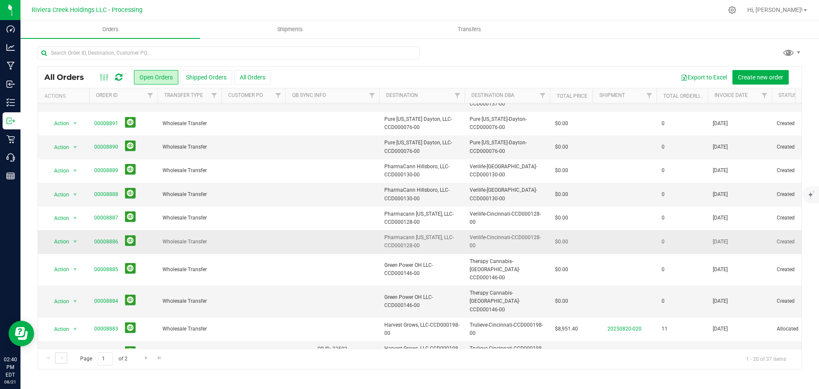
scroll to position [234, 0]
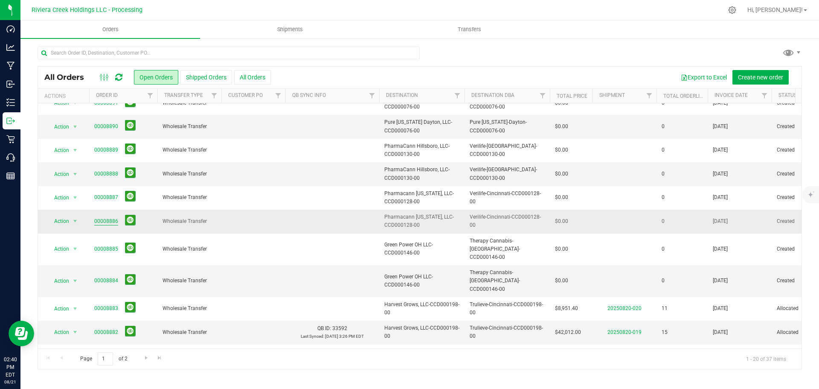
click at [108, 217] on link "00008886" at bounding box center [106, 221] width 24 height 8
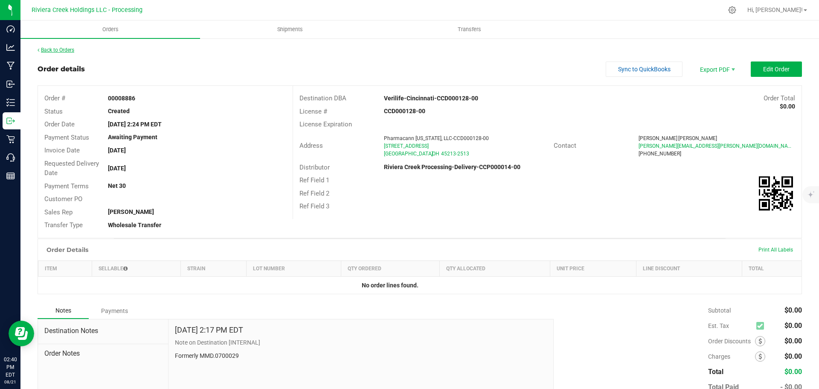
click at [53, 50] on link "Back to Orders" at bounding box center [56, 50] width 37 height 6
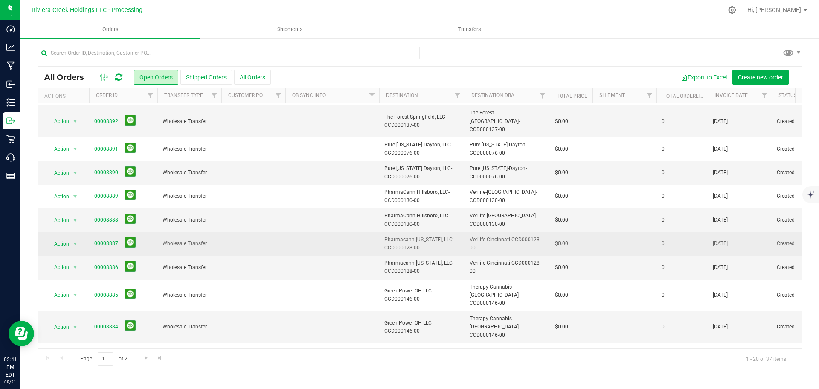
scroll to position [191, 0]
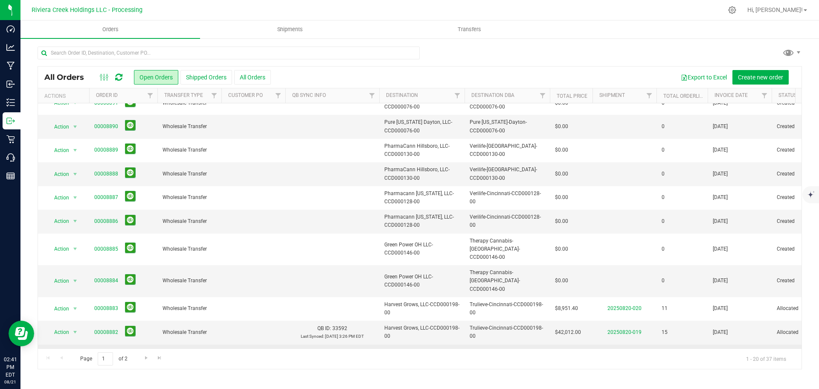
scroll to position [191, 0]
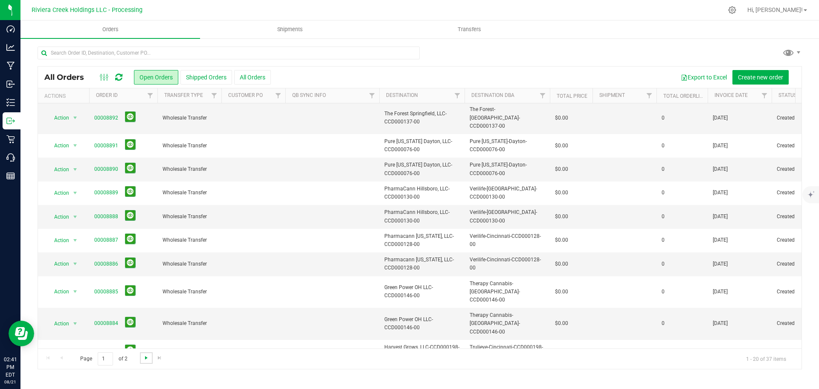
click at [145, 359] on span "Go to the next page" at bounding box center [146, 357] width 7 height 7
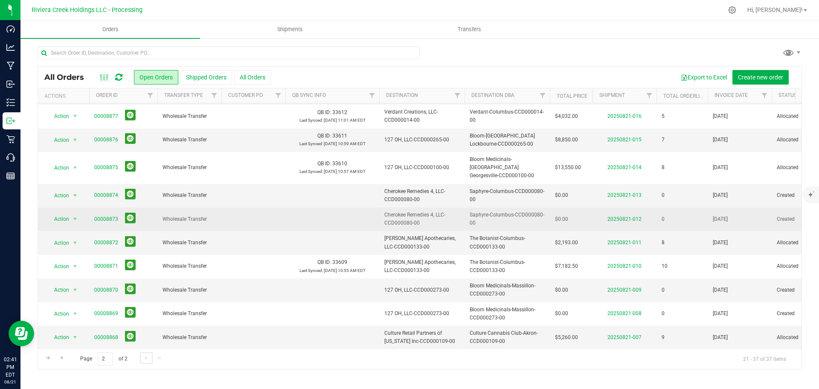
scroll to position [78, 0]
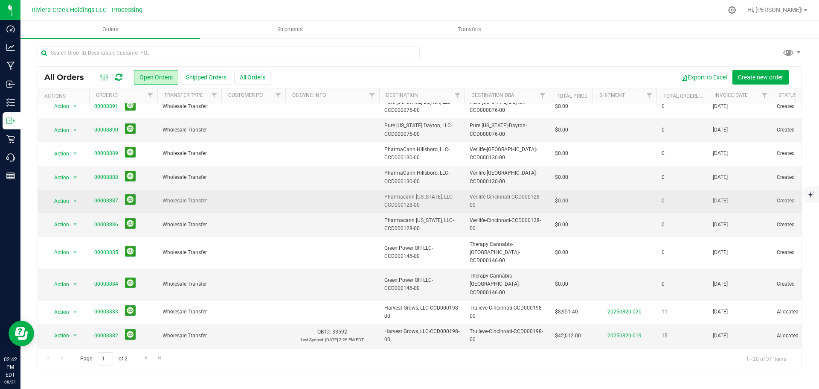
scroll to position [234, 0]
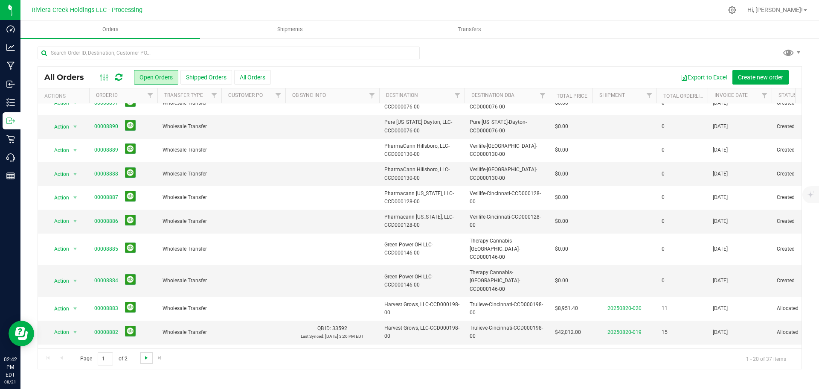
click at [146, 358] on span "Go to the next page" at bounding box center [146, 357] width 7 height 7
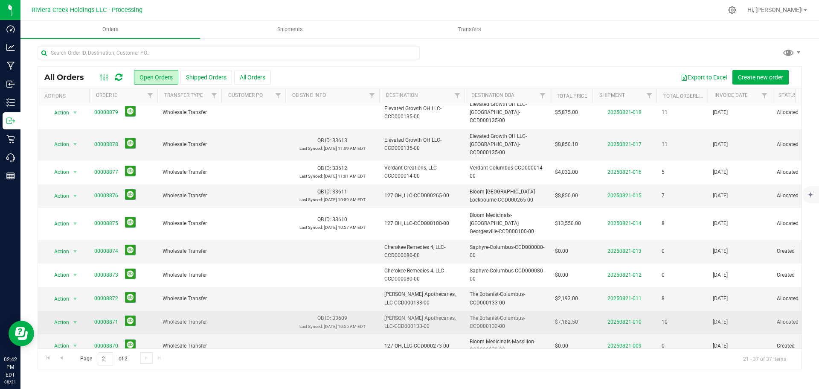
scroll to position [0, 0]
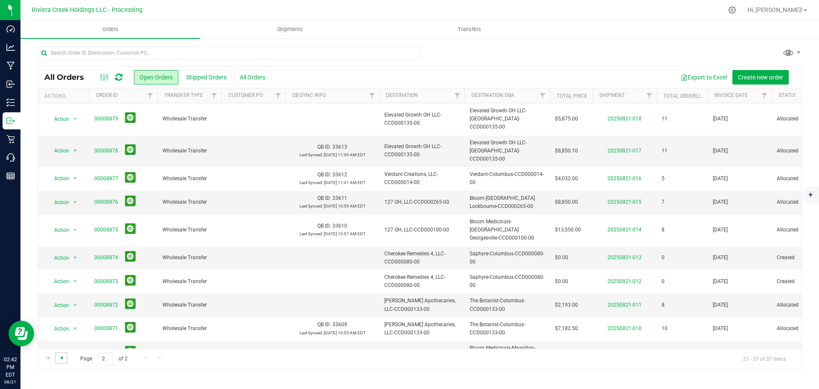
click at [61, 358] on span "Go to the previous page" at bounding box center [61, 357] width 7 height 7
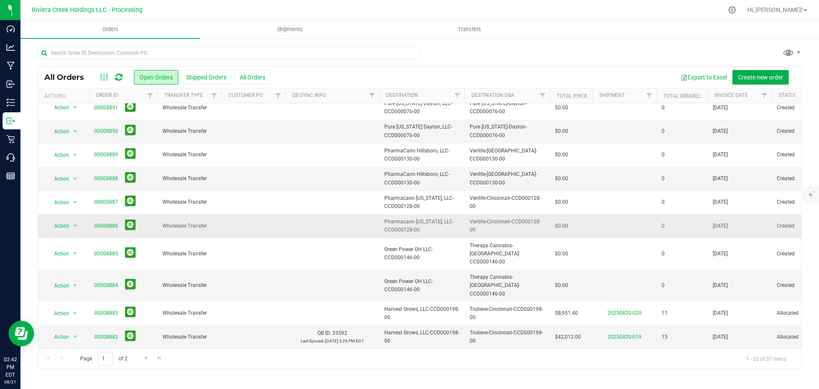
scroll to position [234, 0]
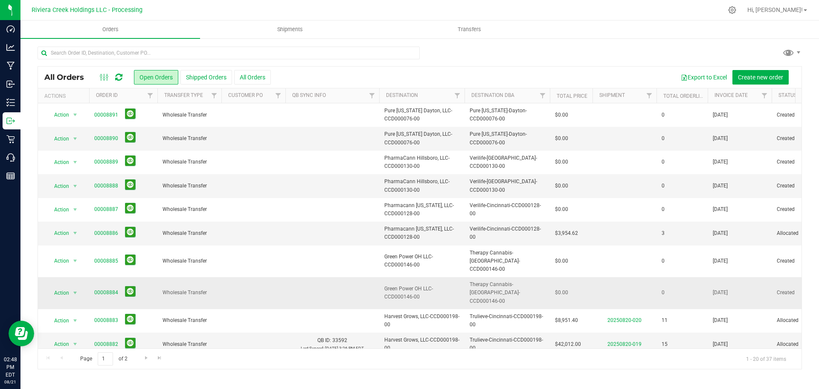
scroll to position [234, 0]
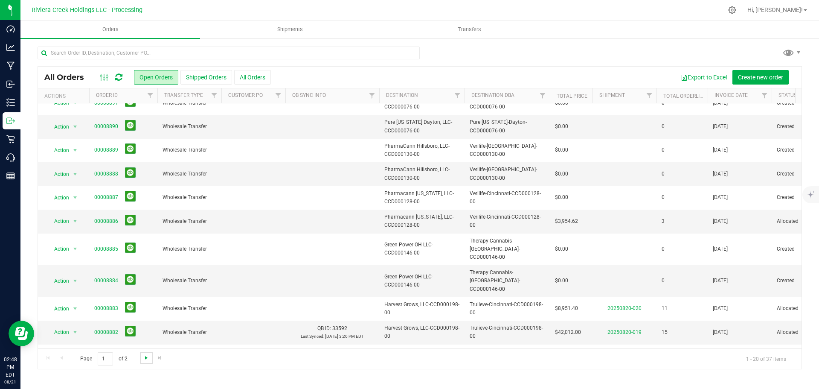
click at [144, 359] on span "Go to the next page" at bounding box center [146, 357] width 7 height 7
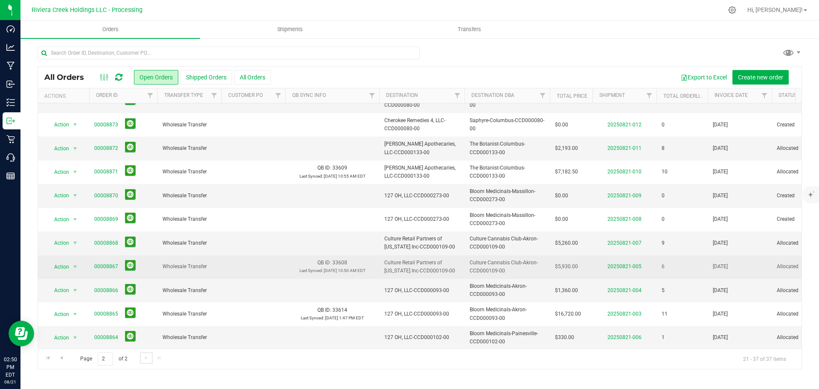
scroll to position [163, 0]
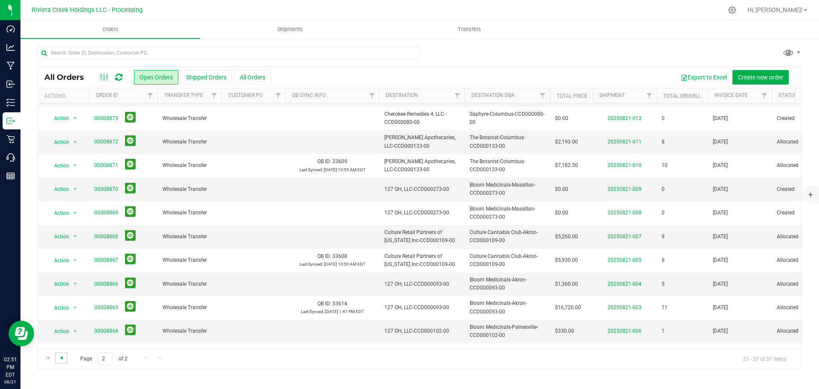
click at [63, 357] on span "Go to the previous page" at bounding box center [61, 357] width 7 height 7
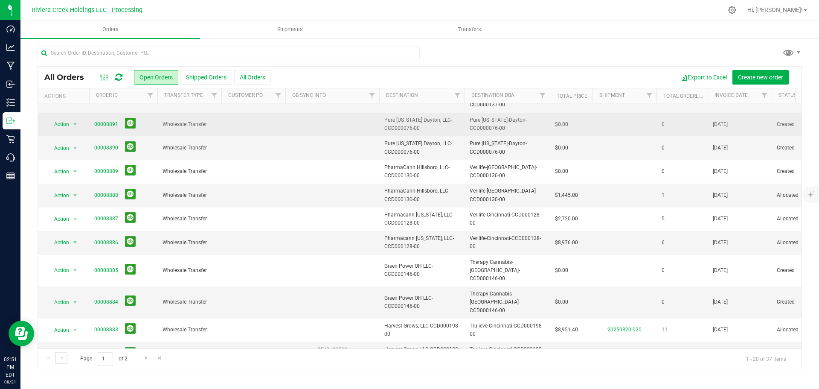
scroll to position [213, 0]
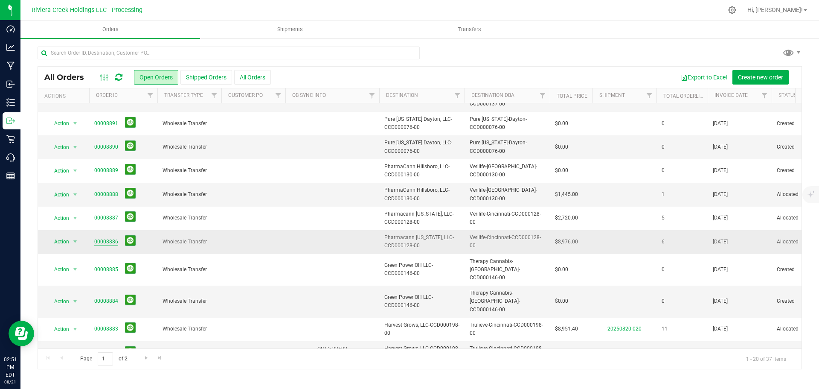
click at [100, 238] on link "00008886" at bounding box center [106, 242] width 24 height 8
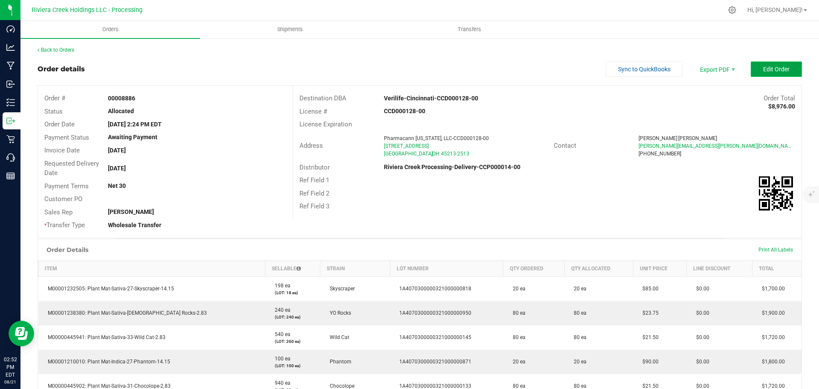
click at [754, 70] on button "Edit Order" at bounding box center [776, 68] width 51 height 15
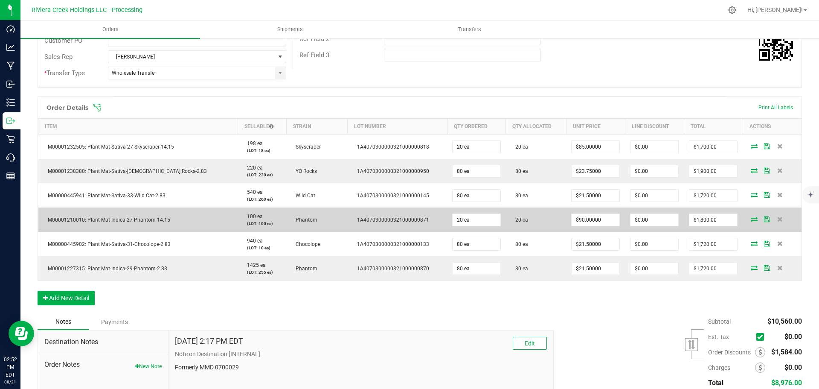
scroll to position [171, 0]
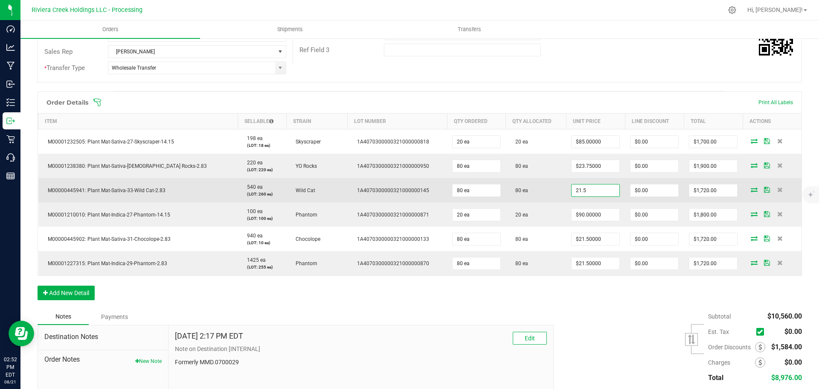
click at [572, 193] on input "21.5" at bounding box center [596, 190] width 48 height 12
type input "$20.00000"
type input "0"
type input "$1,600.00"
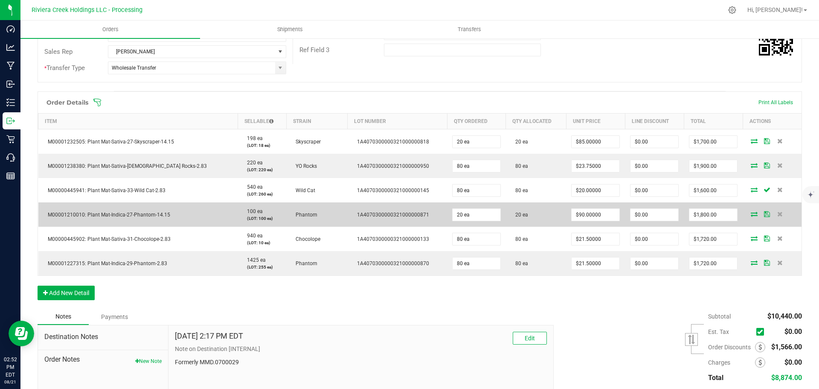
scroll to position [213, 0]
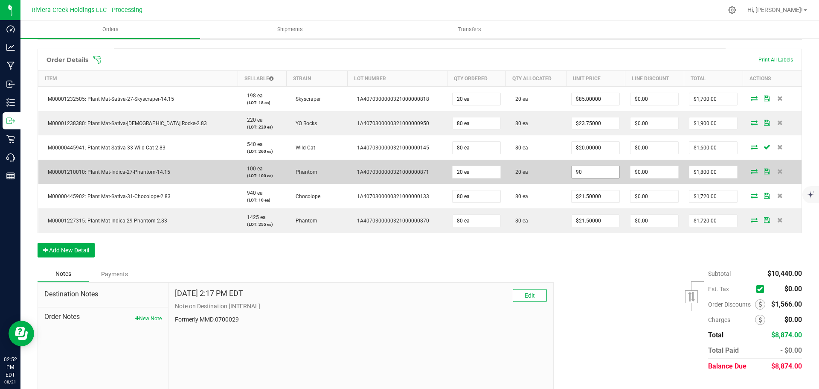
click at [587, 172] on input "90" at bounding box center [596, 172] width 48 height 12
type input "$85.00000"
type input "0"
type input "$1,700.00"
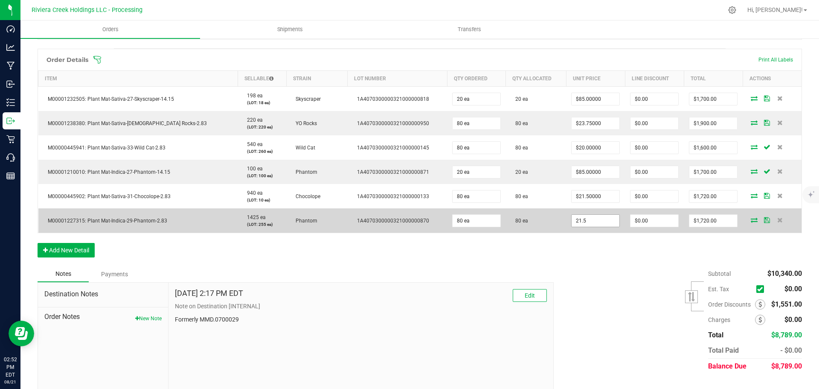
click at [585, 222] on input "21.5" at bounding box center [596, 221] width 48 height 12
type input "$20.00000"
type input "0"
type input "$1,600.00"
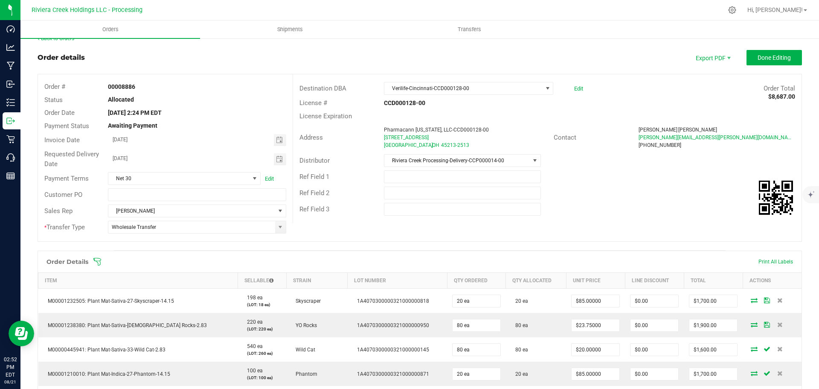
scroll to position [0, 0]
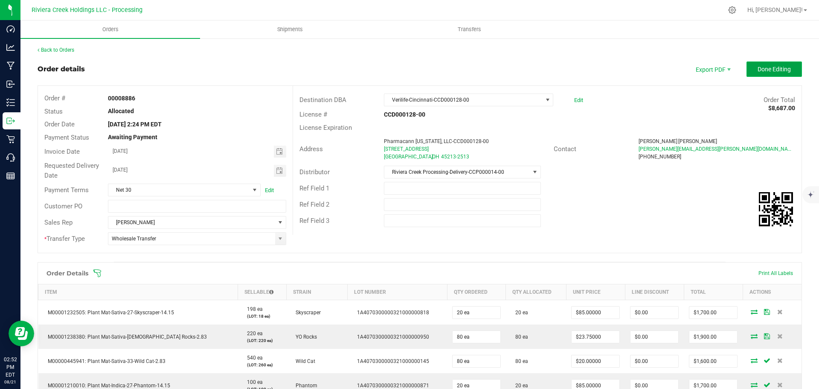
click at [761, 69] on span "Done Editing" at bounding box center [774, 69] width 33 height 7
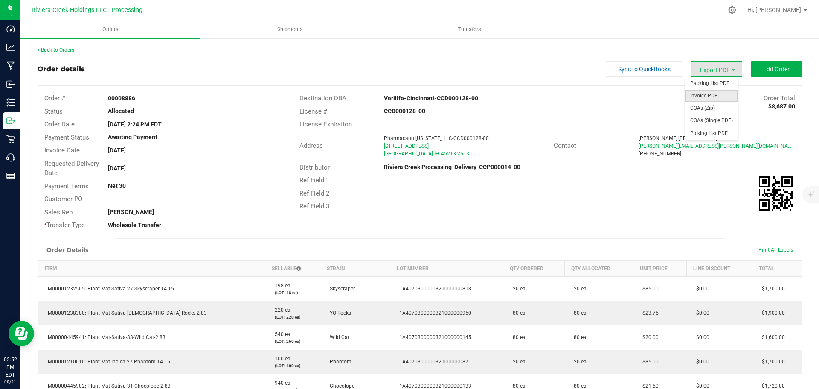
click at [704, 92] on span "Invoice PDF" at bounding box center [711, 96] width 53 height 12
click at [64, 48] on link "Back to Orders" at bounding box center [56, 50] width 37 height 6
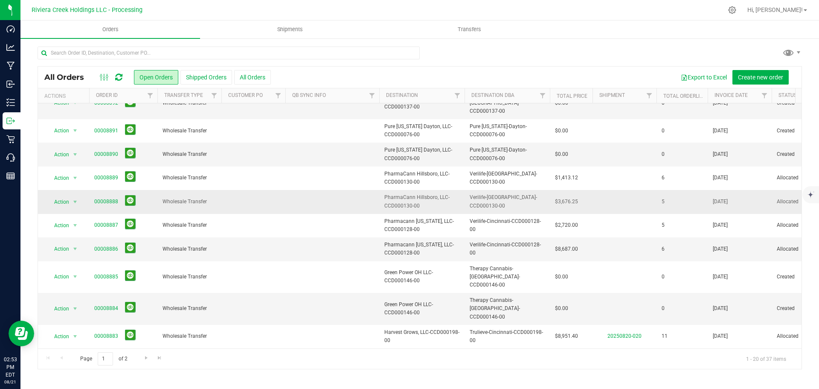
scroll to position [213, 0]
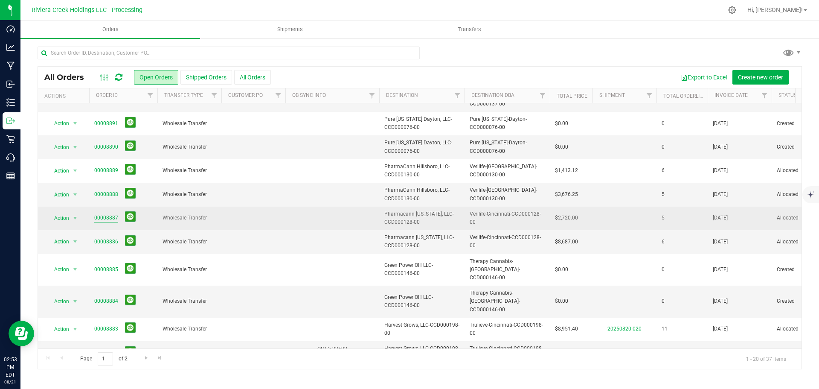
click at [110, 214] on link "00008887" at bounding box center [106, 218] width 24 height 8
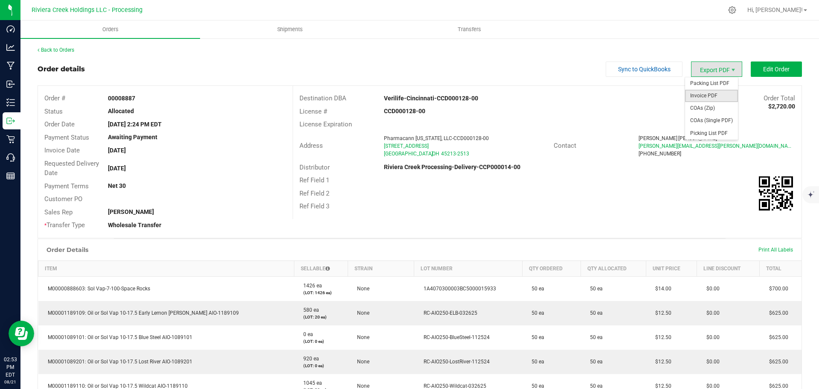
click at [706, 95] on span "Invoice PDF" at bounding box center [711, 96] width 53 height 12
click at [65, 49] on link "Back to Orders" at bounding box center [56, 50] width 37 height 6
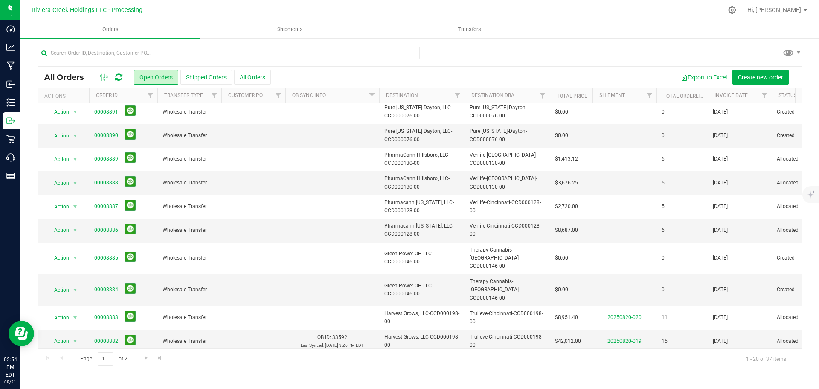
scroll to position [234, 0]
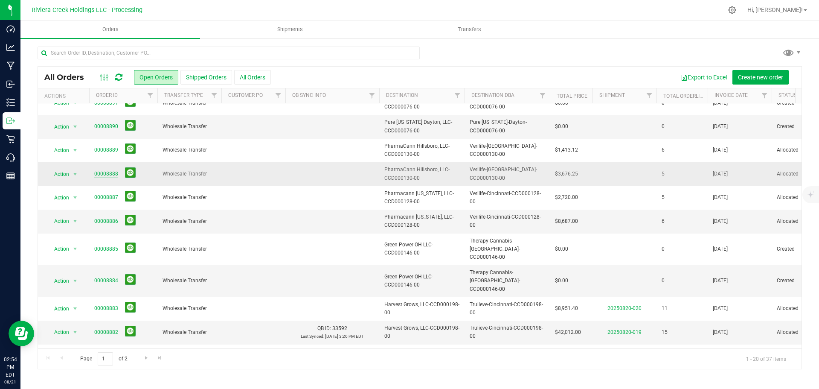
click at [111, 170] on link "00008888" at bounding box center [106, 174] width 24 height 8
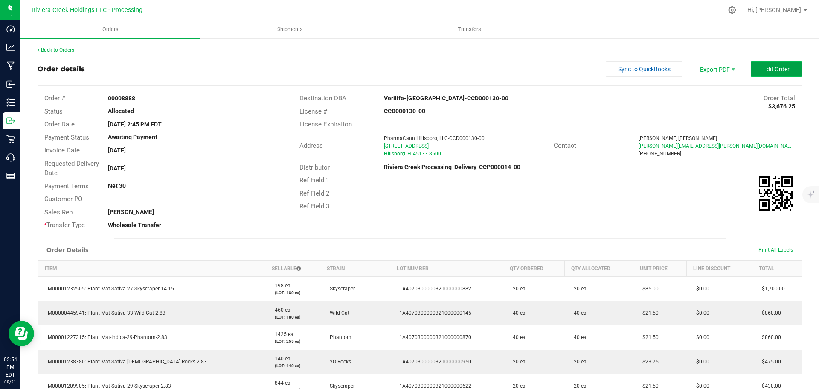
click at [763, 70] on span "Edit Order" at bounding box center [776, 69] width 26 height 7
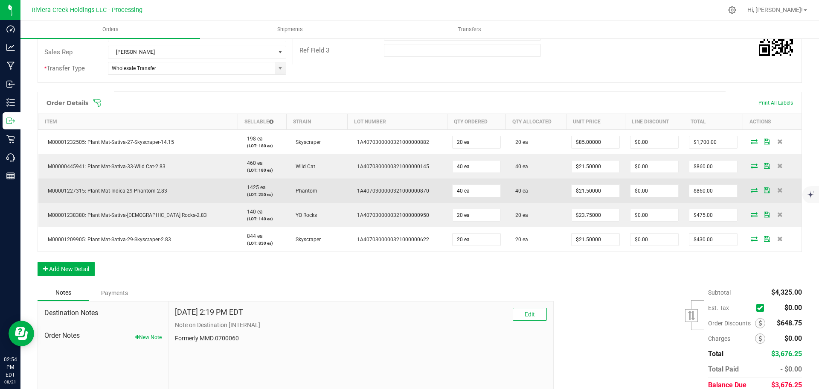
scroll to position [171, 0]
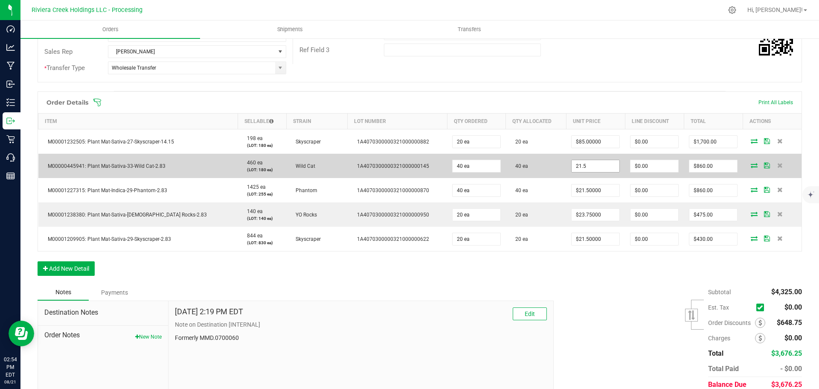
click at [582, 163] on input "21.5" at bounding box center [596, 166] width 48 height 12
type input "$20.00000"
type input "0"
type input "$800.00"
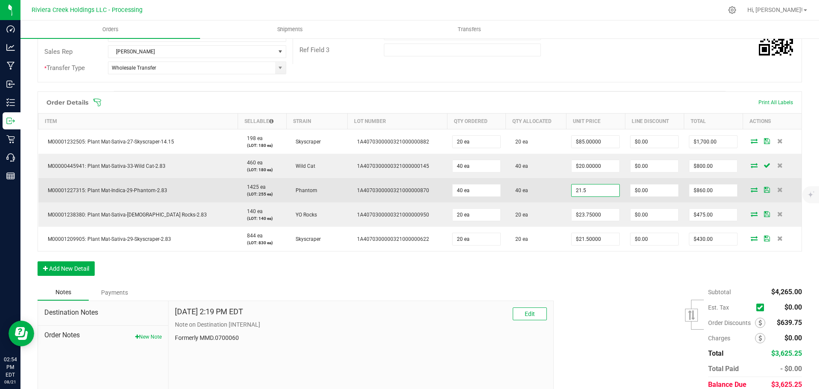
click at [572, 191] on input "21.5" at bounding box center [596, 190] width 48 height 12
type input "$20.00000"
type input "0"
type input "$800.00"
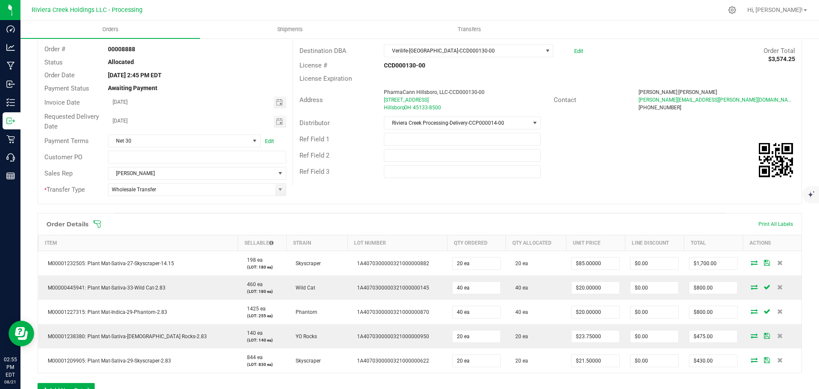
scroll to position [0, 0]
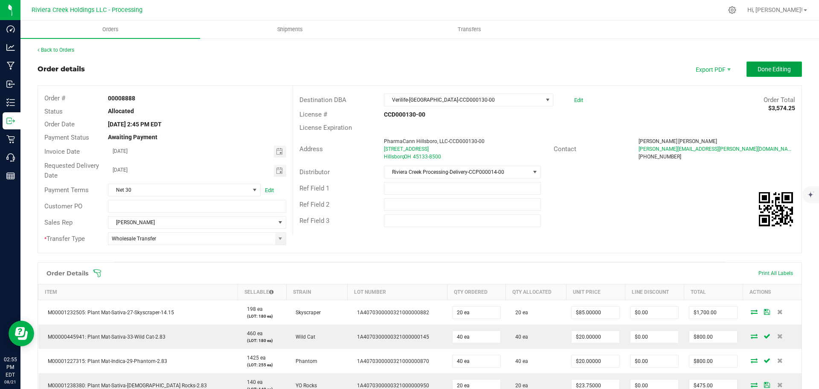
click at [750, 64] on button "Done Editing" at bounding box center [774, 68] width 55 height 15
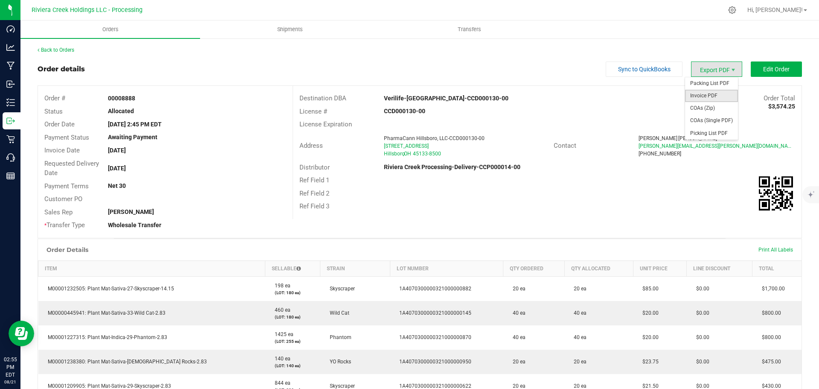
click at [706, 97] on span "Invoice PDF" at bounding box center [711, 96] width 53 height 12
click at [62, 52] on link "Back to Orders" at bounding box center [56, 50] width 37 height 6
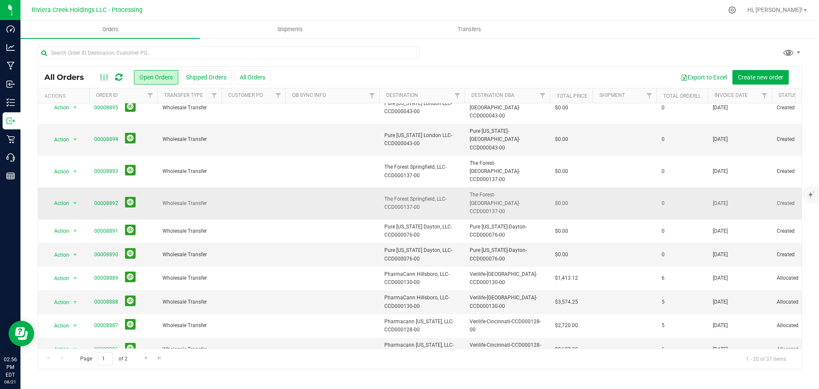
scroll to position [128, 0]
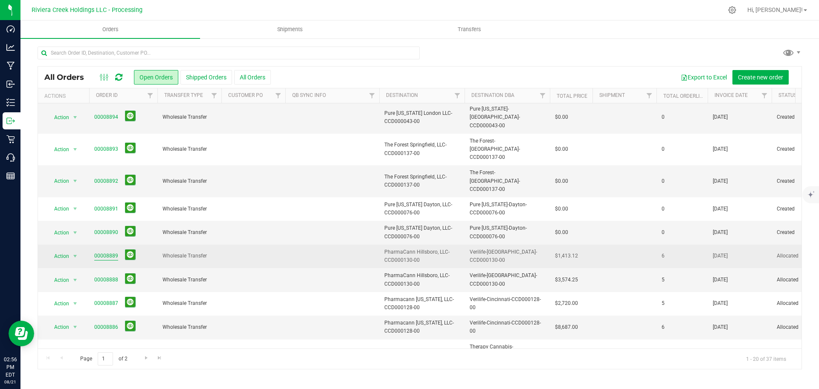
click at [105, 252] on link "00008889" at bounding box center [106, 256] width 24 height 8
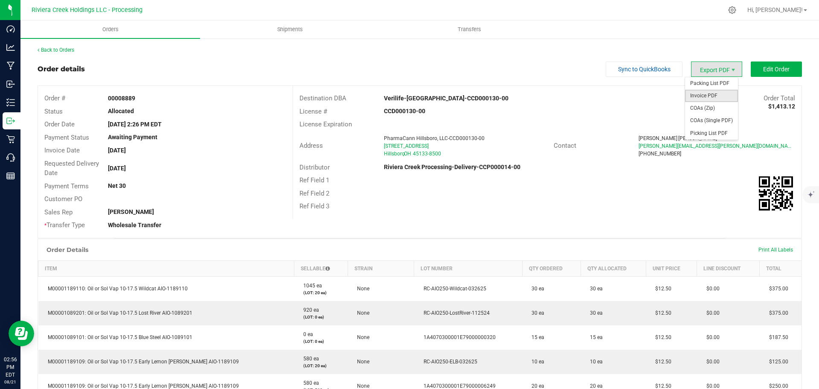
click at [700, 93] on span "Invoice PDF" at bounding box center [711, 96] width 53 height 12
click at [286, 29] on span "Shipments" at bounding box center [290, 30] width 49 height 8
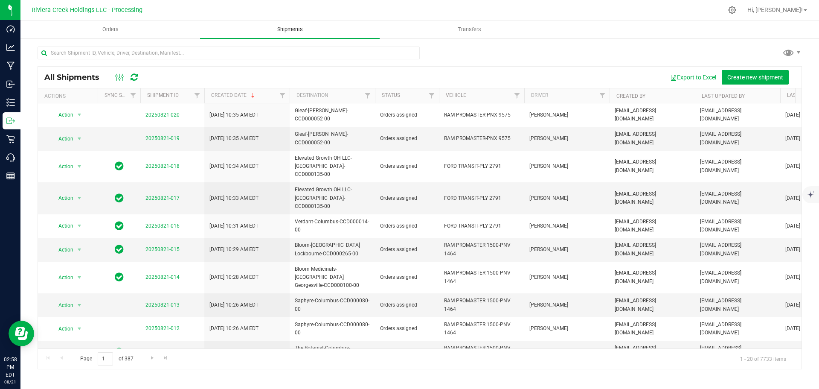
click at [294, 29] on span "Shipments" at bounding box center [290, 30] width 49 height 8
click at [286, 29] on span "Shipments" at bounding box center [290, 30] width 49 height 8
click at [768, 77] on span "Create new shipment" at bounding box center [755, 77] width 56 height 7
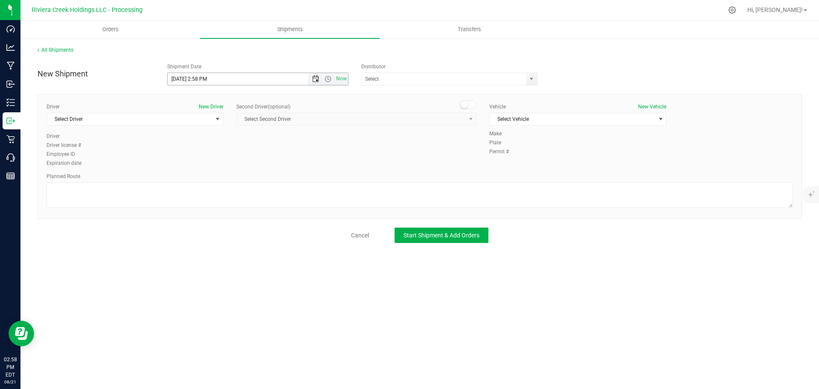
click at [316, 81] on span "Open the date view" at bounding box center [315, 79] width 7 height 7
click at [187, 180] on link "25" at bounding box center [187, 178] width 12 height 13
drag, startPoint x: 198, startPoint y: 79, endPoint x: 216, endPoint y: 81, distance: 18.0
click at [216, 81] on input "8/25/2025 2:58 PM" at bounding box center [245, 79] width 155 height 12
click at [534, 78] on span "select" at bounding box center [531, 79] width 7 height 7
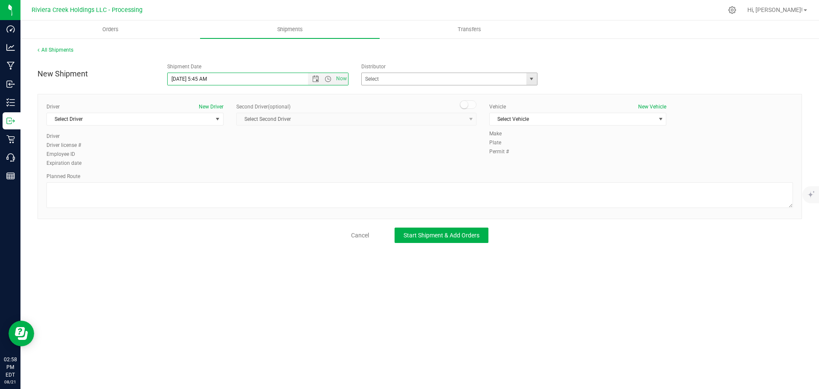
type input "8/25/2025 5:45 AM"
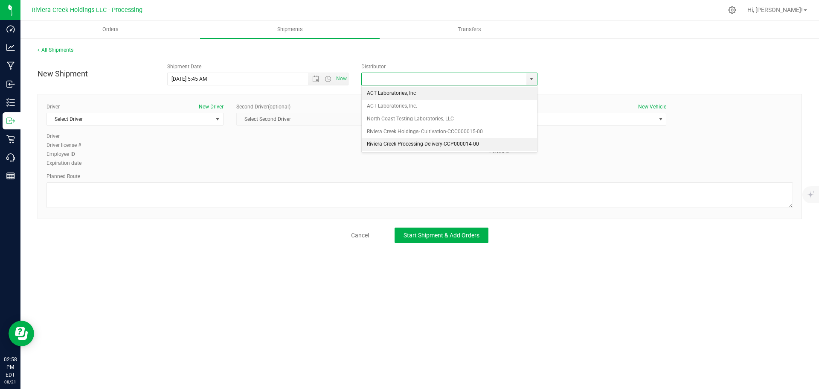
click at [390, 141] on li "Riviera Creek Processing-Delivery-CCP000014-00" at bounding box center [449, 144] width 175 height 13
type input "Riviera Creek Processing-Delivery-CCP000014-00"
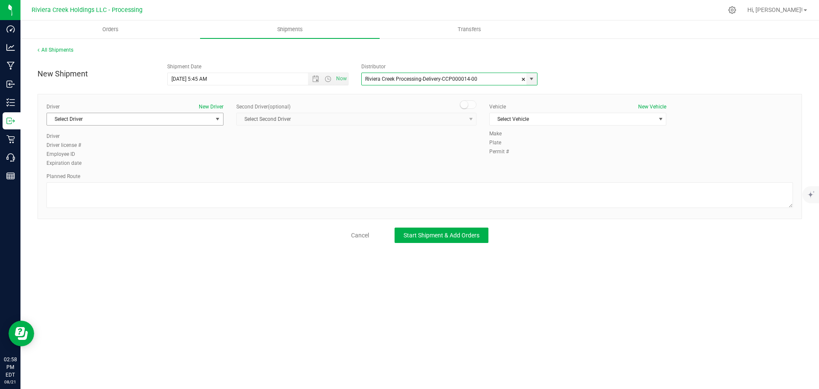
click at [143, 118] on span "Select Driver" at bounding box center [130, 119] width 166 height 12
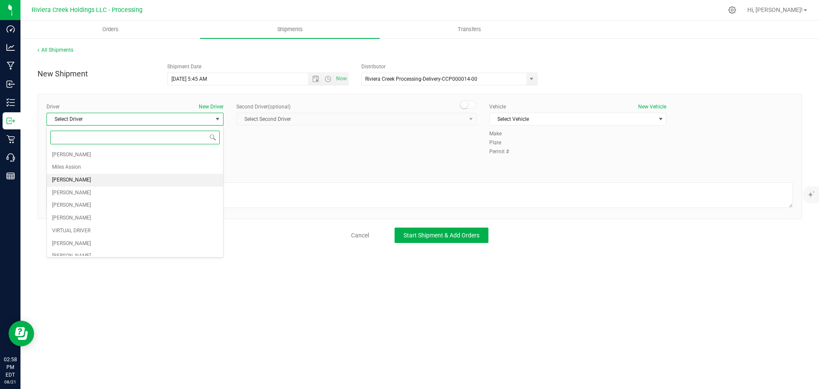
click at [106, 182] on li "James Bednar Jr." at bounding box center [135, 180] width 176 height 13
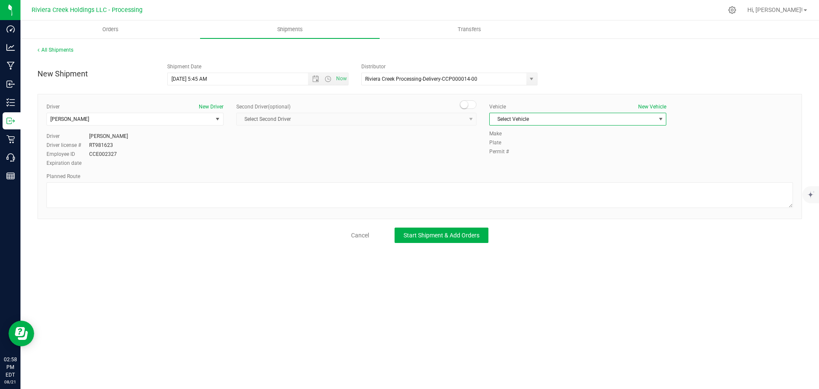
click at [502, 120] on span "Select Vehicle" at bounding box center [573, 119] width 166 height 12
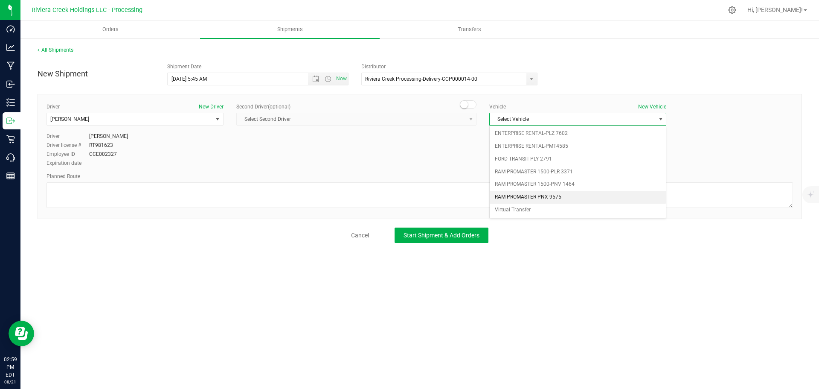
click at [529, 200] on li "RAM PROMASTER-PNX 9575" at bounding box center [578, 197] width 176 height 13
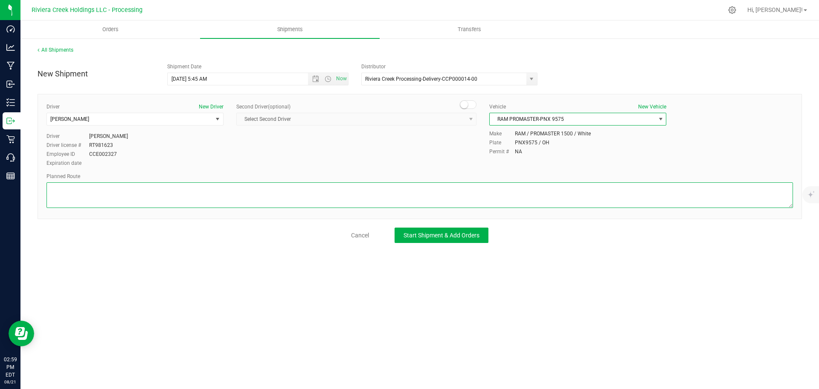
click at [212, 204] on textarea at bounding box center [420, 195] width 747 height 26
paste textarea "Head northeast on Spring Grove Ave toward Ludlow Ave 0.436 mi Slight right onto…"
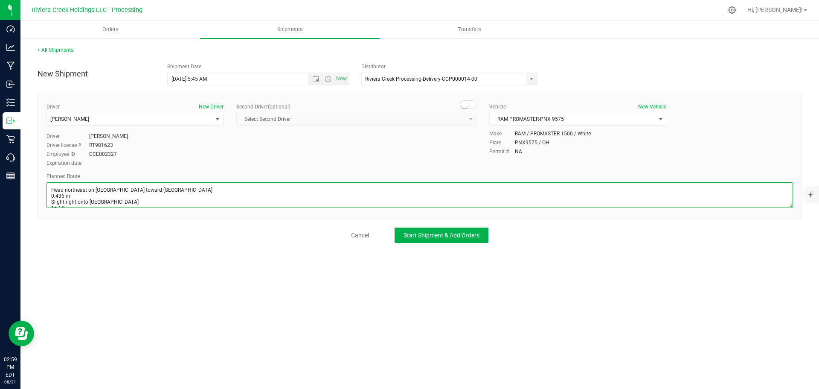
scroll to position [165, 0]
type textarea "Head northeast on Spring Grove Ave toward Ludlow Ave 0.436 mi Slight right onto…"
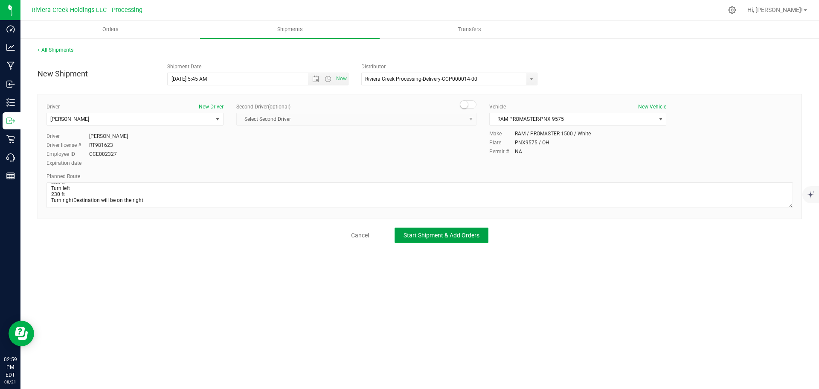
click at [419, 235] on span "Start Shipment & Add Orders" at bounding box center [442, 235] width 76 height 7
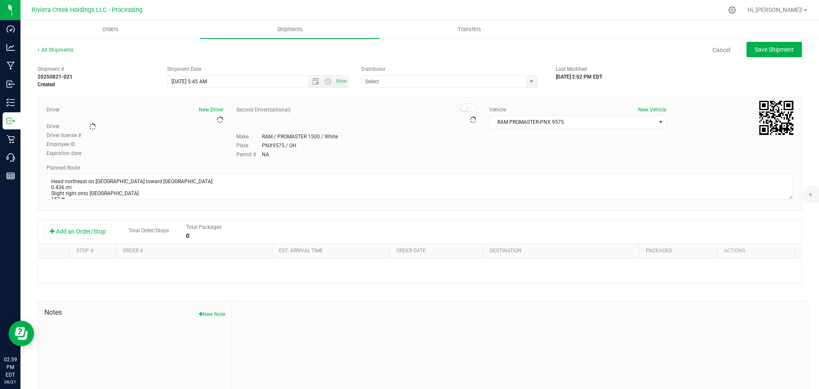
type input "Riviera Creek Processing-Delivery-CCP000014-00"
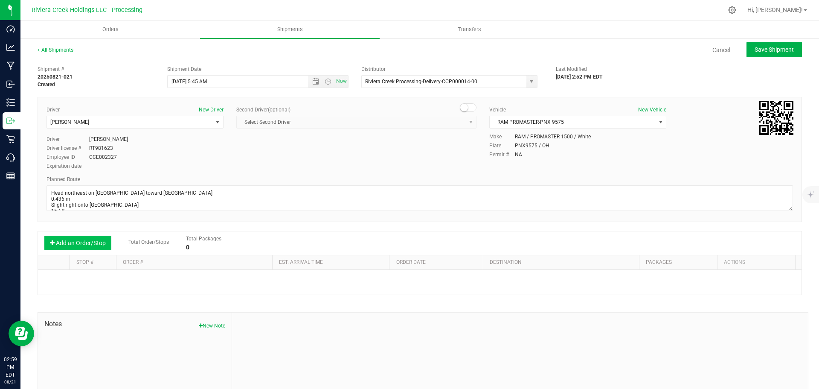
drag, startPoint x: 97, startPoint y: 242, endPoint x: 104, endPoint y: 250, distance: 10.6
click at [96, 242] on button "Add an Order/Stop" at bounding box center [77, 243] width 67 height 15
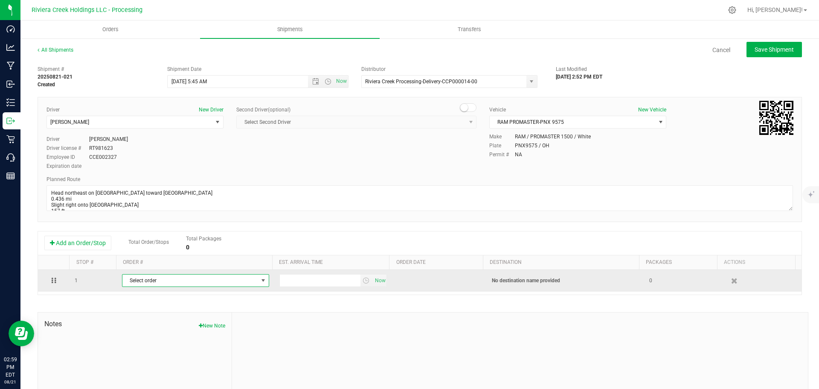
click at [133, 280] on span "Select order" at bounding box center [190, 280] width 136 height 12
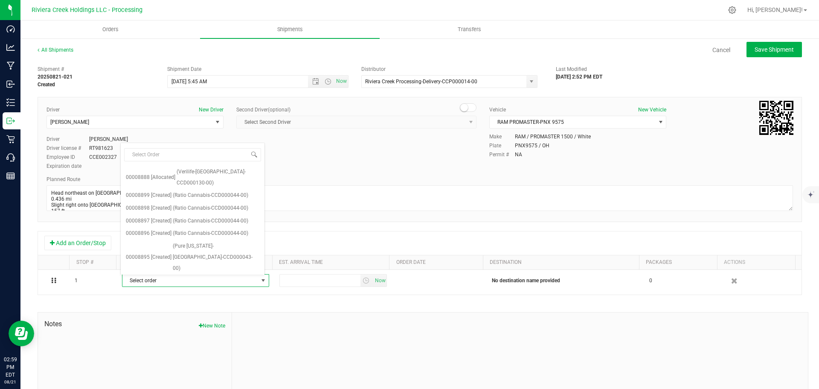
scroll to position [162, 0]
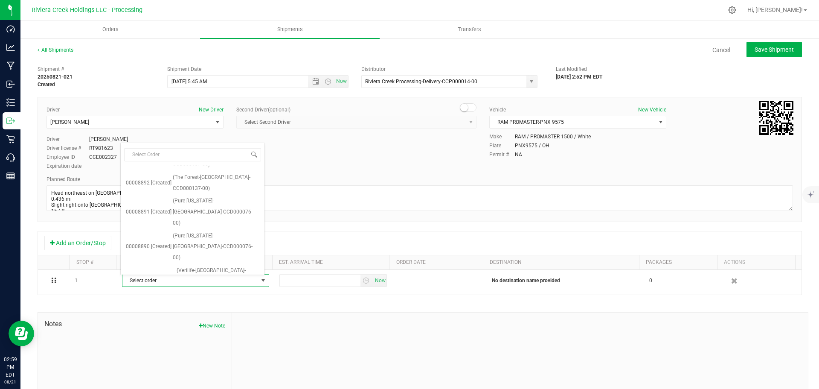
click at [207, 337] on span "(Therapy Cannabis-Cincinnati-CCD000146-00)" at bounding box center [216, 348] width 87 height 22
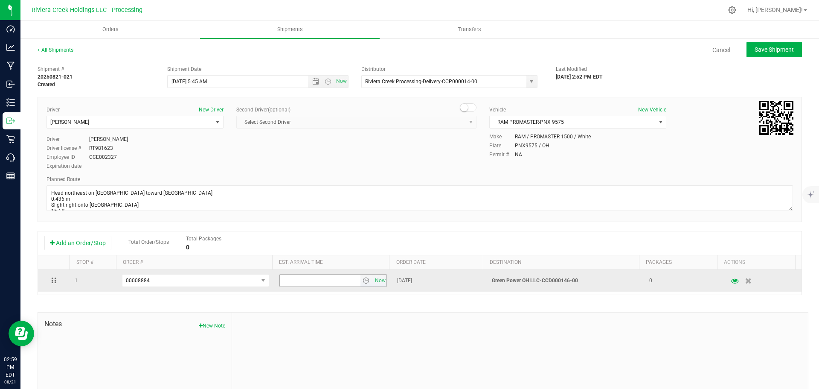
click at [363, 282] on span "select" at bounding box center [366, 280] width 7 height 7
click at [260, 280] on span "select" at bounding box center [263, 280] width 7 height 7
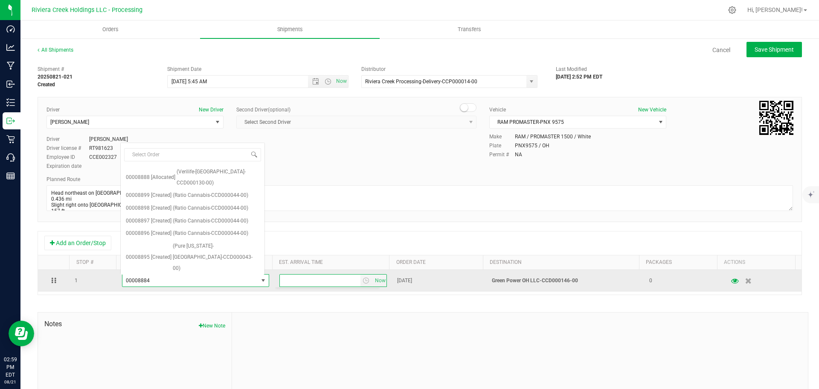
scroll to position [161, 0]
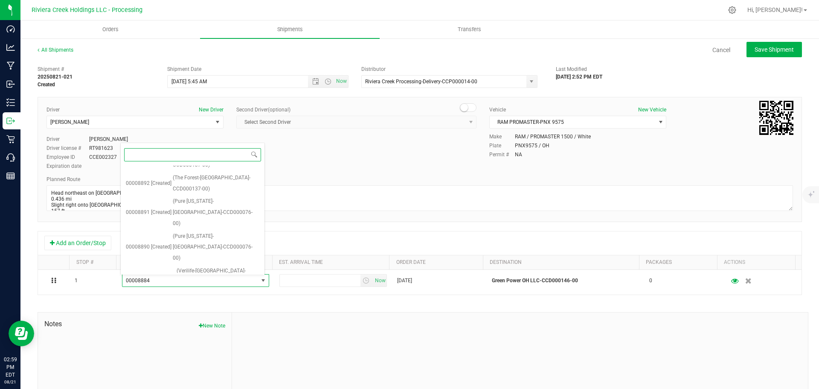
click at [211, 302] on span "(Verilife-Cincinnati-CCD000128-00)" at bounding box center [217, 307] width 81 height 11
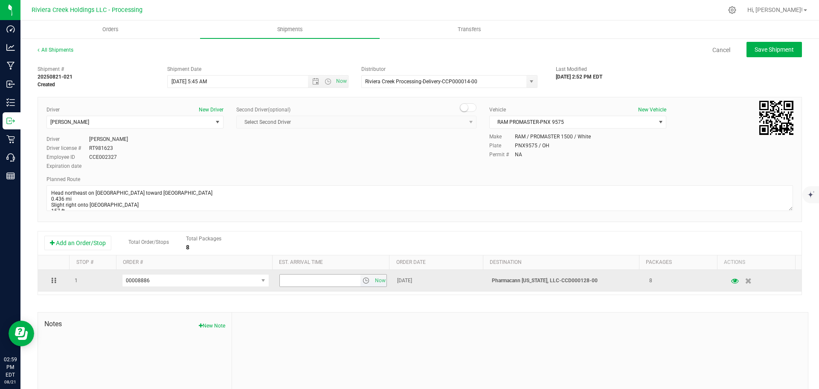
click at [363, 283] on span "select" at bounding box center [366, 280] width 7 height 7
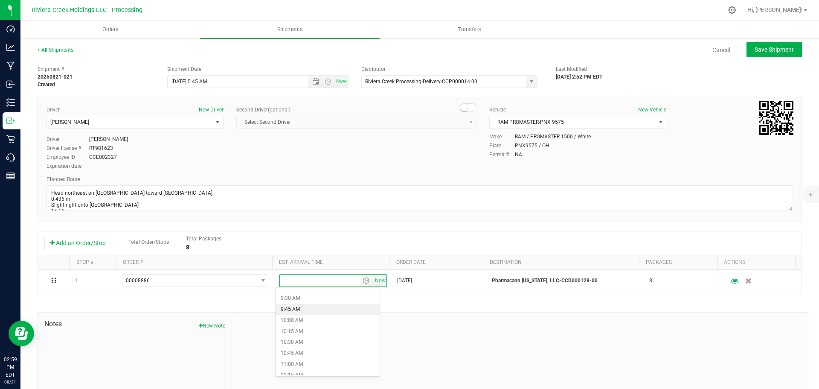
scroll to position [427, 0]
click at [308, 367] on li "11:30 AM" at bounding box center [328, 372] width 104 height 11
click at [755, 50] on span "Save Shipment" at bounding box center [774, 49] width 39 height 7
type input "8/25/2025 9:45 AM"
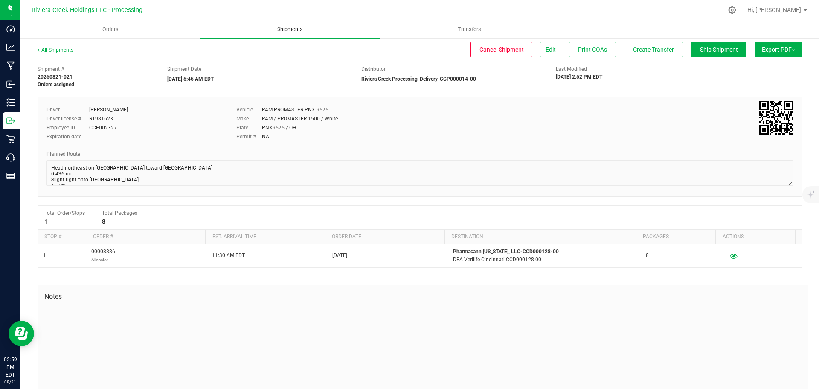
click at [292, 31] on span "Shipments" at bounding box center [290, 30] width 49 height 8
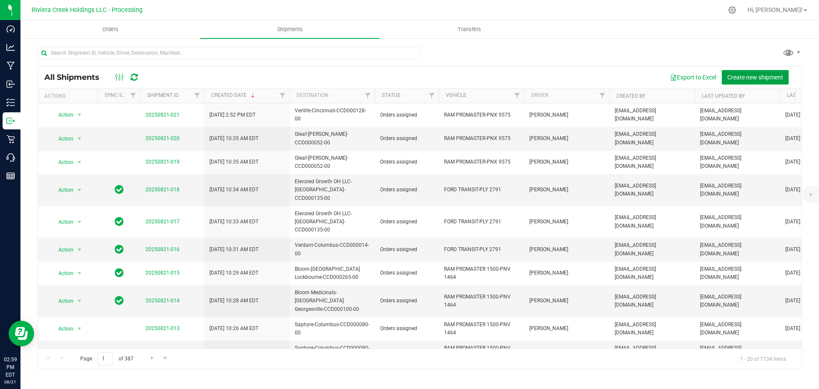
click at [765, 79] on span "Create new shipment" at bounding box center [755, 77] width 56 height 7
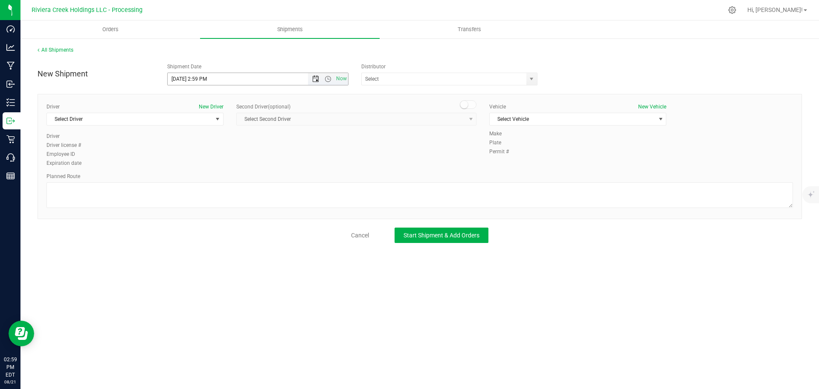
click at [315, 81] on span "Open the date view" at bounding box center [315, 79] width 7 height 7
click at [189, 180] on link "25" at bounding box center [187, 178] width 12 height 13
drag, startPoint x: 198, startPoint y: 80, endPoint x: 218, endPoint y: 82, distance: 19.3
click at [218, 81] on input "8/25/2025 2:59 PM" at bounding box center [245, 79] width 155 height 12
click at [530, 82] on span "select" at bounding box center [531, 79] width 11 height 12
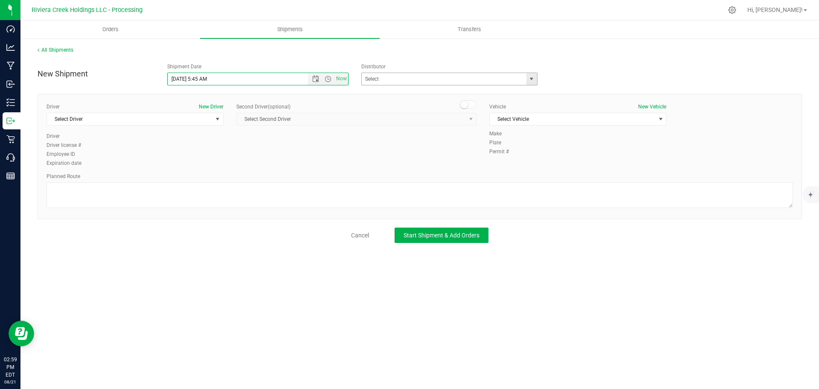
type input "8/25/2025 5:45 AM"
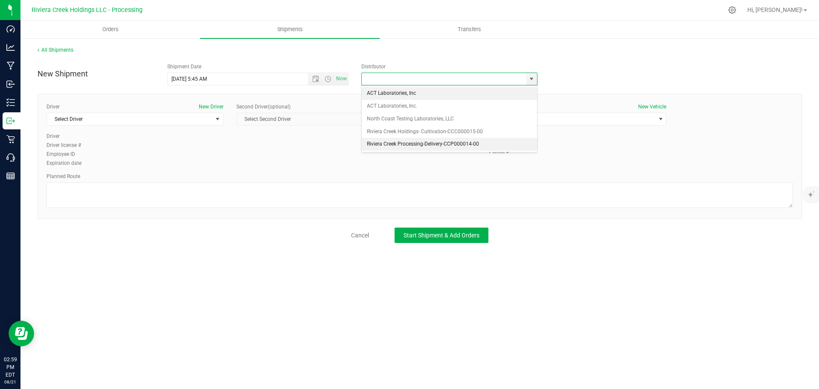
click at [384, 142] on li "Riviera Creek Processing-Delivery-CCP000014-00" at bounding box center [449, 144] width 175 height 13
type input "Riviera Creek Processing-Delivery-CCP000014-00"
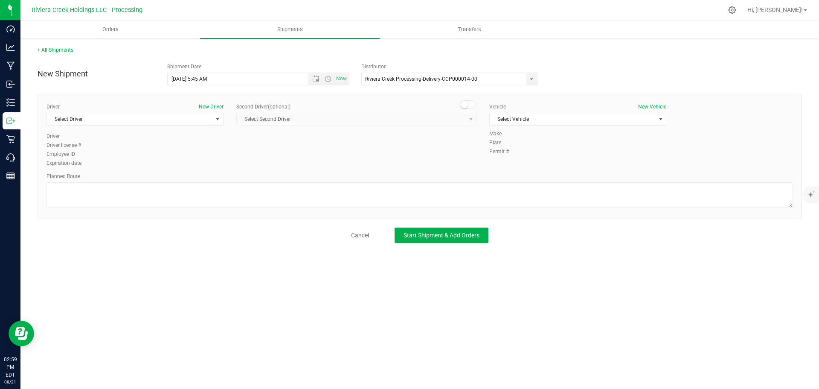
click at [123, 126] on div "Driver New Driver Select Driver Select Driver Matthew Andruswicz Miles Assion J…" at bounding box center [135, 117] width 177 height 29
click at [113, 118] on span "Select Driver" at bounding box center [130, 119] width 166 height 12
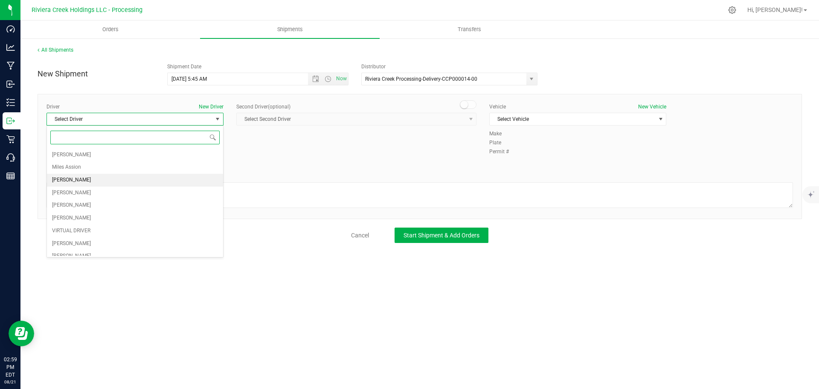
click at [90, 182] on span "James Bednar Jr." at bounding box center [71, 179] width 39 height 11
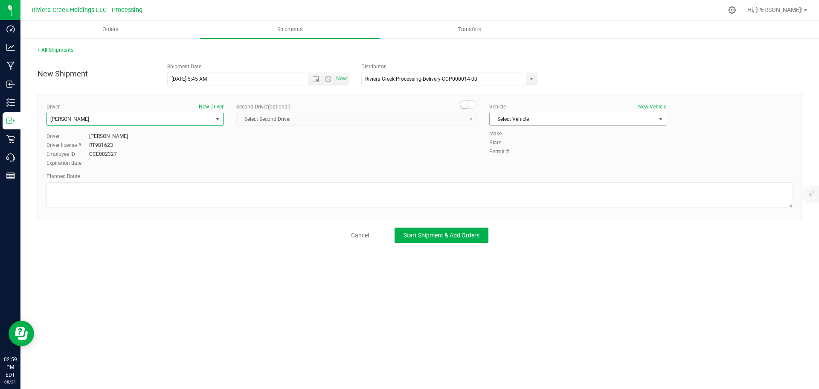
click at [503, 116] on span "Select Vehicle" at bounding box center [573, 119] width 166 height 12
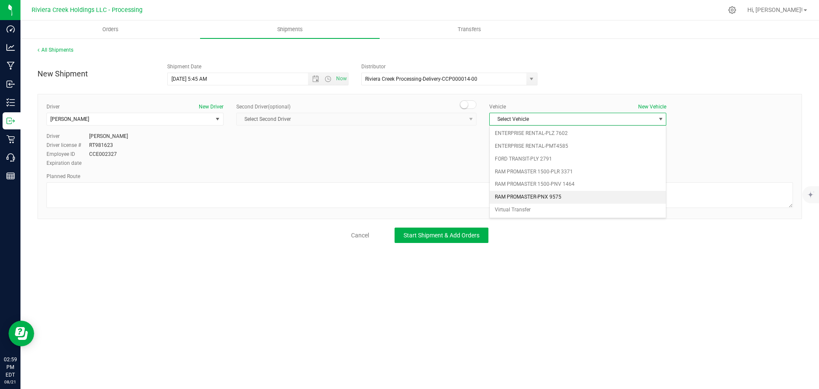
drag, startPoint x: 563, startPoint y: 194, endPoint x: 522, endPoint y: 198, distance: 41.6
click at [563, 194] on li "RAM PROMASTER-PNX 9575" at bounding box center [578, 197] width 176 height 13
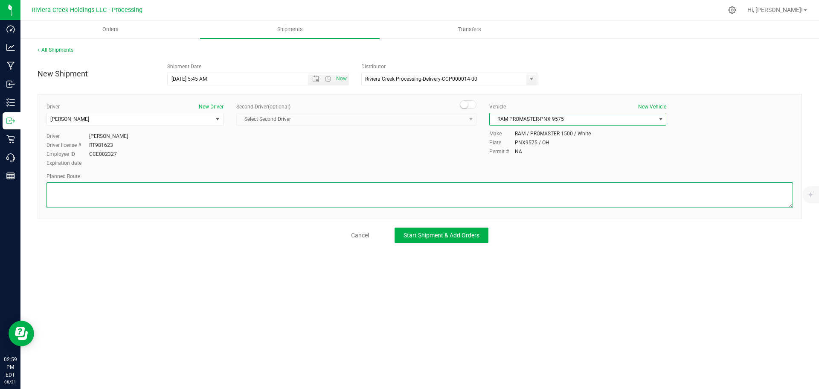
click at [416, 206] on textarea at bounding box center [420, 195] width 747 height 26
paste textarea "Head northeast on Spring Grove Ave toward Ludlow Ave 0.436 mi Slight right onto…"
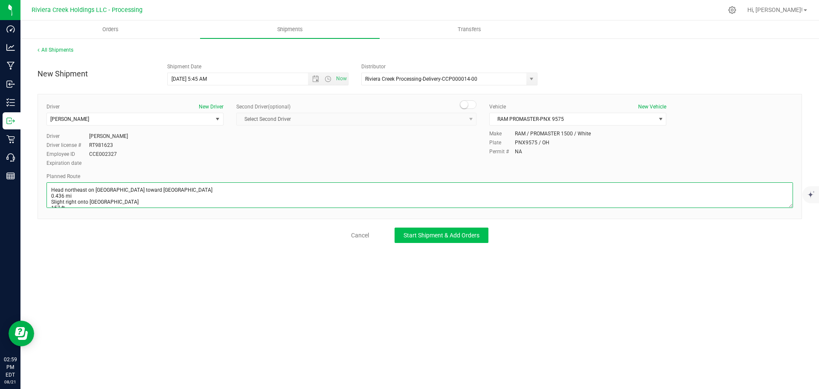
scroll to position [165, 0]
type textarea "Head northeast on Spring Grove Ave toward Ludlow Ave 0.436 mi Slight right onto…"
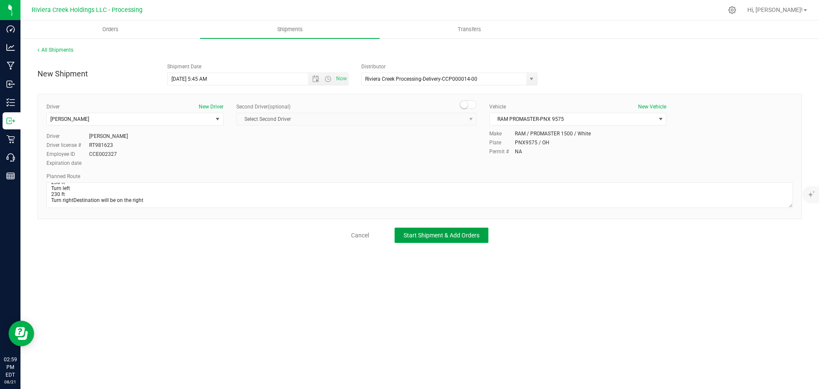
click at [471, 232] on span "Start Shipment & Add Orders" at bounding box center [442, 235] width 76 height 7
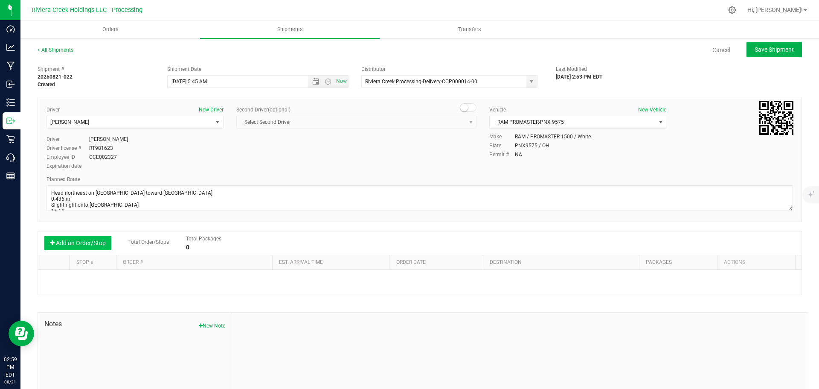
click at [80, 243] on button "Add an Order/Stop" at bounding box center [77, 243] width 67 height 15
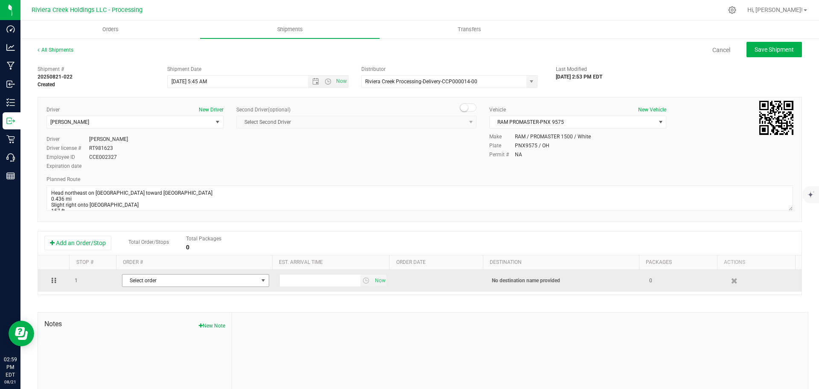
click at [154, 279] on span "Select order" at bounding box center [190, 280] width 136 height 12
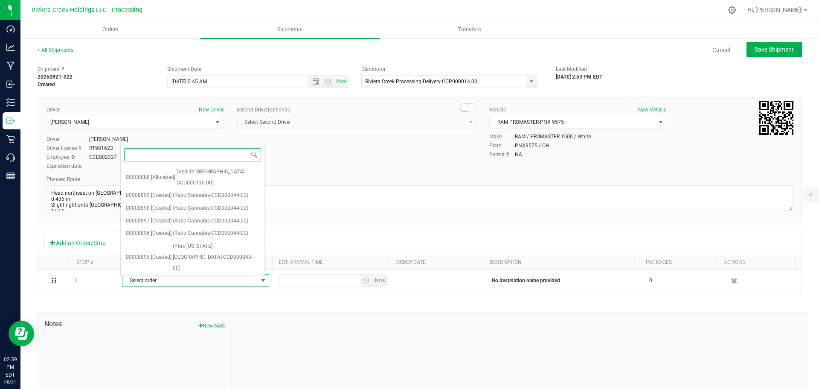
scroll to position [138, 0]
click at [167, 312] on span "[Allocated]" at bounding box center [163, 317] width 24 height 11
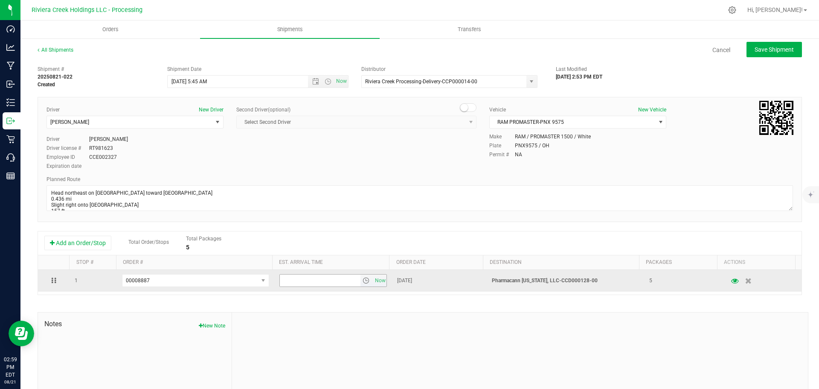
click at [361, 285] on span "select" at bounding box center [367, 280] width 12 height 12
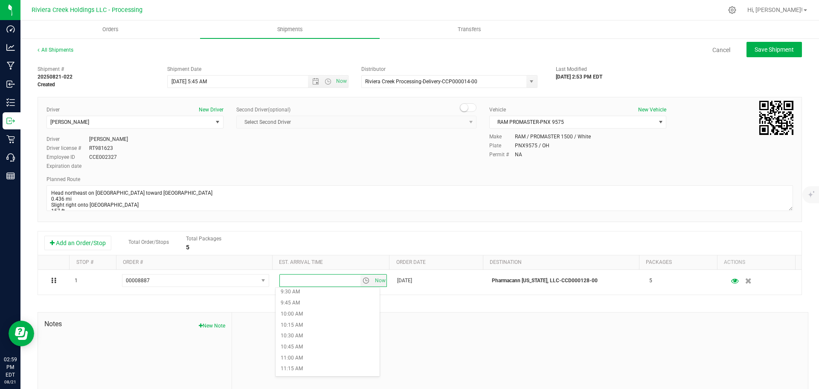
scroll to position [427, 0]
click at [300, 369] on li "11:30 AM" at bounding box center [328, 372] width 104 height 11
click at [750, 54] on button "Save Shipment" at bounding box center [774, 49] width 55 height 15
type input "8/25/2025 9:45 AM"
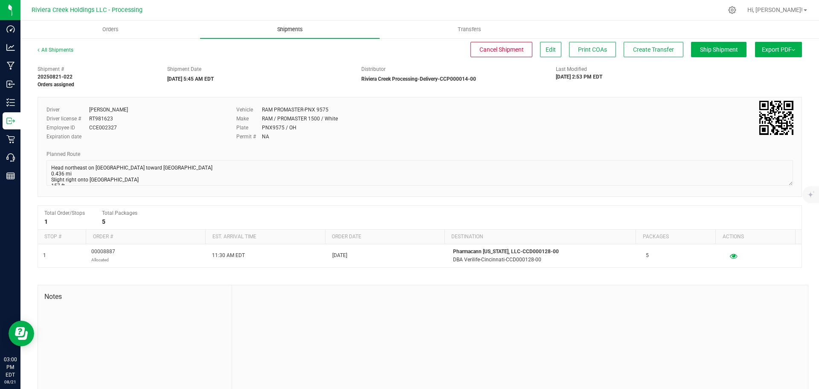
click at [289, 29] on span "Shipments" at bounding box center [290, 30] width 49 height 8
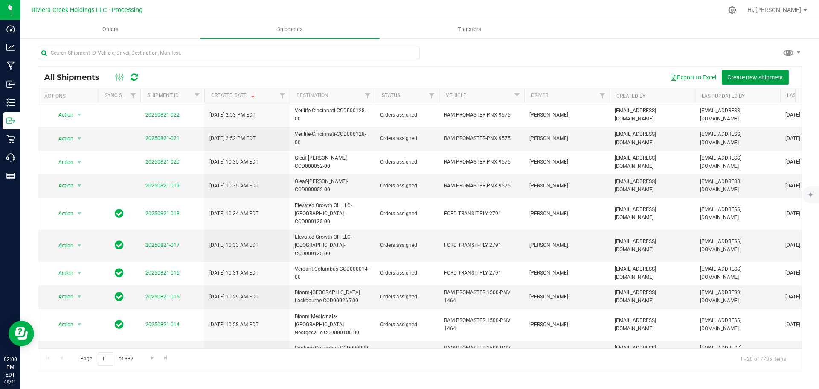
click at [752, 75] on span "Create new shipment" at bounding box center [755, 77] width 56 height 7
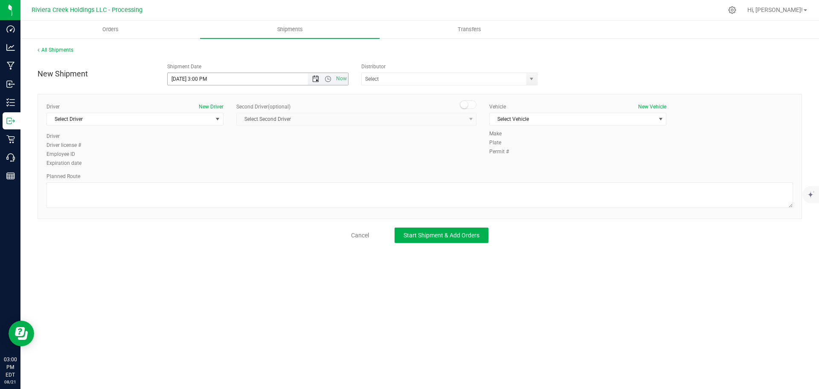
click at [316, 81] on span "Open the date view" at bounding box center [315, 79] width 7 height 7
click at [189, 175] on link "25" at bounding box center [187, 178] width 12 height 13
drag, startPoint x: 198, startPoint y: 79, endPoint x: 223, endPoint y: 81, distance: 24.8
click at [223, 81] on input "8/25/2025 3:00 PM" at bounding box center [245, 79] width 155 height 12
click at [534, 80] on span "select" at bounding box center [531, 79] width 7 height 7
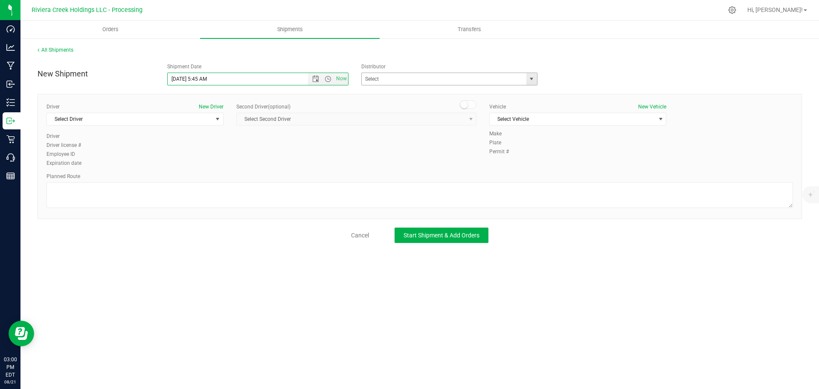
type input "8/25/2025 5:45 AM"
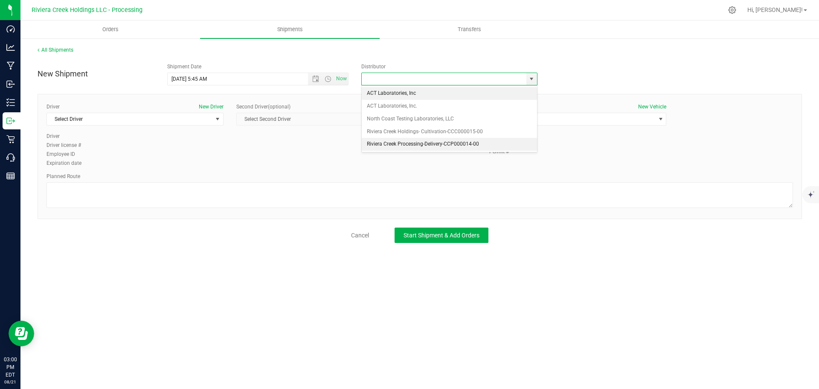
click at [392, 148] on li "Riviera Creek Processing-Delivery-CCP000014-00" at bounding box center [449, 144] width 175 height 13
type input "Riviera Creek Processing-Delivery-CCP000014-00"
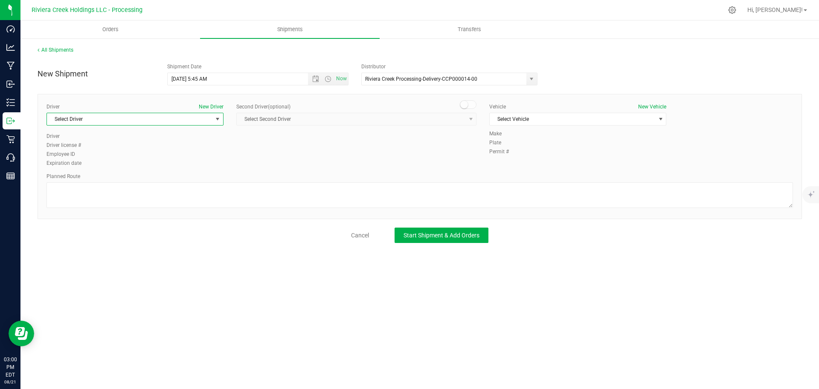
click at [144, 125] on span "Select Driver" at bounding box center [130, 119] width 166 height 12
click at [111, 180] on li "James Bednar Jr." at bounding box center [135, 180] width 176 height 13
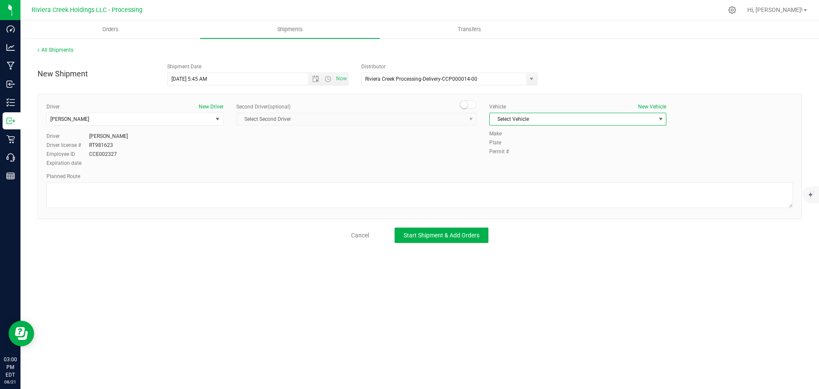
click at [502, 118] on span "Select Vehicle" at bounding box center [573, 119] width 166 height 12
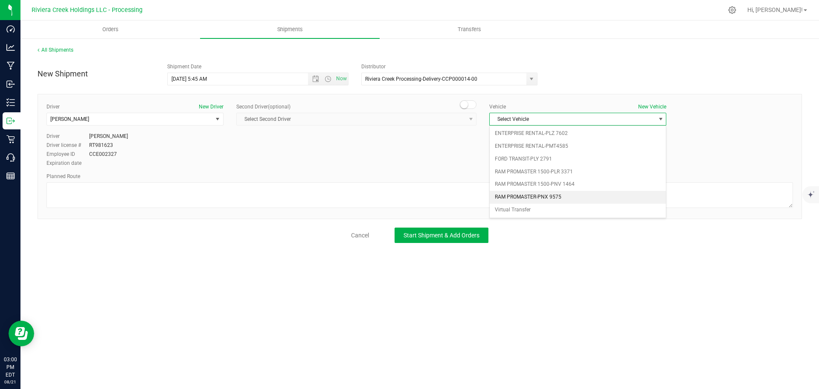
click at [556, 194] on li "RAM PROMASTER-PNX 9575" at bounding box center [578, 197] width 176 height 13
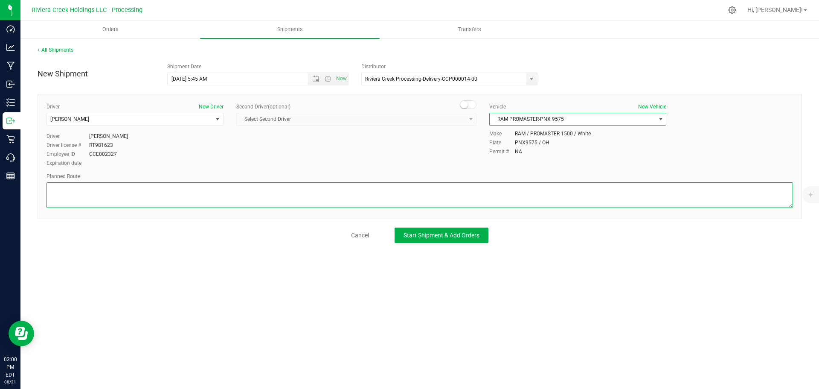
click at [308, 199] on textarea at bounding box center [420, 195] width 747 height 26
click at [102, 195] on textarea at bounding box center [420, 195] width 747 height 26
paste textarea "Head east toward Ridge Ave 545 ft Turn right onto Ridge Ave 591 ft Turn left on…"
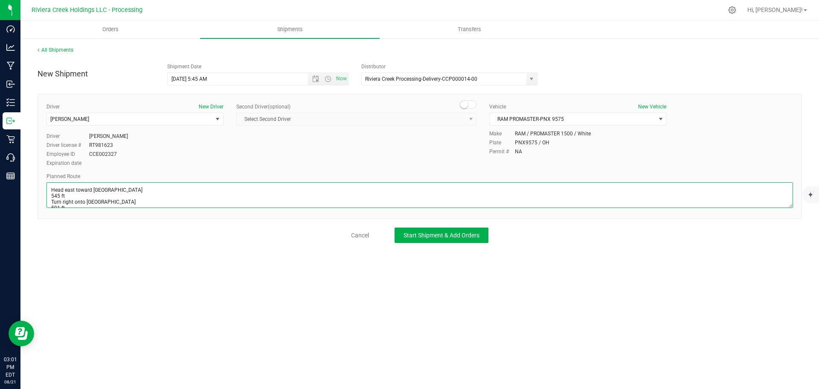
scroll to position [135, 0]
type textarea "Head east toward Ridge Ave 545 ft Turn right onto Ridge Ave 591 ft Turn left on…"
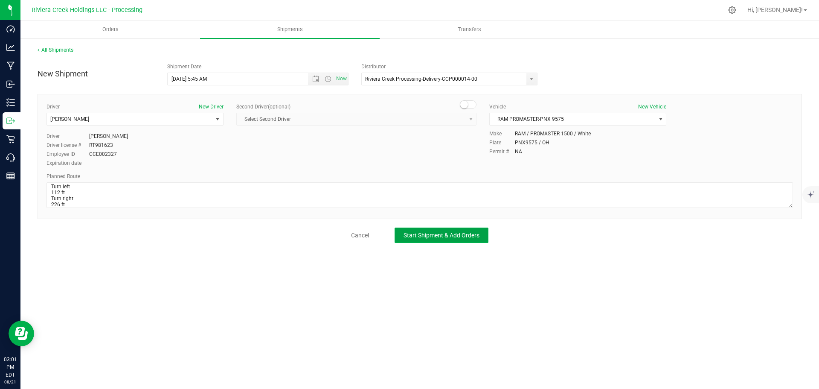
click at [414, 239] on button "Start Shipment & Add Orders" at bounding box center [442, 234] width 94 height 15
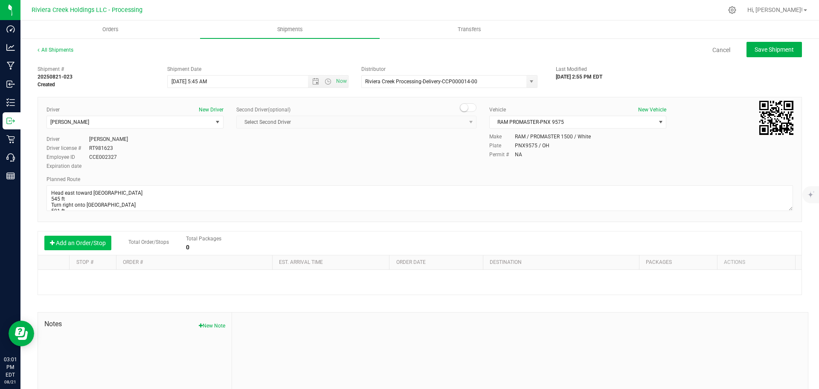
click at [89, 241] on button "Add an Order/Stop" at bounding box center [77, 243] width 67 height 15
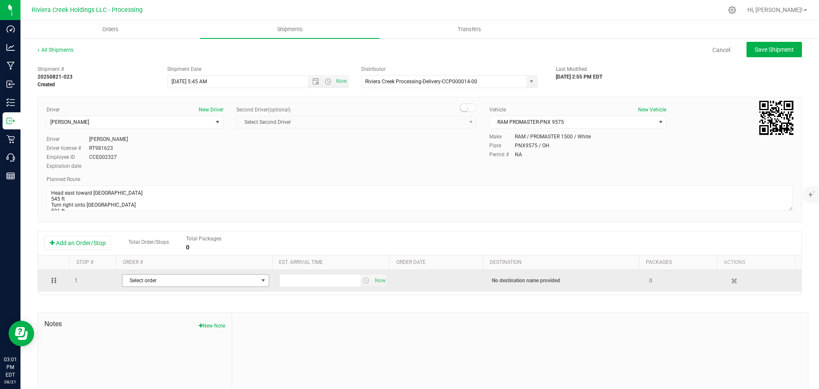
click at [236, 284] on span "Select order" at bounding box center [190, 280] width 136 height 12
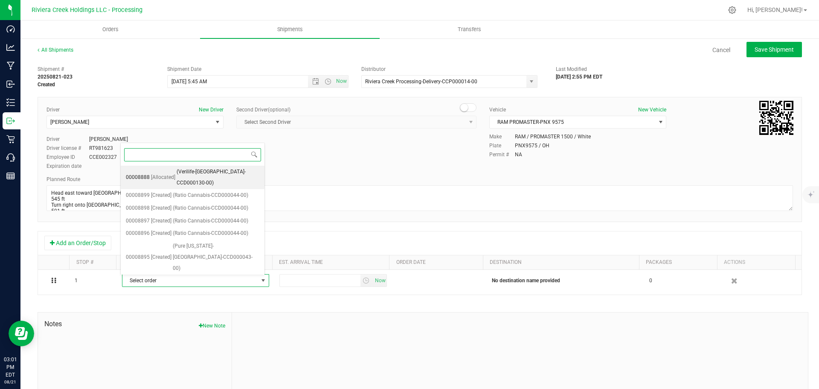
click at [213, 172] on span "(Verilife-Hillsboro-CCD000130-00)" at bounding box center [218, 177] width 83 height 22
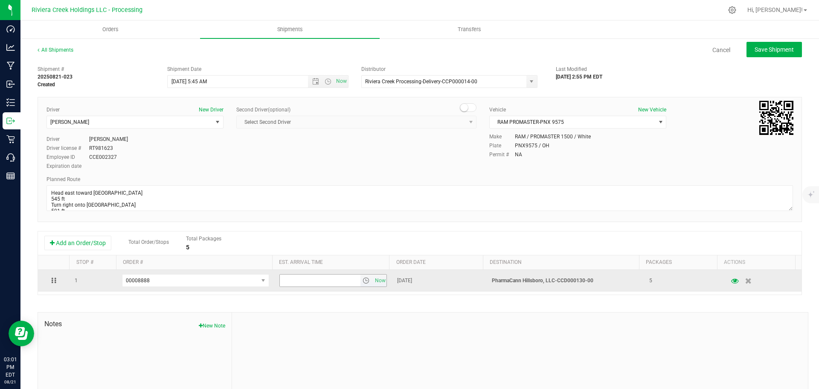
click at [363, 282] on span "select" at bounding box center [366, 280] width 7 height 7
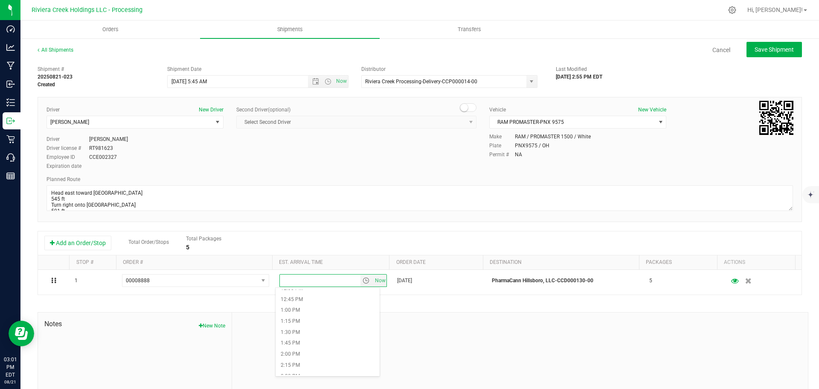
scroll to position [597, 0]
click at [313, 313] on li "2:00 PM" at bounding box center [328, 311] width 104 height 11
click at [776, 47] on span "Save Shipment" at bounding box center [774, 49] width 39 height 7
type input "8/25/2025 9:45 AM"
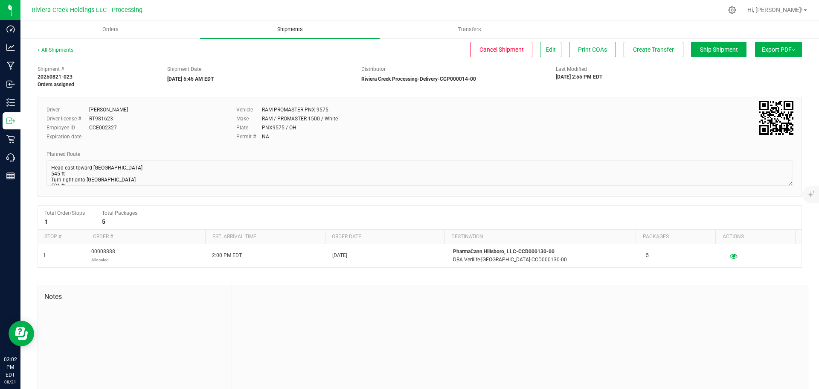
click at [285, 29] on span "Shipments" at bounding box center [290, 30] width 49 height 8
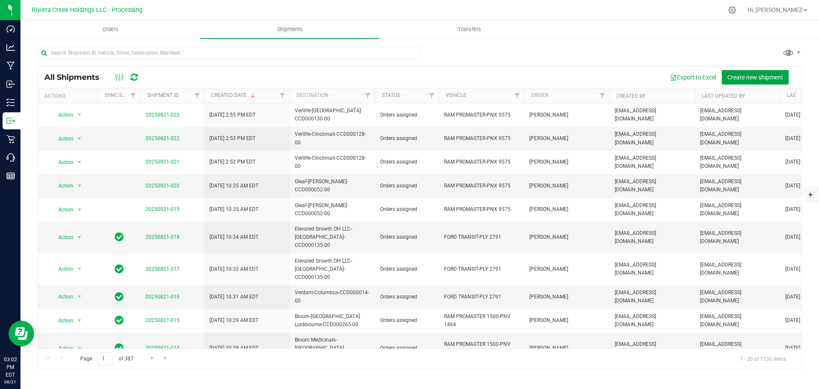
click at [742, 74] on span "Create new shipment" at bounding box center [755, 77] width 56 height 7
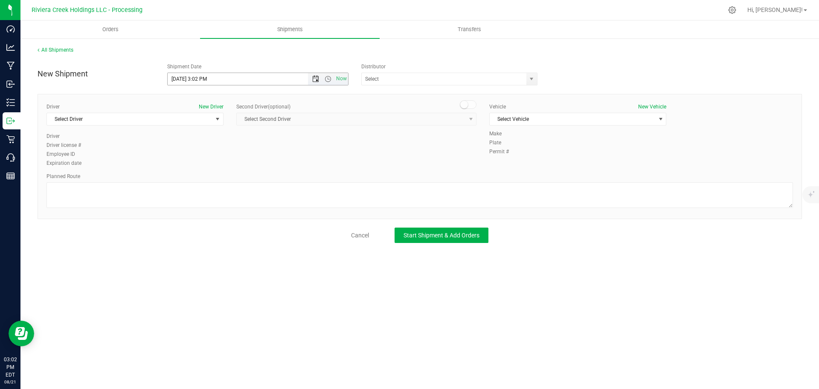
click at [316, 79] on span "Open the date view" at bounding box center [315, 79] width 7 height 7
click at [187, 178] on link "25" at bounding box center [187, 178] width 12 height 13
drag, startPoint x: 198, startPoint y: 79, endPoint x: 226, endPoint y: 83, distance: 28.1
click at [226, 83] on input "8/25/2025 3:02 PM" at bounding box center [245, 79] width 155 height 12
drag, startPoint x: 531, startPoint y: 80, endPoint x: 491, endPoint y: 94, distance: 42.6
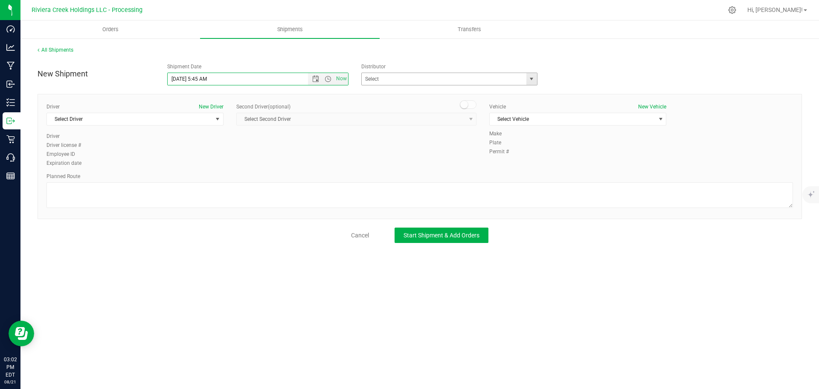
click at [530, 80] on span "select" at bounding box center [531, 79] width 7 height 7
type input "8/25/2025 5:45 AM"
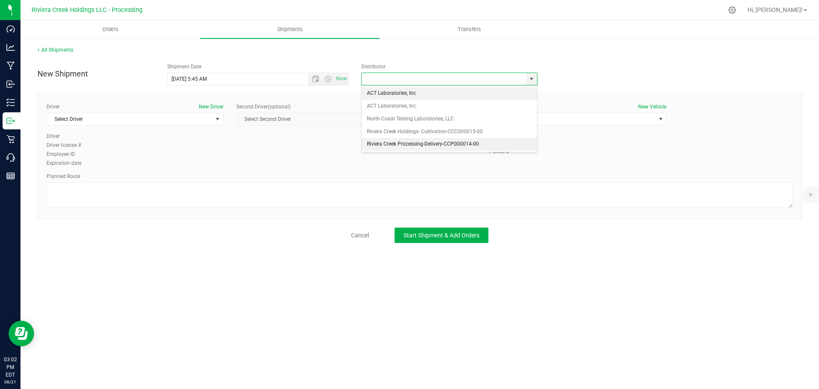
click at [395, 143] on li "Riviera Creek Processing-Delivery-CCP000014-00" at bounding box center [449, 144] width 175 height 13
type input "Riviera Creek Processing-Delivery-CCP000014-00"
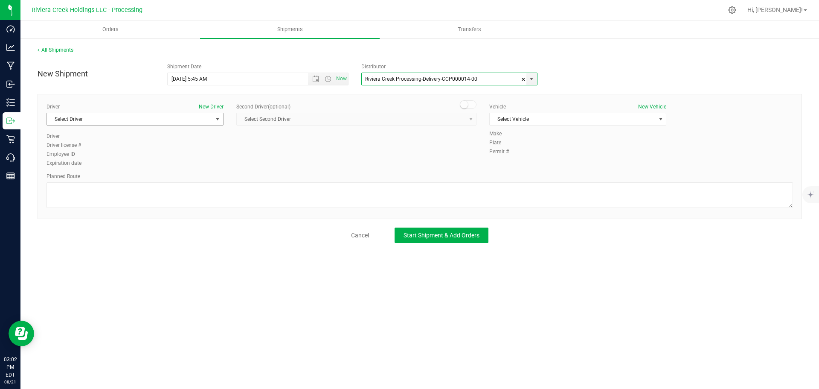
click at [87, 117] on span "Select Driver" at bounding box center [130, 119] width 166 height 12
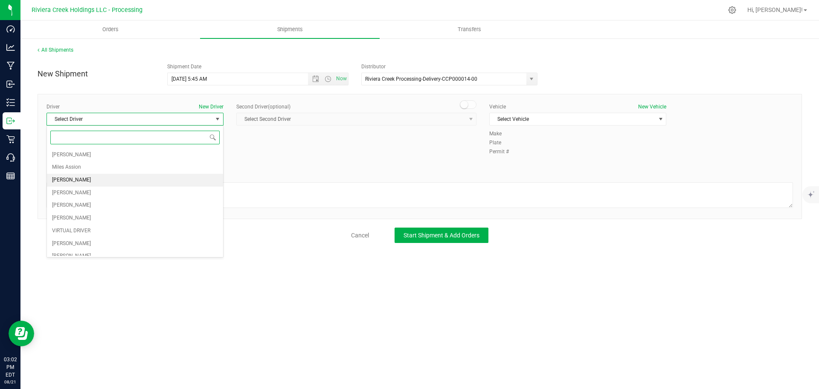
click at [98, 181] on li "James Bednar Jr." at bounding box center [135, 180] width 176 height 13
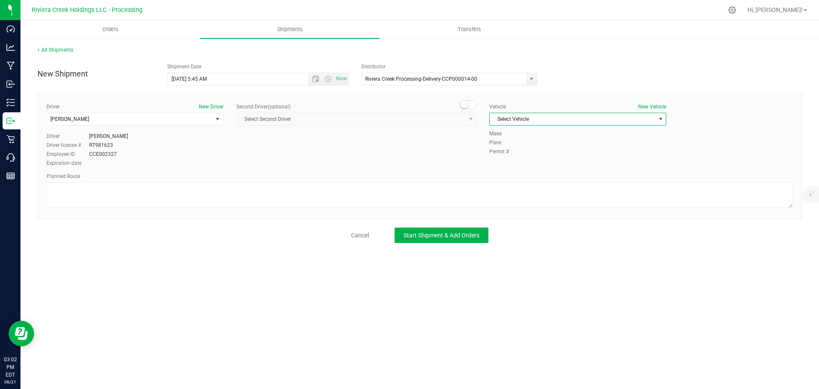
click at [507, 120] on span "Select Vehicle" at bounding box center [573, 119] width 166 height 12
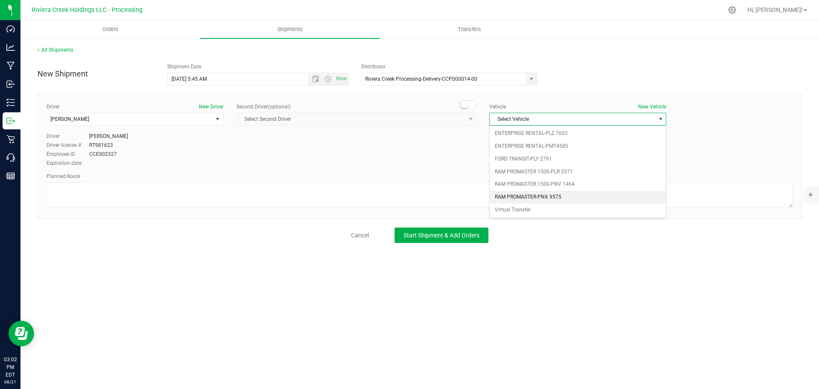
click at [533, 198] on li "RAM PROMASTER-PNX 9575" at bounding box center [578, 197] width 176 height 13
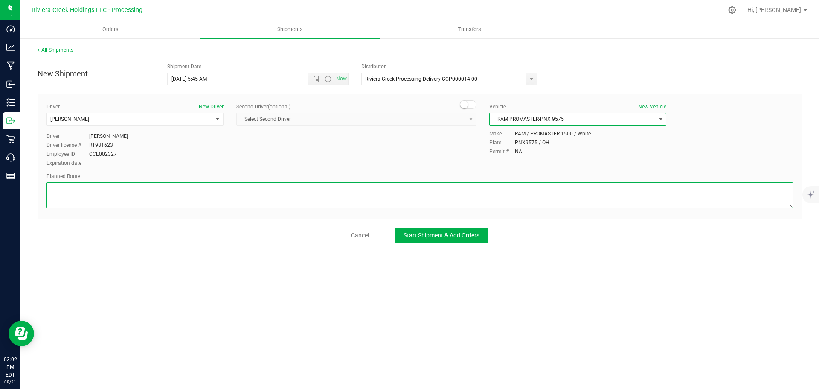
click at [276, 204] on textarea at bounding box center [420, 195] width 747 height 26
paste textarea "Head east toward Ridge Ave 545 ft Turn right onto Ridge Ave 591 ft Turn left on…"
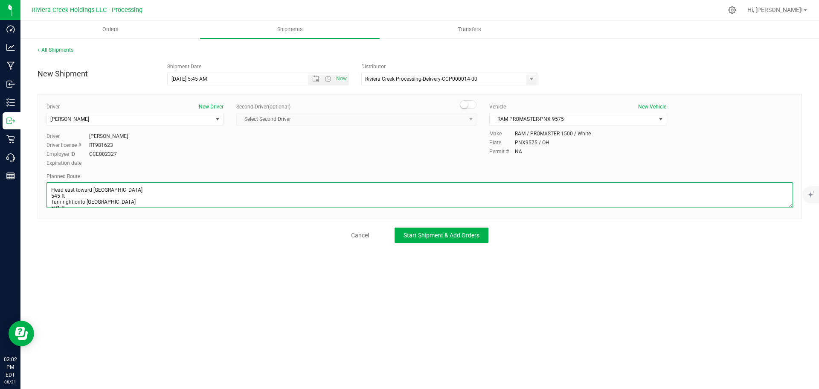
scroll to position [135, 0]
type textarea "Head east toward Ridge Ave 545 ft Turn right onto Ridge Ave 591 ft Turn left on…"
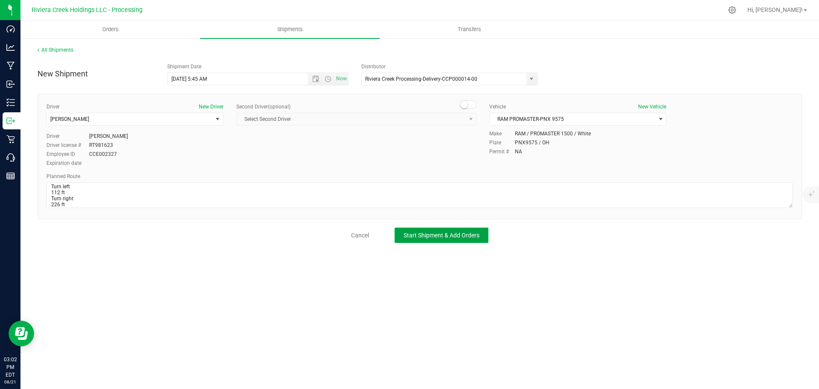
click at [413, 236] on span "Start Shipment & Add Orders" at bounding box center [442, 235] width 76 height 7
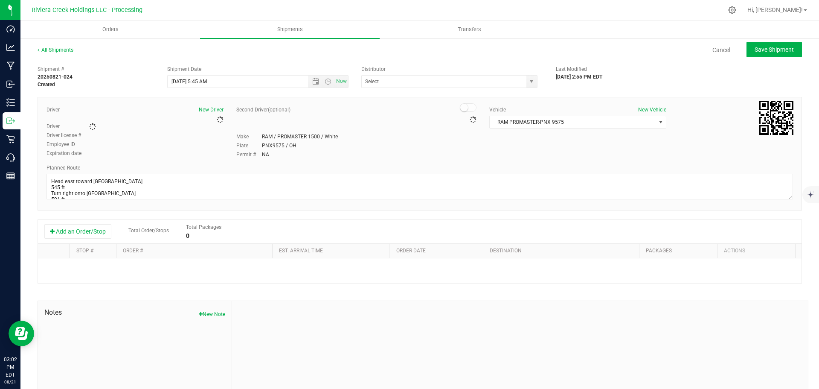
type input "Riviera Creek Processing-Delivery-CCP000014-00"
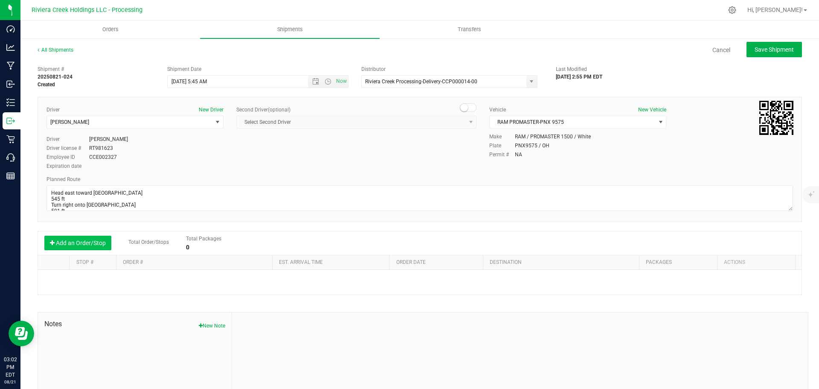
click at [85, 246] on button "Add an Order/Stop" at bounding box center [77, 243] width 67 height 15
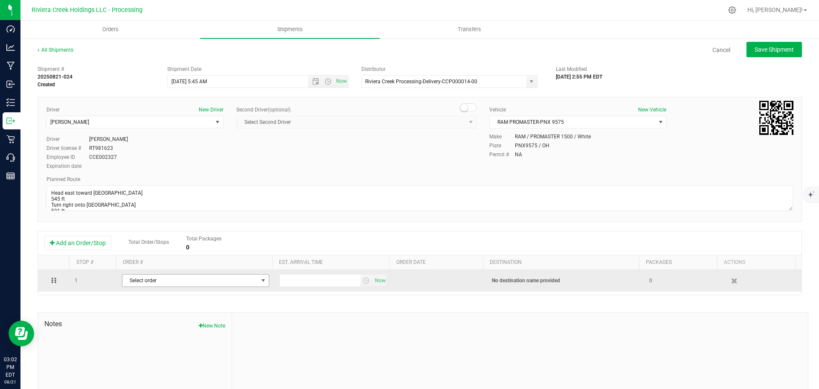
click at [131, 281] on span "Select order" at bounding box center [190, 280] width 136 height 12
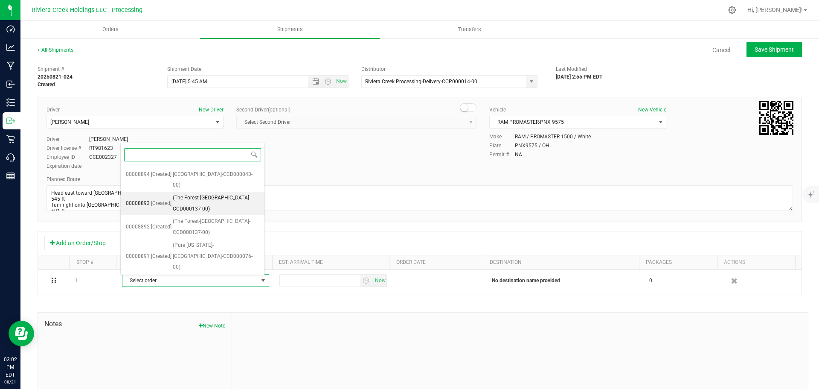
scroll to position [102, 0]
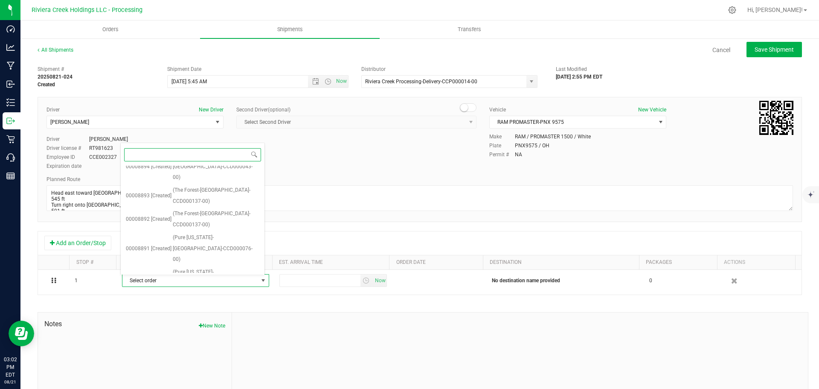
click at [212, 301] on span "(Verilife-Hillsboro-CCD000130-00)" at bounding box center [218, 312] width 83 height 22
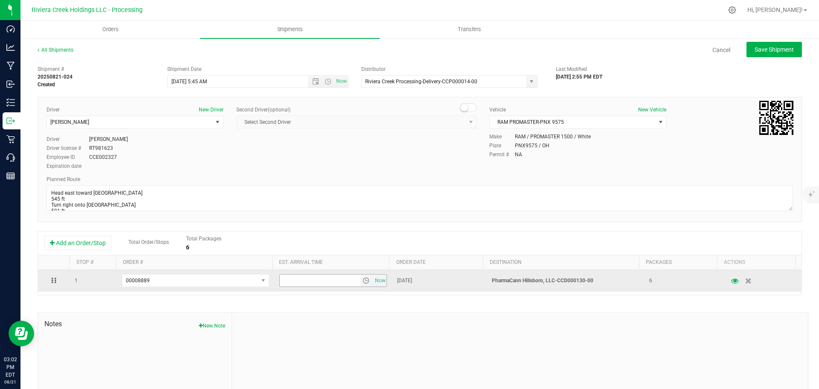
click at [363, 281] on span "select" at bounding box center [366, 280] width 7 height 7
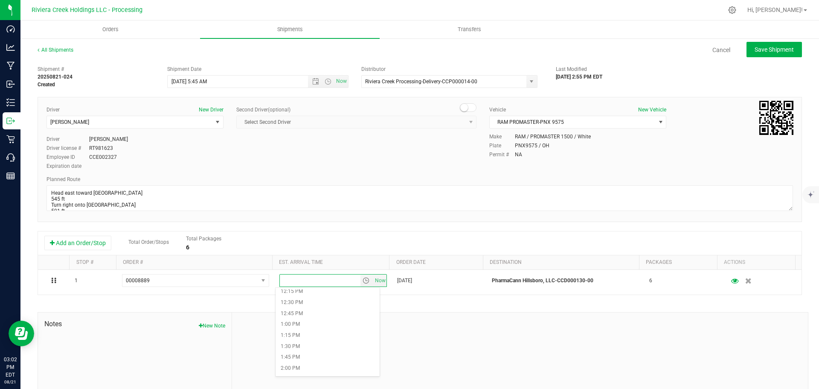
scroll to position [555, 0]
click at [306, 350] on li "2:00 PM" at bounding box center [328, 354] width 104 height 11
click at [763, 50] on span "Save Shipment" at bounding box center [774, 49] width 39 height 7
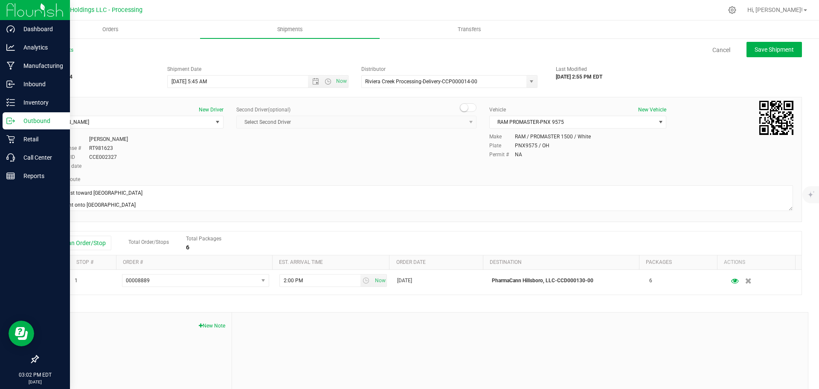
type input "8/25/2025 9:45 AM"
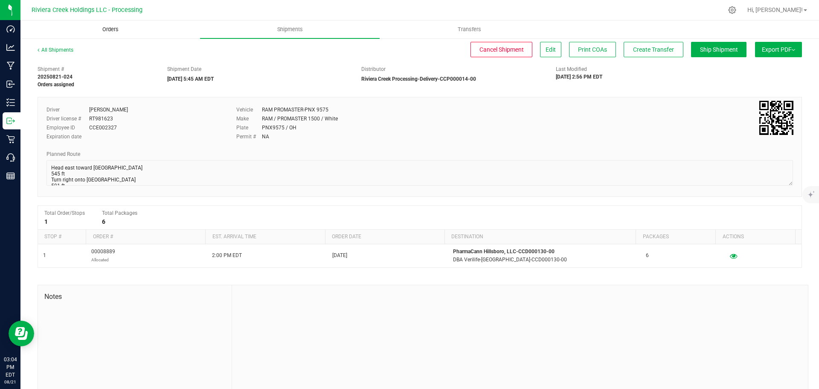
click at [111, 29] on span "Orders" at bounding box center [110, 30] width 39 height 8
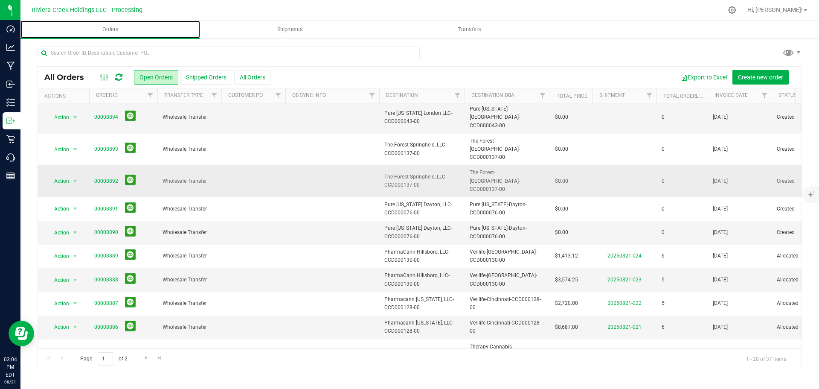
scroll to position [171, 0]
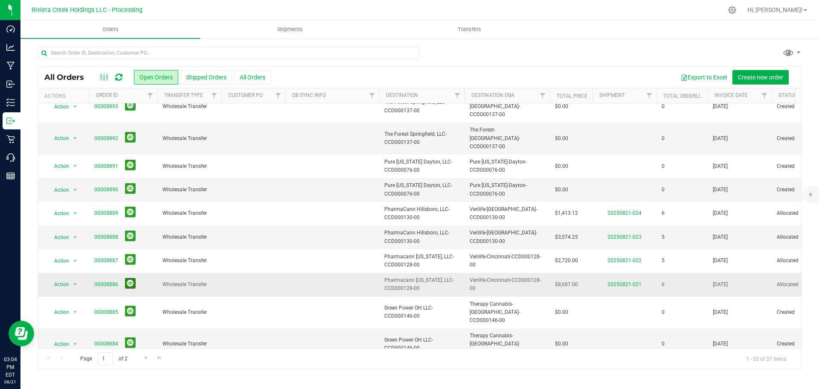
click at [130, 278] on button at bounding box center [130, 283] width 11 height 11
click at [126, 230] on button at bounding box center [130, 235] width 11 height 11
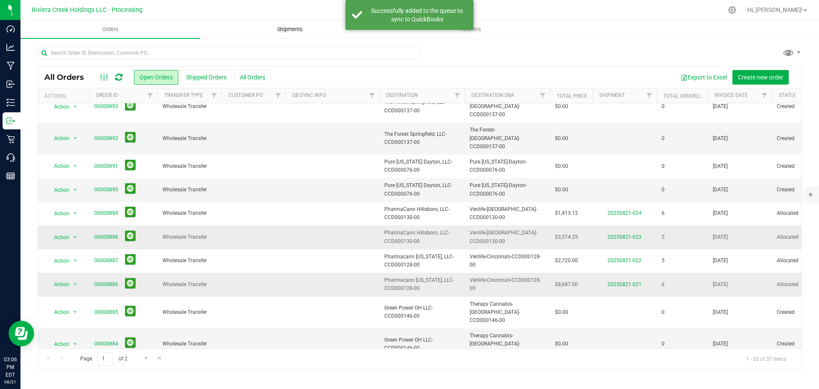
click at [288, 29] on span "Shipments" at bounding box center [290, 30] width 49 height 8
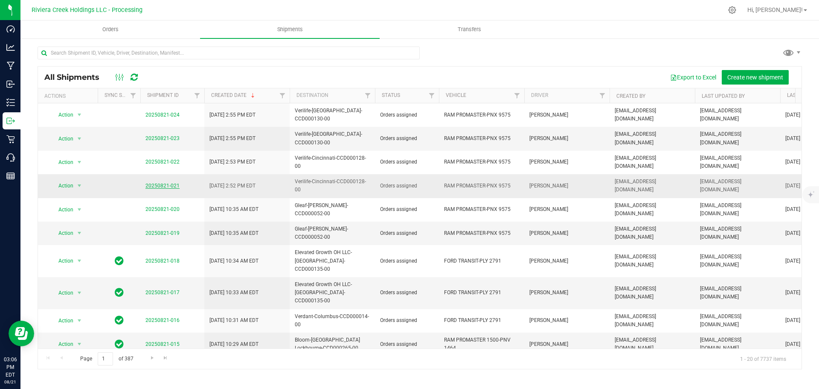
click at [165, 183] on link "20250821-021" at bounding box center [162, 186] width 34 height 6
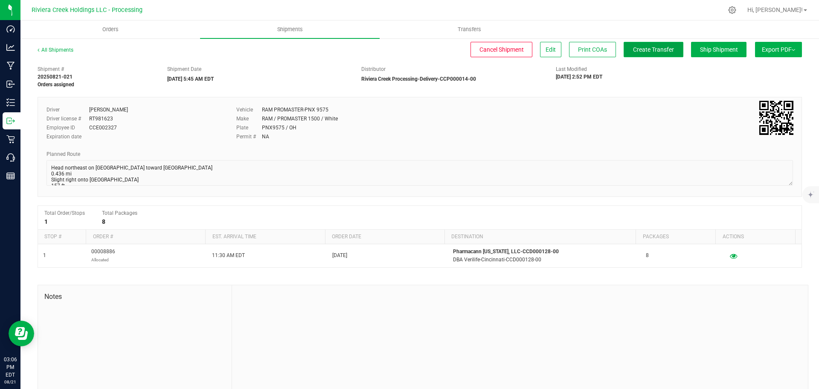
click at [651, 50] on span "Create Transfer" at bounding box center [653, 49] width 41 height 7
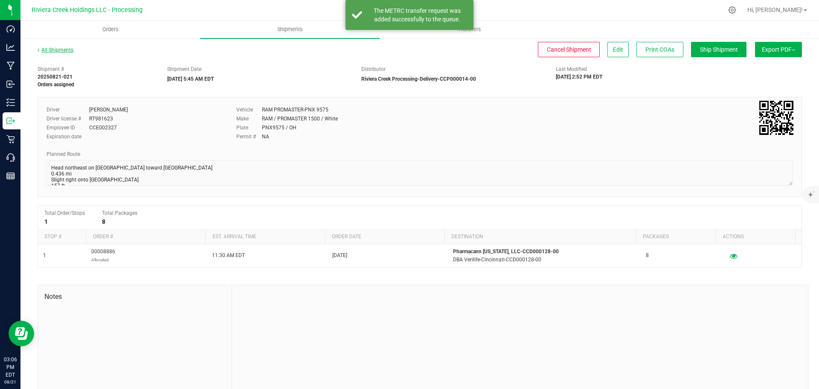
click at [54, 48] on link "All Shipments" at bounding box center [56, 50] width 36 height 6
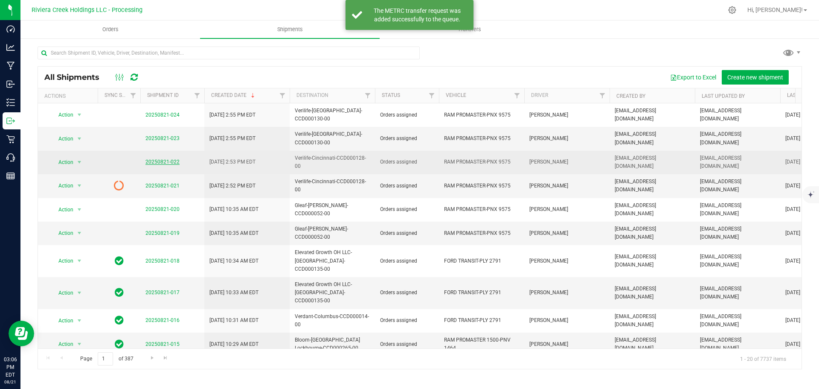
click at [164, 159] on link "20250821-022" at bounding box center [162, 162] width 34 height 6
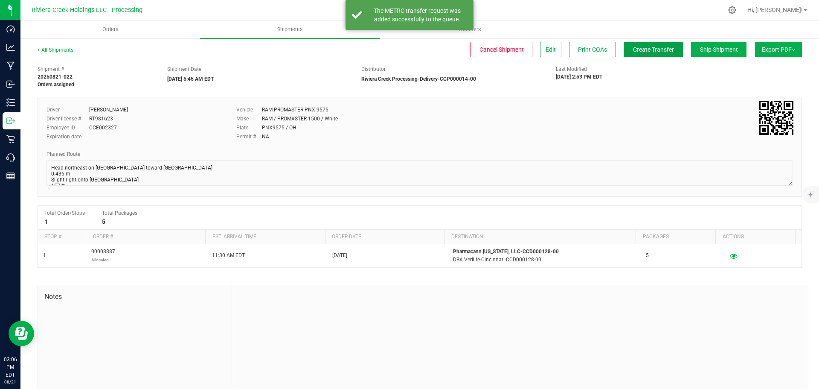
click at [628, 45] on button "Create Transfer" at bounding box center [654, 49] width 60 height 15
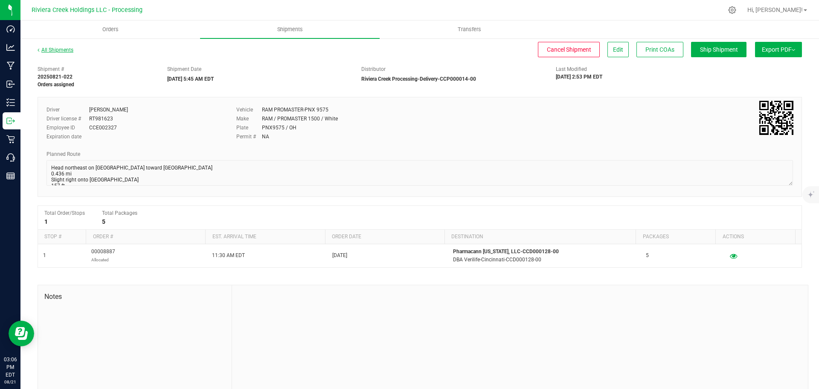
click at [62, 49] on link "All Shipments" at bounding box center [56, 50] width 36 height 6
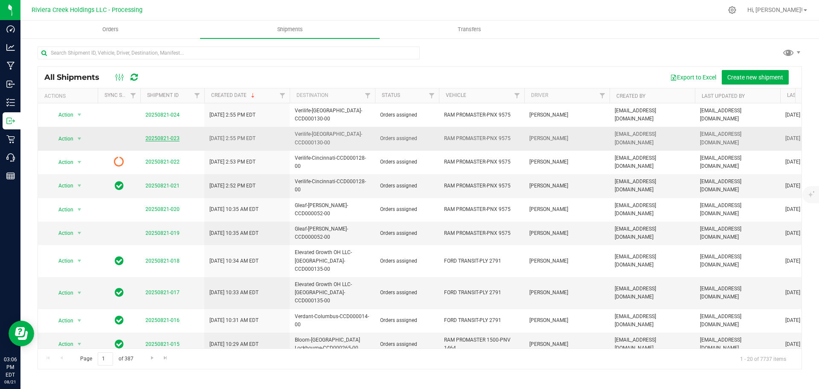
click at [156, 135] on link "20250821-023" at bounding box center [162, 138] width 34 height 6
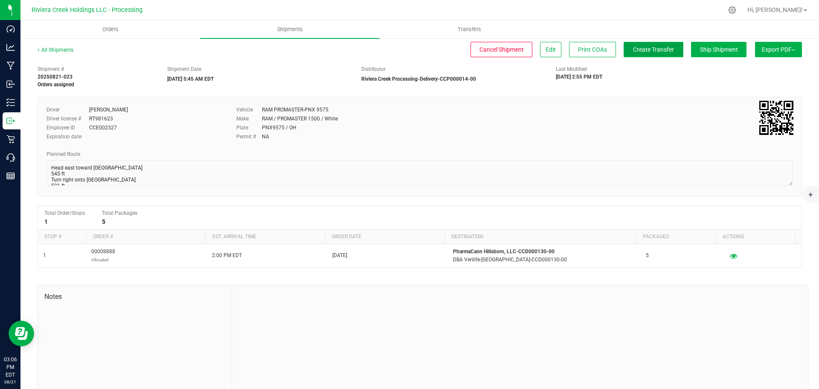
click at [651, 51] on span "Create Transfer" at bounding box center [653, 49] width 41 height 7
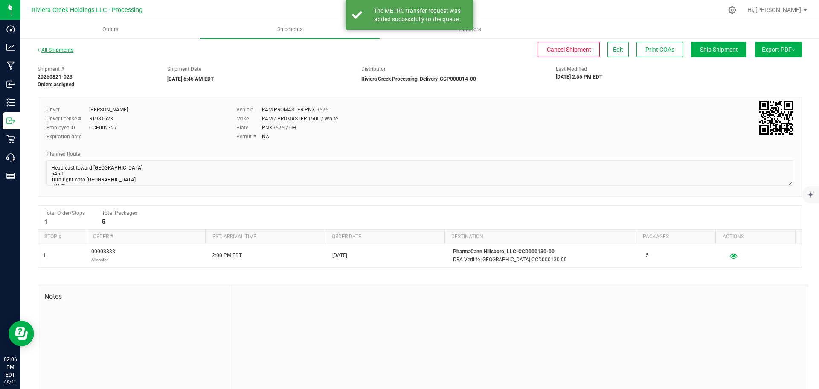
click at [64, 49] on link "All Shipments" at bounding box center [56, 50] width 36 height 6
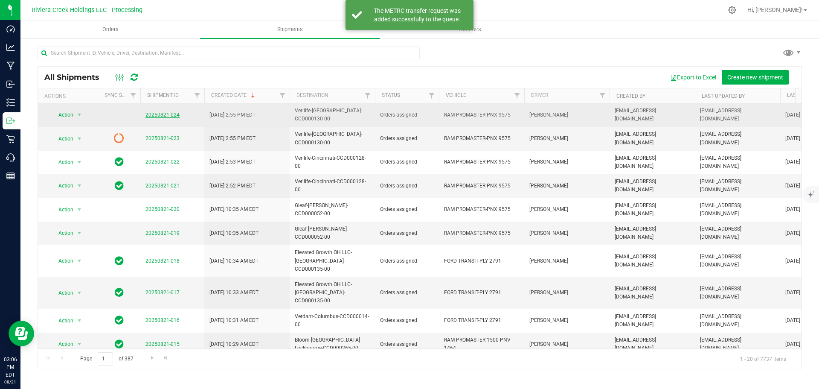
click at [155, 114] on link "20250821-024" at bounding box center [162, 115] width 34 height 6
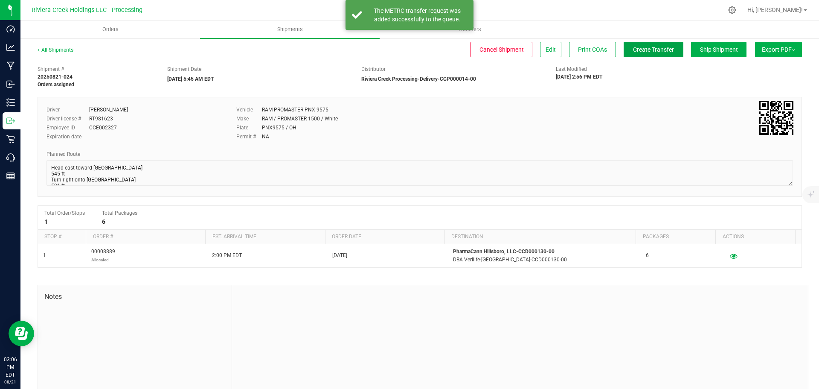
click at [642, 50] on span "Create Transfer" at bounding box center [653, 49] width 41 height 7
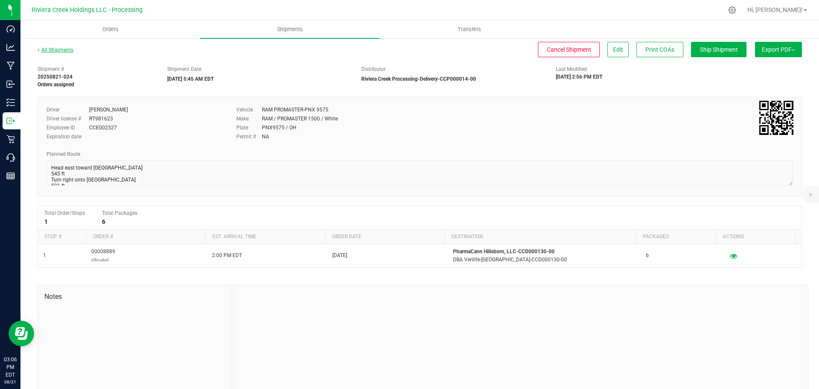
click at [55, 51] on link "All Shipments" at bounding box center [56, 50] width 36 height 6
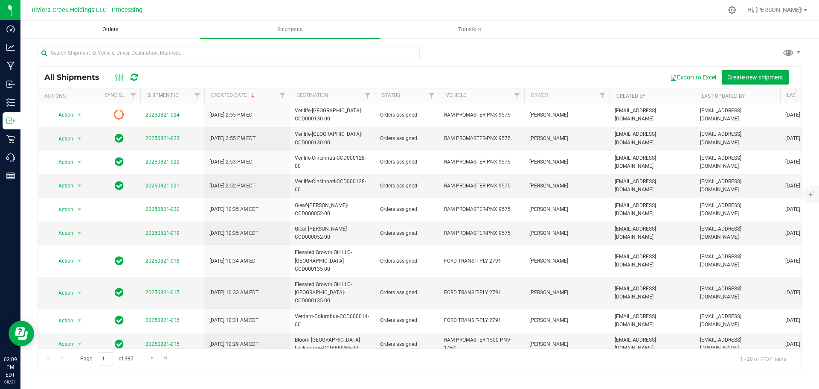
click at [107, 27] on span "Orders" at bounding box center [110, 30] width 39 height 8
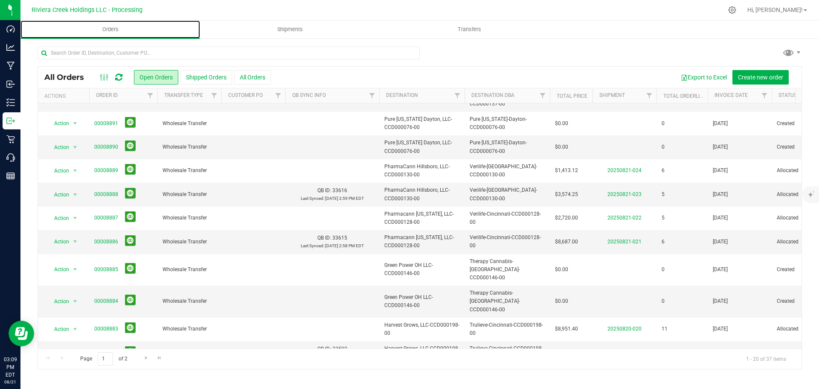
scroll to position [234, 0]
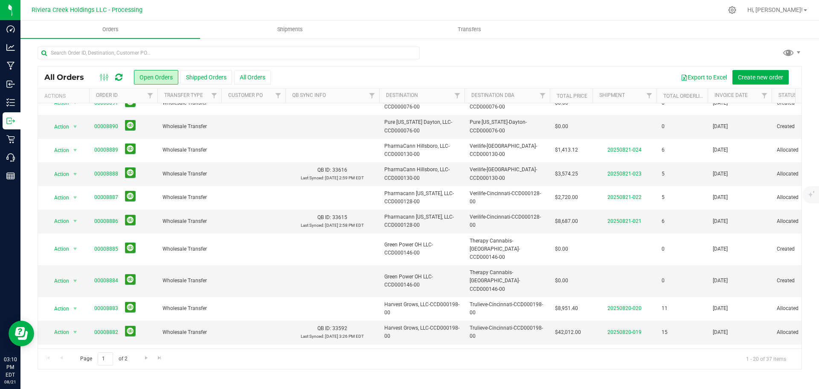
click at [102, 387] on link "00008880" at bounding box center [106, 391] width 24 height 8
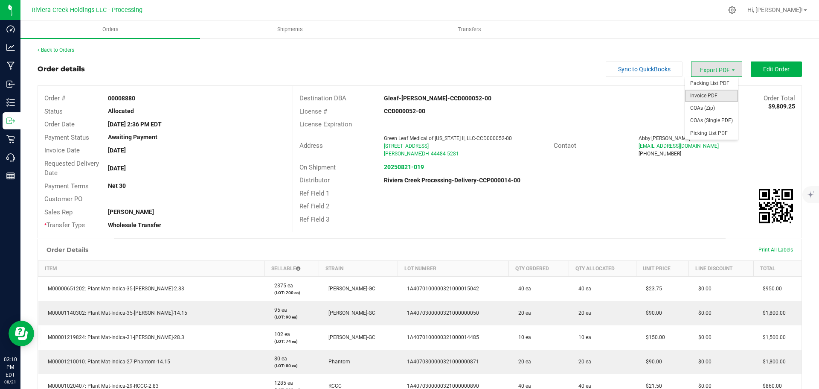
click at [704, 95] on span "Invoice PDF" at bounding box center [711, 96] width 53 height 12
click at [67, 52] on link "Back to Orders" at bounding box center [56, 50] width 37 height 6
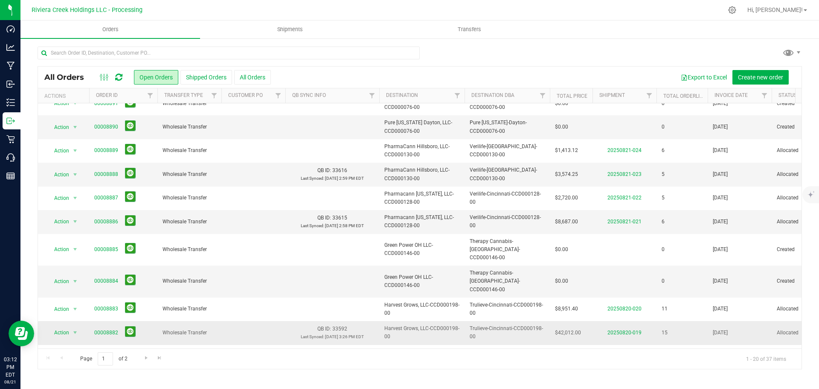
scroll to position [234, 0]
click at [148, 357] on span "Go to the next page" at bounding box center [146, 357] width 7 height 7
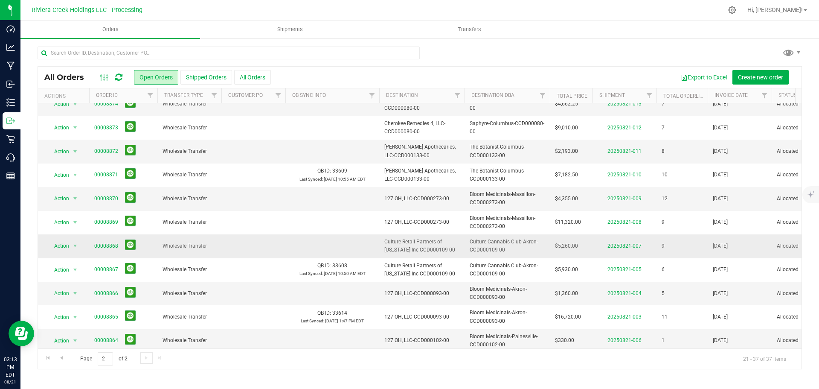
scroll to position [163, 0]
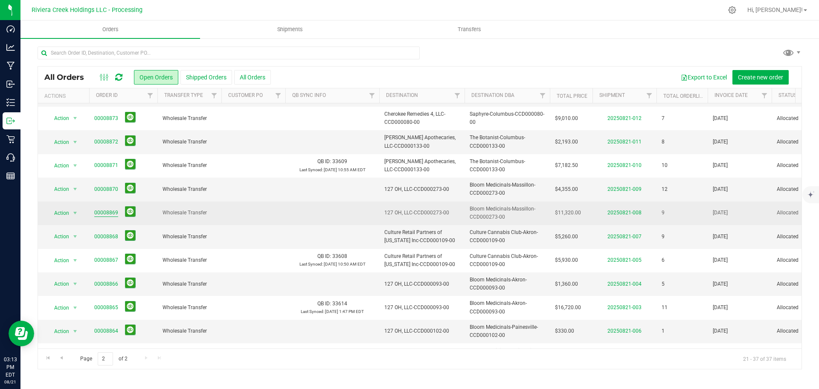
click at [113, 209] on link "00008869" at bounding box center [106, 213] width 24 height 8
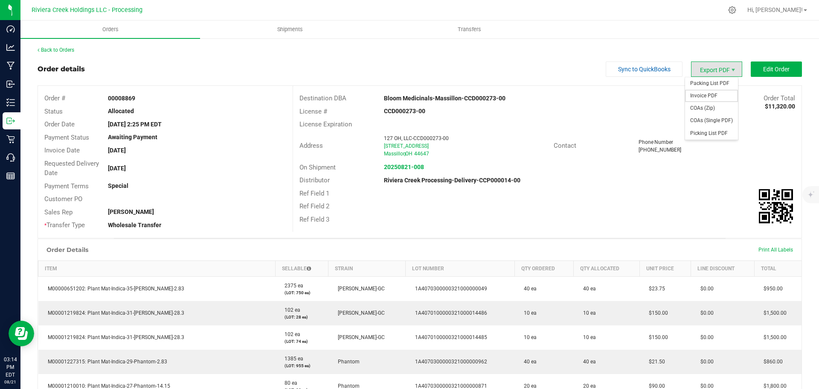
drag, startPoint x: 705, startPoint y: 96, endPoint x: 696, endPoint y: 101, distance: 10.0
click at [705, 96] on span "Invoice PDF" at bounding box center [711, 96] width 53 height 12
click at [57, 51] on link "Back to Orders" at bounding box center [56, 50] width 37 height 6
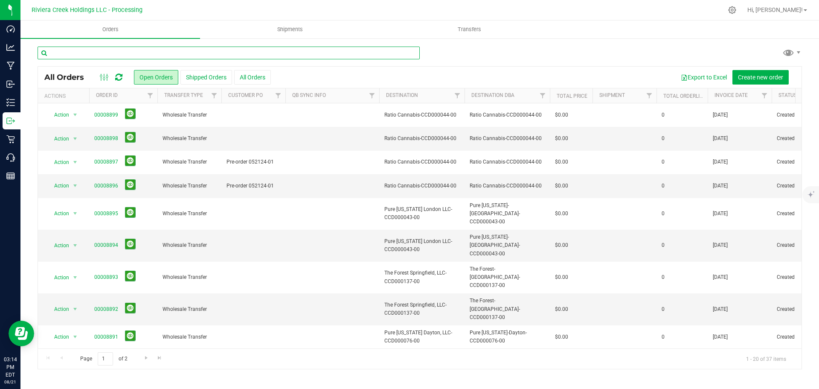
click at [79, 55] on input "text" at bounding box center [229, 53] width 382 height 13
type input "8870"
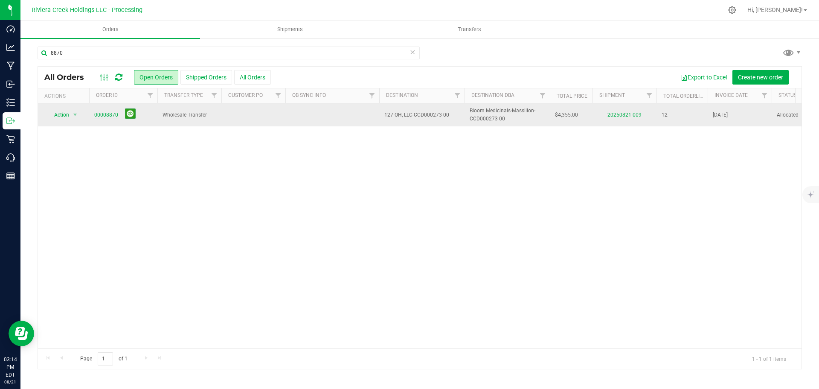
click at [104, 114] on link "00008870" at bounding box center [106, 115] width 24 height 8
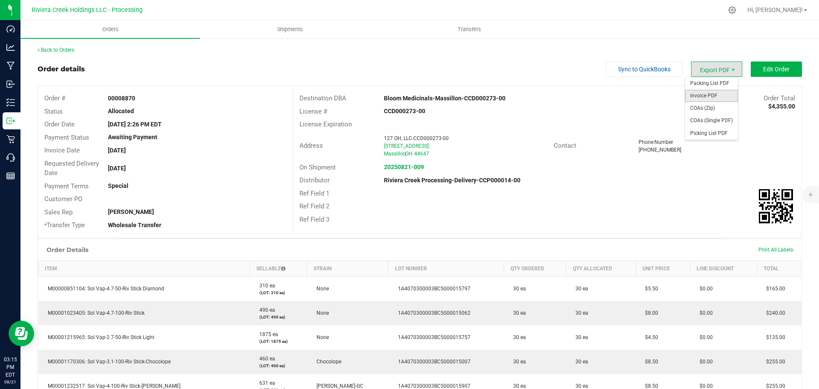
click at [704, 93] on span "Invoice PDF" at bounding box center [711, 96] width 53 height 12
click at [52, 50] on link "Back to Orders" at bounding box center [56, 50] width 37 height 6
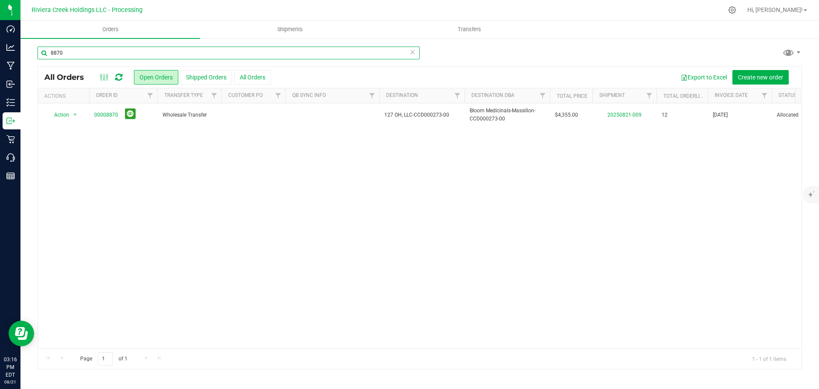
drag, startPoint x: 69, startPoint y: 55, endPoint x: 32, endPoint y: 55, distance: 36.7
click at [32, 55] on div "8870 All Orders Open Orders Shipped Orders All Orders Export to Excel Create ne…" at bounding box center [419, 208] width 799 height 340
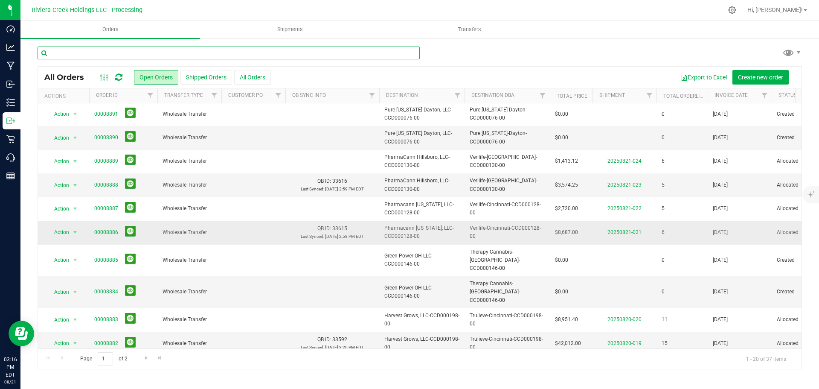
scroll to position [234, 0]
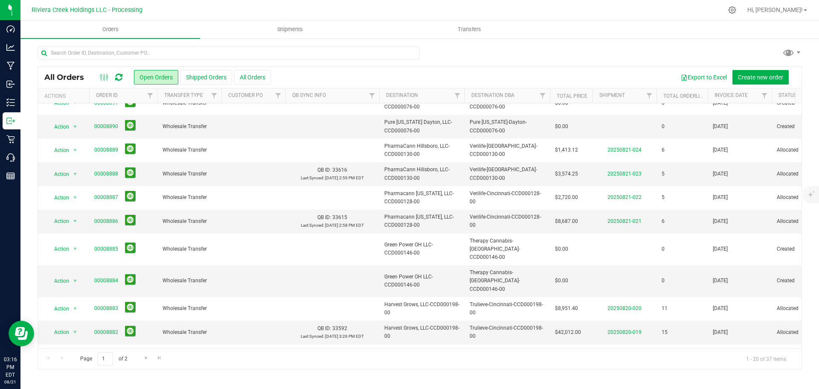
click at [132, 385] on button at bounding box center [130, 390] width 11 height 11
click at [146, 358] on span "Go to the next page" at bounding box center [146, 357] width 7 height 7
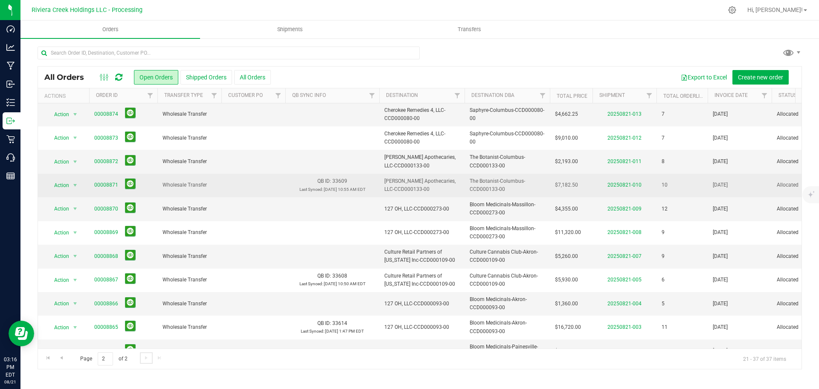
scroll to position [163, 0]
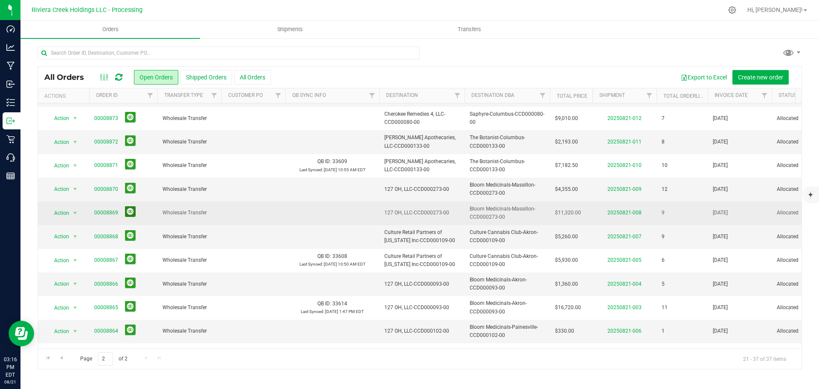
click at [132, 206] on button at bounding box center [130, 211] width 11 height 11
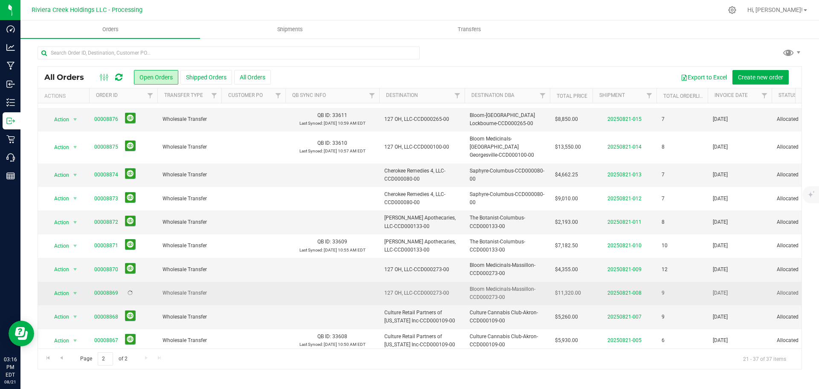
scroll to position [78, 0]
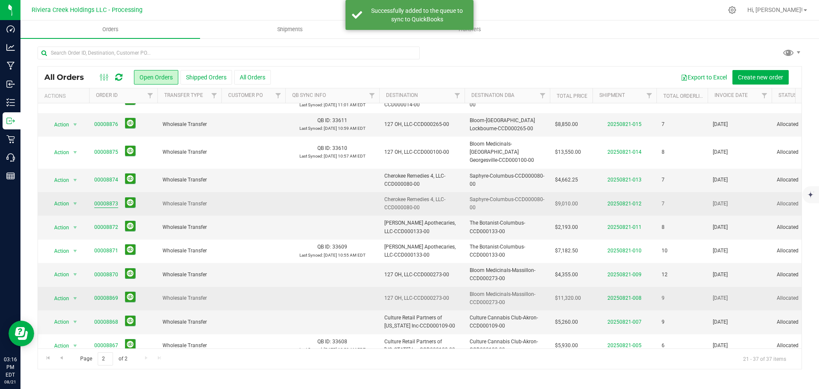
click at [108, 200] on link "00008873" at bounding box center [106, 204] width 24 height 8
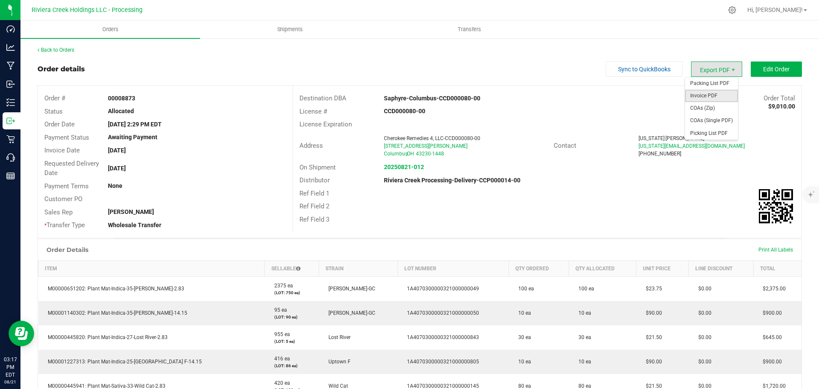
click at [702, 91] on span "Invoice PDF" at bounding box center [711, 96] width 53 height 12
click at [64, 52] on link "Back to Orders" at bounding box center [56, 50] width 37 height 6
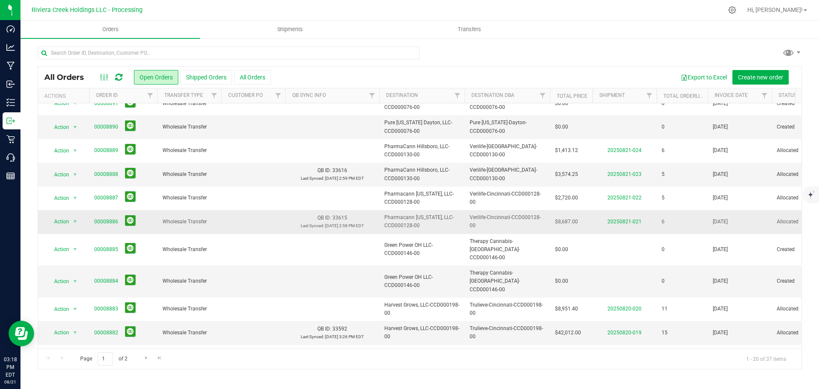
scroll to position [234, 0]
click at [146, 356] on span "Go to the next page" at bounding box center [146, 357] width 7 height 7
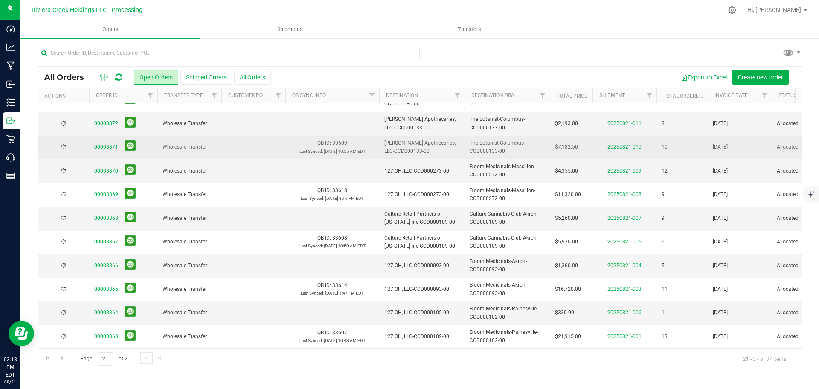
scroll to position [0, 0]
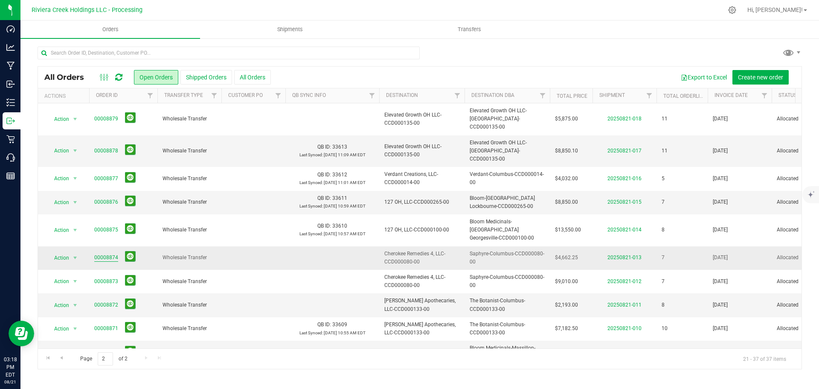
click at [110, 253] on link "00008874" at bounding box center [106, 257] width 24 height 8
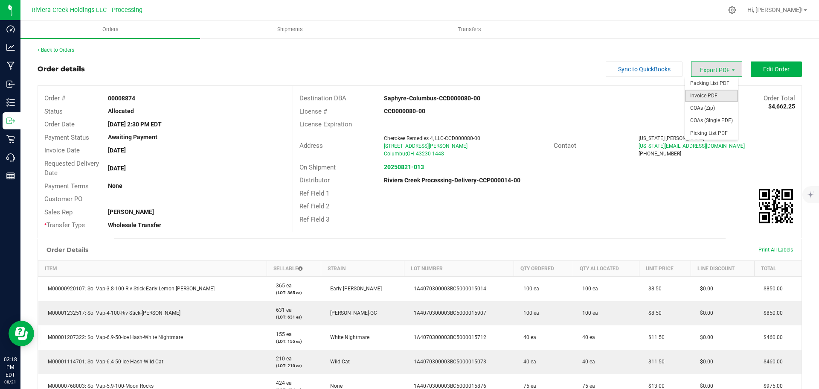
click at [703, 95] on span "Invoice PDF" at bounding box center [711, 96] width 53 height 12
click at [65, 51] on link "Back to Orders" at bounding box center [56, 50] width 37 height 6
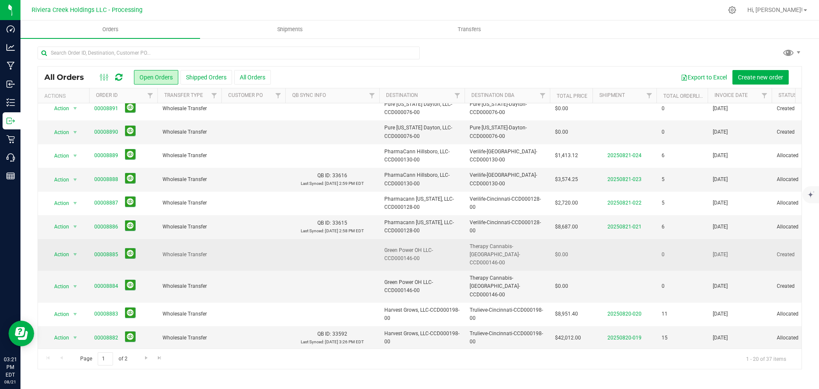
scroll to position [234, 0]
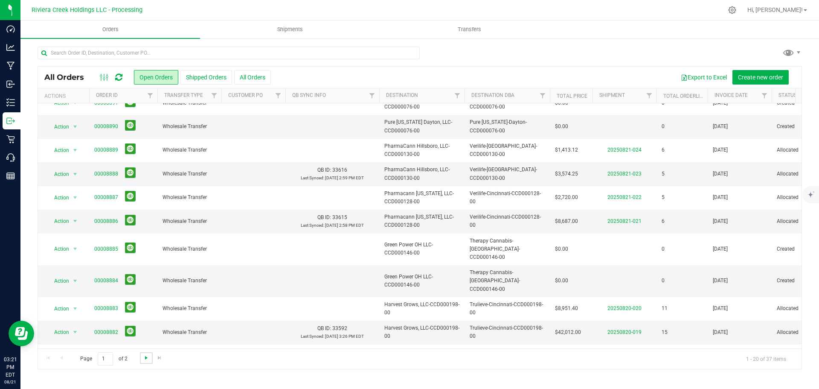
click at [145, 356] on span "Go to the next page" at bounding box center [146, 357] width 7 height 7
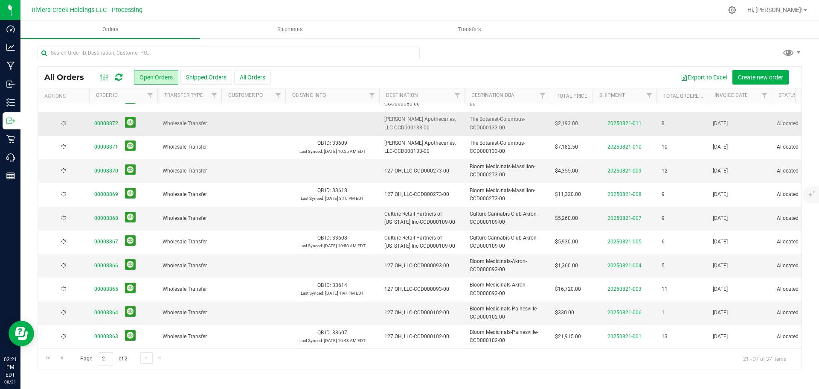
scroll to position [0, 0]
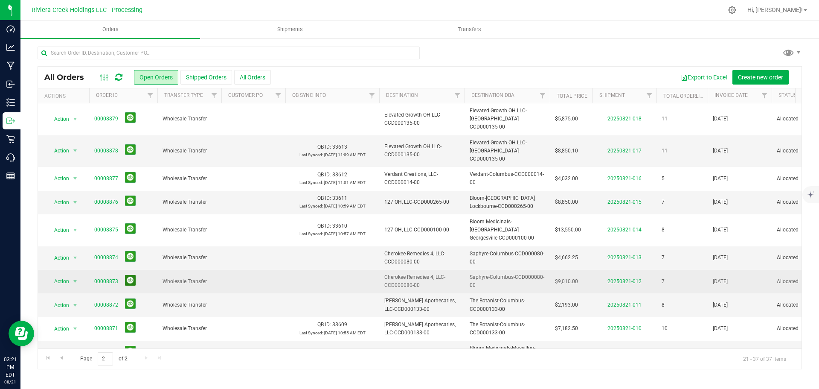
click at [129, 275] on button at bounding box center [130, 280] width 11 height 11
click at [290, 29] on span "Shipments" at bounding box center [290, 30] width 49 height 8
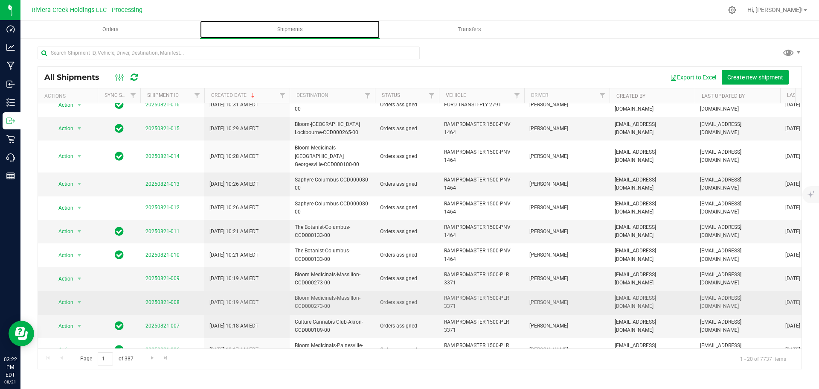
scroll to position [216, 0]
click at [165, 298] on link "20250821-008" at bounding box center [162, 301] width 34 height 6
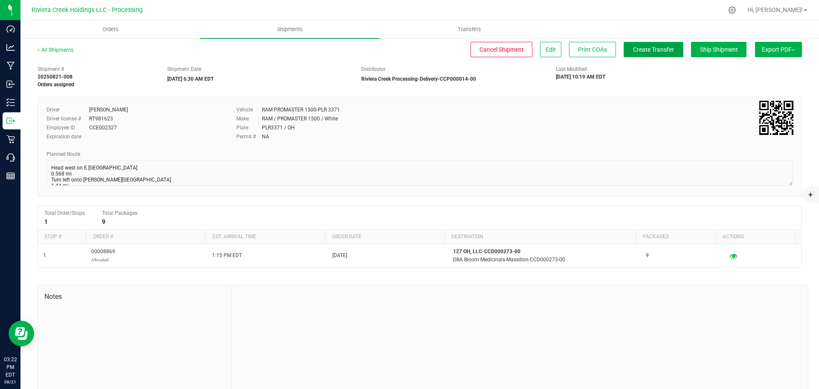
click at [640, 49] on span "Create Transfer" at bounding box center [653, 49] width 41 height 7
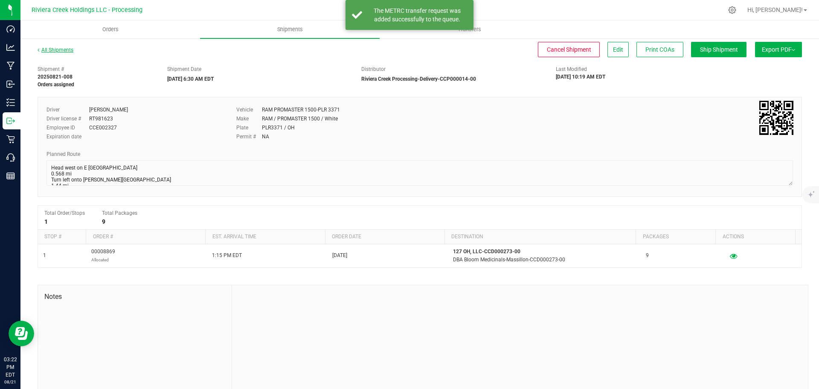
click at [52, 49] on link "All Shipments" at bounding box center [56, 50] width 36 height 6
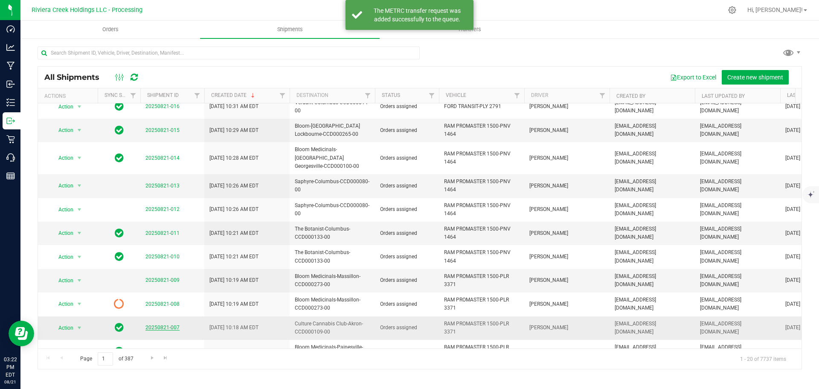
scroll to position [216, 0]
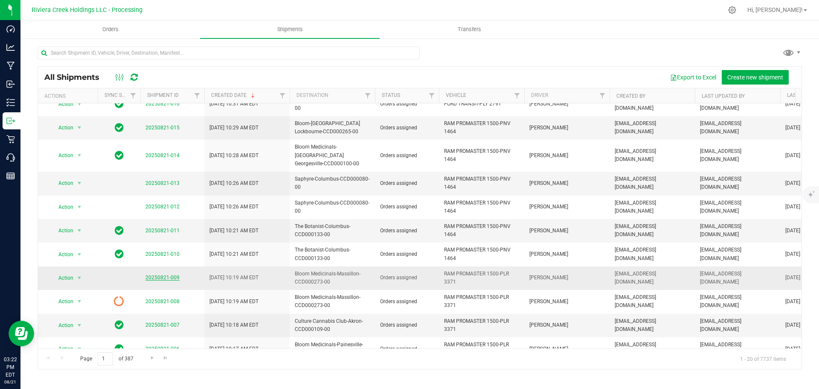
click at [166, 274] on link "20250821-009" at bounding box center [162, 277] width 34 height 6
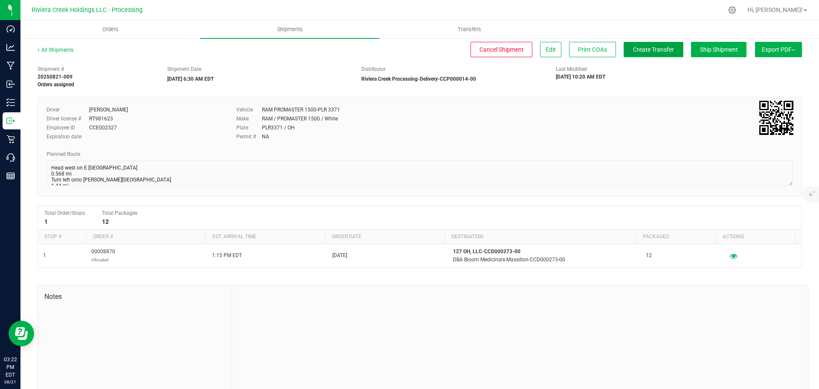
click at [634, 53] on button "Create Transfer" at bounding box center [654, 49] width 60 height 15
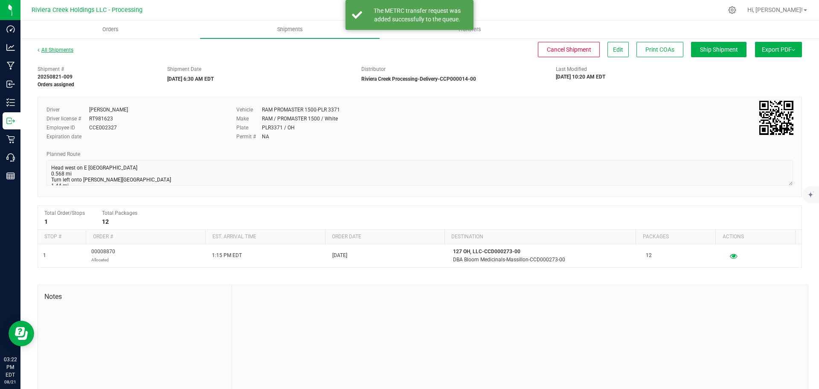
click at [55, 50] on link "All Shipments" at bounding box center [56, 50] width 36 height 6
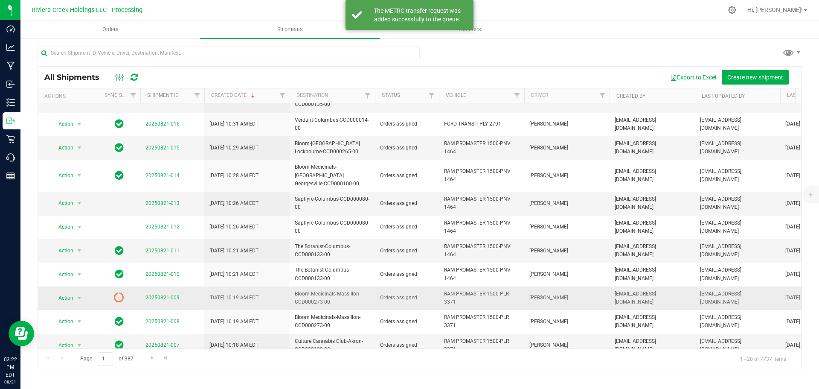
scroll to position [213, 0]
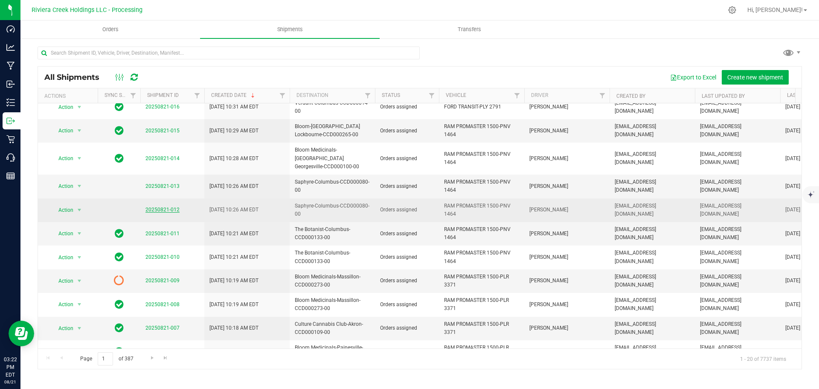
click at [162, 206] on link "20250821-012" at bounding box center [162, 209] width 34 height 6
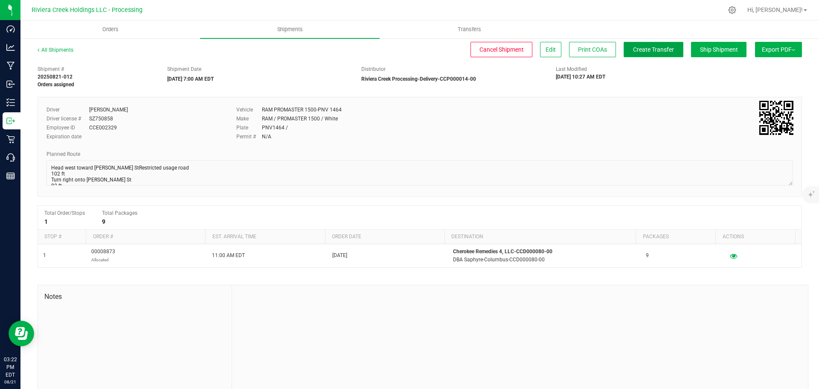
click at [633, 52] on span "Create Transfer" at bounding box center [653, 49] width 41 height 7
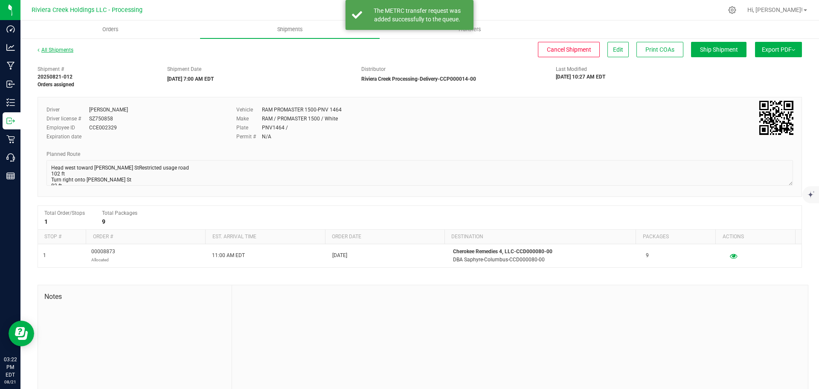
click at [58, 52] on link "All Shipments" at bounding box center [56, 50] width 36 height 6
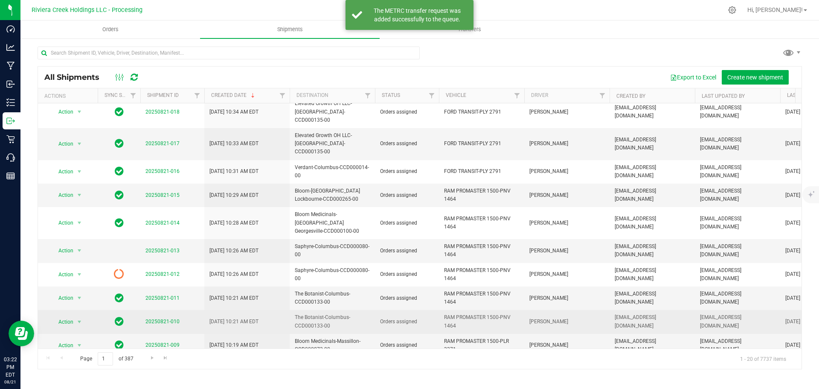
scroll to position [171, 0]
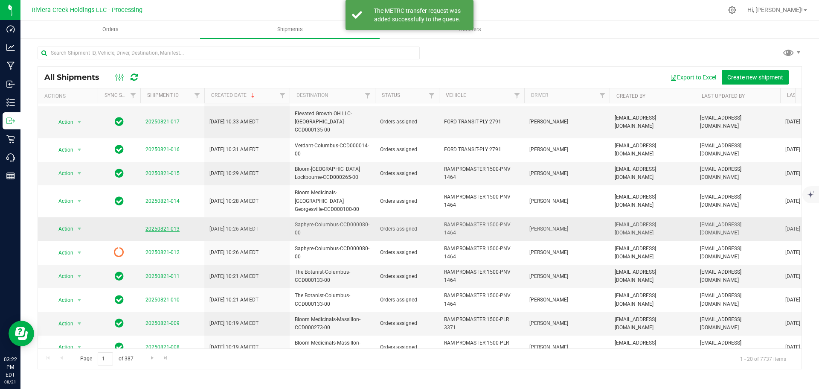
click at [164, 226] on link "20250821-013" at bounding box center [162, 229] width 34 height 6
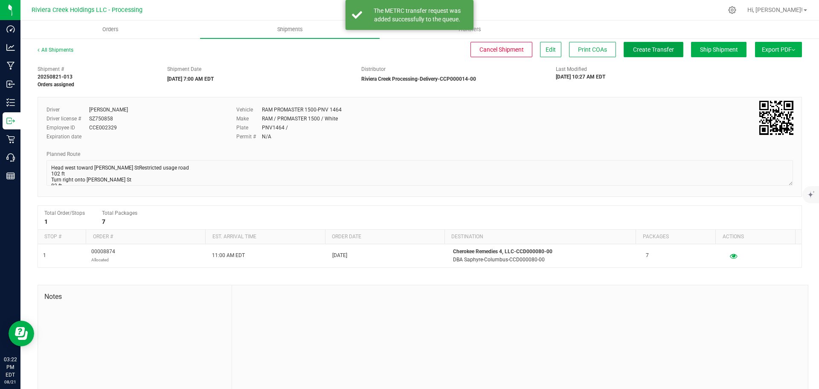
click at [643, 44] on button "Create Transfer" at bounding box center [654, 49] width 60 height 15
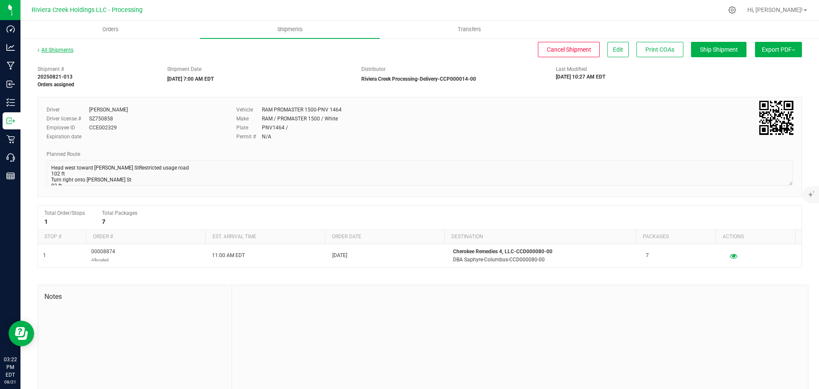
click at [57, 49] on link "All Shipments" at bounding box center [56, 50] width 36 height 6
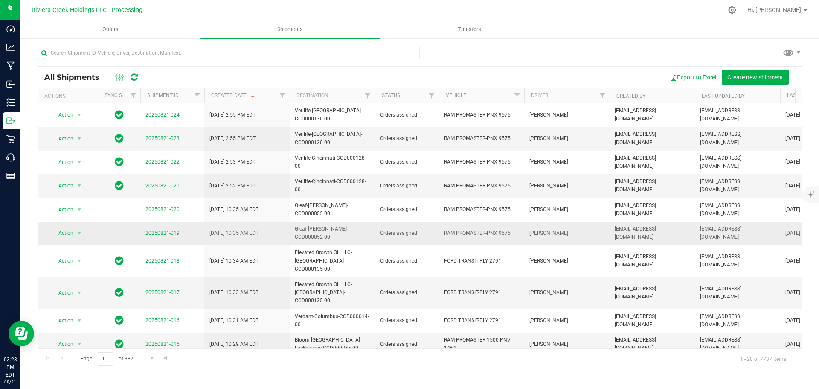
click at [163, 230] on link "20250821-019" at bounding box center [162, 233] width 34 height 6
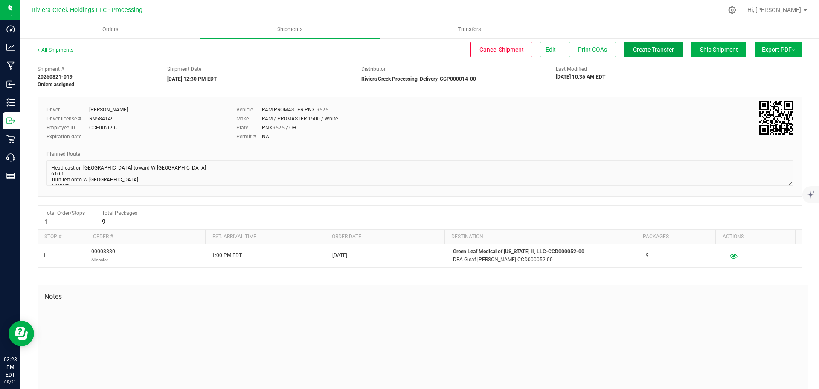
click at [633, 51] on span "Create Transfer" at bounding box center [653, 49] width 41 height 7
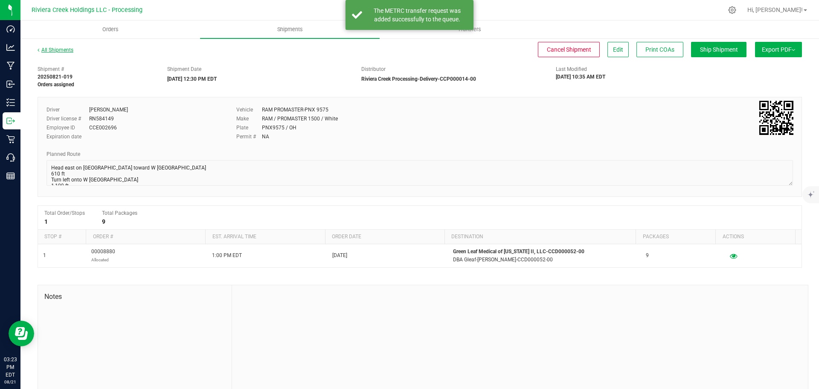
click at [66, 51] on link "All Shipments" at bounding box center [56, 50] width 36 height 6
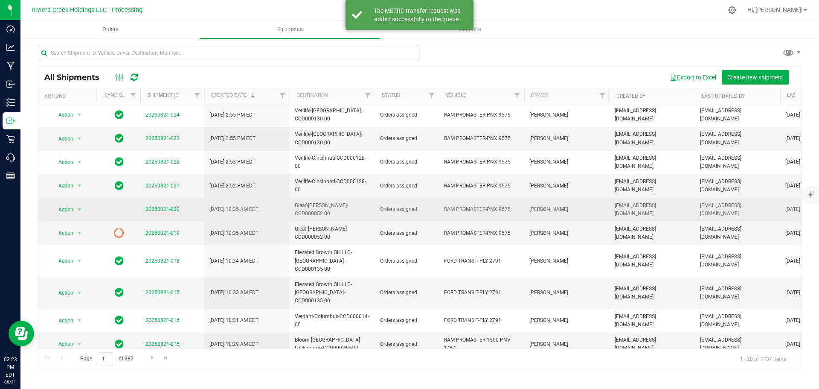
click at [169, 206] on link "20250821-020" at bounding box center [162, 209] width 34 height 6
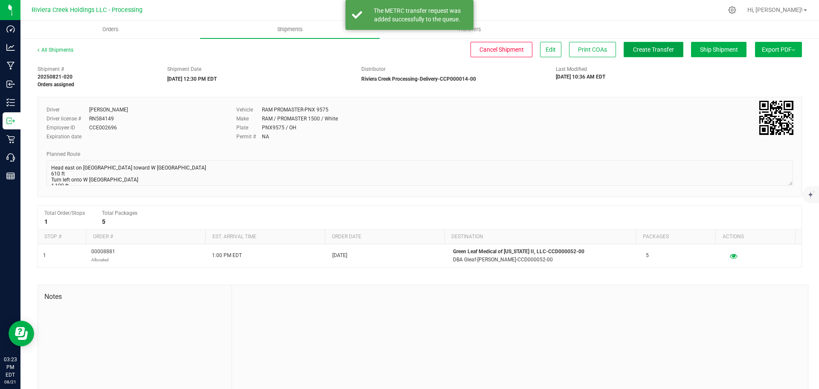
click at [633, 49] on span "Create Transfer" at bounding box center [653, 49] width 41 height 7
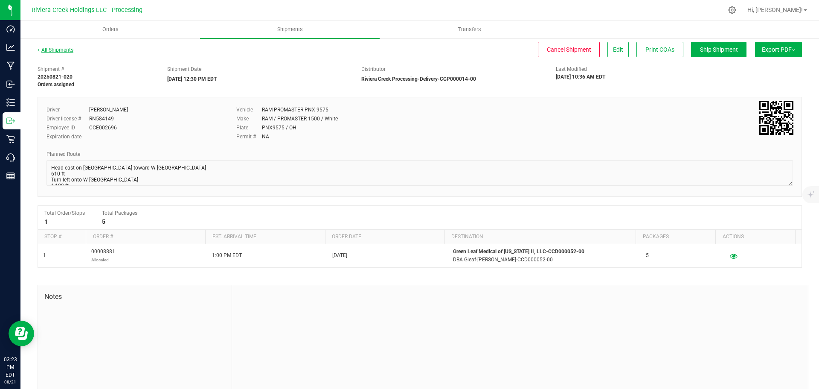
click at [60, 51] on link "All Shipments" at bounding box center [56, 50] width 36 height 6
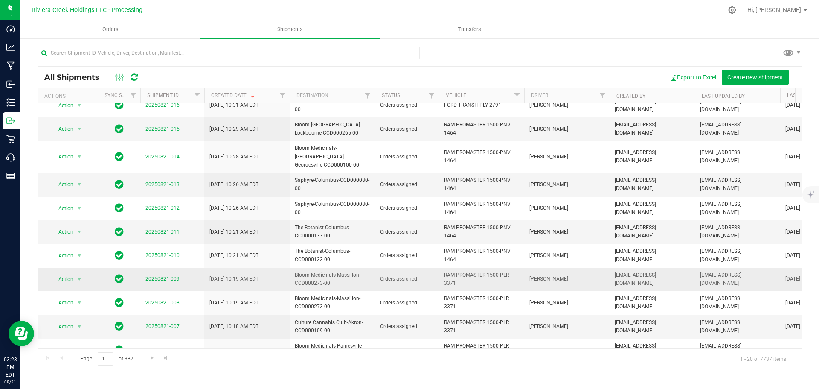
scroll to position [216, 0]
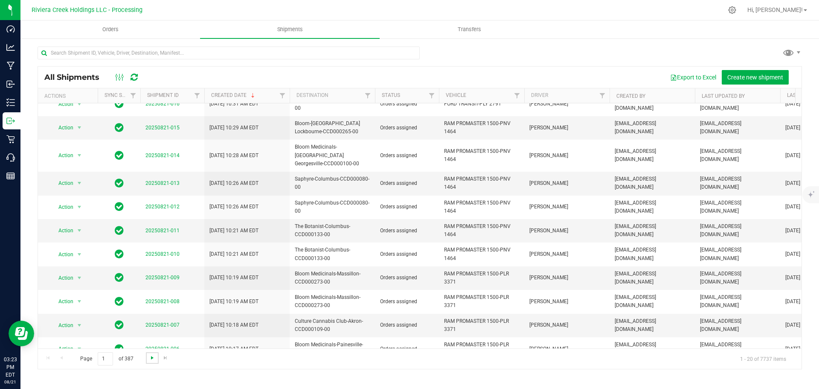
click at [151, 358] on span "Go to the next page" at bounding box center [152, 357] width 7 height 7
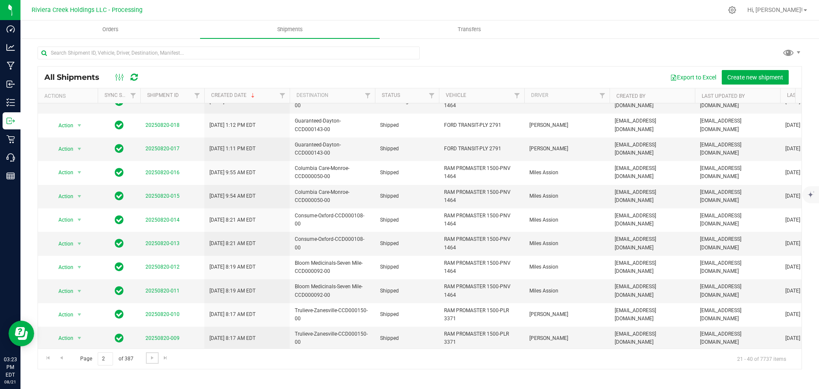
scroll to position [0, 0]
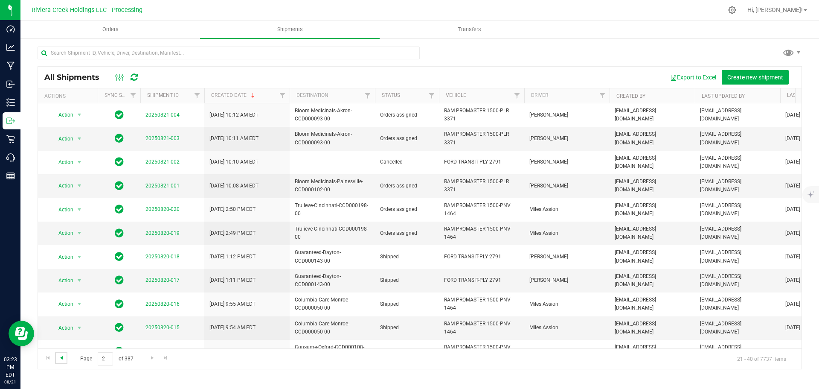
click at [64, 357] on span "Go to the previous page" at bounding box center [61, 357] width 7 height 7
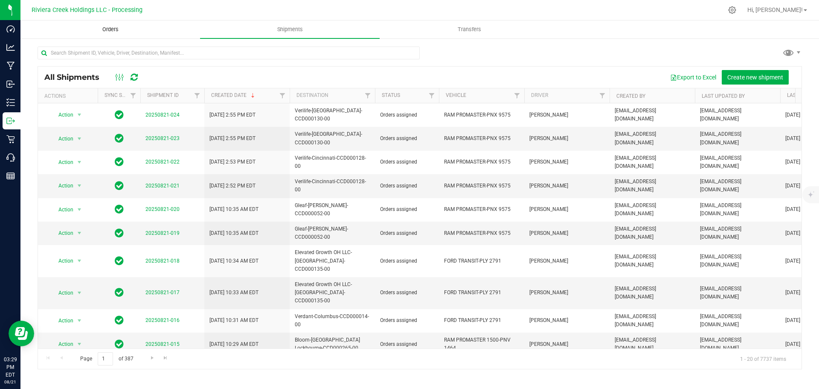
click at [107, 32] on span "Orders" at bounding box center [110, 30] width 39 height 8
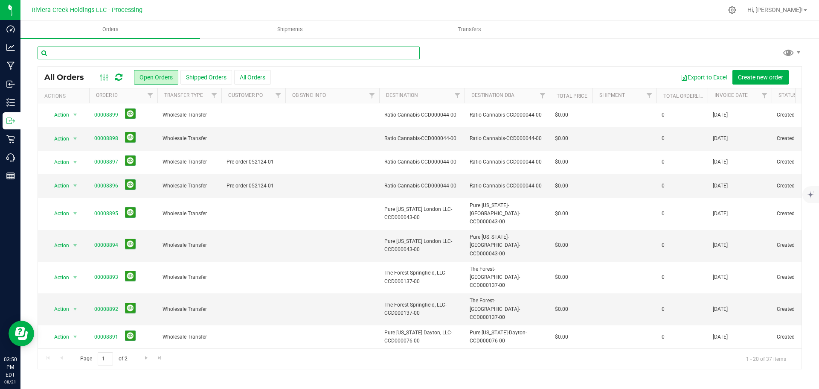
click at [96, 50] on input "text" at bounding box center [229, 53] width 382 height 13
paste input "CCD000198-00"
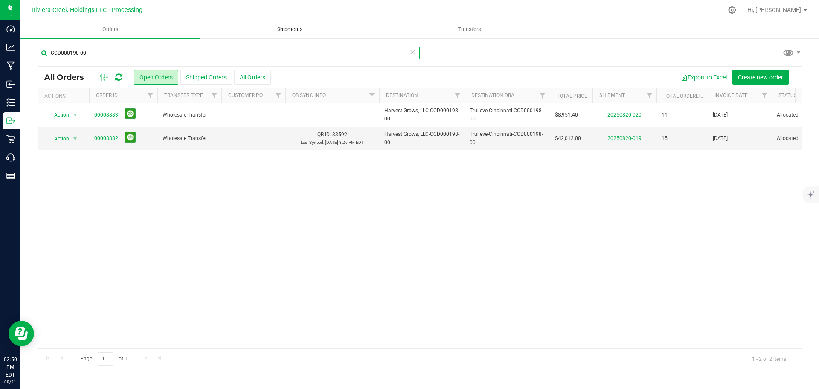
type input "CCD000198-00"
click at [288, 29] on span "Shipments" at bounding box center [290, 30] width 49 height 8
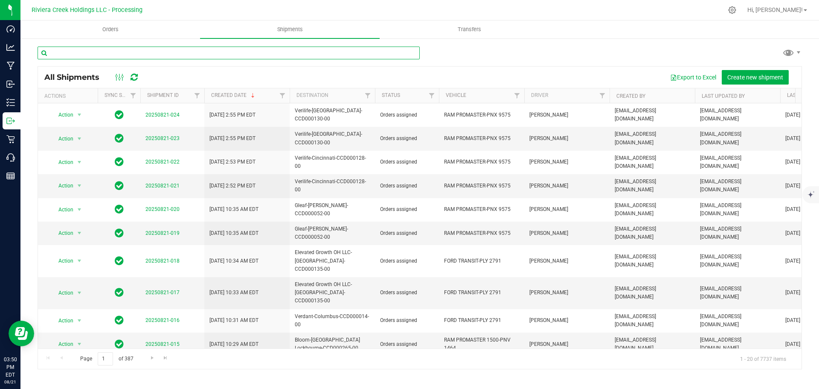
click at [73, 53] on input "text" at bounding box center [229, 53] width 382 height 13
paste input "CCD000198-00"
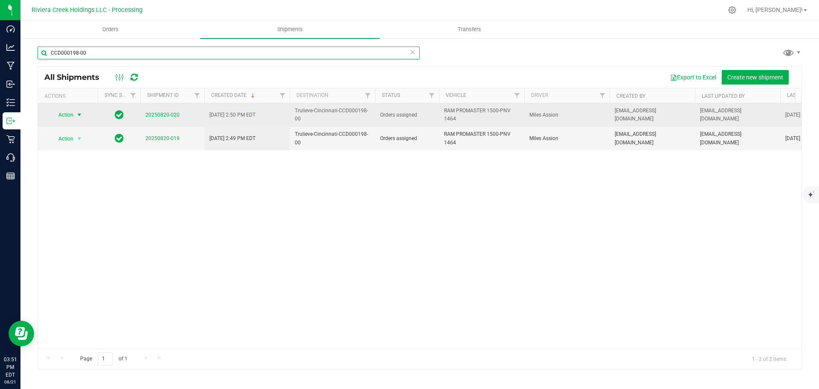
type input "CCD000198-00"
click at [74, 115] on span "select" at bounding box center [79, 115] width 11 height 12
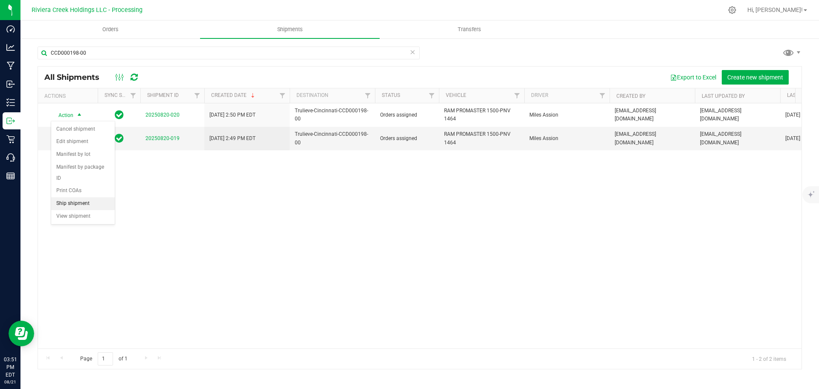
click at [71, 197] on li "Ship shipment" at bounding box center [83, 203] width 64 height 13
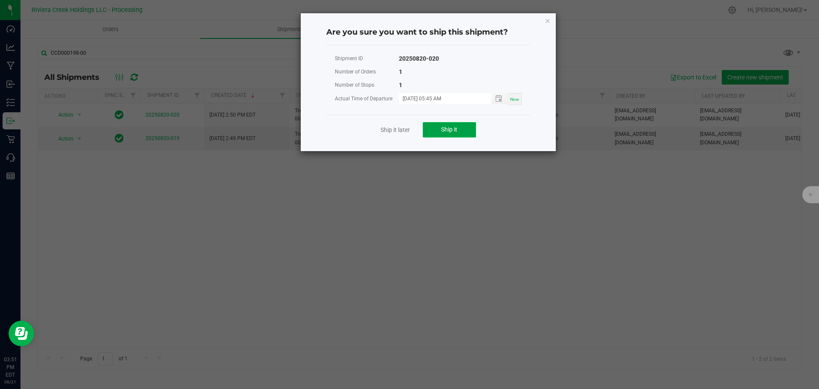
click at [432, 131] on button "Ship it" at bounding box center [449, 129] width 53 height 15
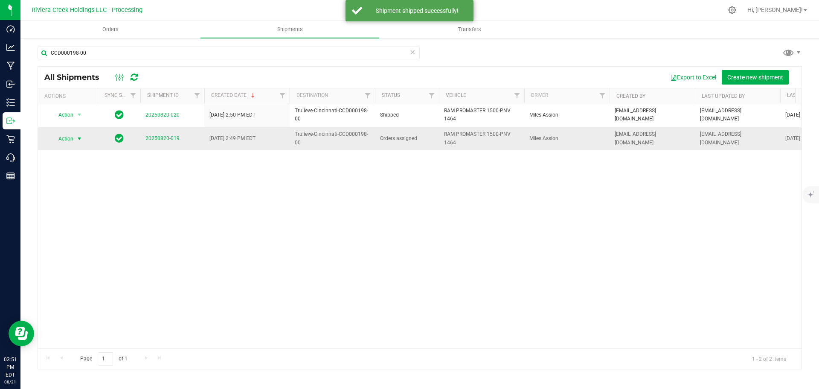
click at [67, 142] on span "Action" at bounding box center [62, 139] width 23 height 12
click at [67, 221] on li "Ship shipment" at bounding box center [83, 227] width 64 height 13
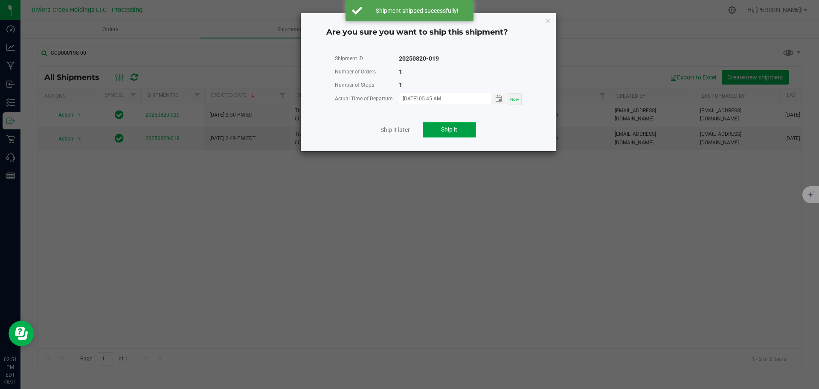
click at [439, 130] on button "Ship it" at bounding box center [449, 129] width 53 height 15
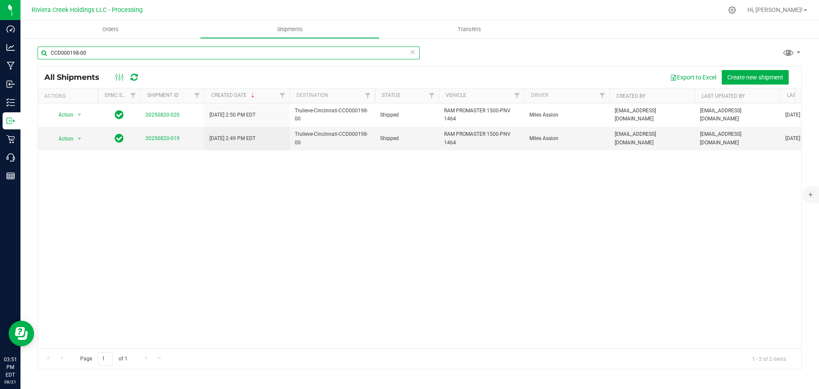
drag, startPoint x: 77, startPoint y: 55, endPoint x: 49, endPoint y: 55, distance: 28.2
click at [49, 55] on input "CCD000198-00" at bounding box center [229, 53] width 382 height 13
